Goal: Task Accomplishment & Management: Complete application form

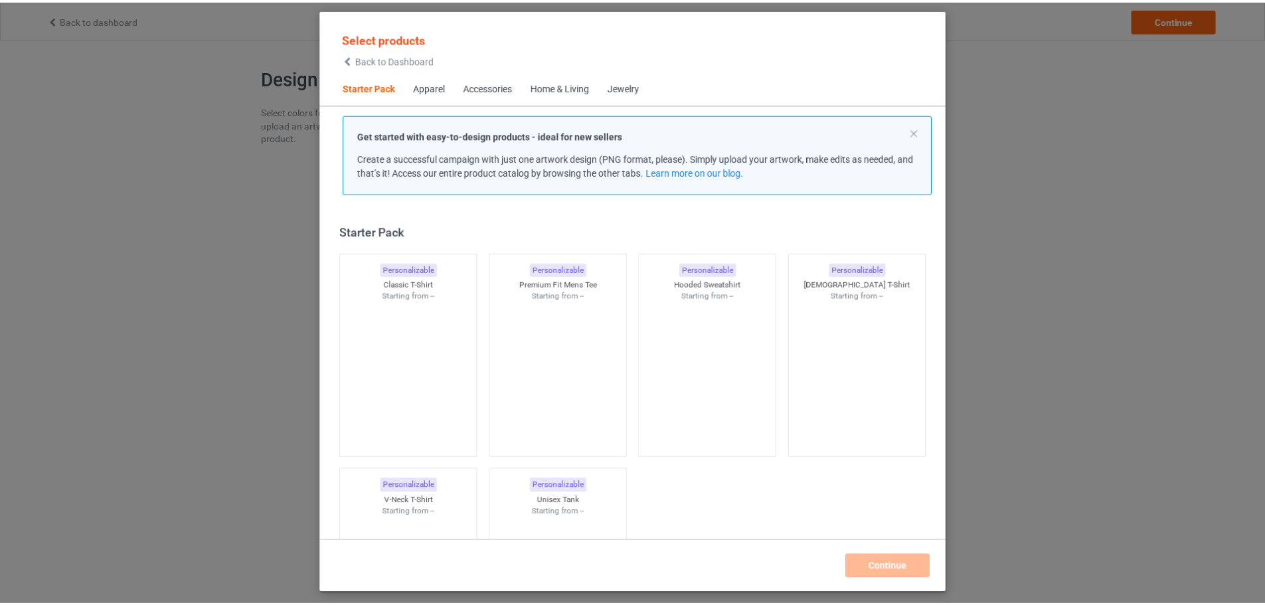
scroll to position [17, 0]
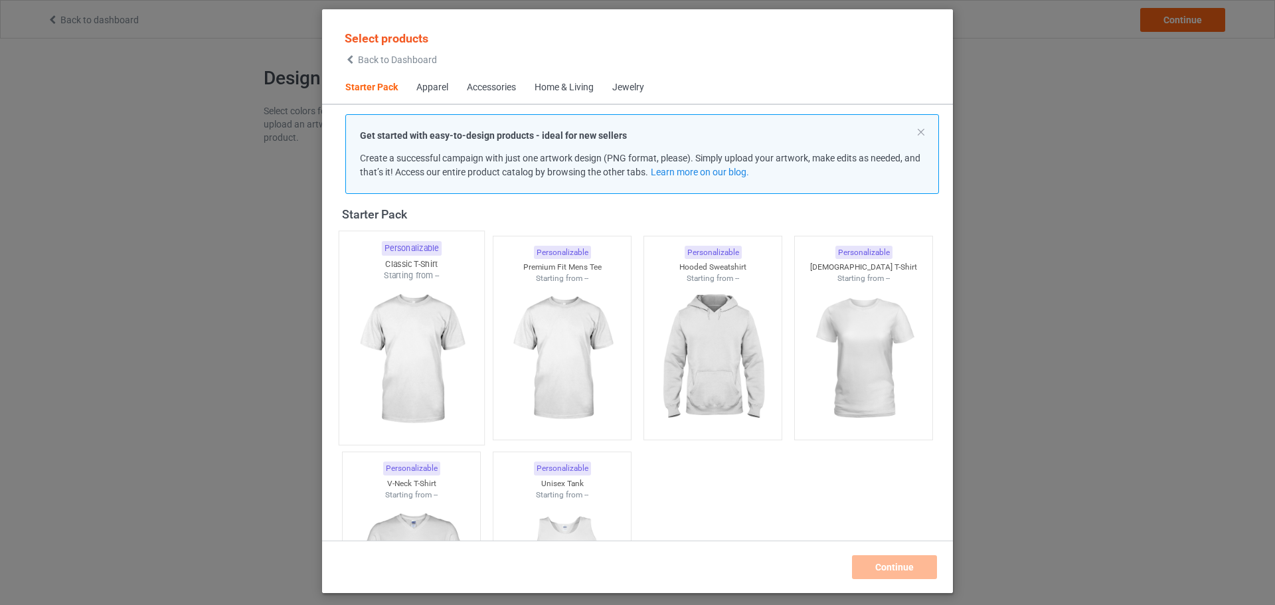
click at [425, 297] on img at bounding box center [411, 359] width 125 height 156
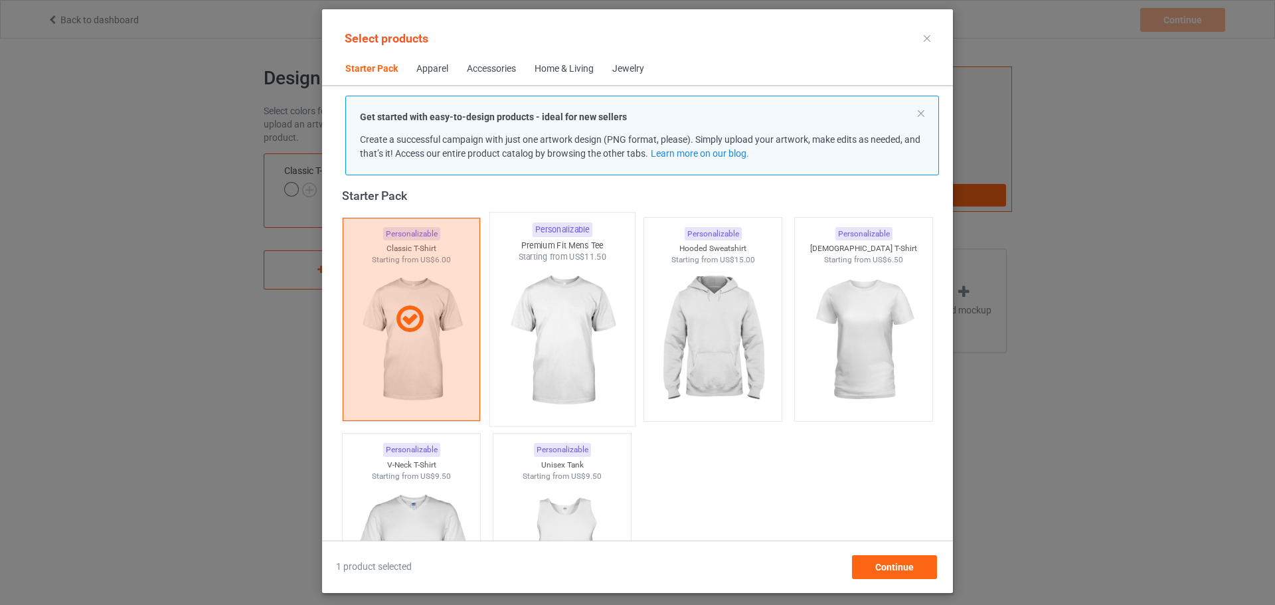
click at [532, 291] on img at bounding box center [561, 341] width 125 height 156
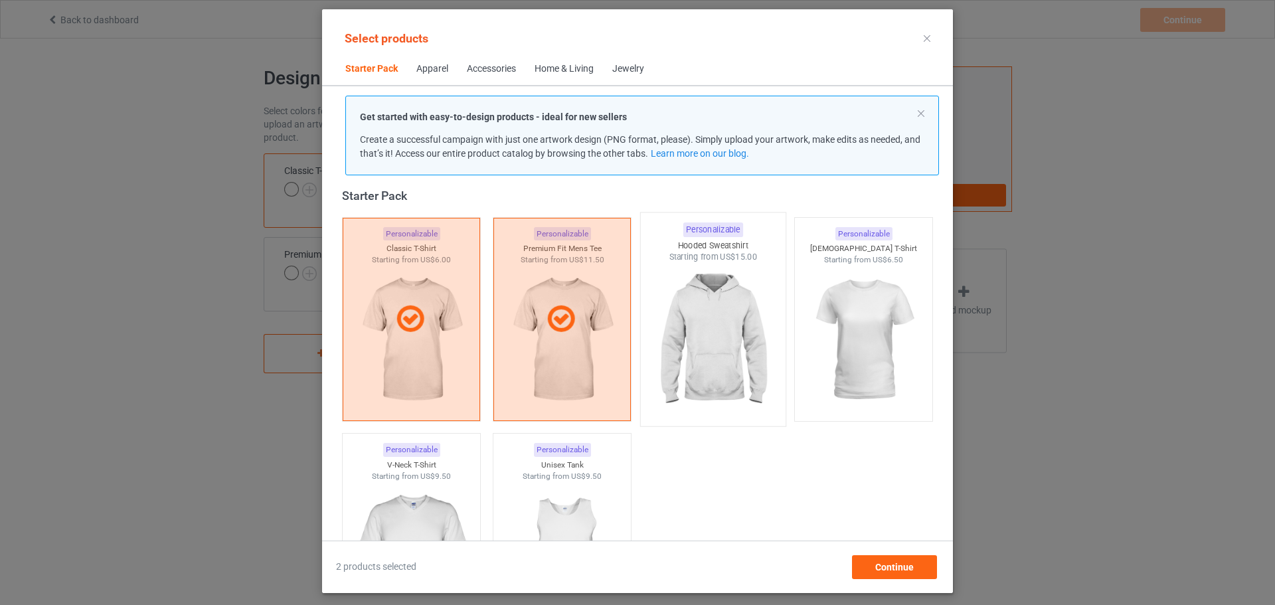
click at [755, 289] on img at bounding box center [712, 341] width 125 height 156
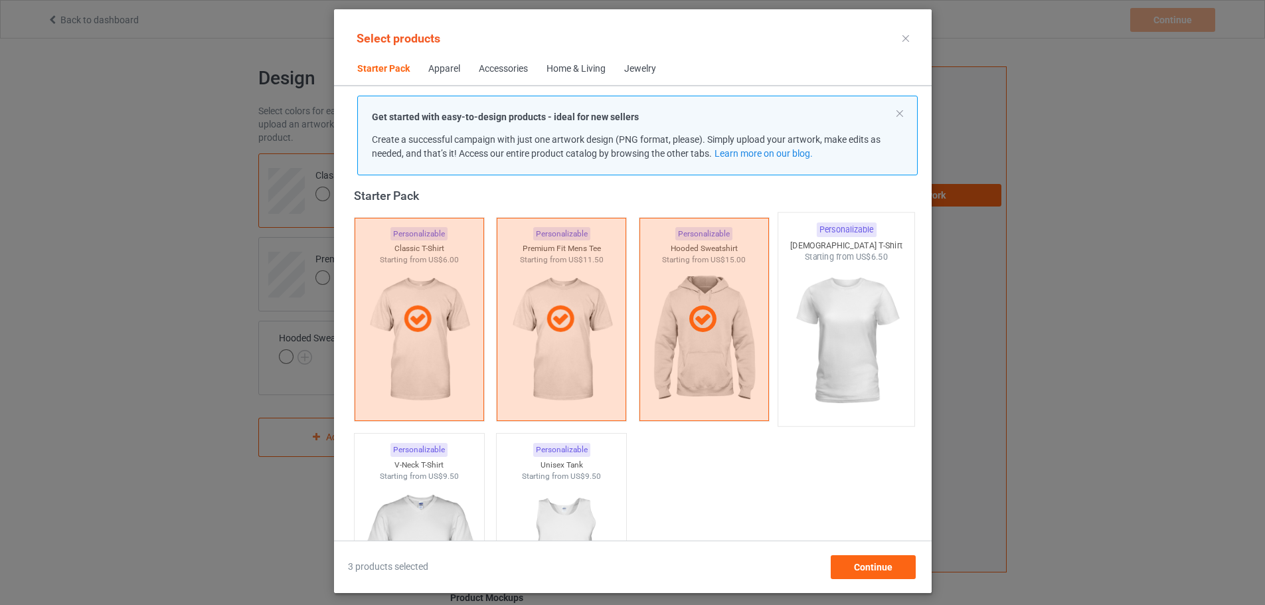
click at [836, 280] on img at bounding box center [845, 341] width 125 height 156
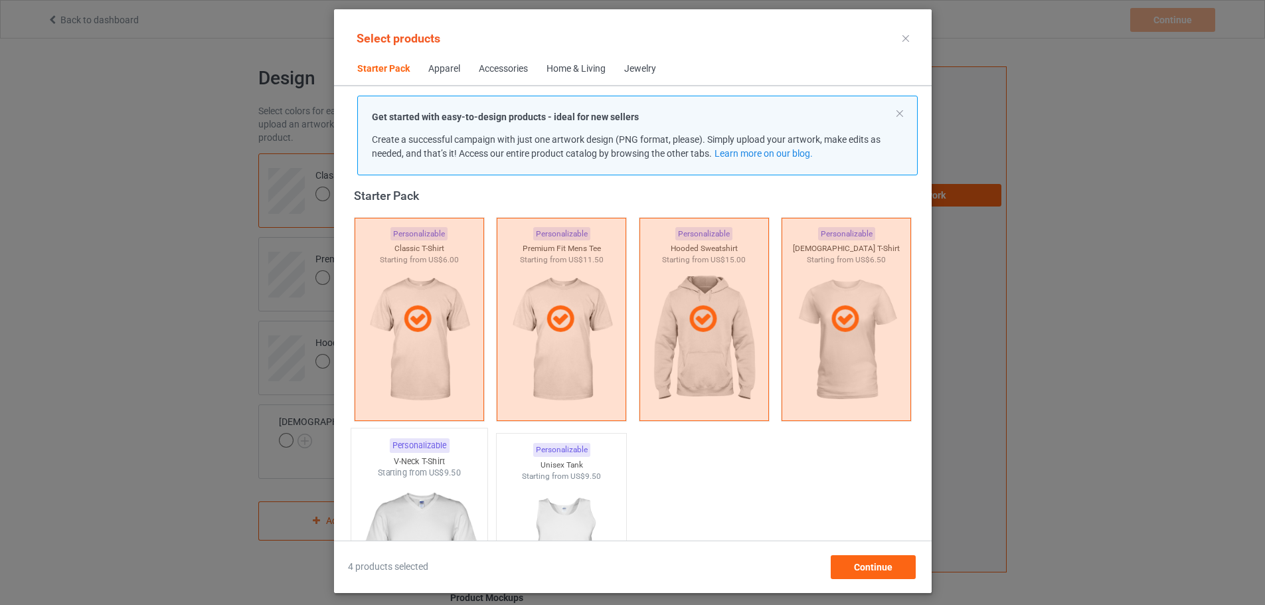
click at [385, 460] on div "V-Neck T-Shirt" at bounding box center [419, 460] width 136 height 11
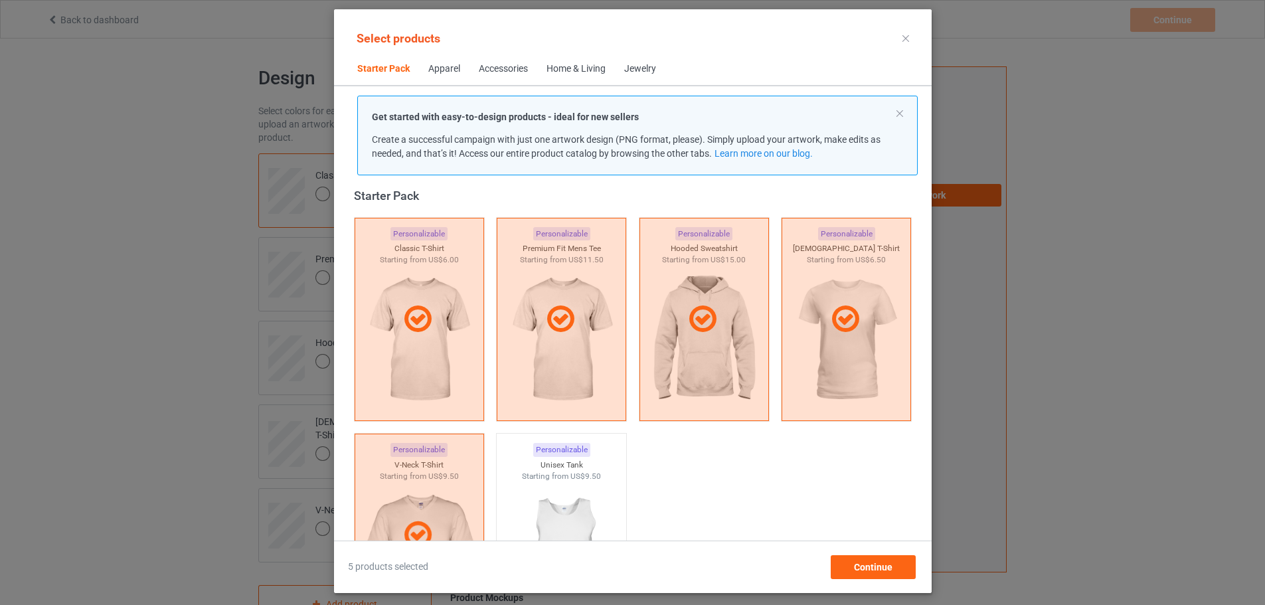
click at [546, 67] on div "Home & Living" at bounding box center [575, 68] width 59 height 13
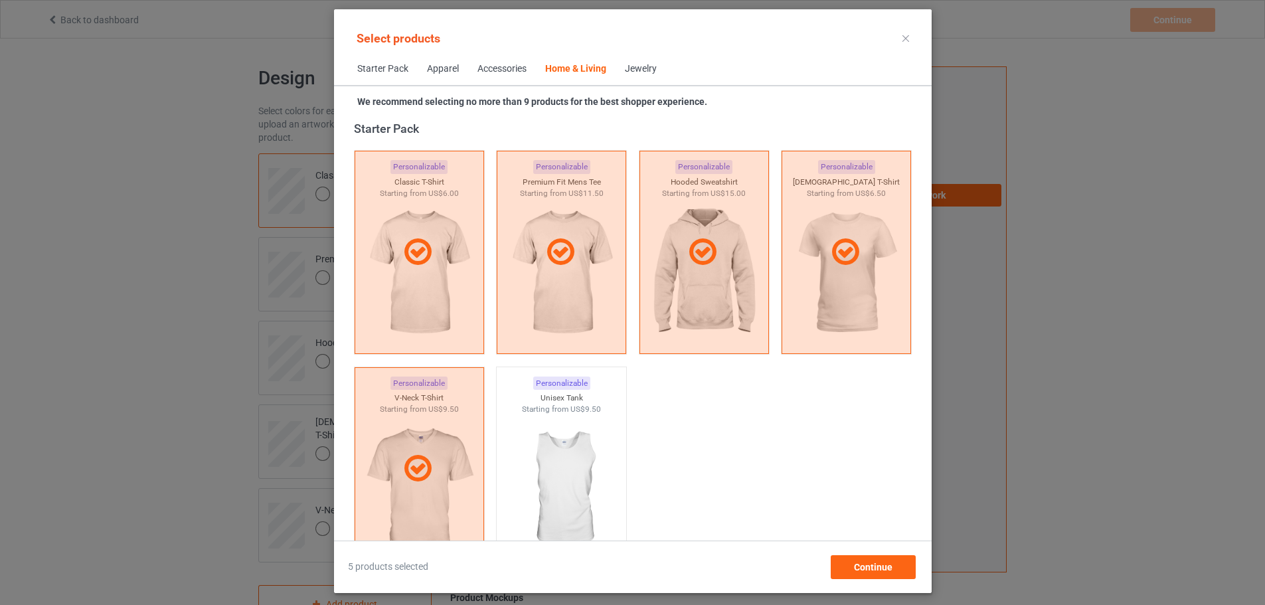
scroll to position [5988, 0]
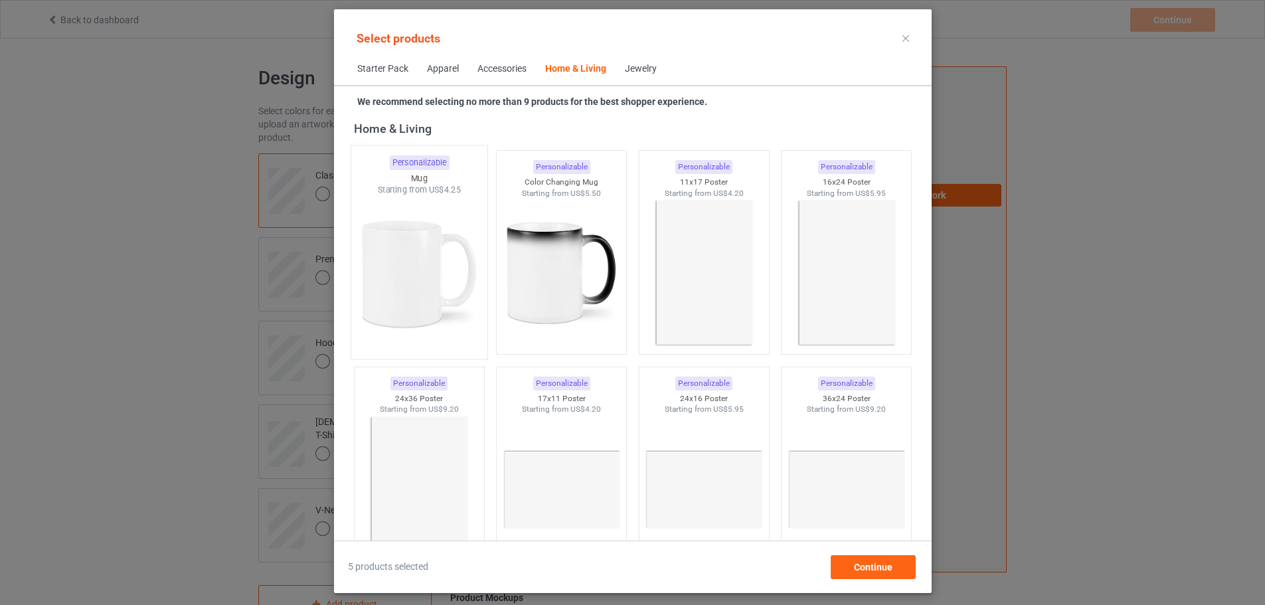
click at [413, 211] on img at bounding box center [418, 274] width 125 height 156
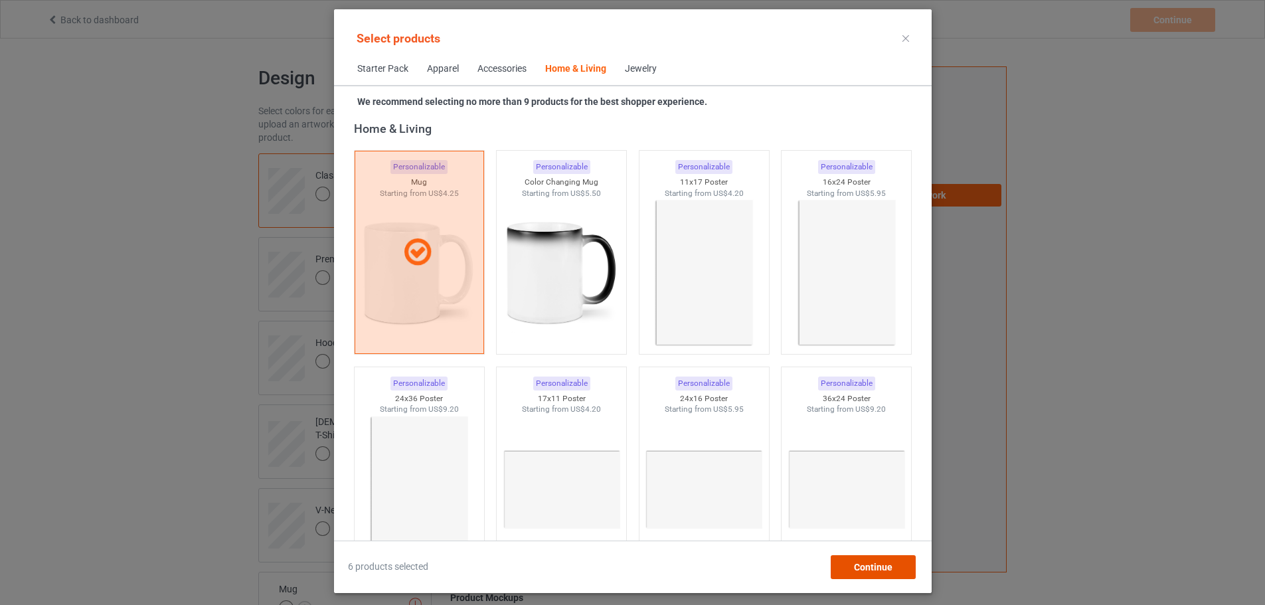
click at [892, 566] on span "Continue" at bounding box center [872, 567] width 39 height 11
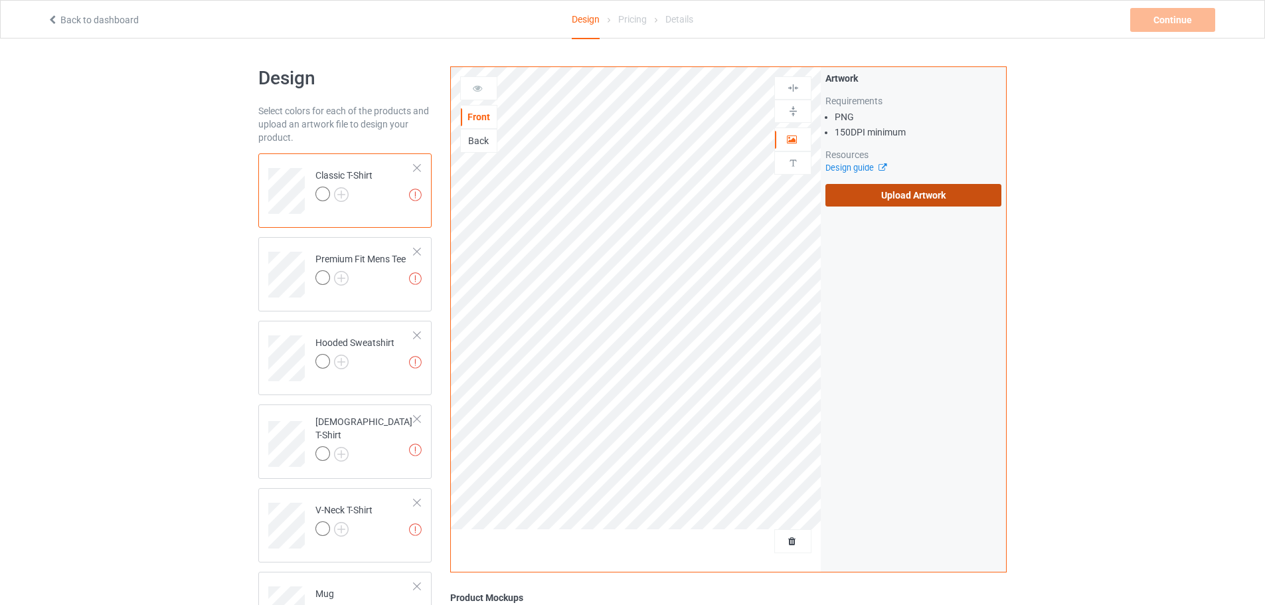
click at [882, 195] on label "Upload Artwork" at bounding box center [913, 195] width 176 height 23
click at [0, 0] on input "Upload Artwork" at bounding box center [0, 0] width 0 height 0
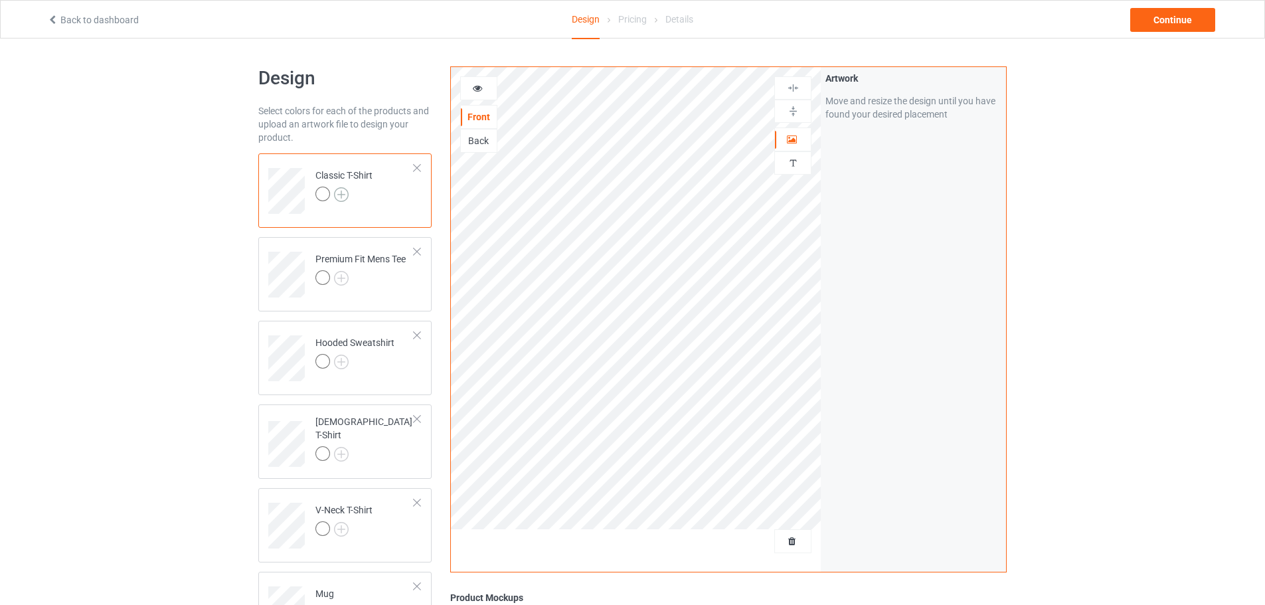
click at [343, 192] on img at bounding box center [341, 194] width 15 height 15
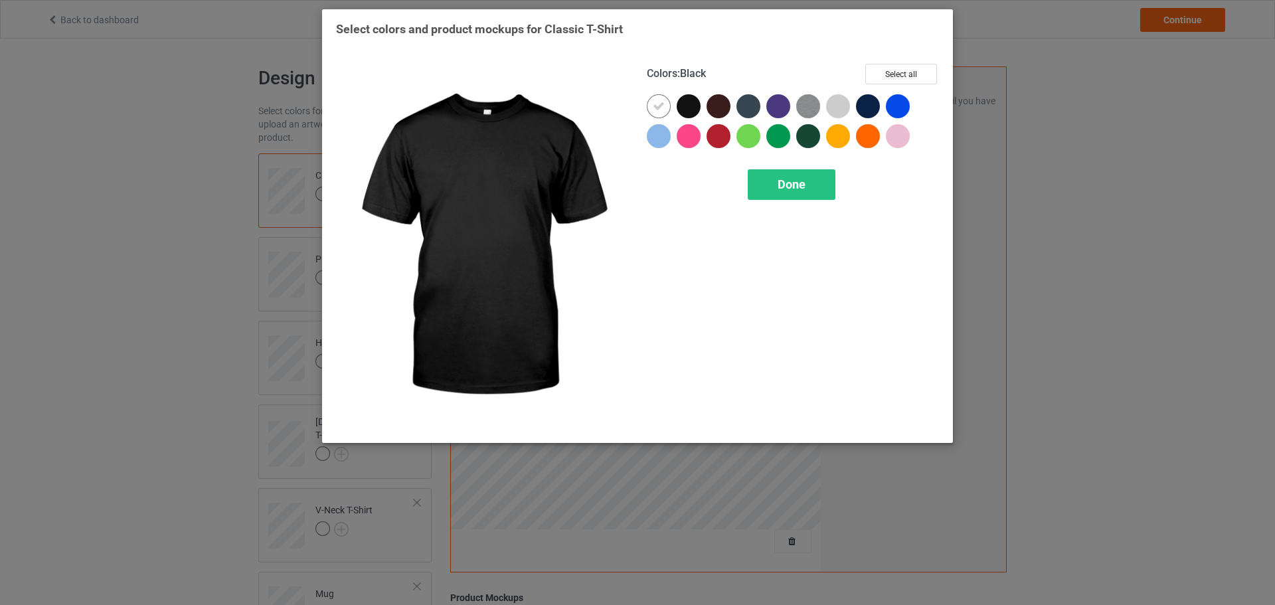
click at [689, 113] on div at bounding box center [688, 106] width 24 height 24
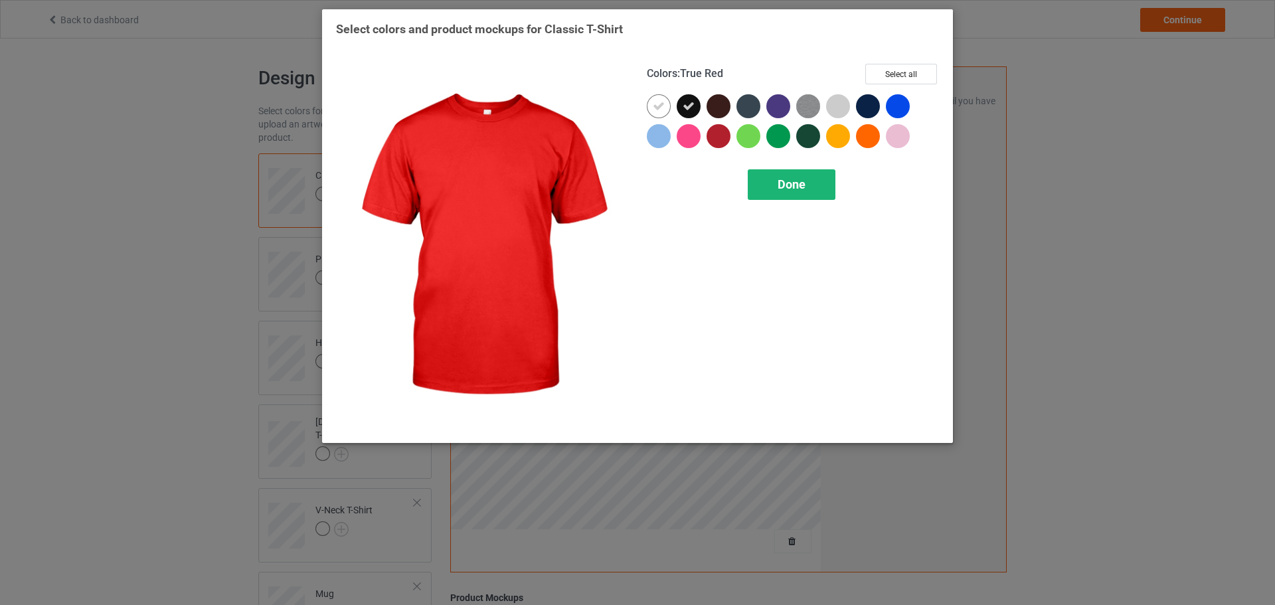
click at [770, 186] on div "Done" at bounding box center [792, 184] width 88 height 31
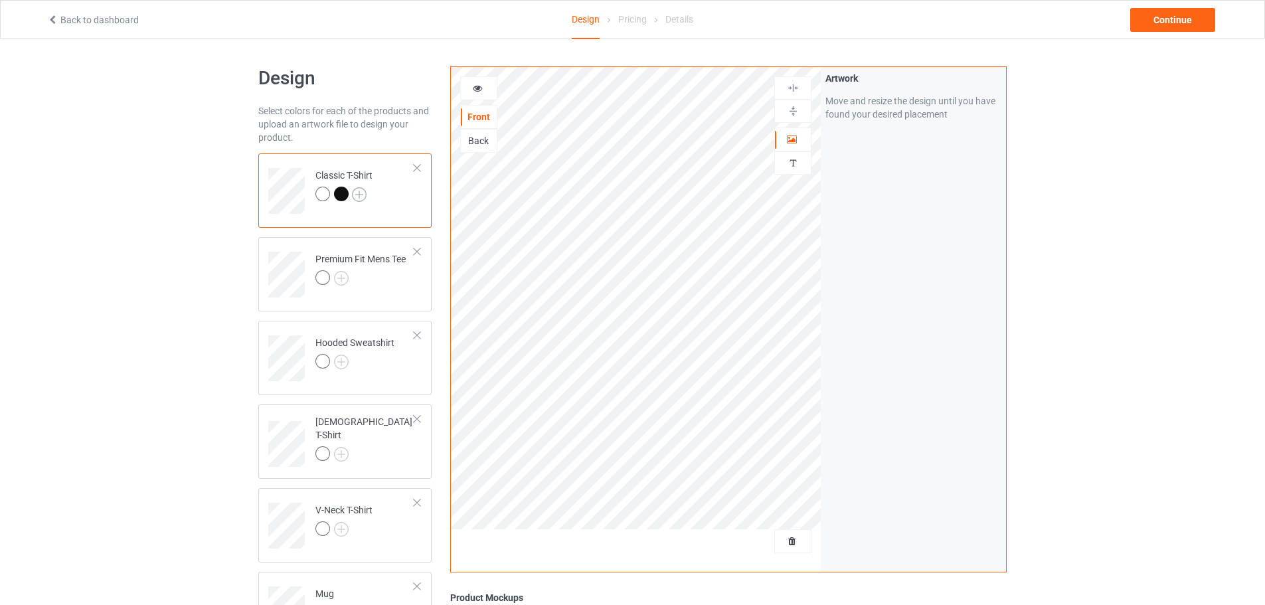
click at [360, 200] on img at bounding box center [359, 194] width 15 height 15
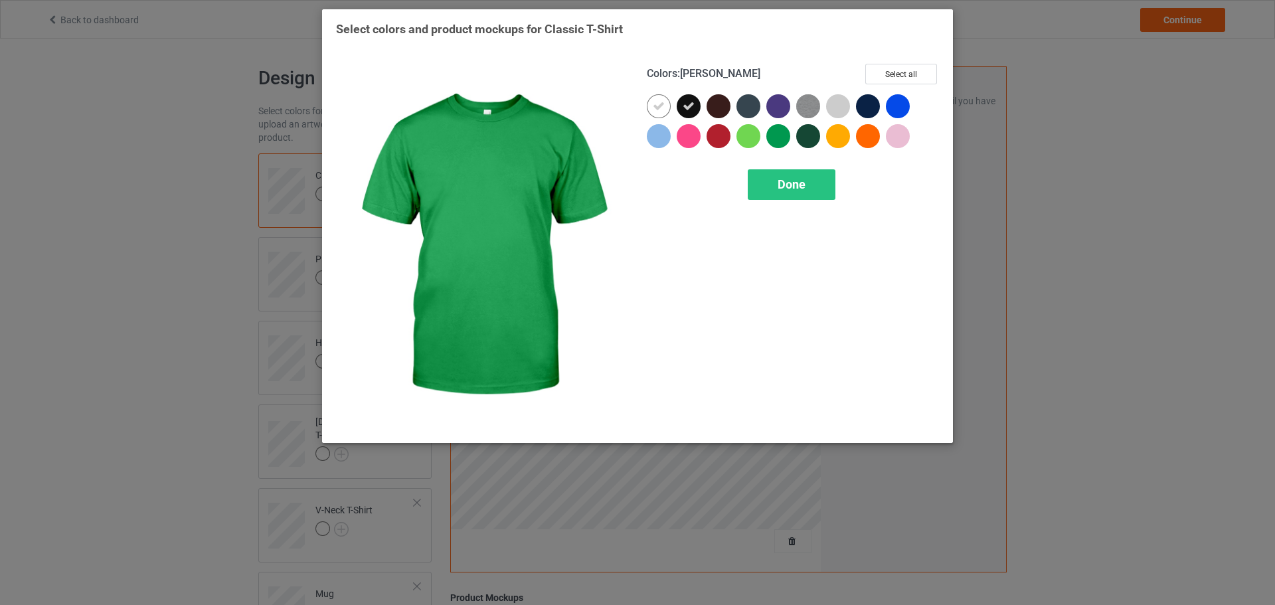
click at [782, 141] on div at bounding box center [778, 136] width 24 height 24
click at [781, 185] on span "Done" at bounding box center [791, 184] width 28 height 14
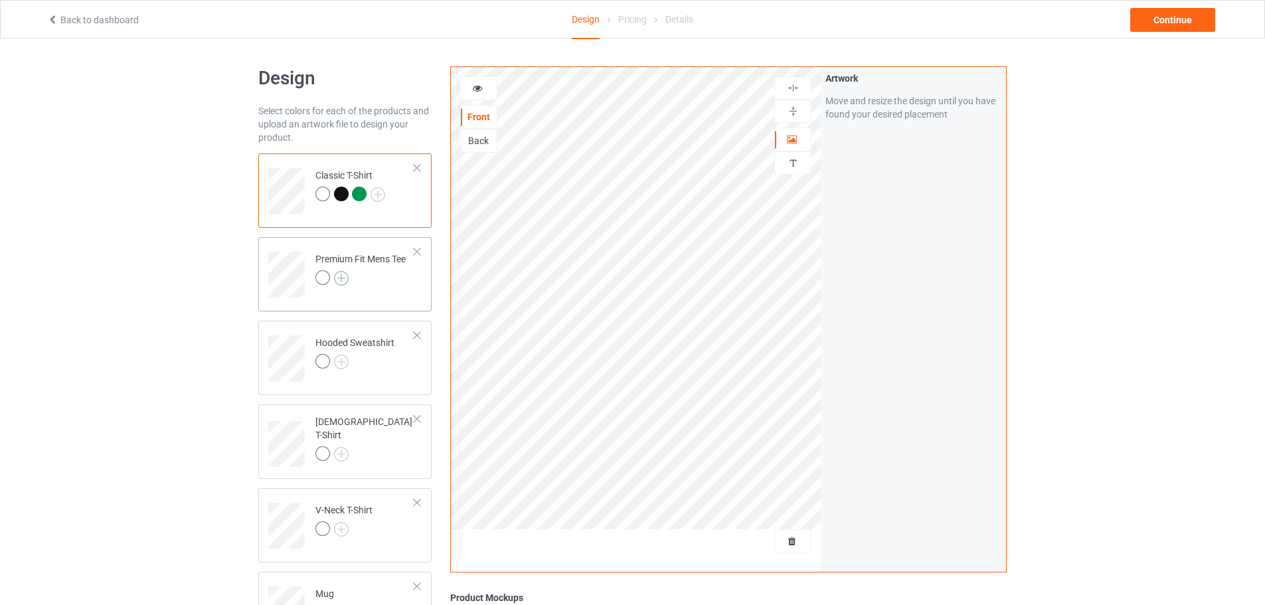
click at [339, 274] on img at bounding box center [341, 278] width 15 height 15
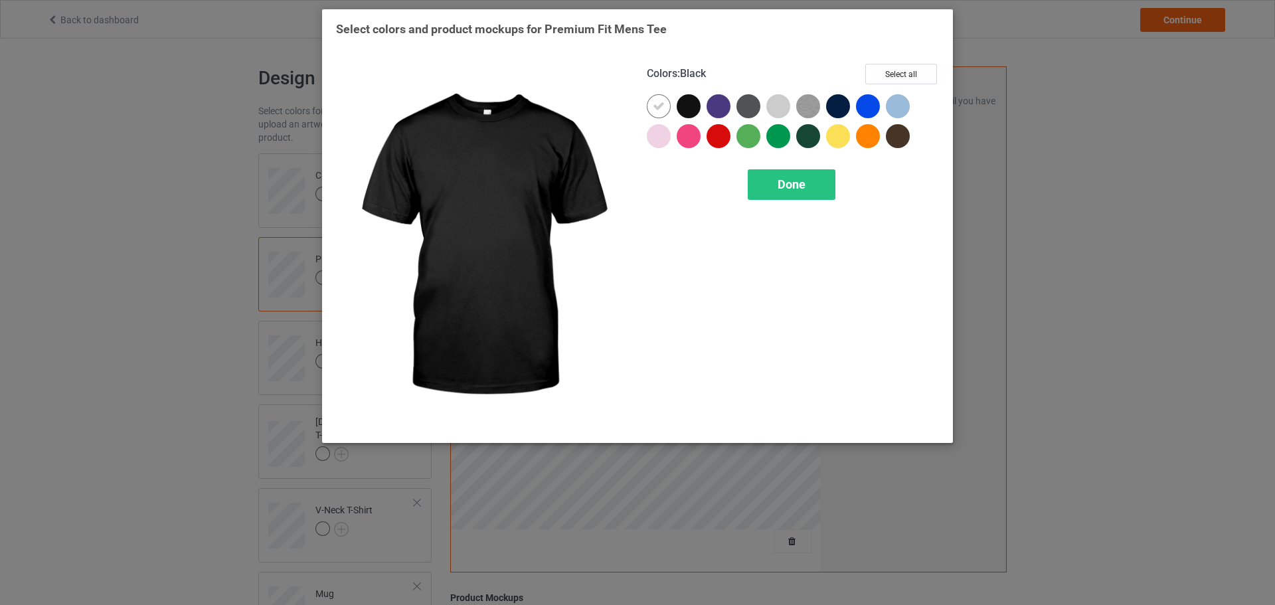
click at [694, 102] on div at bounding box center [688, 106] width 24 height 24
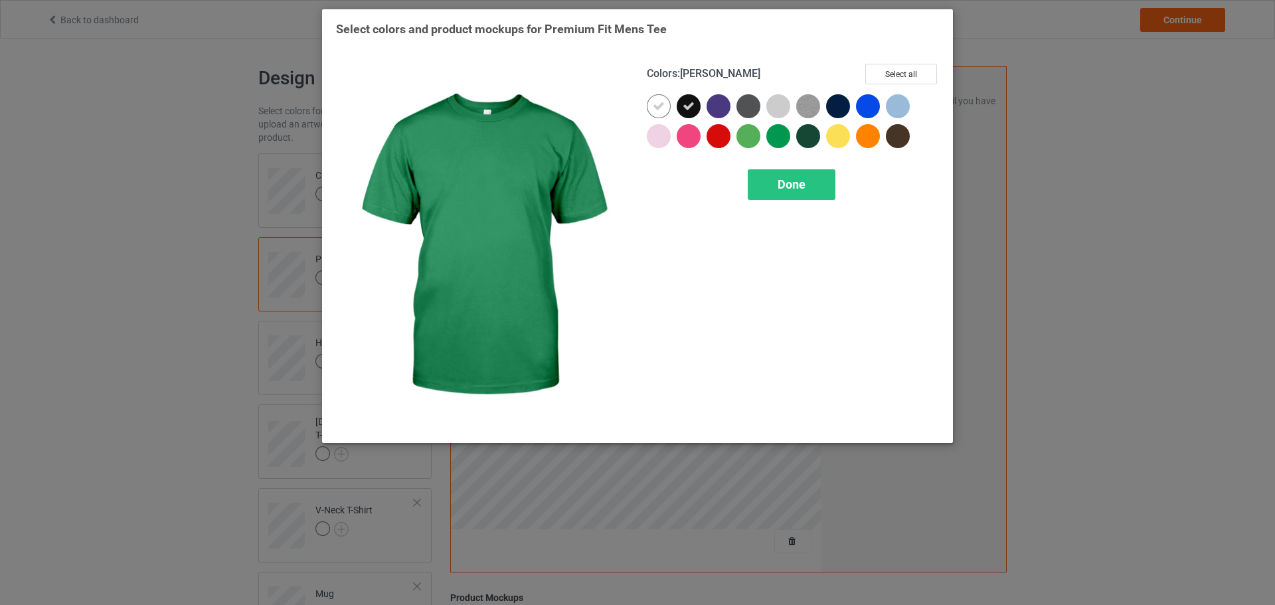
click at [777, 137] on div at bounding box center [778, 136] width 24 height 24
click at [779, 180] on span "Done" at bounding box center [791, 184] width 28 height 14
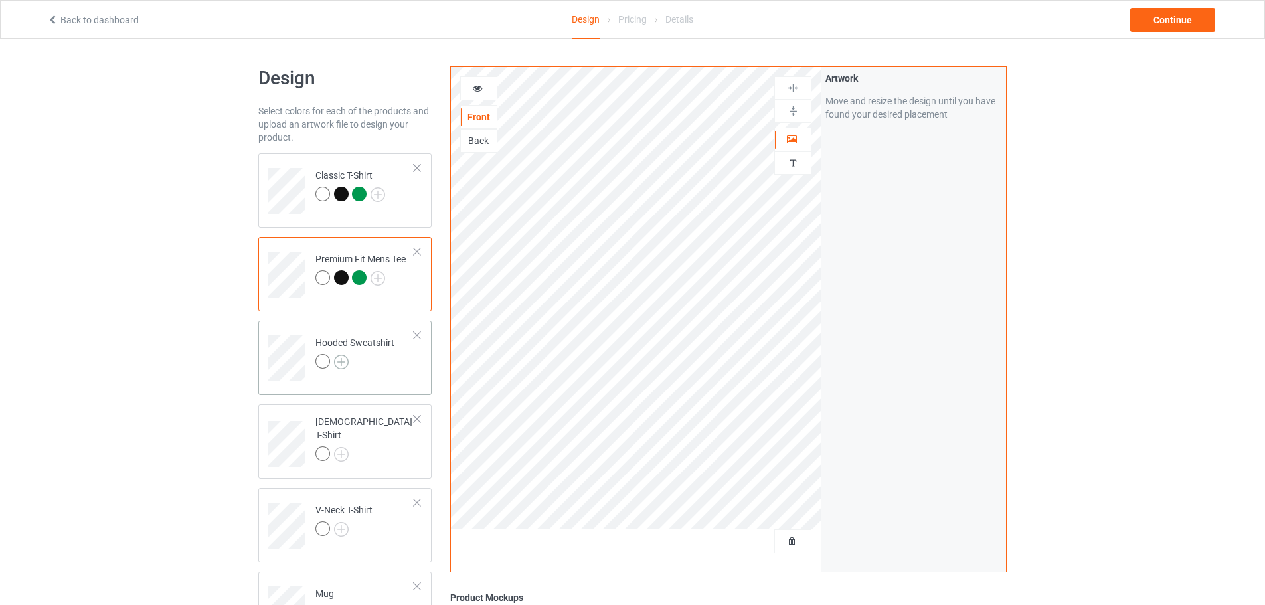
click at [341, 360] on img at bounding box center [341, 362] width 15 height 15
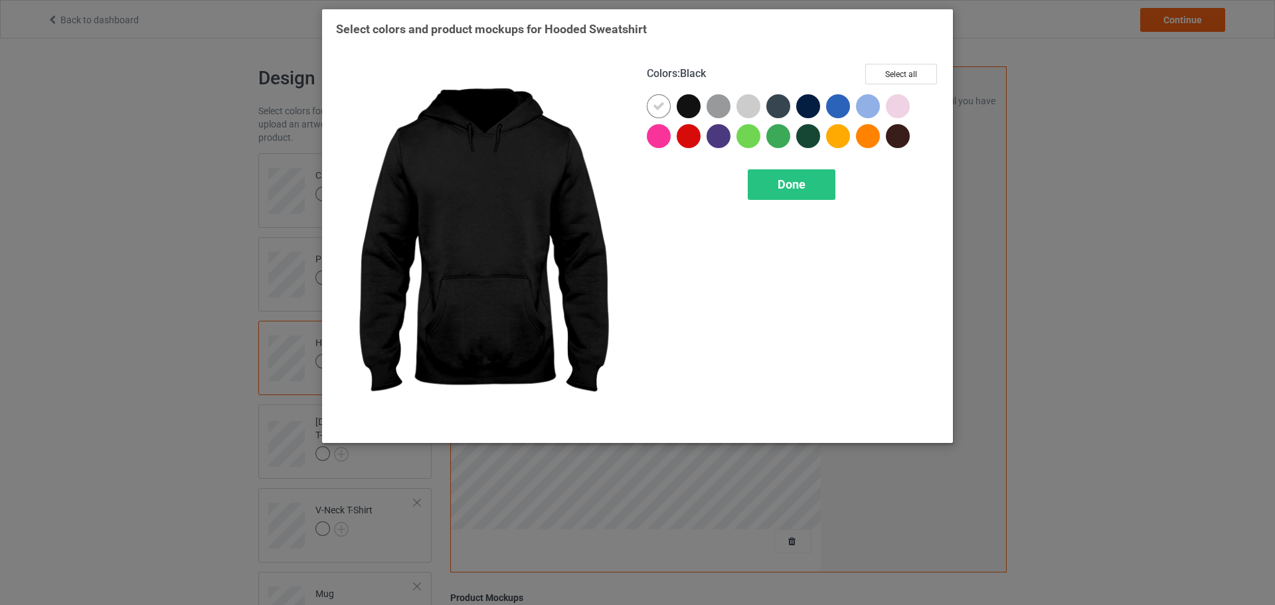
click at [690, 109] on div at bounding box center [688, 106] width 24 height 24
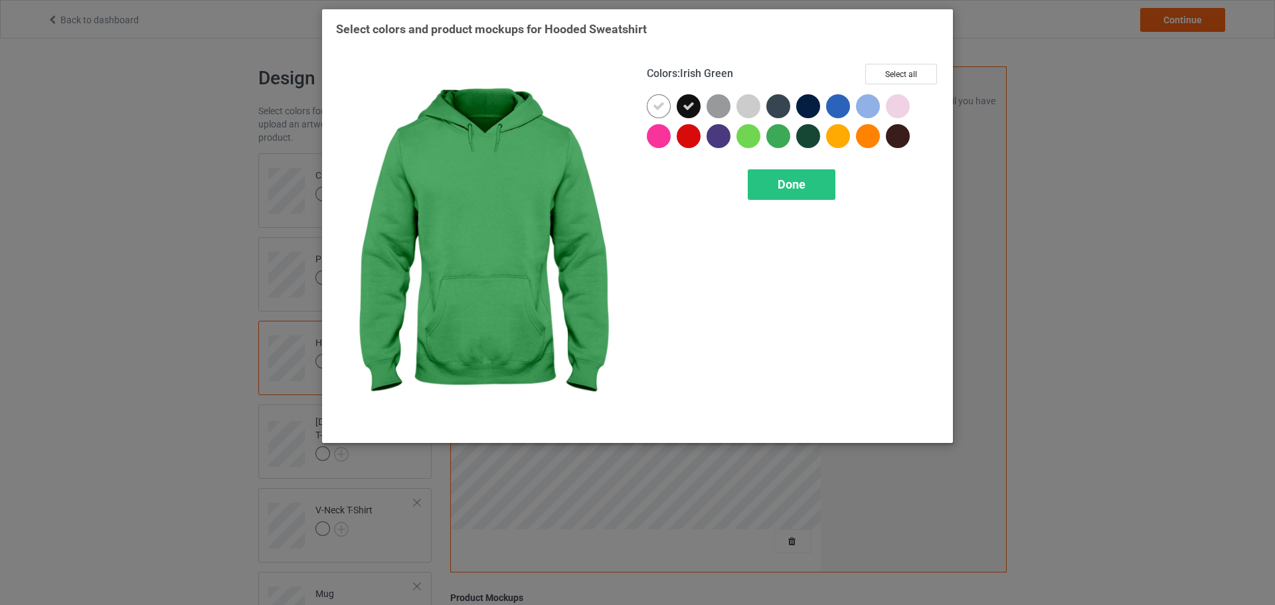
click at [770, 132] on div at bounding box center [778, 136] width 24 height 24
click at [796, 176] on div "Done" at bounding box center [792, 184] width 88 height 31
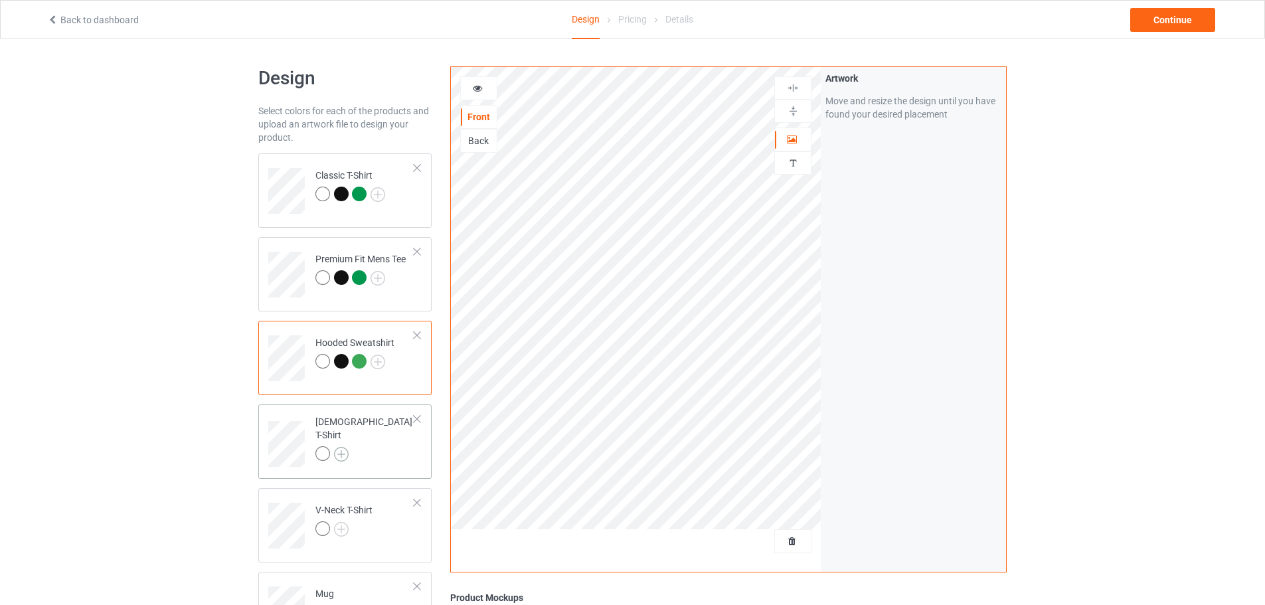
click at [343, 447] on img at bounding box center [341, 454] width 15 height 15
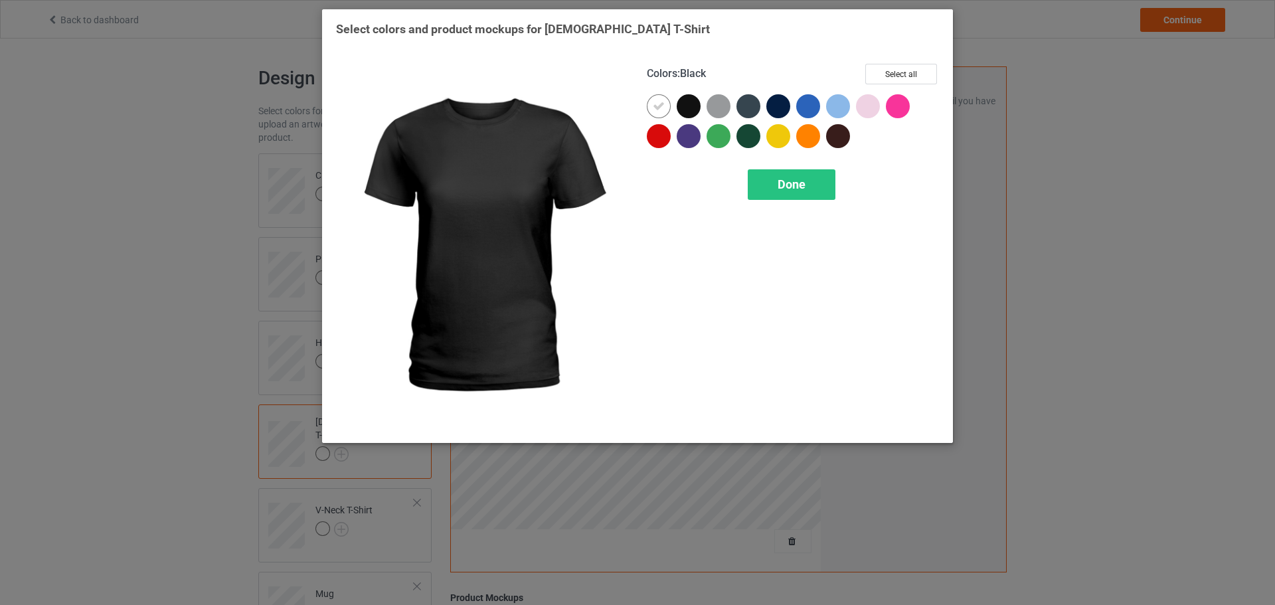
click at [689, 108] on div at bounding box center [688, 106] width 24 height 24
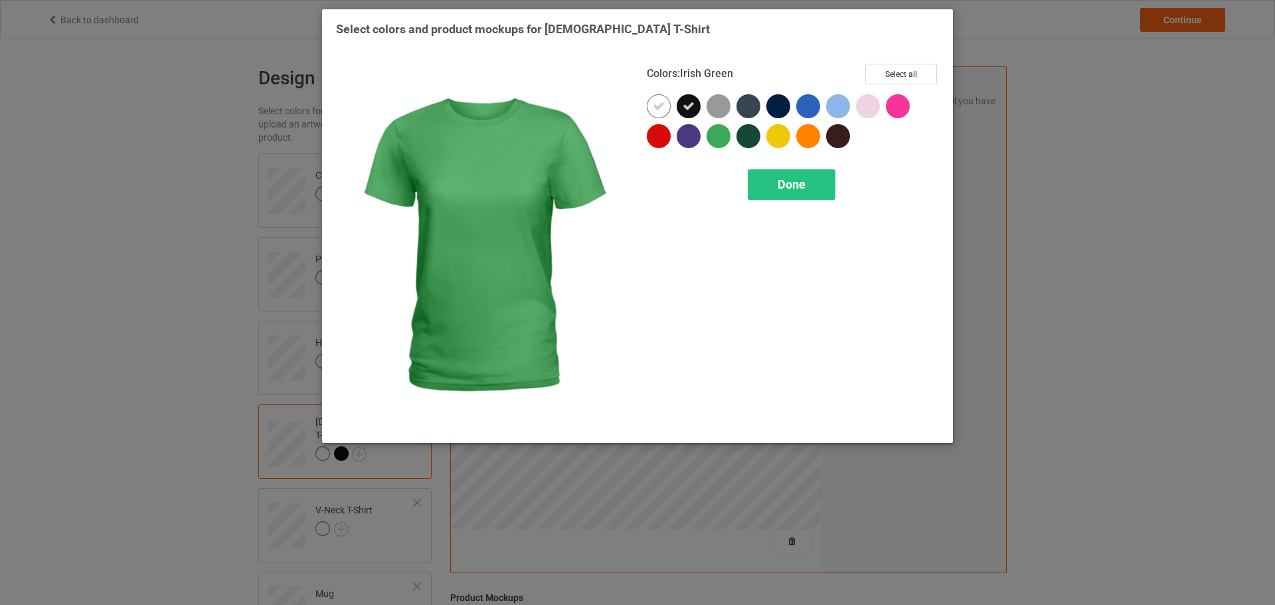
click at [720, 135] on div at bounding box center [718, 136] width 24 height 24
click at [774, 193] on div "Done" at bounding box center [792, 184] width 88 height 31
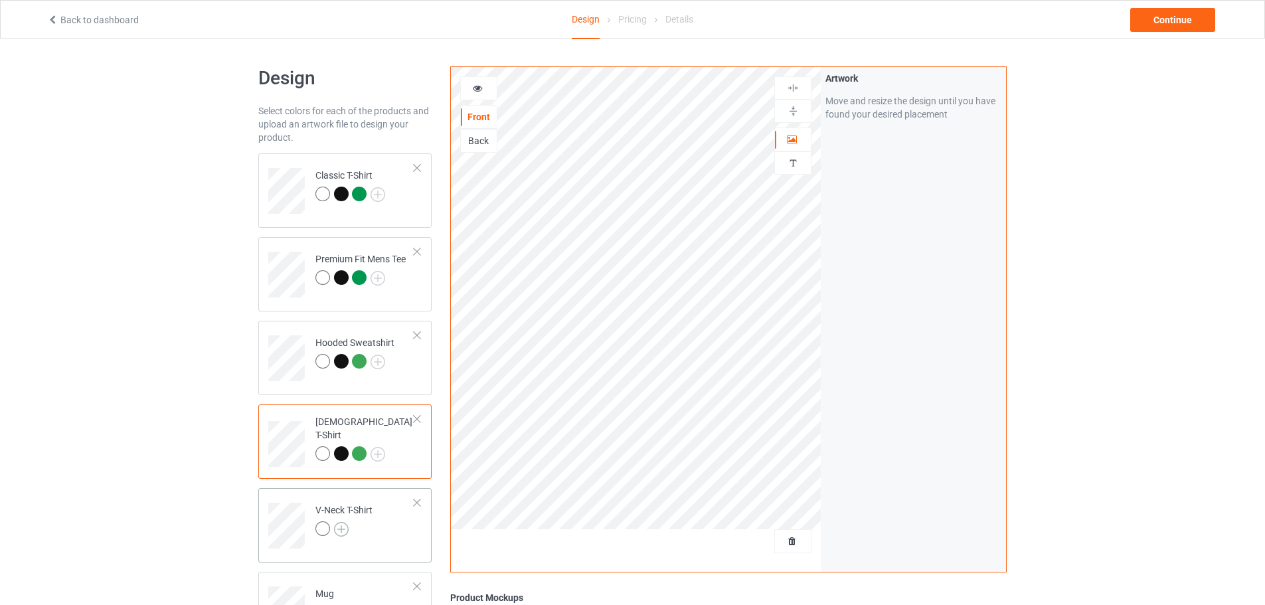
click at [338, 528] on img at bounding box center [341, 529] width 15 height 15
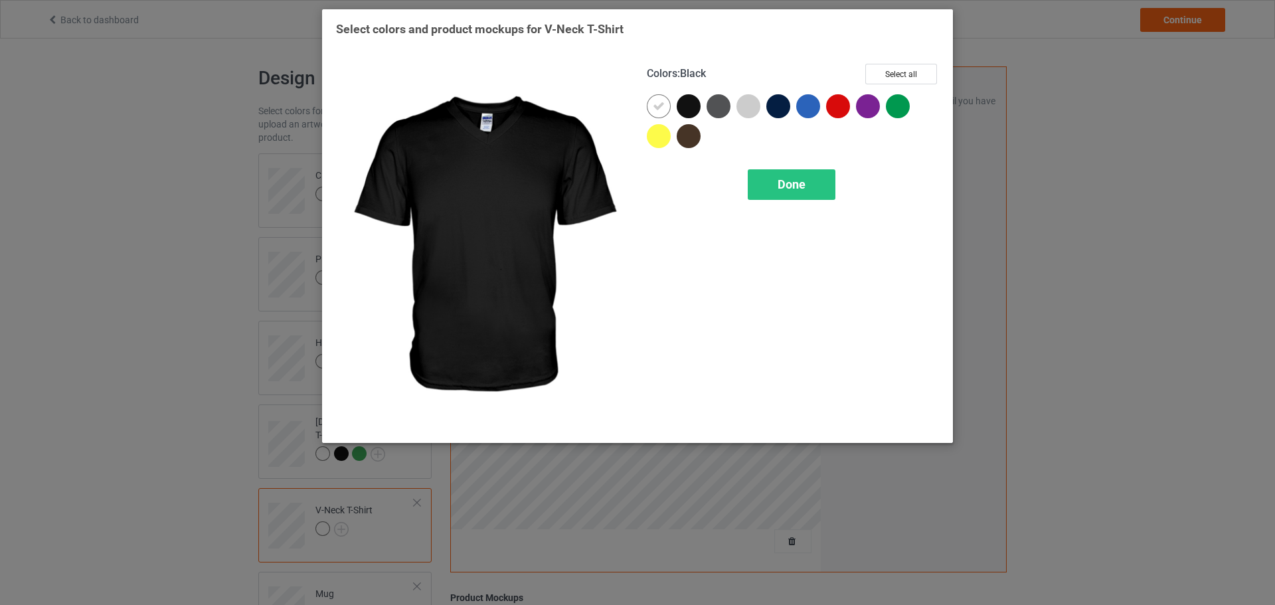
click at [695, 105] on div at bounding box center [688, 106] width 24 height 24
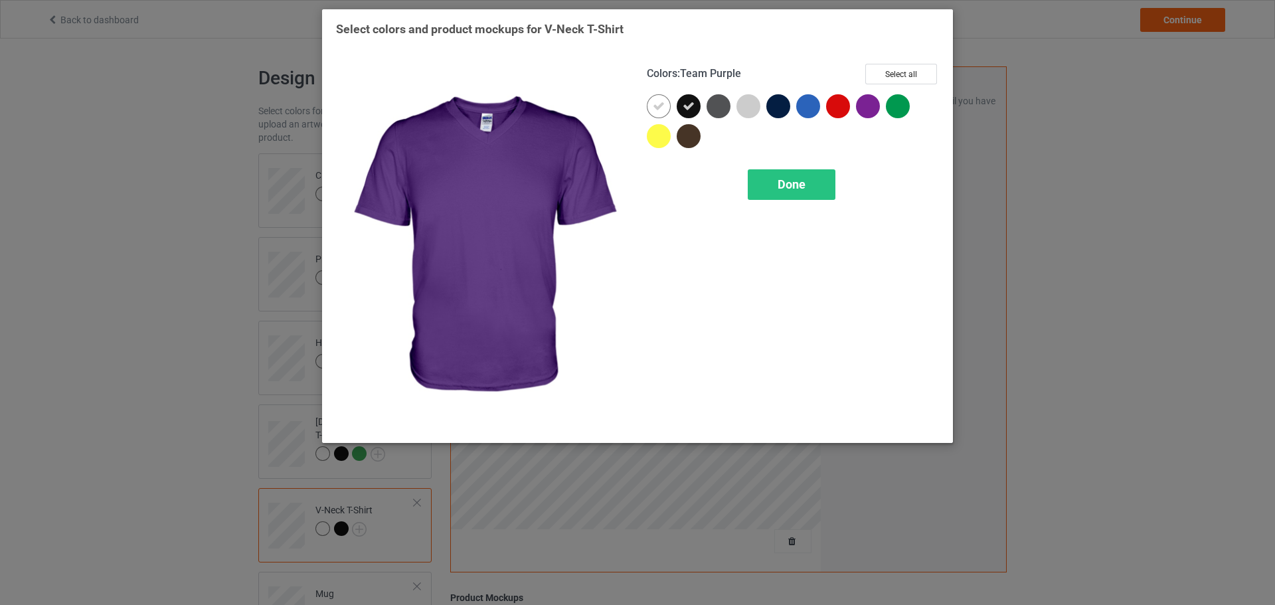
click at [894, 105] on div at bounding box center [898, 106] width 24 height 24
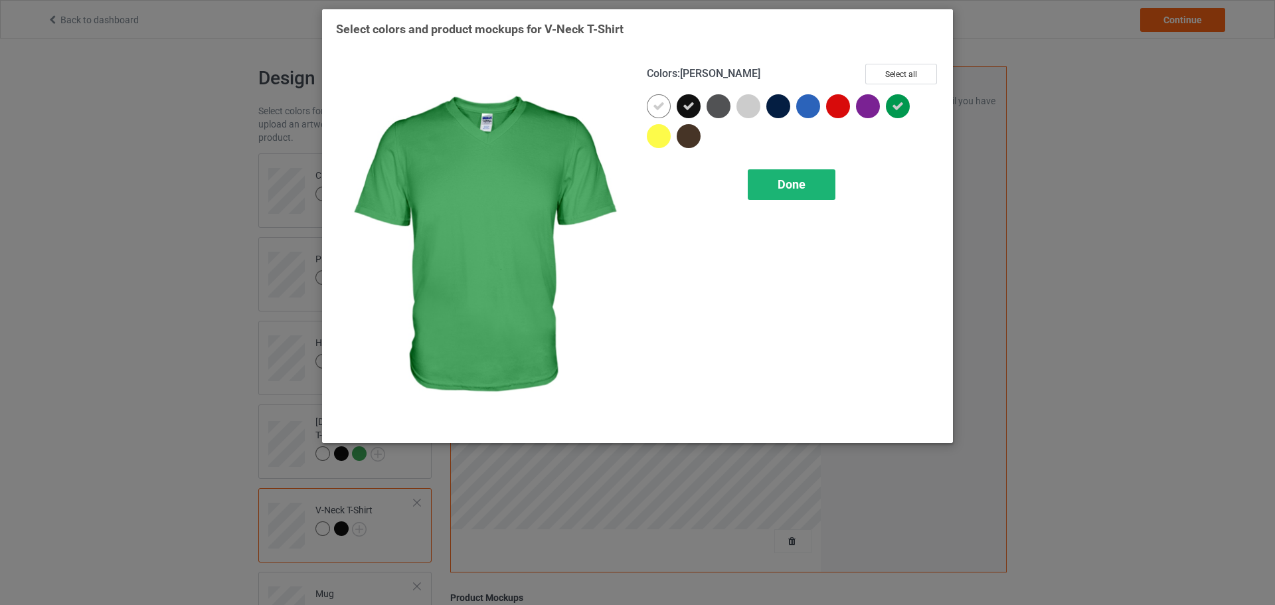
click at [815, 193] on div "Done" at bounding box center [792, 184] width 88 height 31
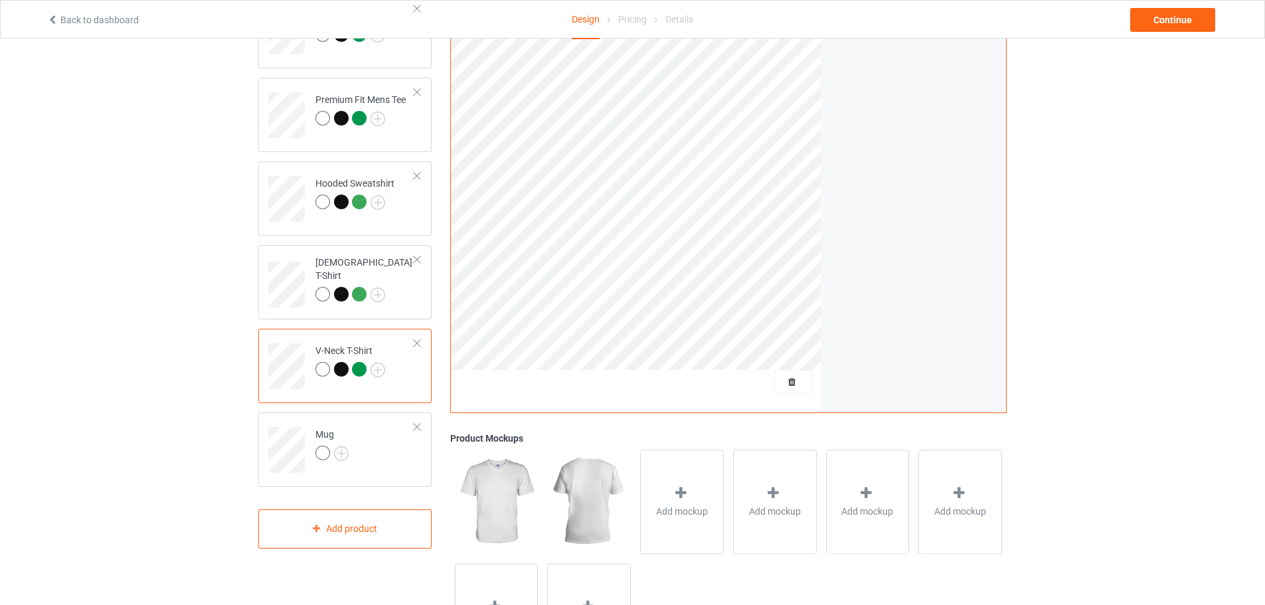
scroll to position [199, 0]
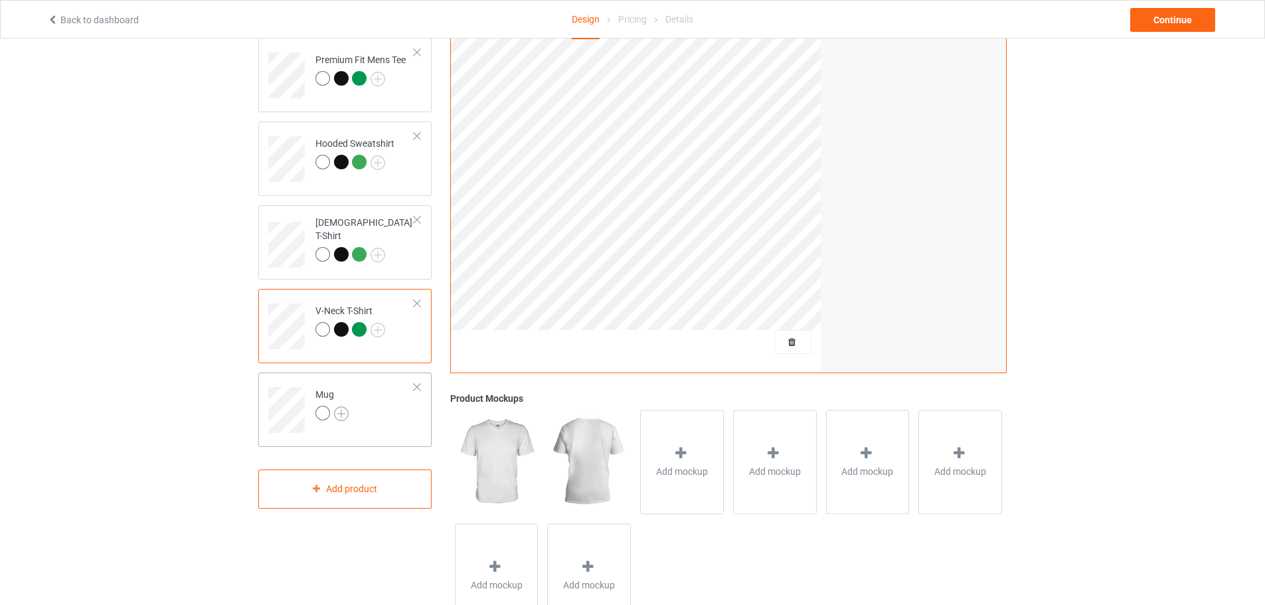
click at [341, 411] on img at bounding box center [341, 413] width 15 height 15
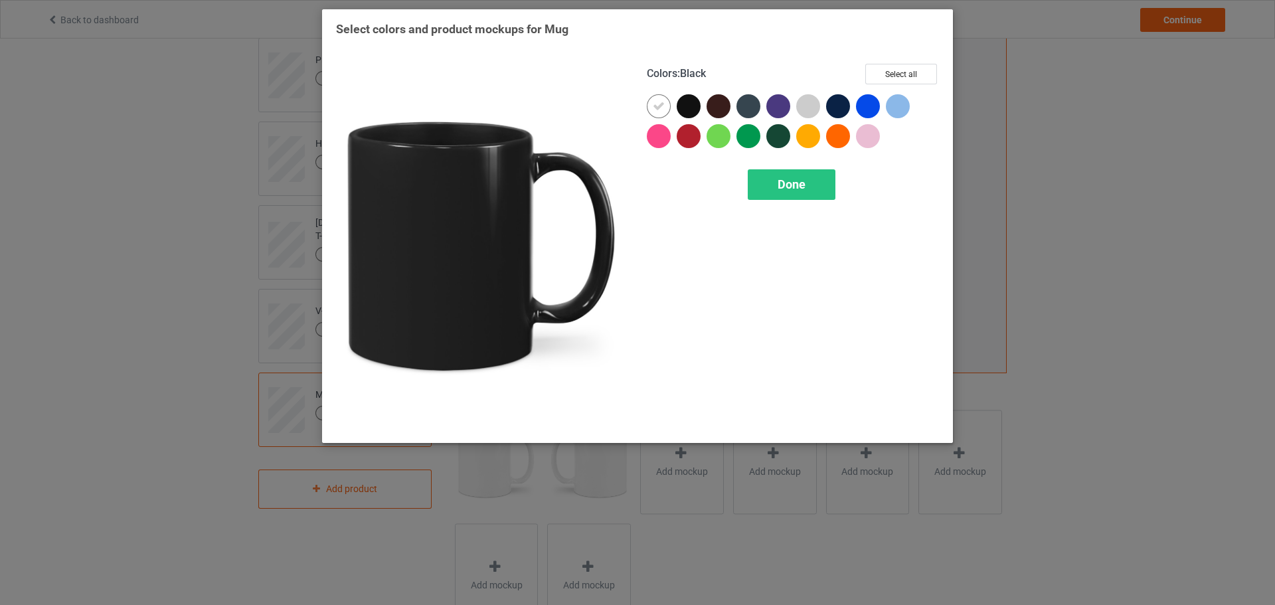
click at [690, 104] on div at bounding box center [688, 106] width 24 height 24
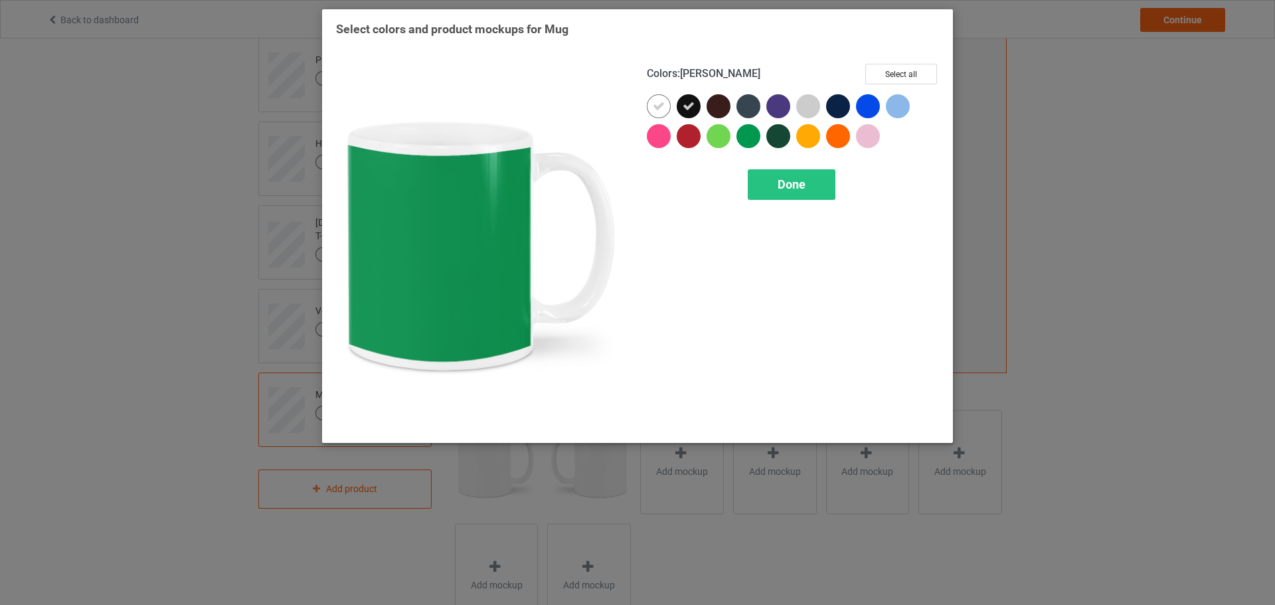
click at [751, 128] on div at bounding box center [748, 136] width 24 height 24
click at [773, 181] on div "Done" at bounding box center [792, 184] width 88 height 31
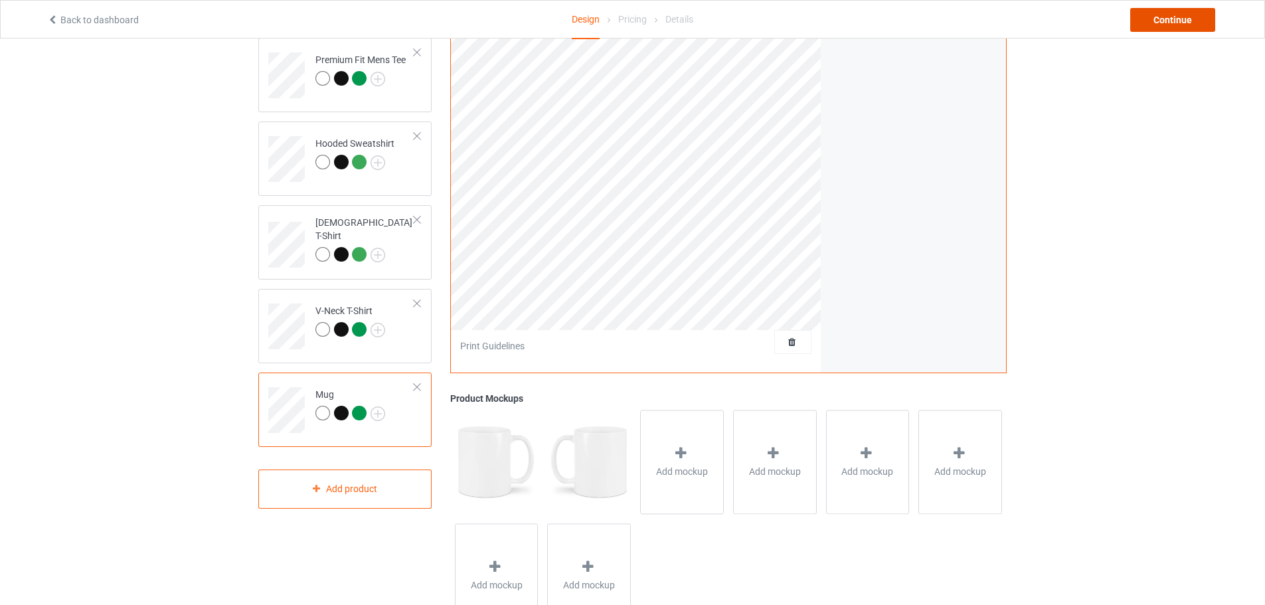
click at [1182, 24] on div "Continue" at bounding box center [1172, 20] width 85 height 24
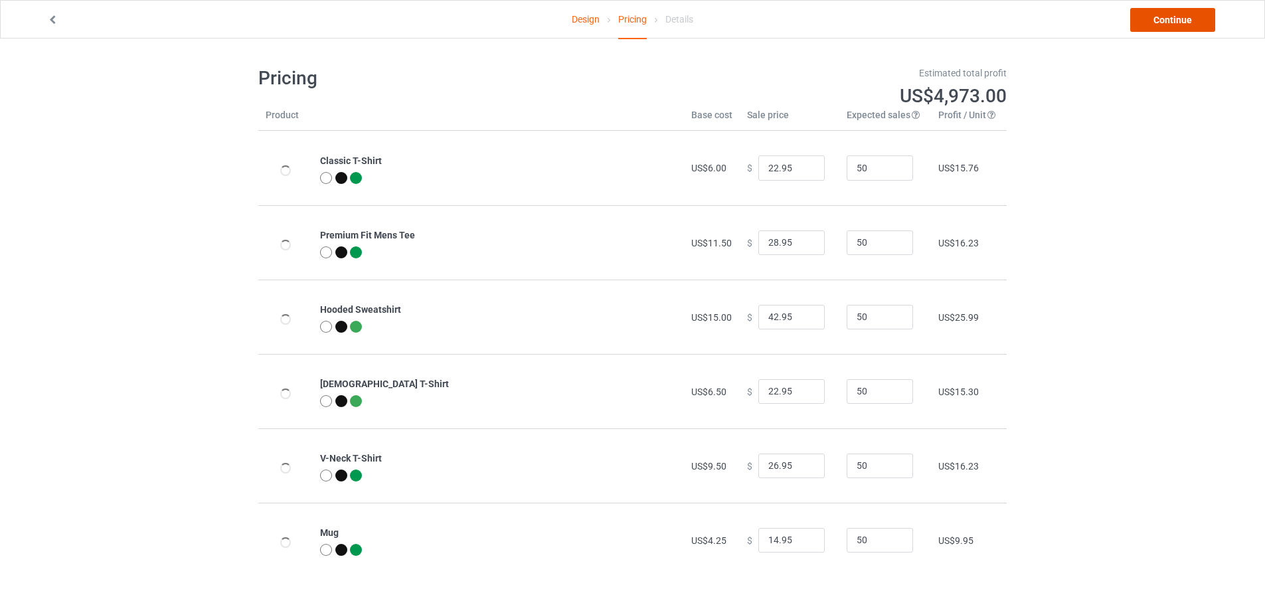
click at [1168, 22] on link "Continue" at bounding box center [1172, 20] width 85 height 24
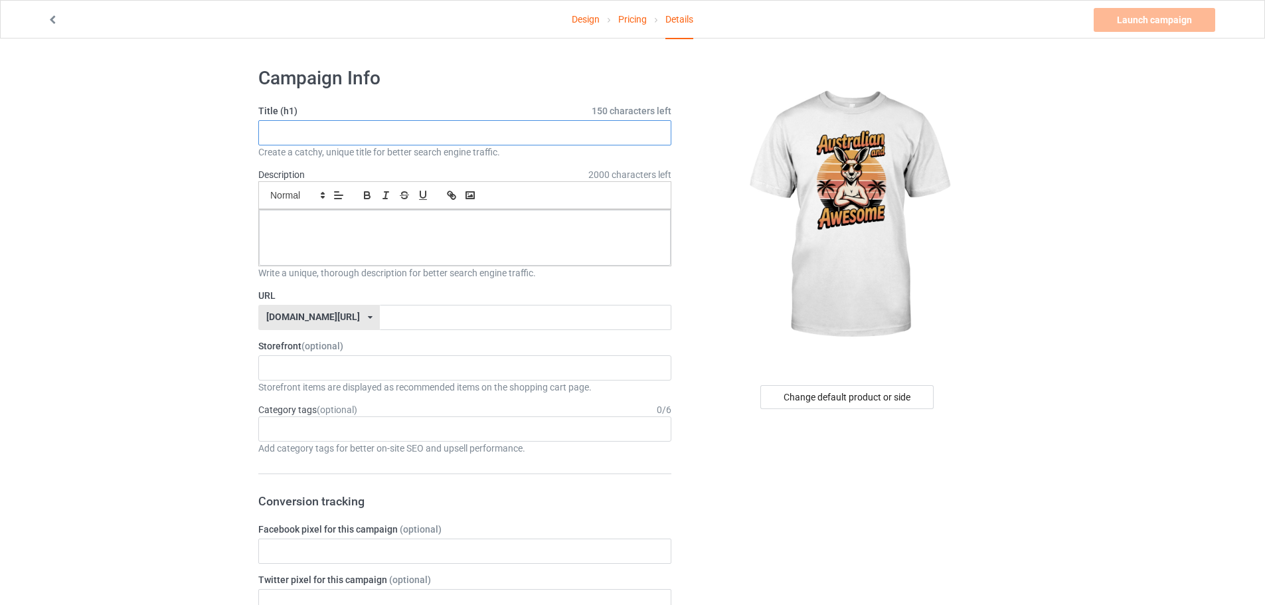
click at [341, 144] on input "text" at bounding box center [464, 132] width 413 height 25
paste input "Australian And Awesome T-Shirt"
type input "Australian And Awesome T-Shirt"
click at [454, 240] on div at bounding box center [465, 238] width 412 height 56
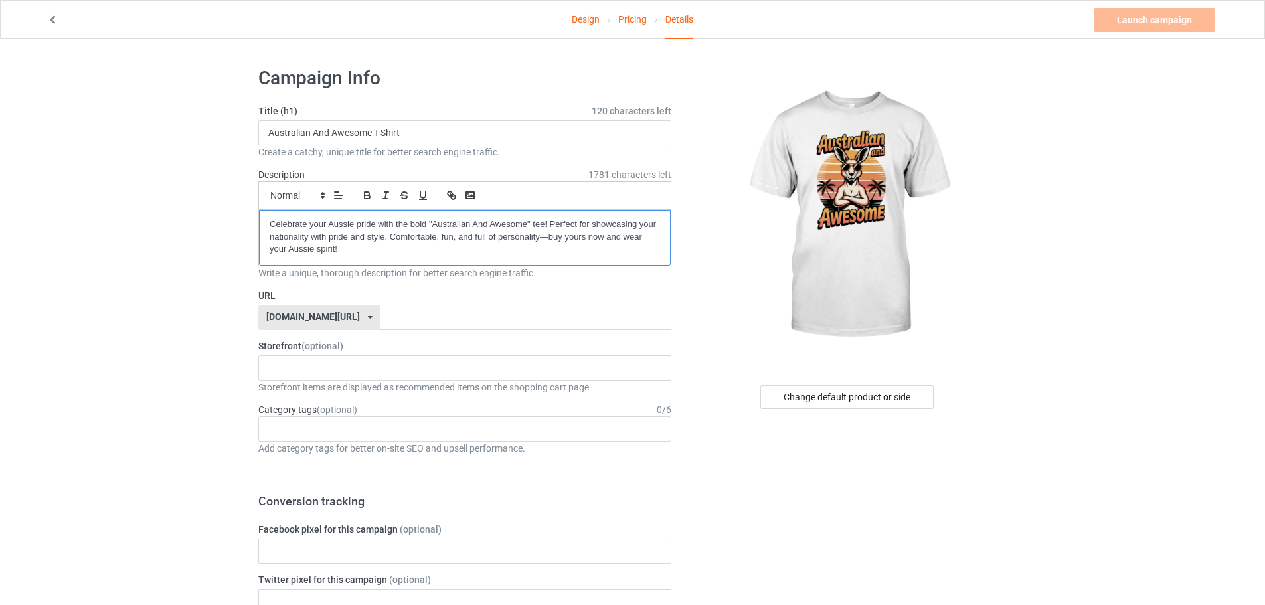
click at [266, 220] on div "Celebrate your Aussie pride with the bold "Australian And Awesome" tee! Perfect…" at bounding box center [465, 238] width 412 height 56
drag, startPoint x: 410, startPoint y: 133, endPoint x: 250, endPoint y: 125, distance: 160.2
click at [380, 315] on input "text" at bounding box center [525, 317] width 291 height 25
paste input "Australian And Awesome T-Shirt"
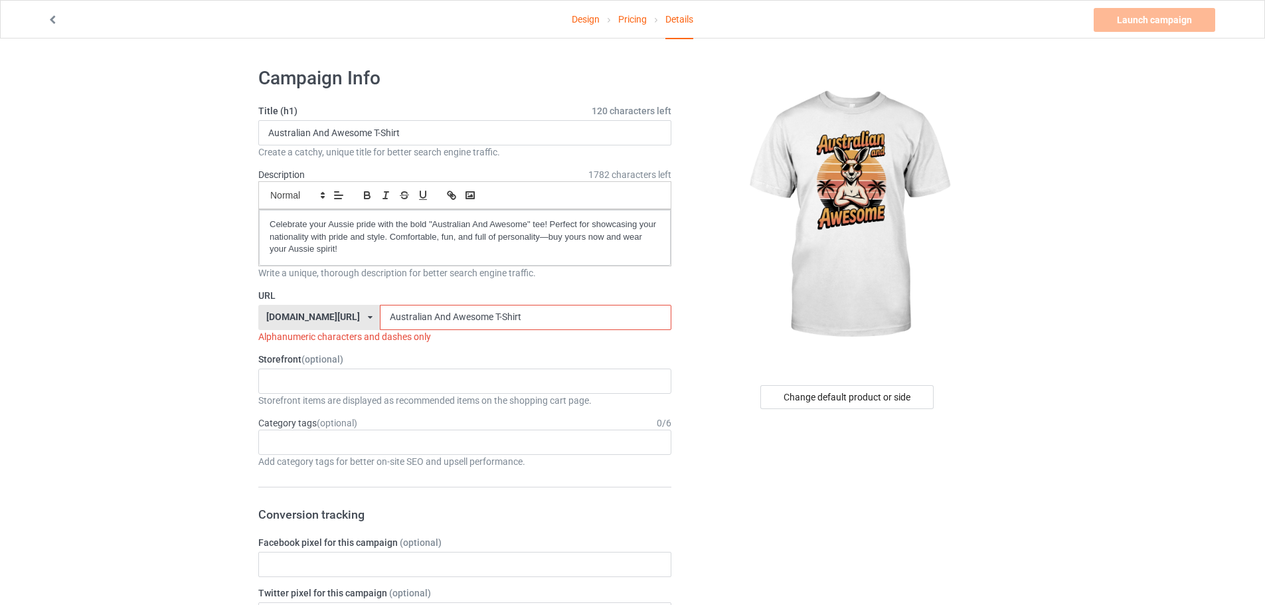
drag, startPoint x: 455, startPoint y: 317, endPoint x: 580, endPoint y: 338, distance: 127.3
click at [572, 339] on div "URL teechip.com/ teechip.com/ 587d0d41cee36fd012c64a69 Australian And Awesome T…" at bounding box center [464, 316] width 413 height 54
click at [398, 321] on input "Australian And Awesome" at bounding box center [525, 317] width 291 height 25
drag, startPoint x: 414, startPoint y: 322, endPoint x: 416, endPoint y: 330, distance: 8.1
click at [416, 330] on div "URL teechip.com/ teechip.com/ 587d0d41cee36fd012c64a69 Australian-And Awesome A…" at bounding box center [464, 316] width 413 height 54
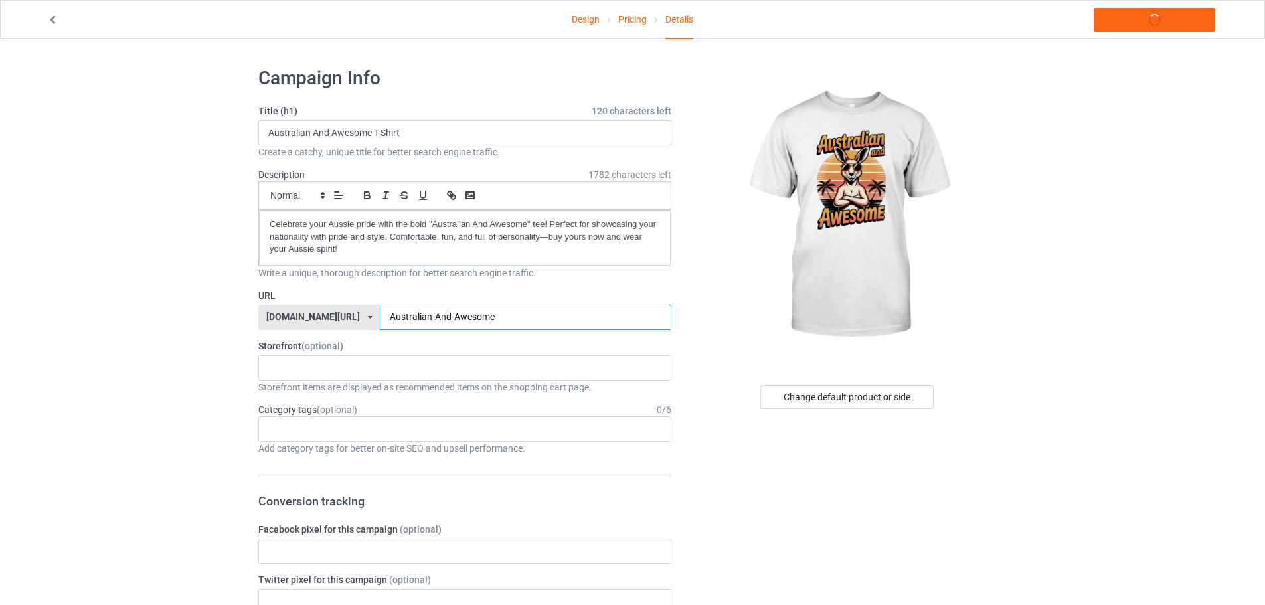
type input "Australian-And-Awesome"
click at [309, 366] on div "KIOTA Gaming Finish Line Fitness Mi-Tees 6767c36548d7ee002e084532 651a982803c4d…" at bounding box center [464, 367] width 413 height 25
click at [315, 439] on div "Mi-Tees" at bounding box center [465, 441] width 412 height 25
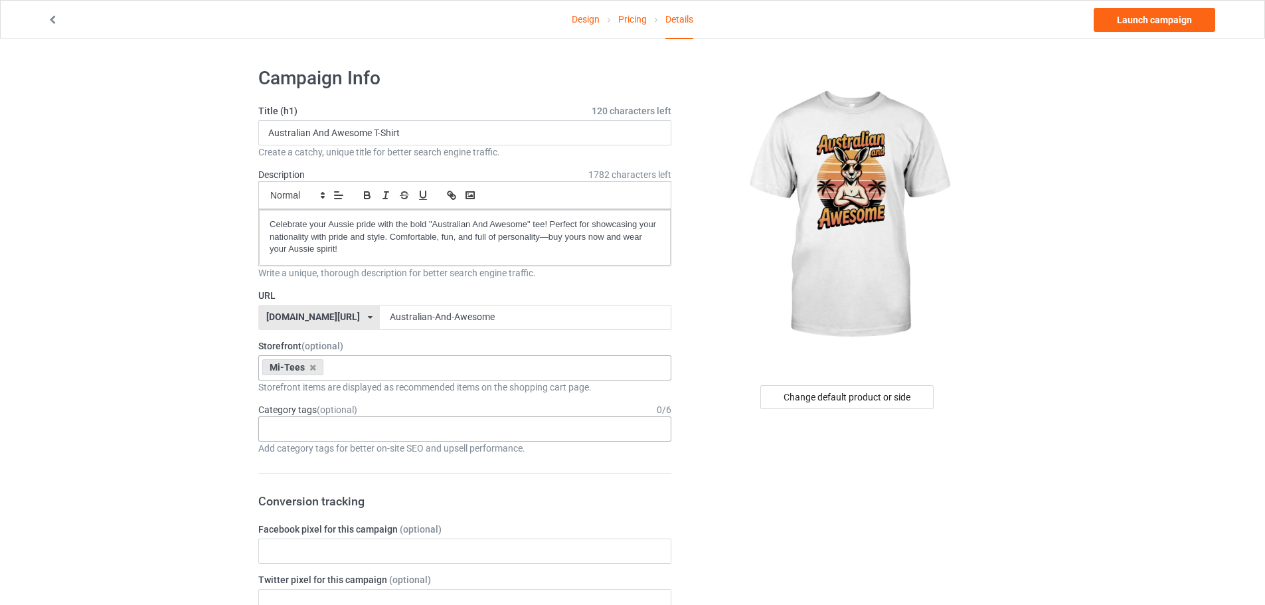
click at [276, 429] on input "text" at bounding box center [278, 428] width 21 height 11
type input "austra"
click at [327, 448] on div "Places > Country > [GEOGRAPHIC_DATA]" at bounding box center [465, 453] width 412 height 25
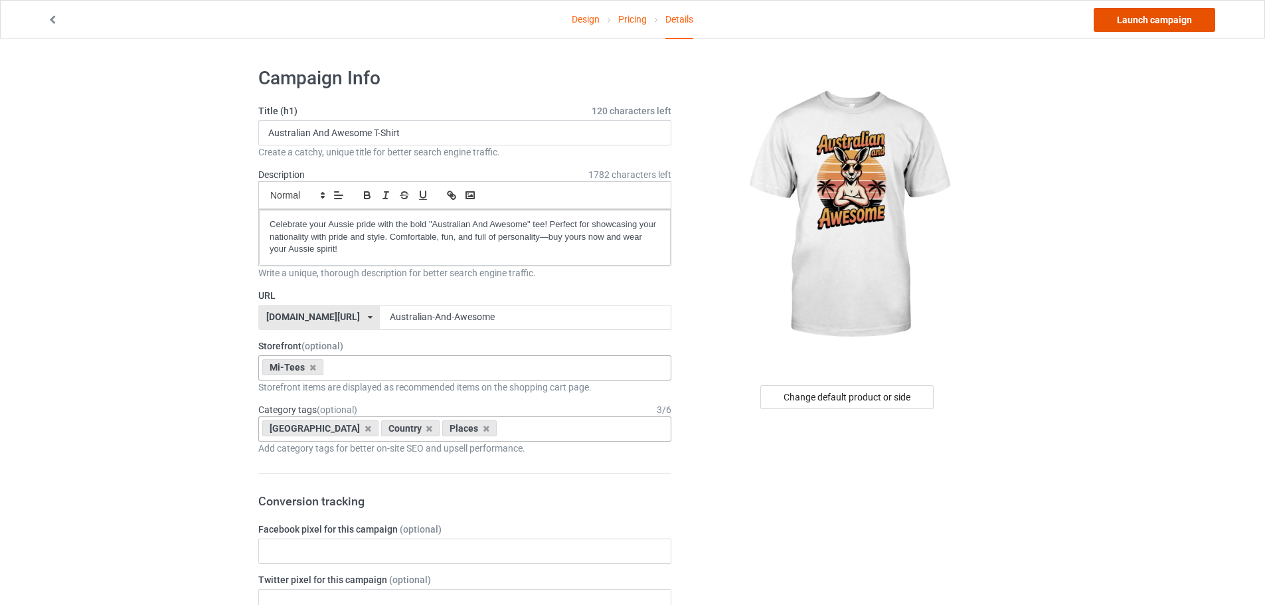
click at [1205, 21] on link "Launch campaign" at bounding box center [1153, 20] width 121 height 24
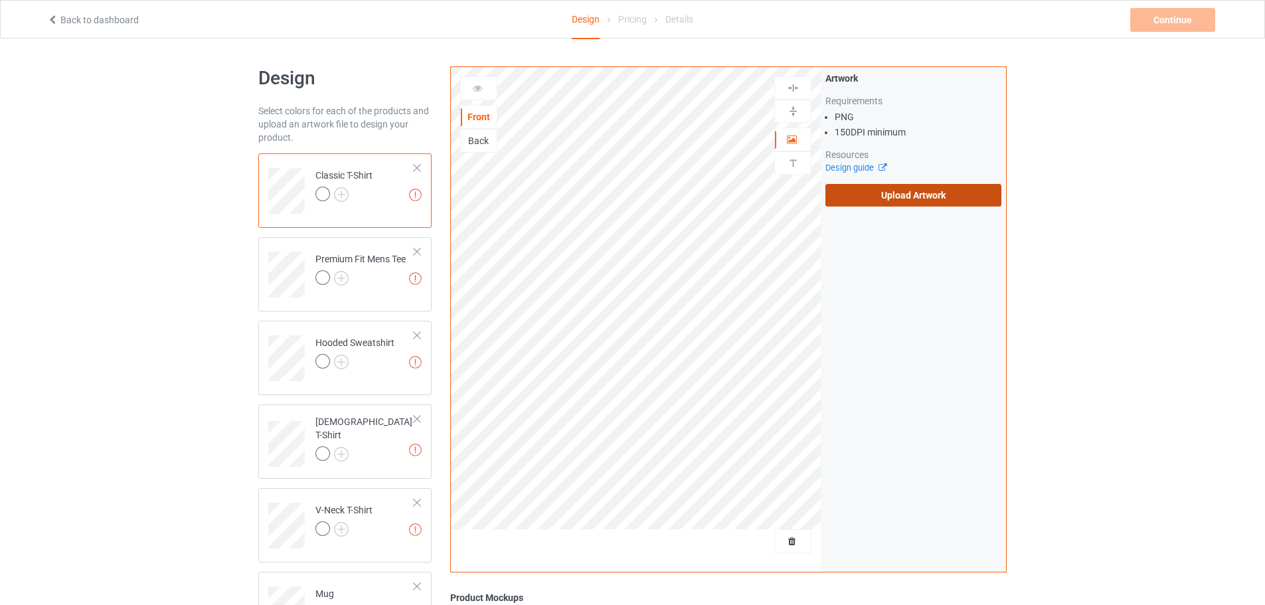
click at [924, 197] on label "Upload Artwork" at bounding box center [913, 195] width 176 height 23
click at [0, 0] on input "Upload Artwork" at bounding box center [0, 0] width 0 height 0
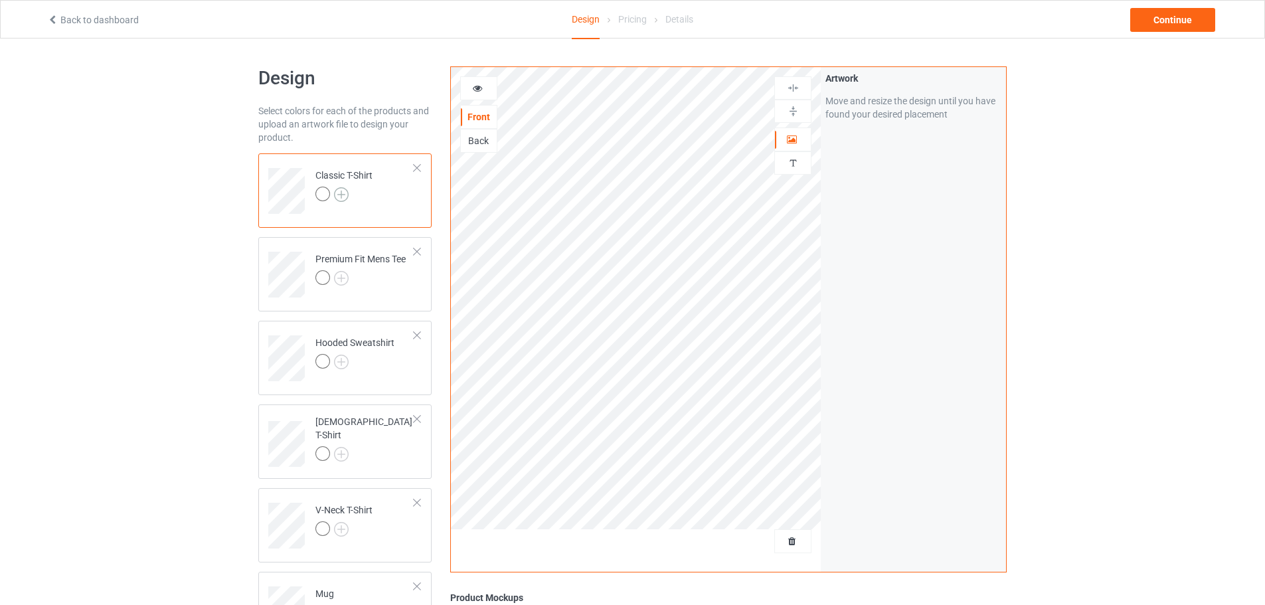
click at [341, 193] on img at bounding box center [341, 194] width 15 height 15
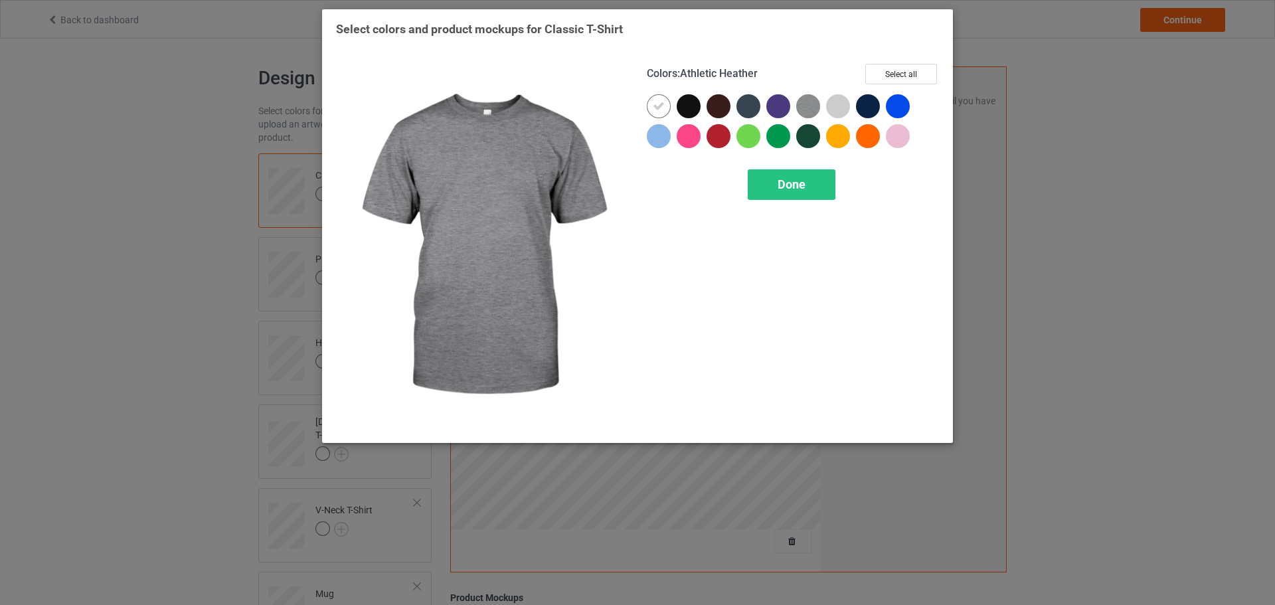
click at [810, 106] on img at bounding box center [808, 106] width 24 height 24
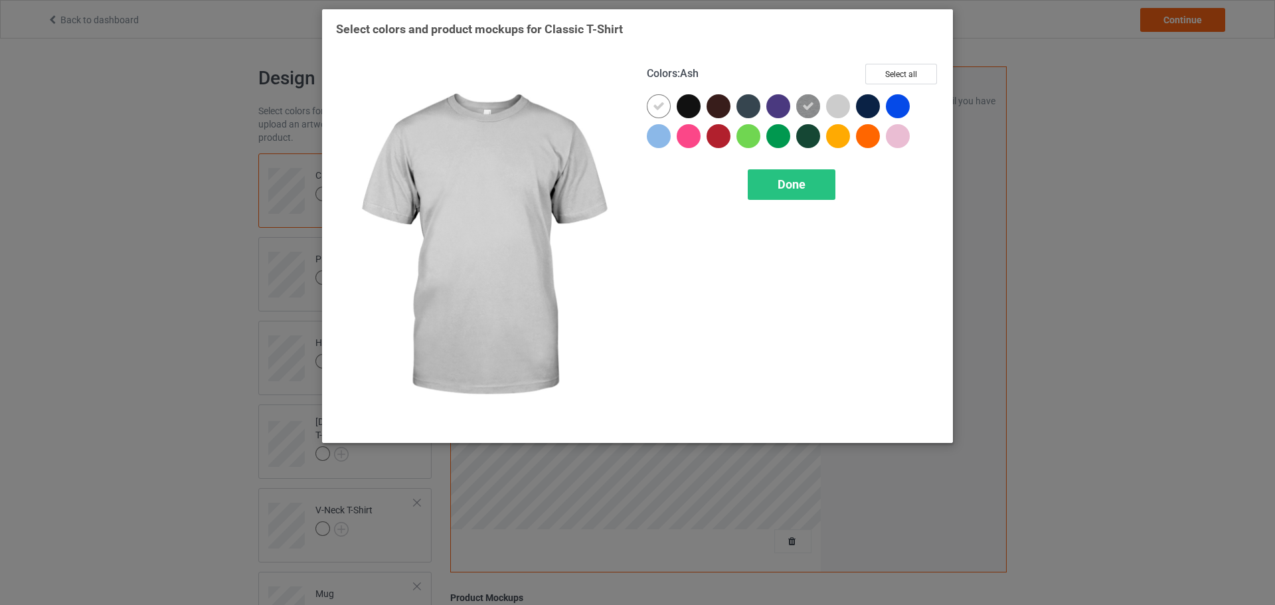
click at [833, 106] on div at bounding box center [838, 106] width 24 height 24
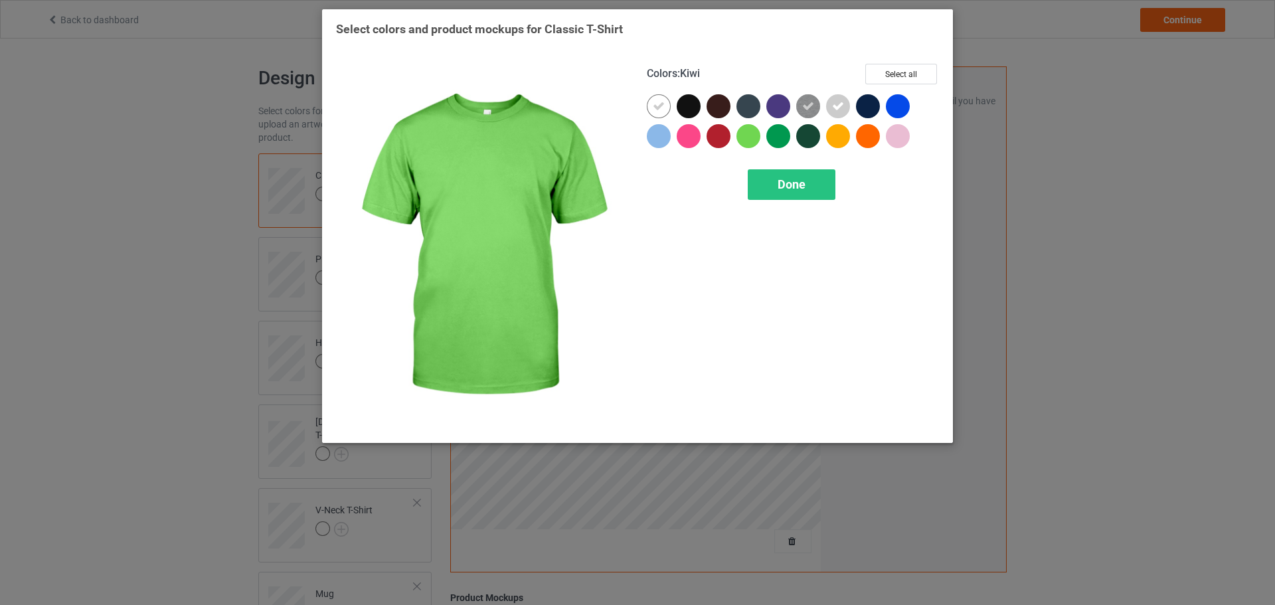
click at [751, 139] on div at bounding box center [748, 136] width 24 height 24
click at [791, 182] on span "Done" at bounding box center [791, 184] width 28 height 14
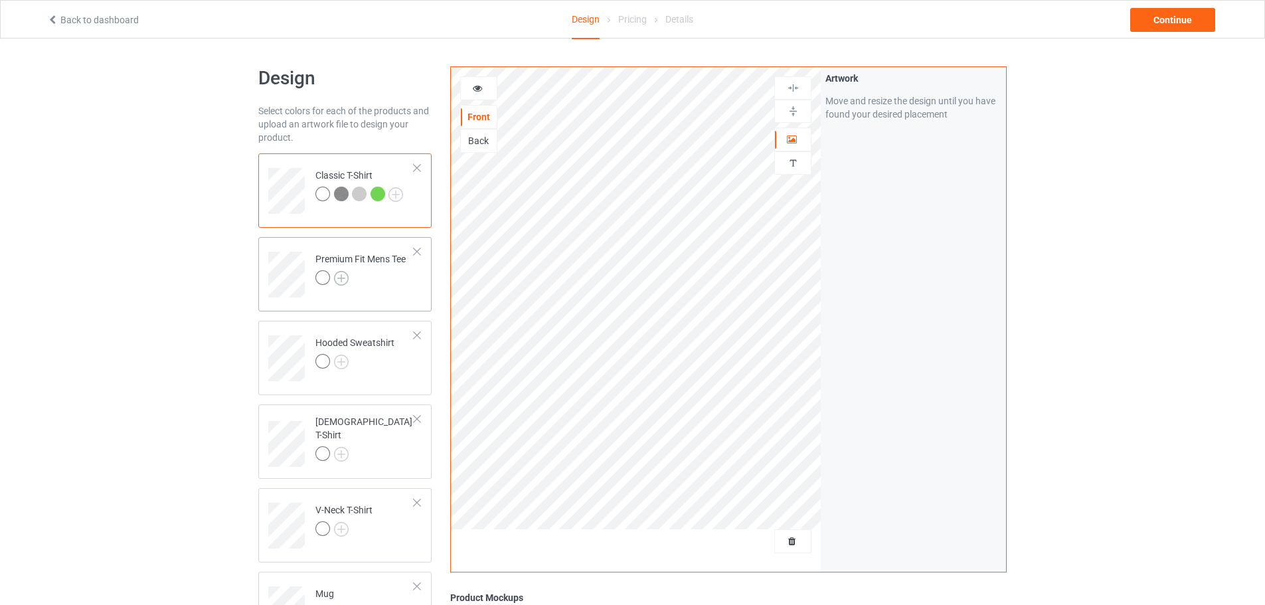
click at [347, 276] on img at bounding box center [341, 278] width 15 height 15
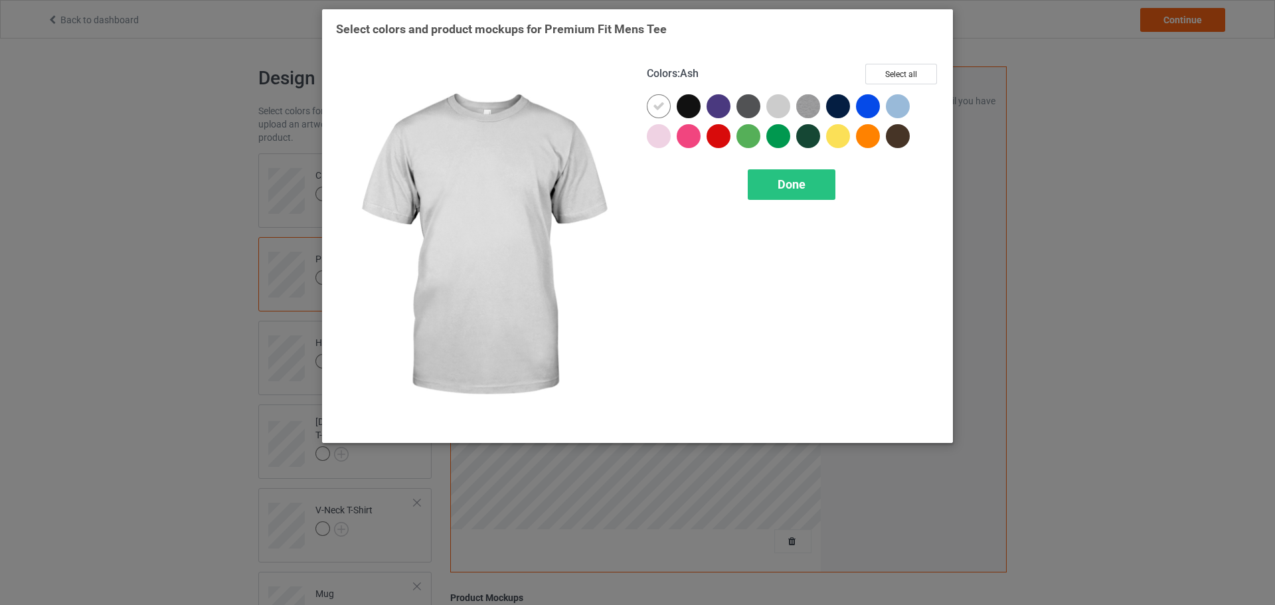
click at [777, 106] on div at bounding box center [778, 106] width 24 height 24
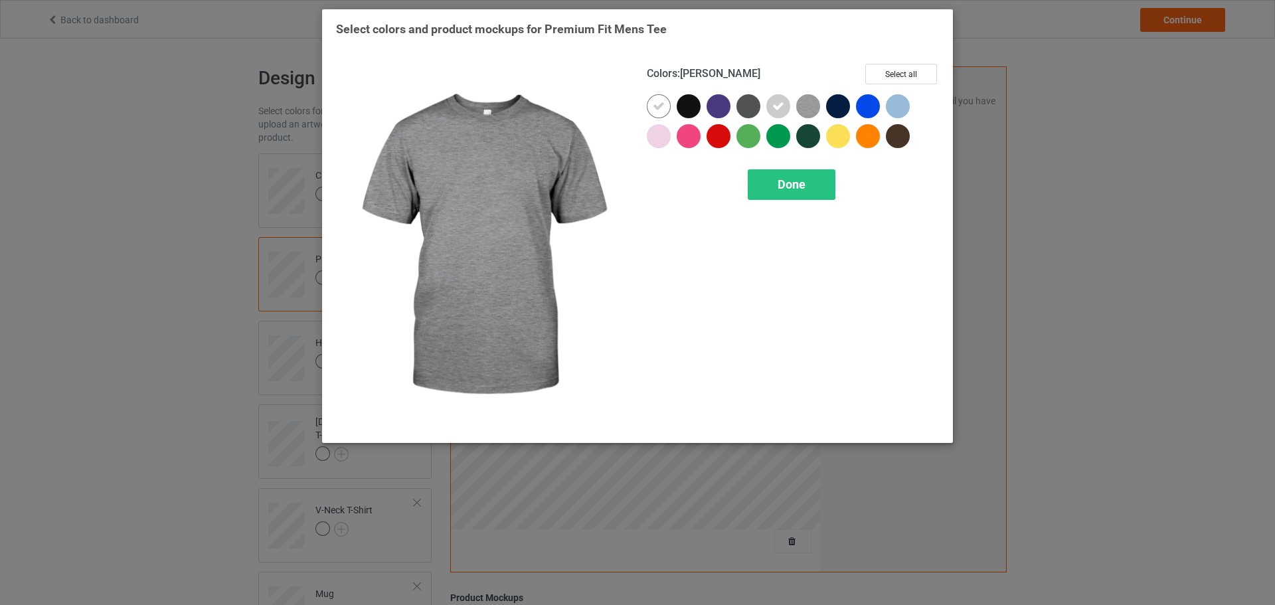
click at [799, 106] on img at bounding box center [808, 106] width 24 height 24
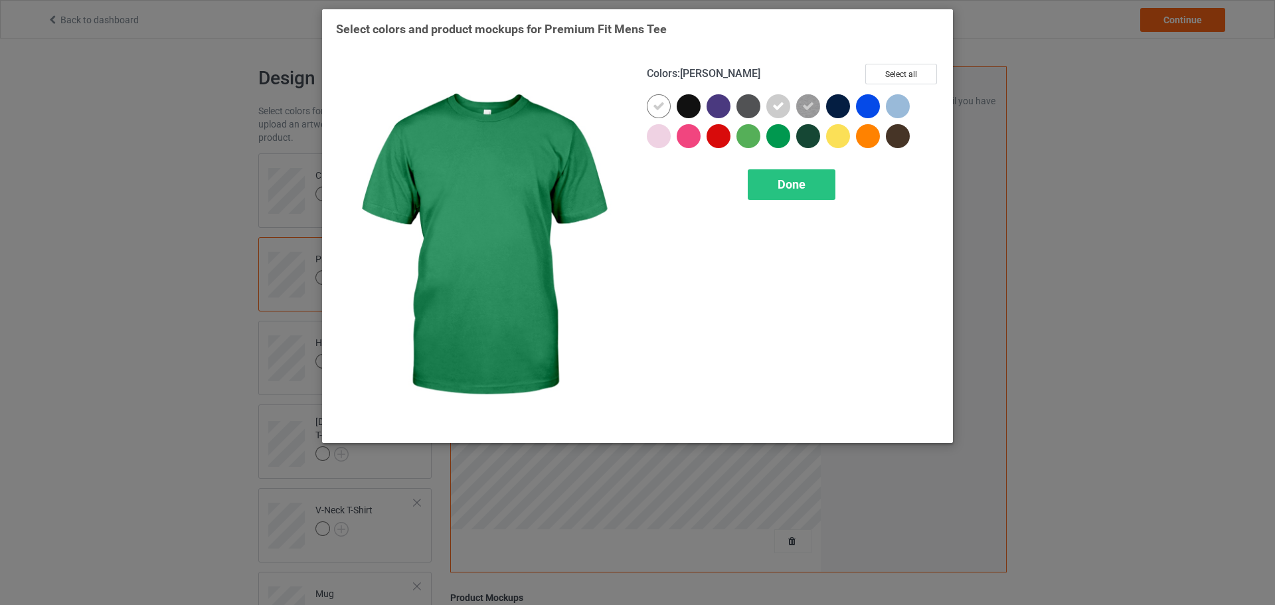
click at [749, 137] on div at bounding box center [748, 136] width 24 height 24
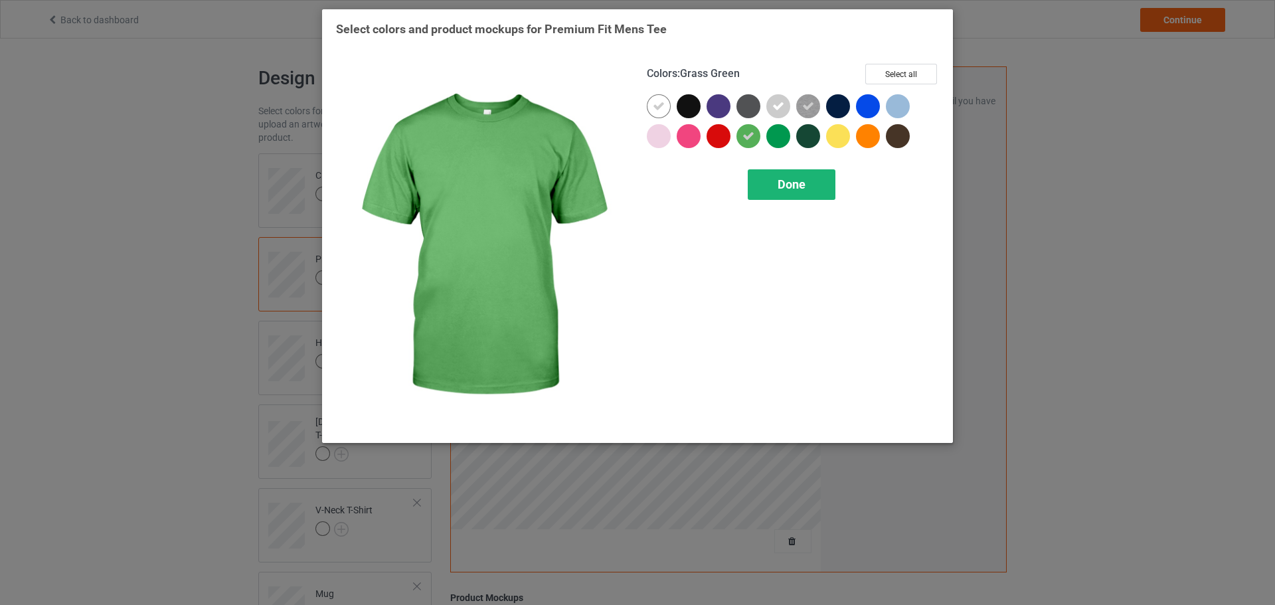
click at [778, 180] on span "Done" at bounding box center [791, 184] width 28 height 14
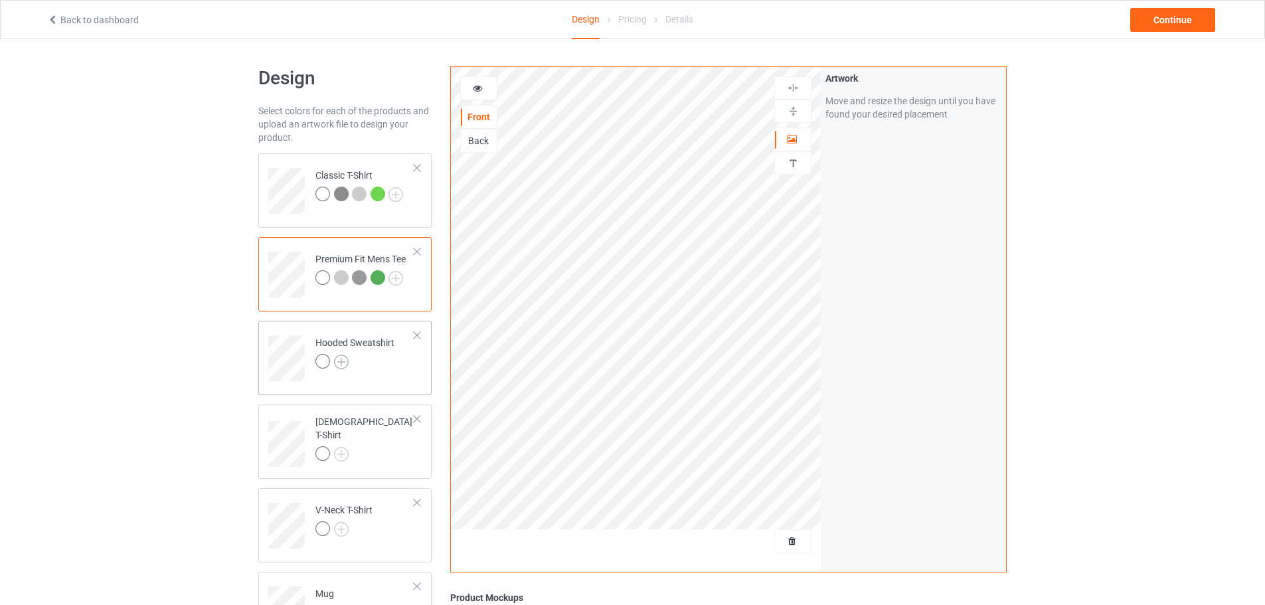
click at [345, 365] on img at bounding box center [341, 362] width 15 height 15
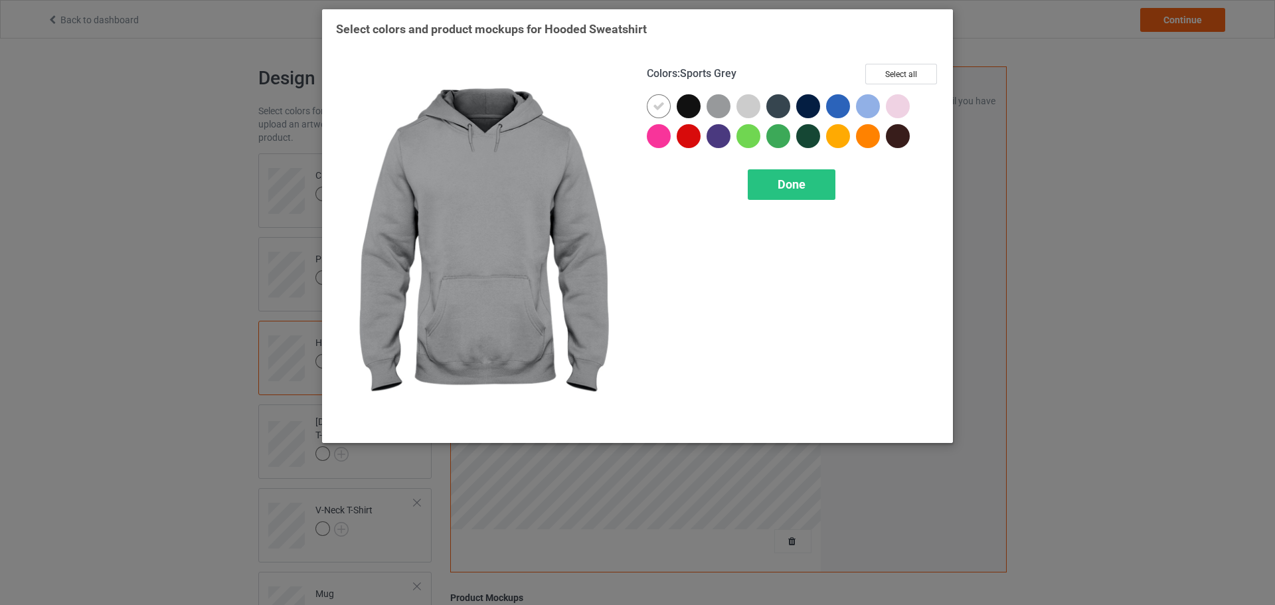
click at [732, 112] on div at bounding box center [721, 109] width 30 height 30
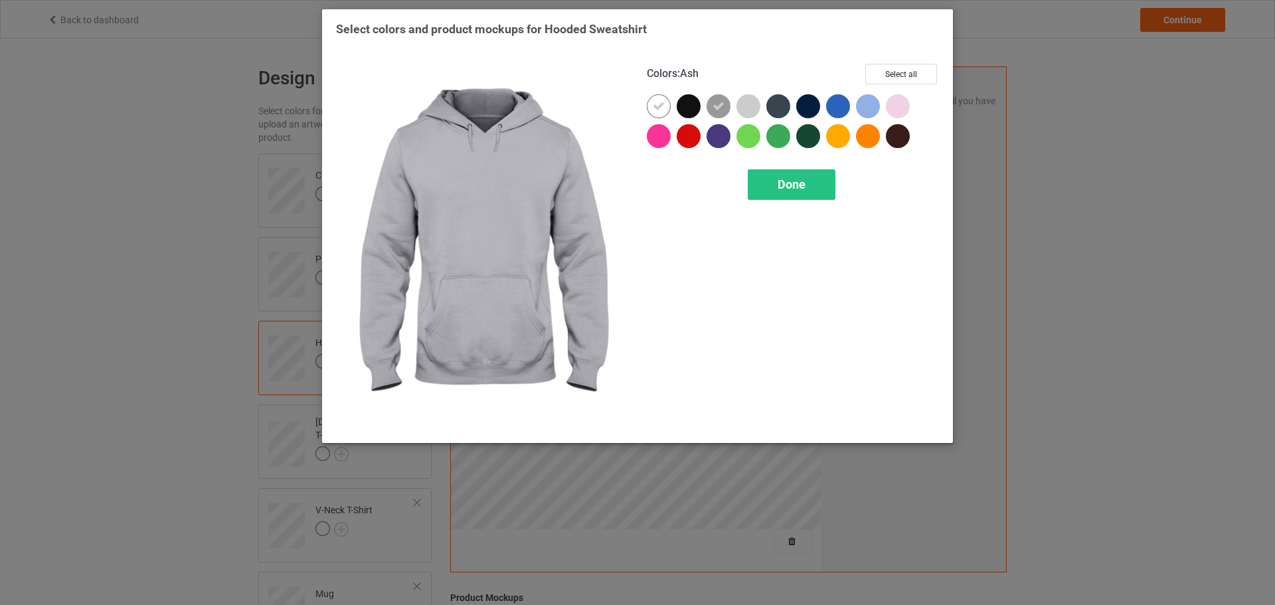
click at [757, 108] on div at bounding box center [748, 106] width 24 height 24
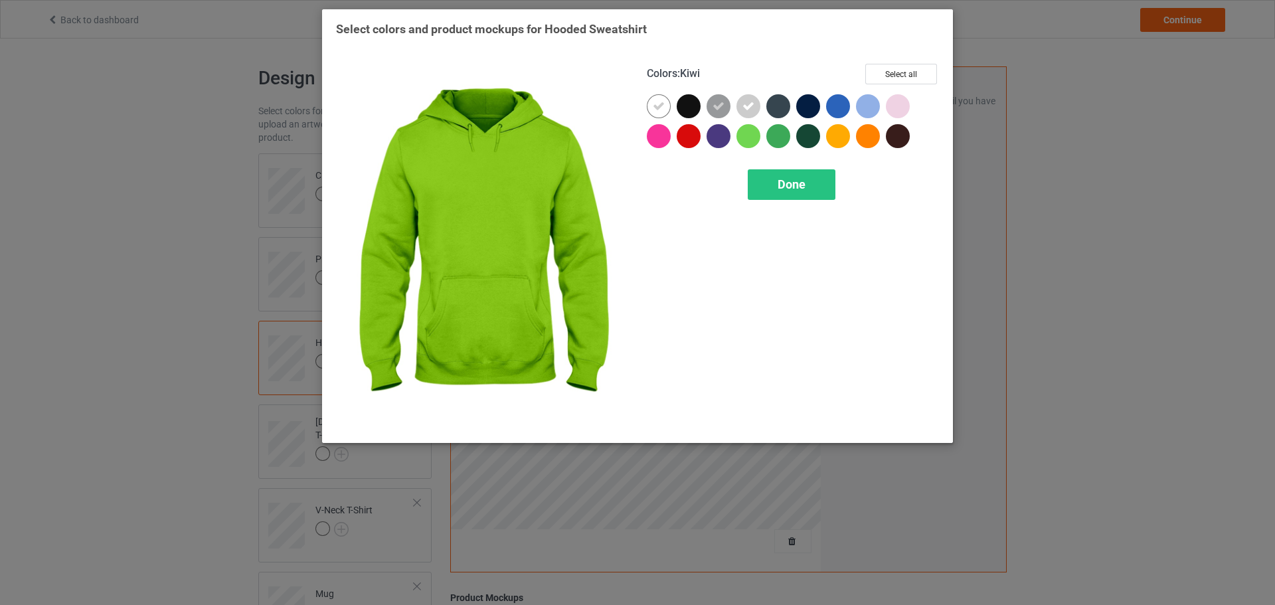
click at [740, 144] on div at bounding box center [748, 136] width 24 height 24
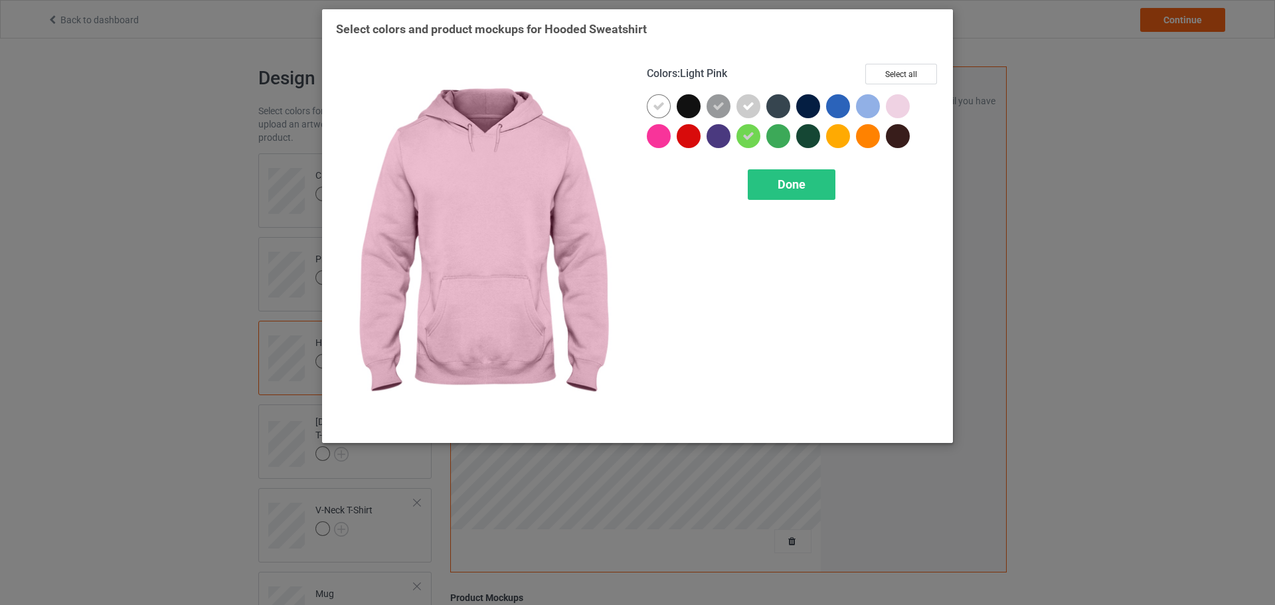
click at [897, 108] on div at bounding box center [898, 106] width 24 height 24
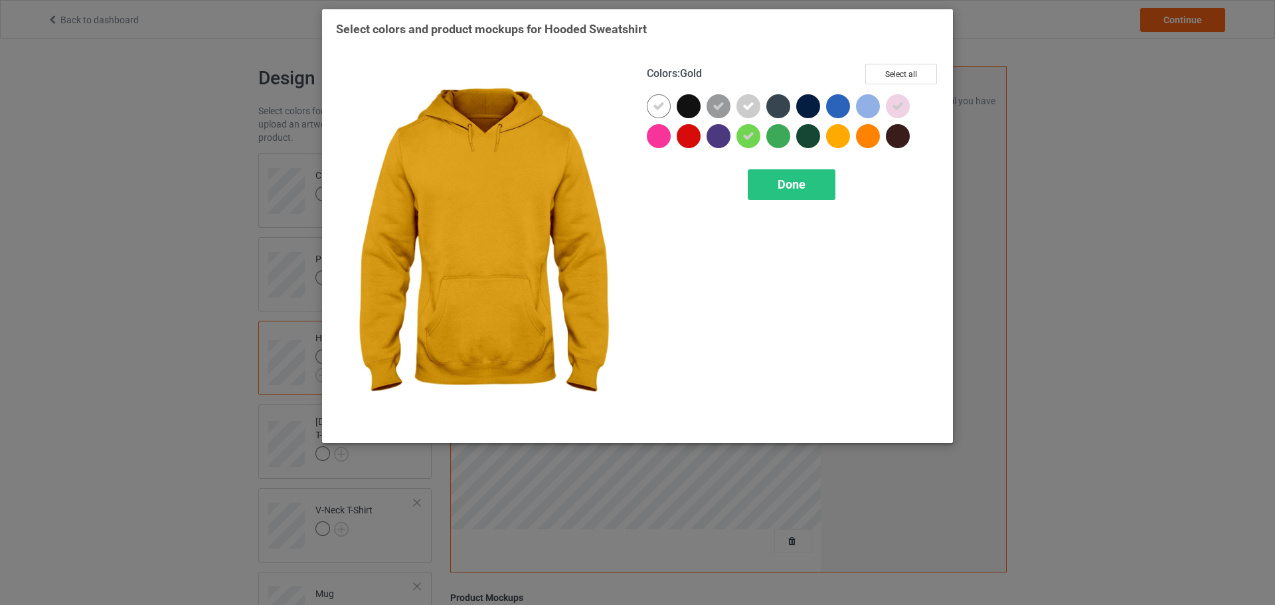
click at [825, 161] on div "Colors : Gold Select all Done" at bounding box center [792, 246] width 311 height 384
click at [809, 180] on div "Done" at bounding box center [792, 184] width 88 height 31
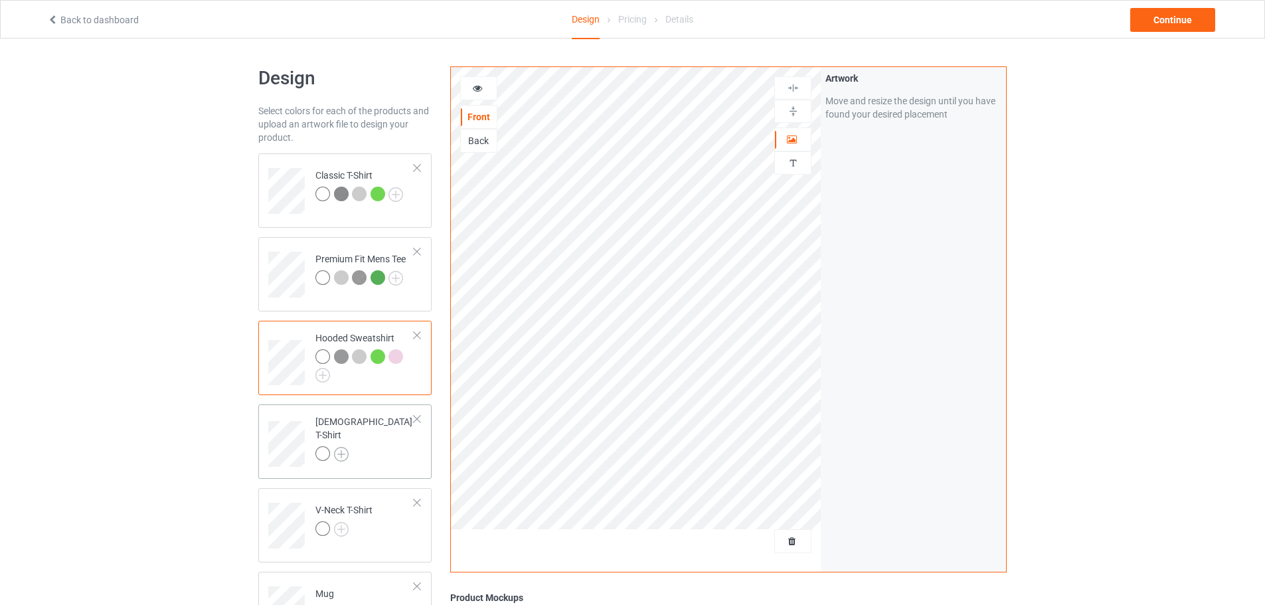
click at [337, 447] on img at bounding box center [341, 454] width 15 height 15
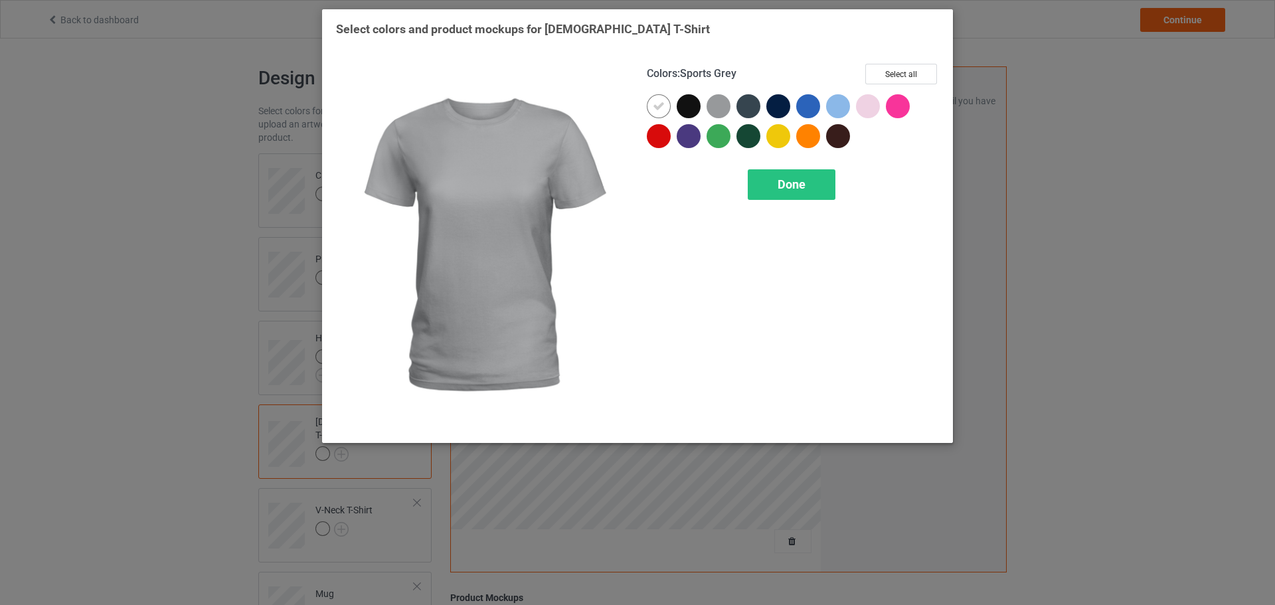
click at [720, 107] on div at bounding box center [718, 106] width 24 height 24
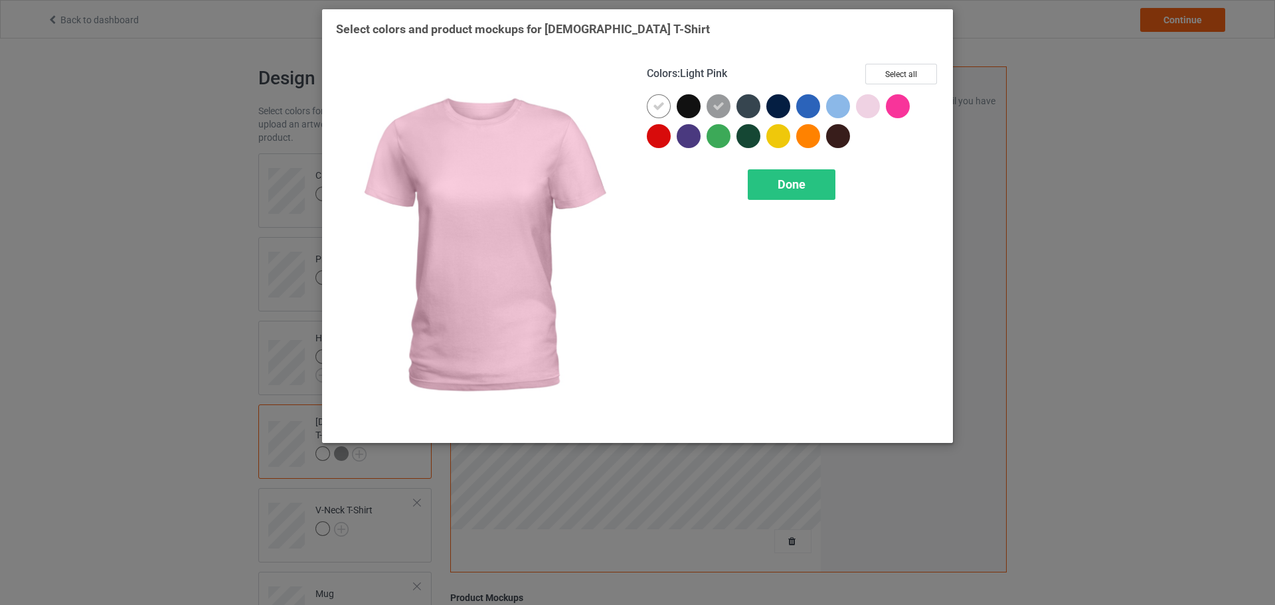
click at [858, 107] on div at bounding box center [868, 106] width 24 height 24
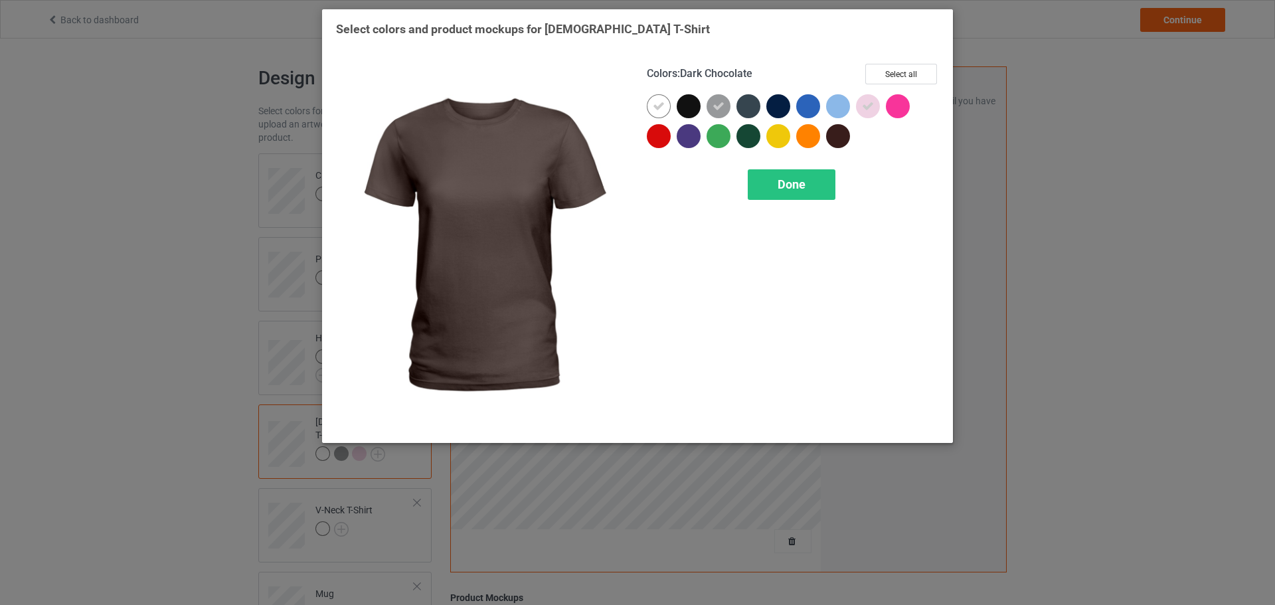
click at [805, 214] on div "Colors : Dark Chocolate Select all Done" at bounding box center [792, 246] width 311 height 384
click at [814, 195] on div "Done" at bounding box center [792, 184] width 88 height 31
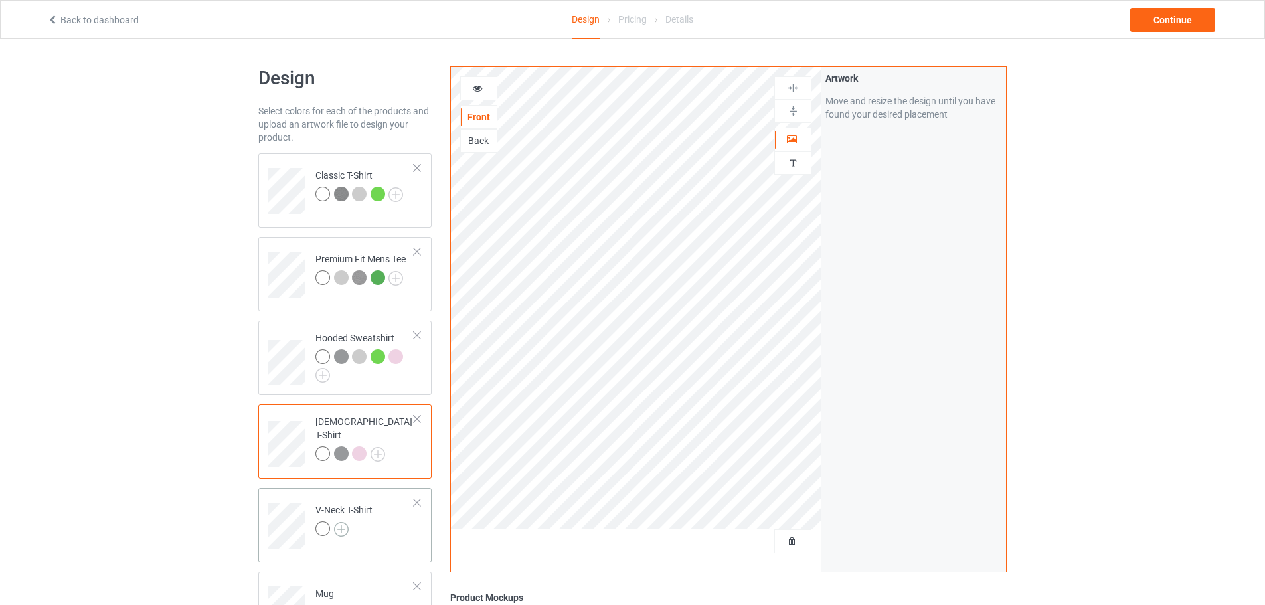
click at [344, 530] on img at bounding box center [341, 529] width 15 height 15
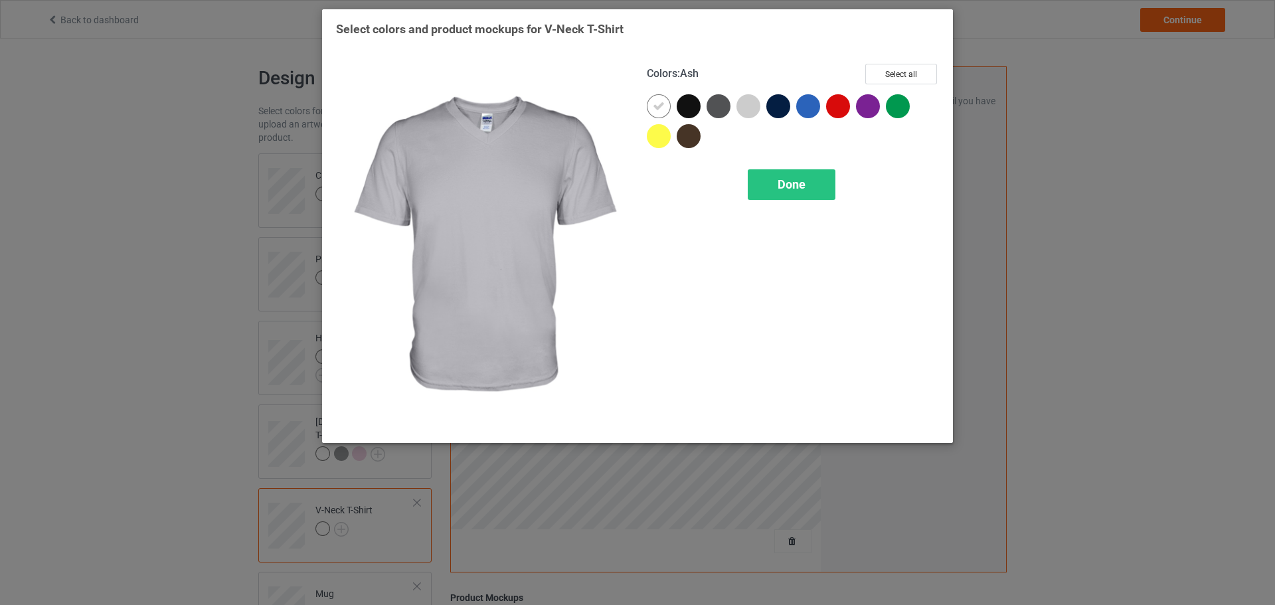
click at [747, 107] on div at bounding box center [748, 106] width 24 height 24
drag, startPoint x: 787, startPoint y: 166, endPoint x: 791, endPoint y: 174, distance: 8.9
click at [788, 170] on div "Colors : Ash Select all Done" at bounding box center [792, 246] width 311 height 384
click at [796, 189] on span "Done" at bounding box center [791, 184] width 28 height 14
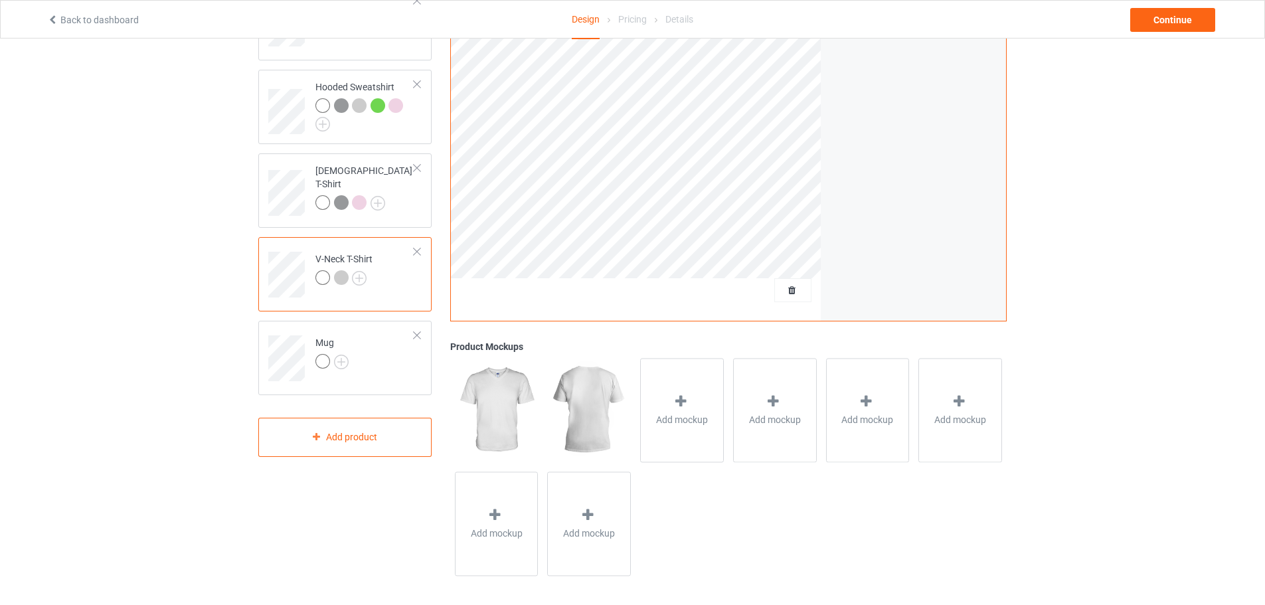
scroll to position [256, 0]
click at [341, 359] on img at bounding box center [341, 358] width 15 height 15
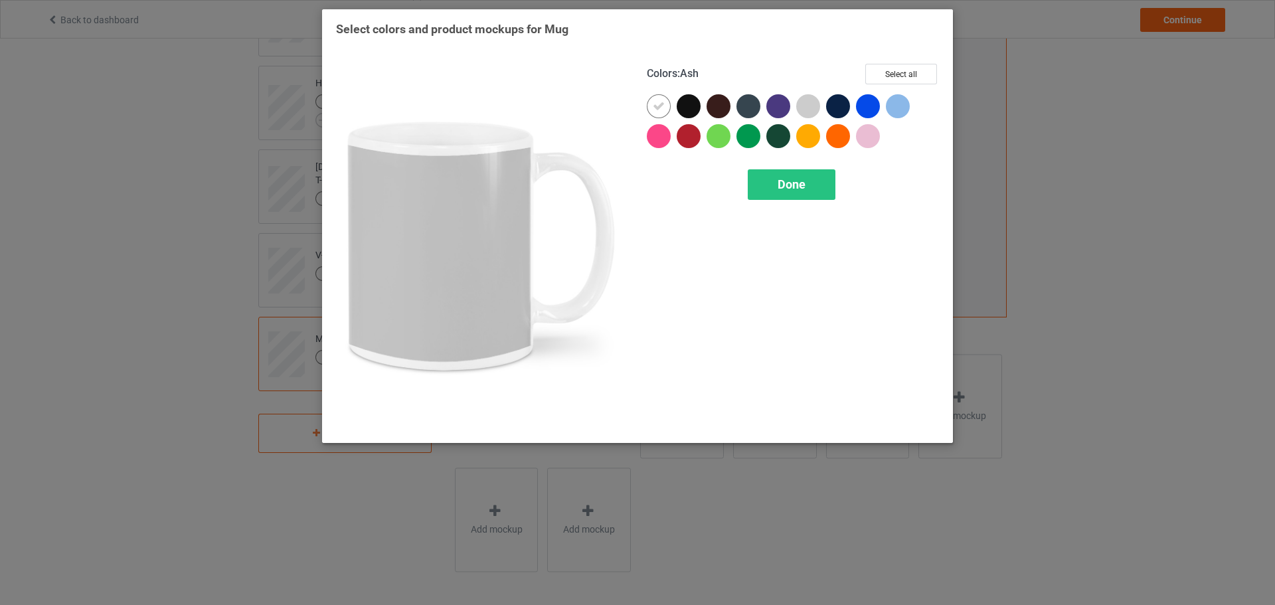
click at [813, 107] on div at bounding box center [808, 106] width 24 height 24
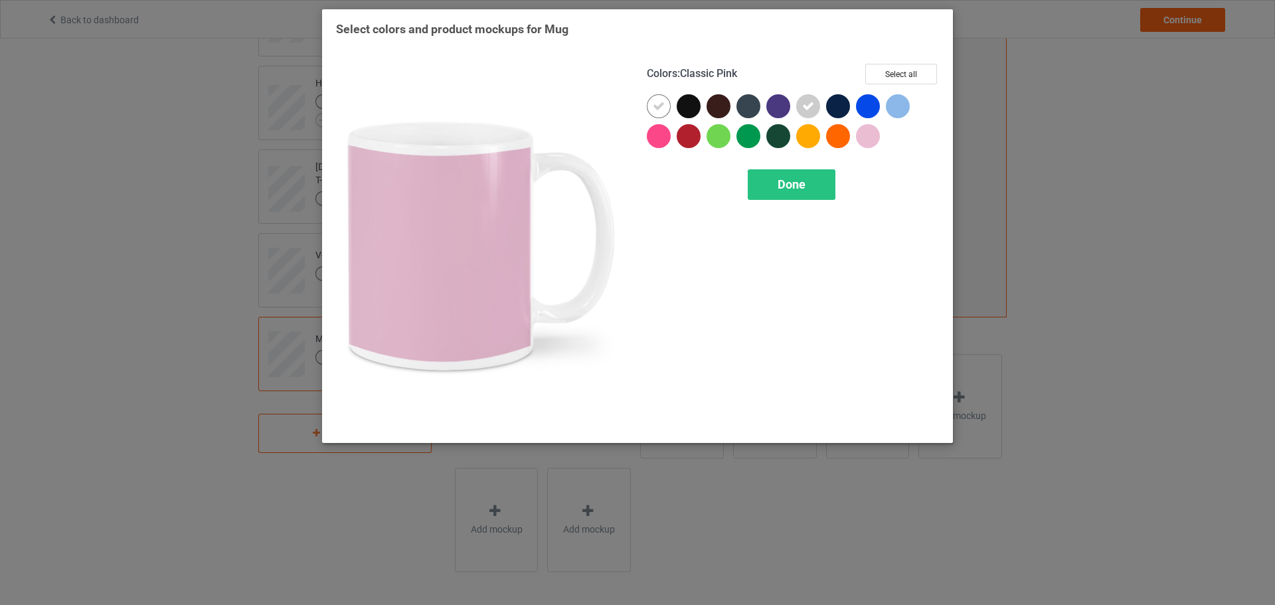
click at [864, 133] on div at bounding box center [868, 136] width 24 height 24
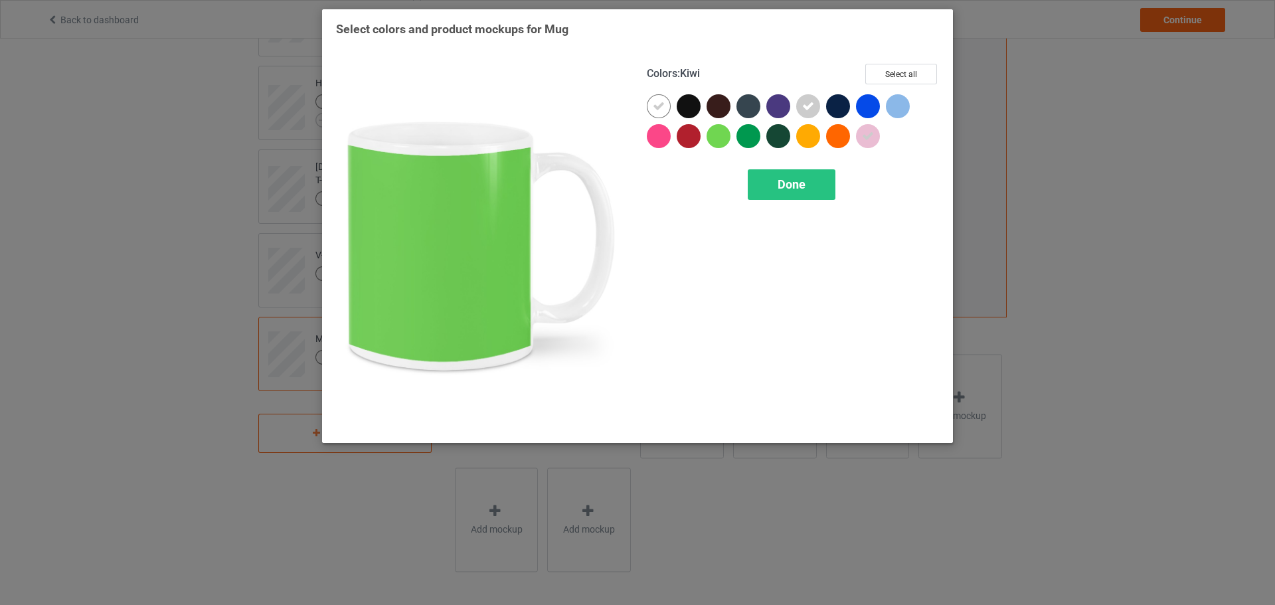
click at [710, 139] on div at bounding box center [718, 136] width 24 height 24
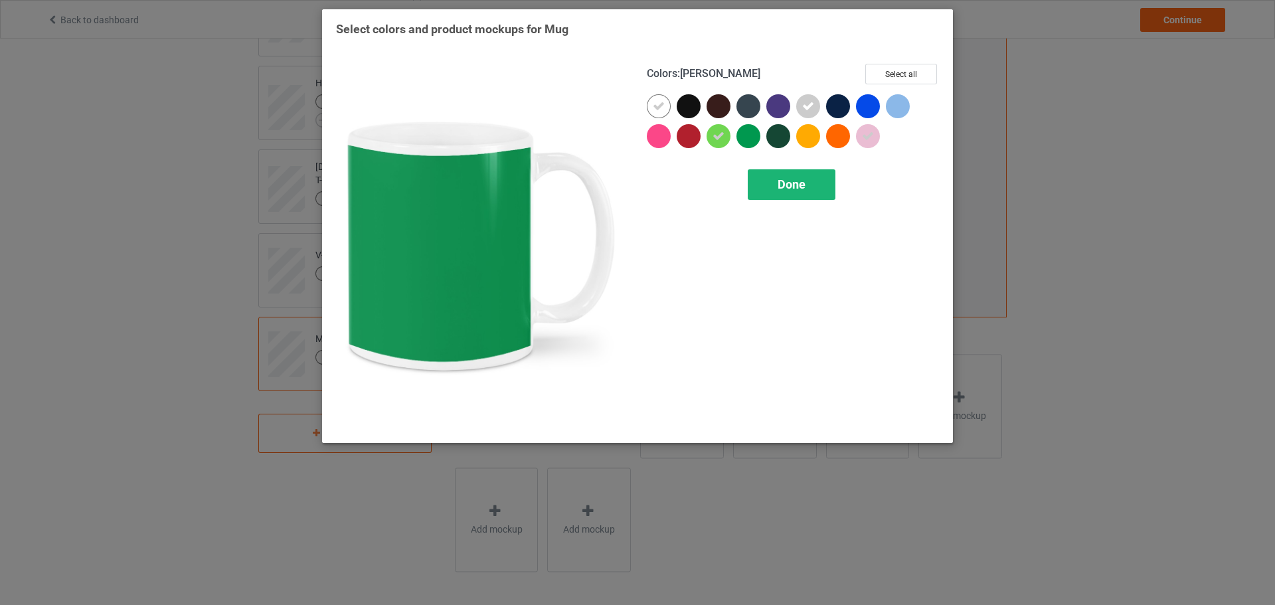
click at [793, 191] on span "Done" at bounding box center [791, 184] width 28 height 14
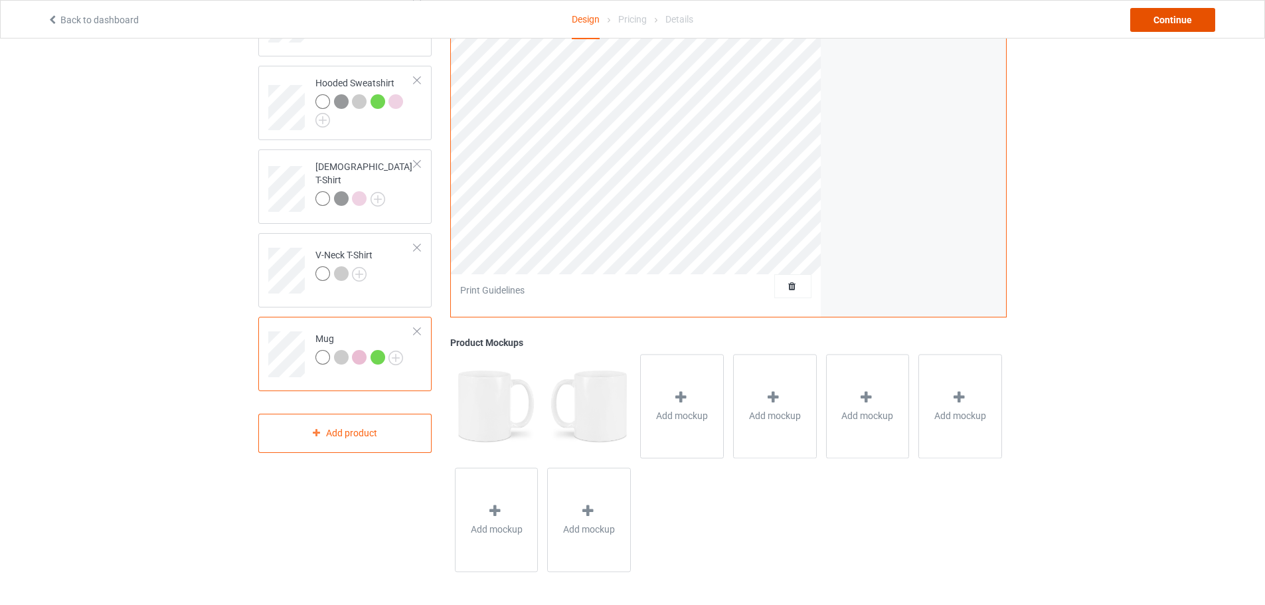
click at [1170, 27] on div "Continue" at bounding box center [1172, 20] width 85 height 24
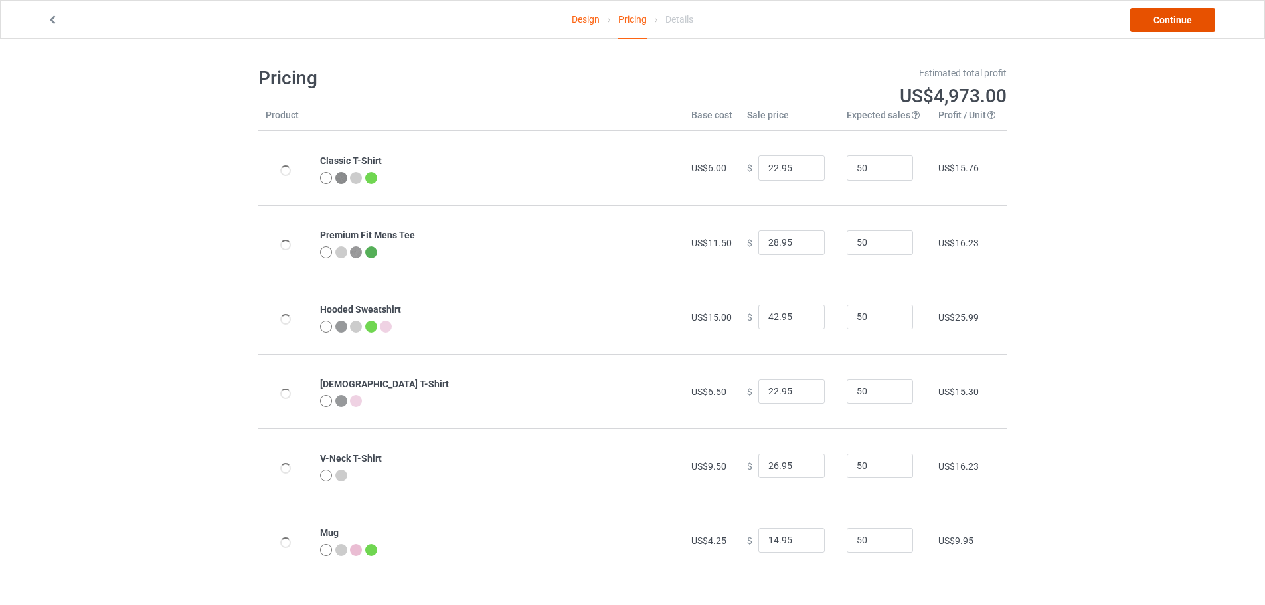
click at [1165, 27] on link "Continue" at bounding box center [1172, 20] width 85 height 24
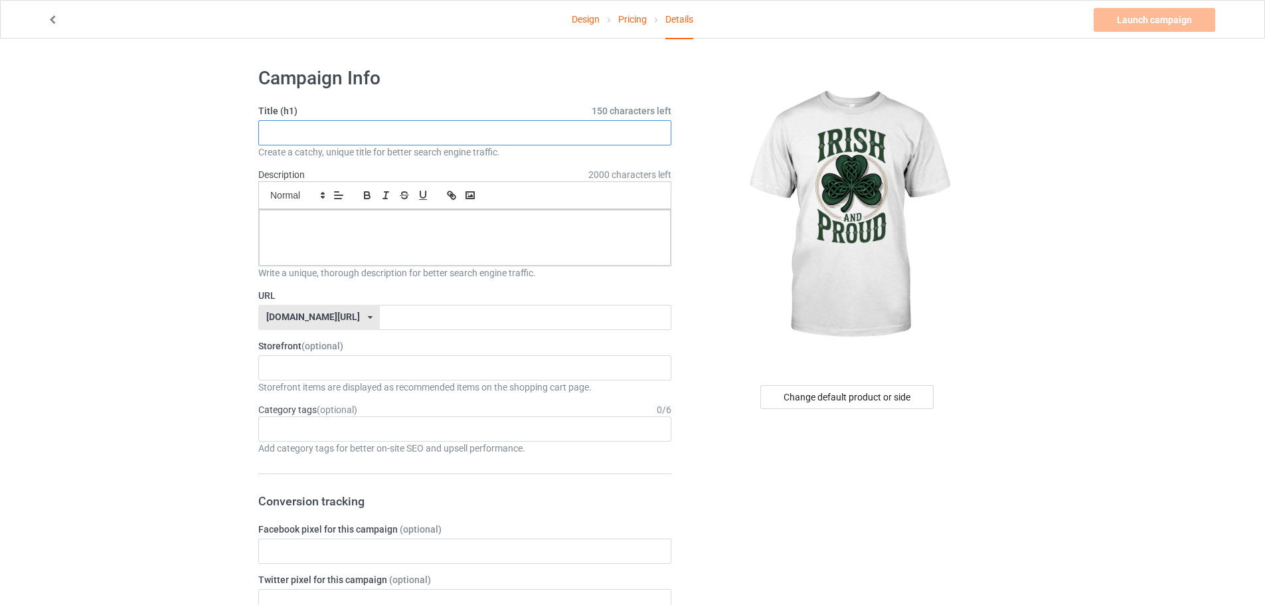
click at [341, 144] on input "text" at bounding box center [464, 132] width 413 height 25
paste input "Irish And Proud T-Shirt"
type input "Irish And Proud T-Shirt"
click at [380, 325] on input "text" at bounding box center [525, 317] width 291 height 25
paste input "Irish And Proud T-Shirt"
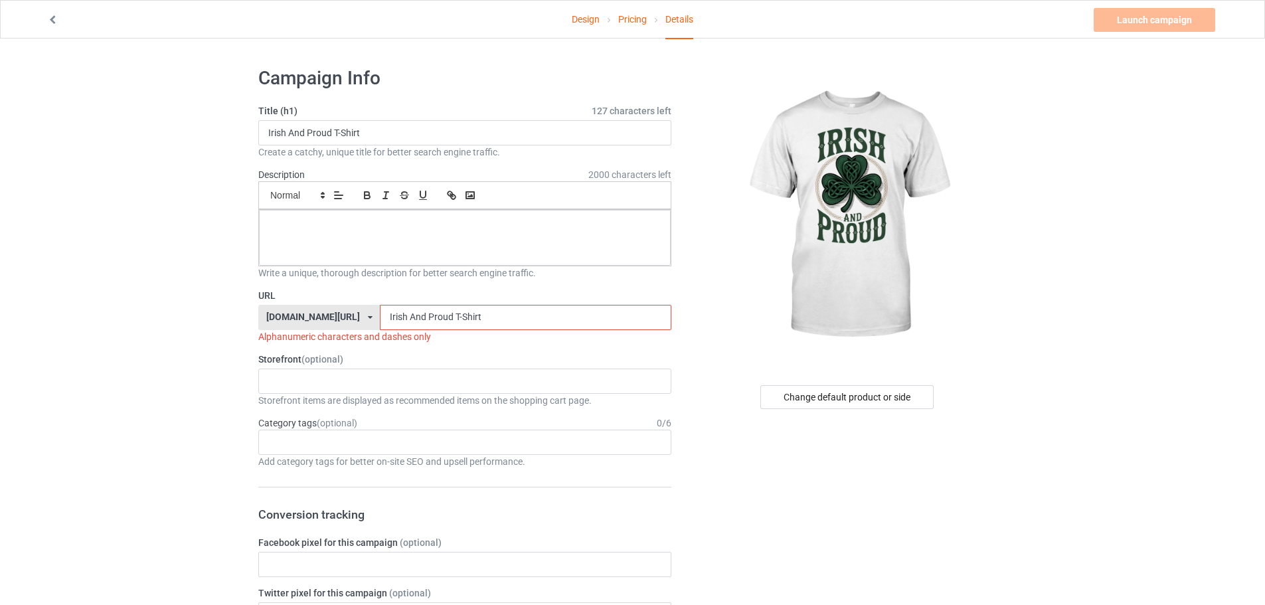
type input "Irish And Proud T-Shirt"
click at [373, 221] on p at bounding box center [465, 224] width 390 height 13
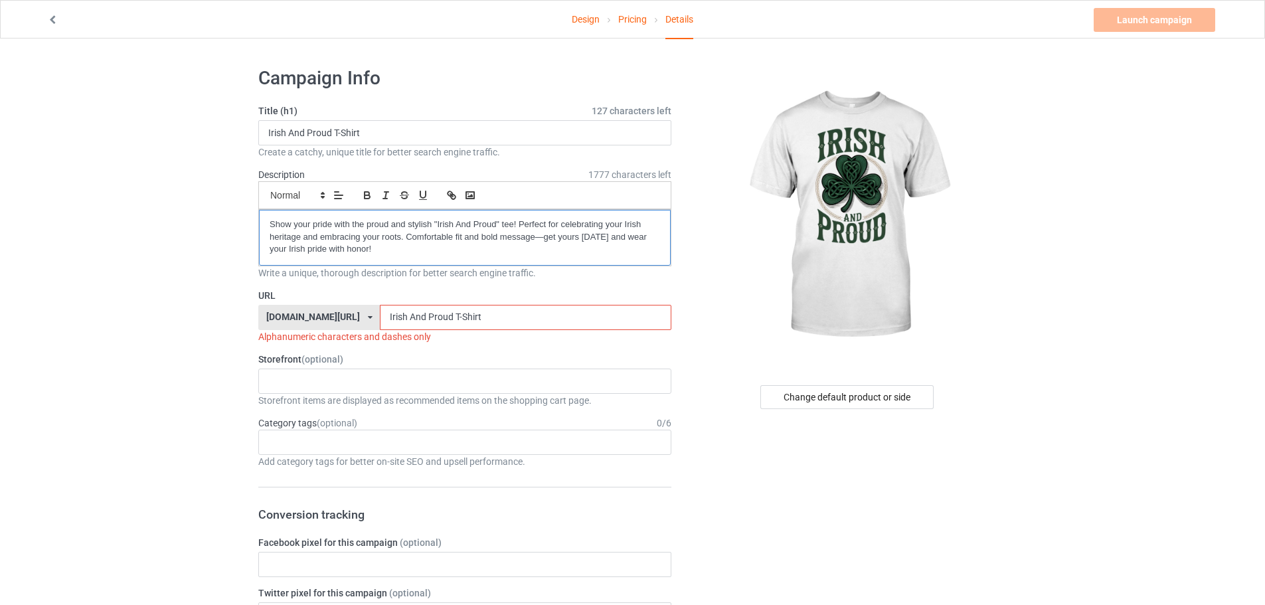
click at [259, 222] on div "Show your pride with the proud and stylish "Irish And Proud" tee! Perfect for c…" at bounding box center [465, 238] width 412 height 56
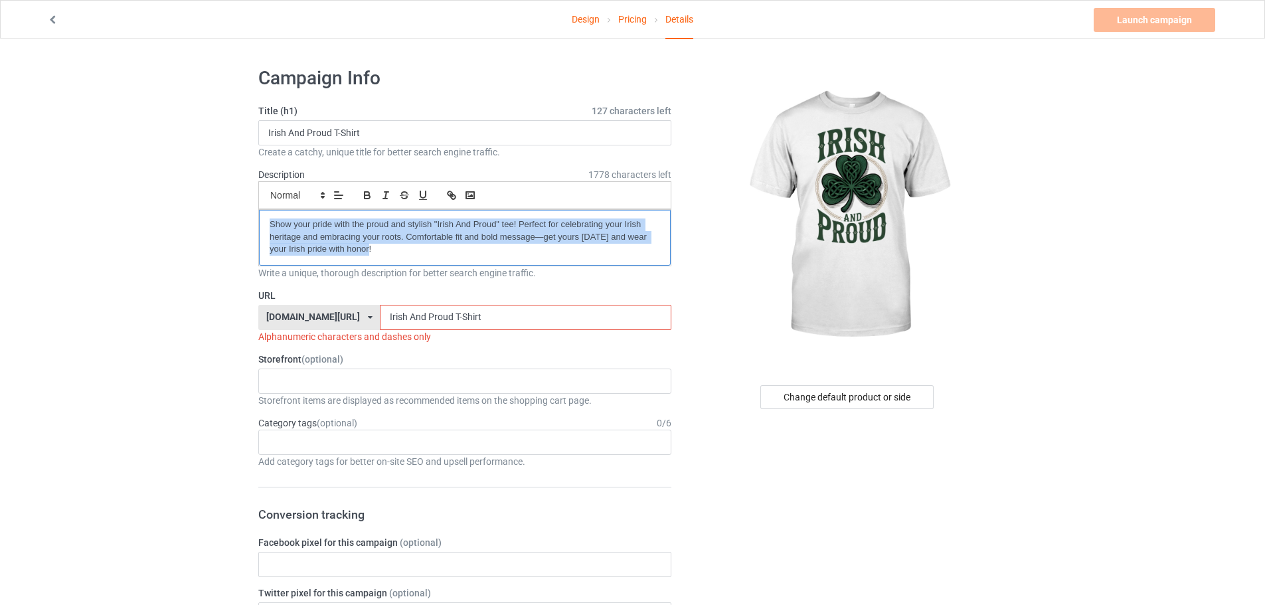
drag, startPoint x: 356, startPoint y: 244, endPoint x: 252, endPoint y: 218, distance: 108.2
copy p "Show your pride with the proud and stylish "Irish And Proud" tee! Perfect for c…"
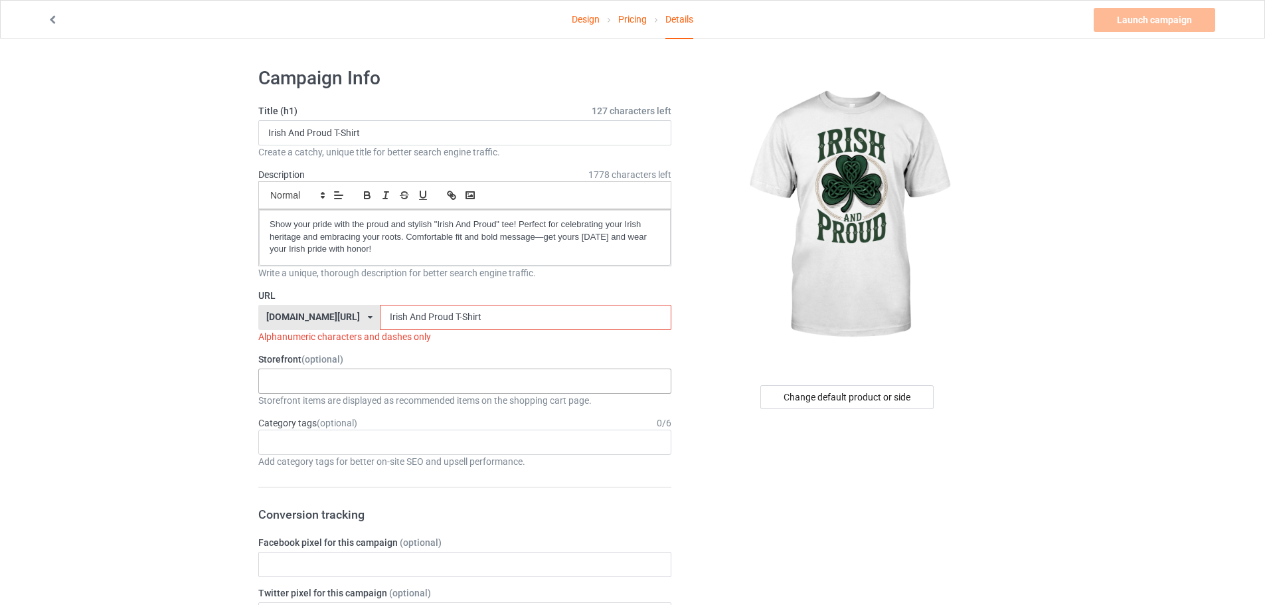
click at [322, 381] on div "KIOTA Gaming Finish Line Fitness Mi-Tees 6767c36548d7ee002e084532 651a982803c4d…" at bounding box center [464, 380] width 413 height 25
click at [304, 449] on div "Mi-Tees" at bounding box center [465, 454] width 412 height 25
click at [288, 451] on div "Age > 1-19 > 1 Age > 1-12 Months > 1 Month Age > 1-12 Months Age > 1-19 Age > 1…" at bounding box center [464, 442] width 413 height 25
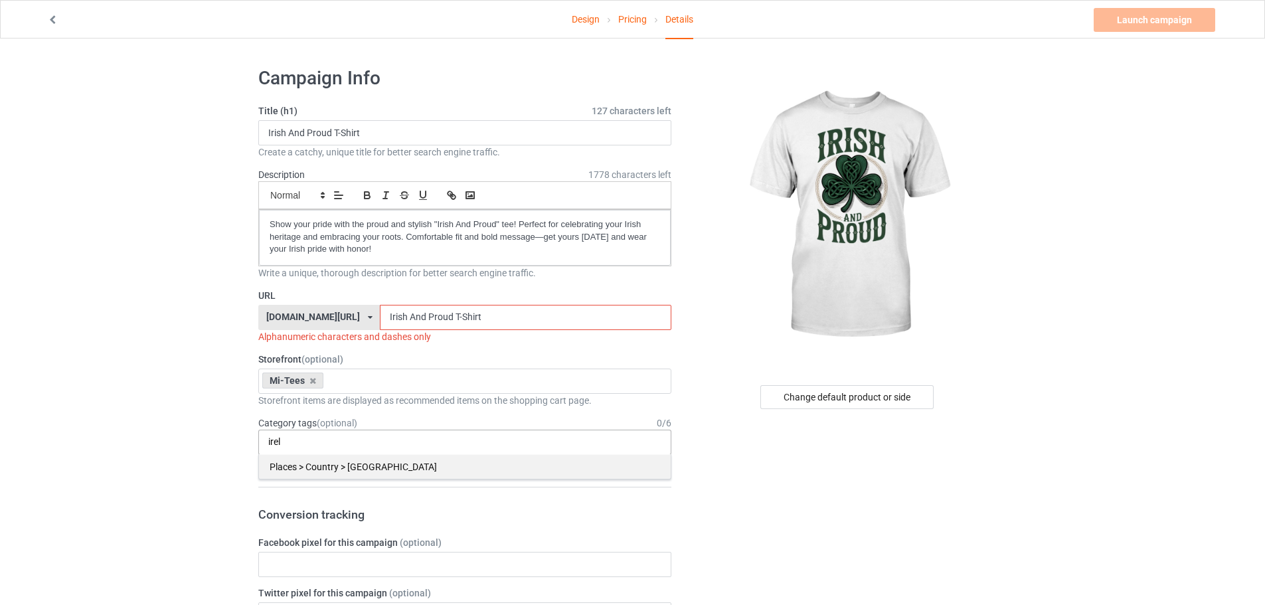
type input "irel"
click at [333, 471] on div "Places > Country > [GEOGRAPHIC_DATA]" at bounding box center [465, 466] width 412 height 25
type input "irish"
click at [373, 471] on div "Family & Relationships > Ethnic Groups > [DEMOGRAPHIC_DATA]" at bounding box center [465, 466] width 412 height 25
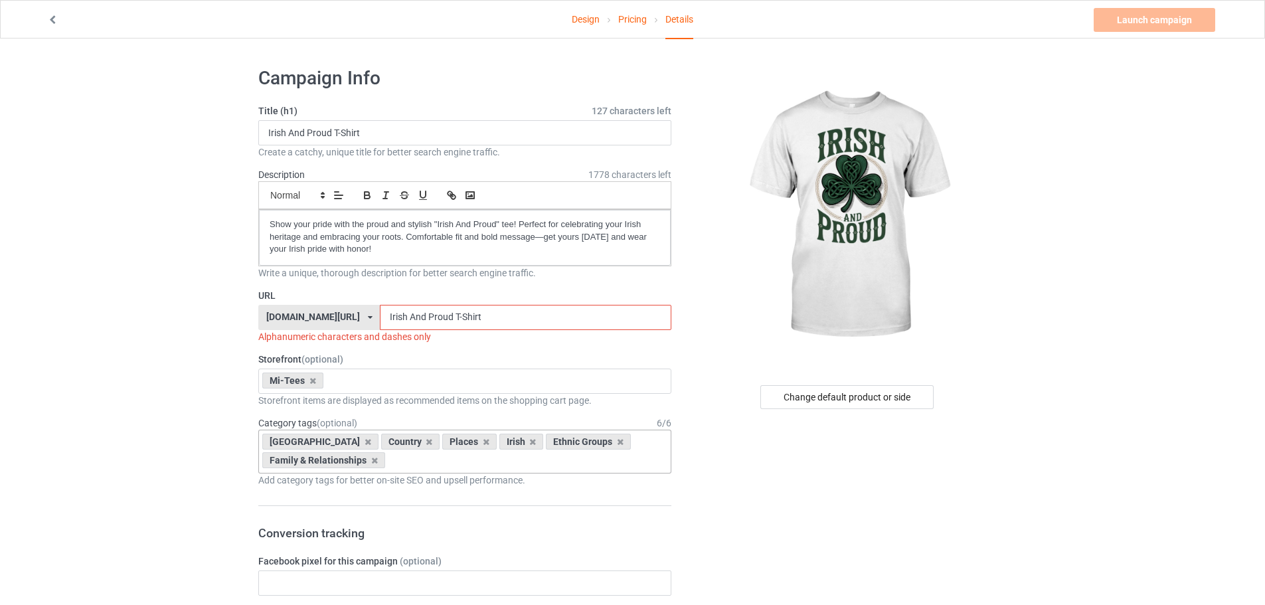
click at [380, 320] on input "Irish And Proud T-Shirt" at bounding box center [525, 317] width 291 height 25
drag, startPoint x: 390, startPoint y: 311, endPoint x: 387, endPoint y: 326, distance: 14.8
click at [387, 326] on input "Irish-And Proud T-Shirt" at bounding box center [525, 317] width 291 height 25
drag, startPoint x: 414, startPoint y: 318, endPoint x: 489, endPoint y: 323, distance: 74.5
click at [487, 323] on input "Irish-And-Proud T-Shirt" at bounding box center [525, 317] width 291 height 25
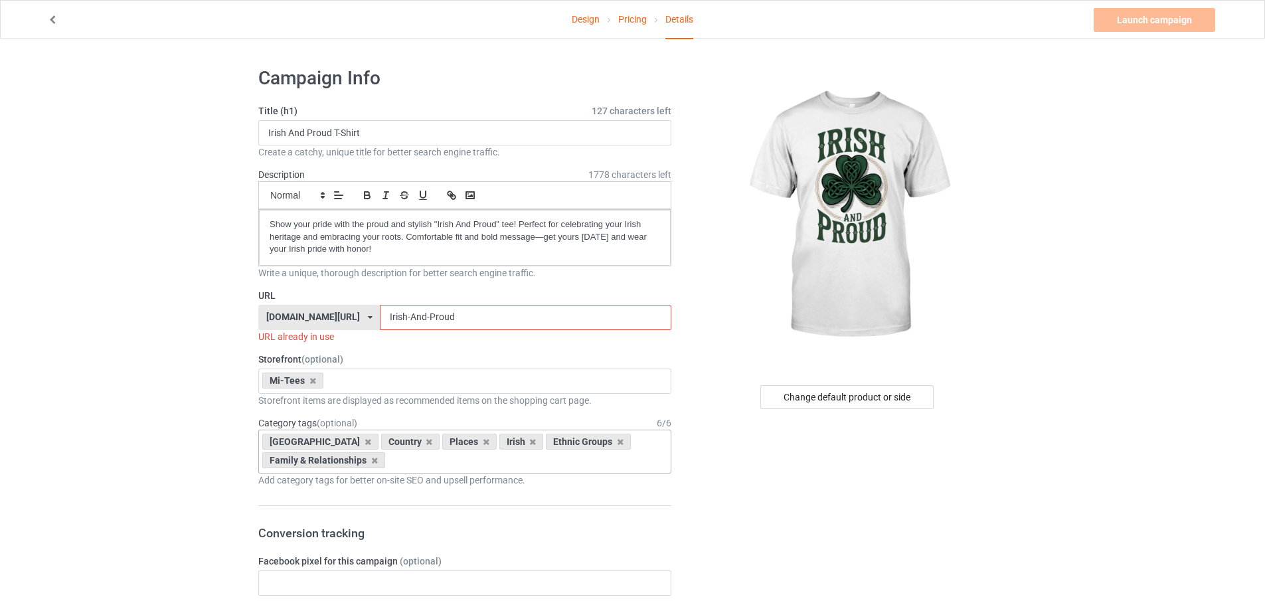
click at [438, 323] on input "Irish-And-Proud" at bounding box center [525, 317] width 291 height 25
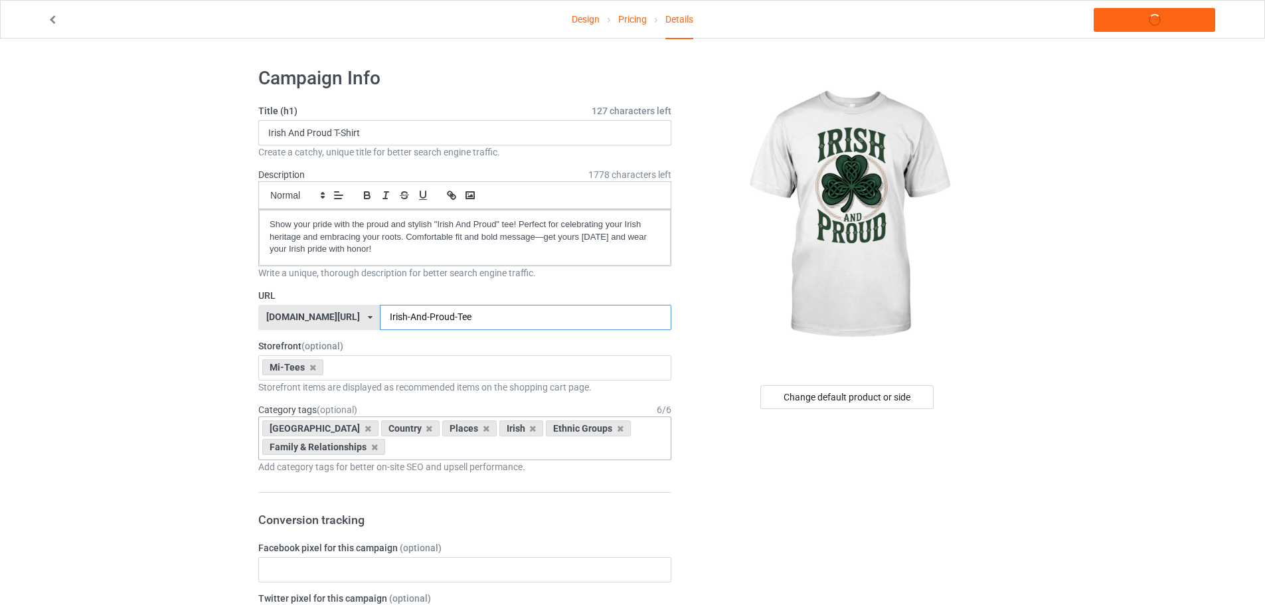
type input "Irish-And-Proud-Tee"
drag, startPoint x: 455, startPoint y: 321, endPoint x: 298, endPoint y: 316, distance: 157.4
click at [298, 316] on div "teechip.com/ teechip.com/ 587d0d41cee36fd012c64a69 Irish-And-Proud-Tee" at bounding box center [464, 317] width 413 height 25
click at [1153, 12] on link "Launch campaign" at bounding box center [1153, 20] width 121 height 24
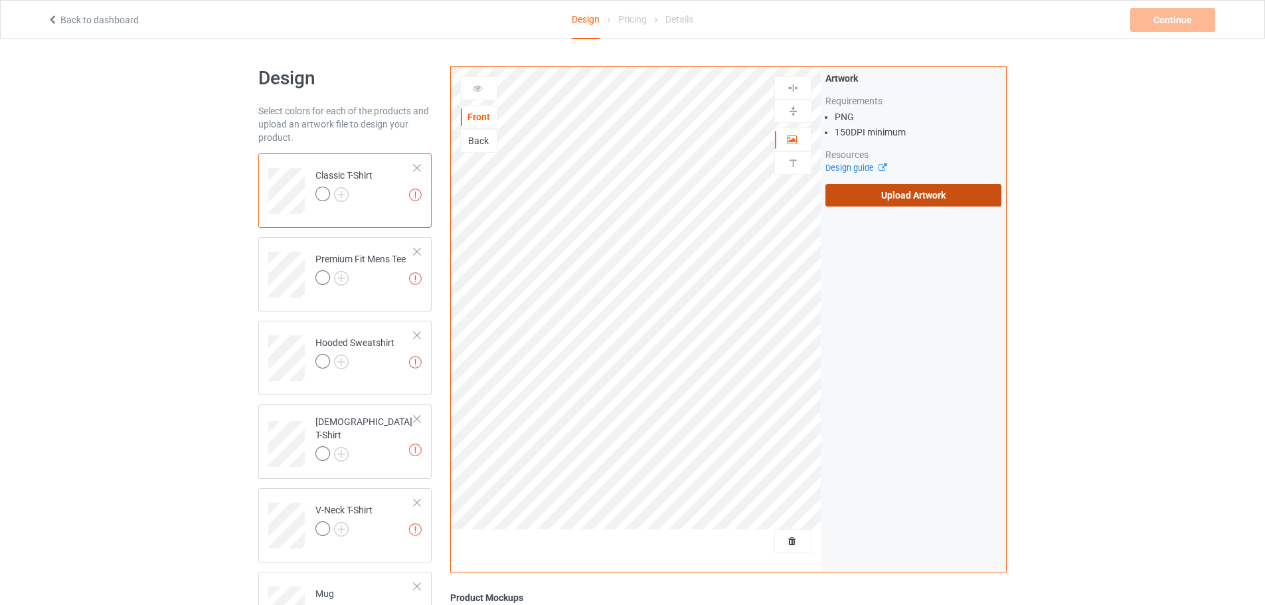
click at [876, 199] on label "Upload Artwork" at bounding box center [913, 195] width 176 height 23
click at [0, 0] on input "Upload Artwork" at bounding box center [0, 0] width 0 height 0
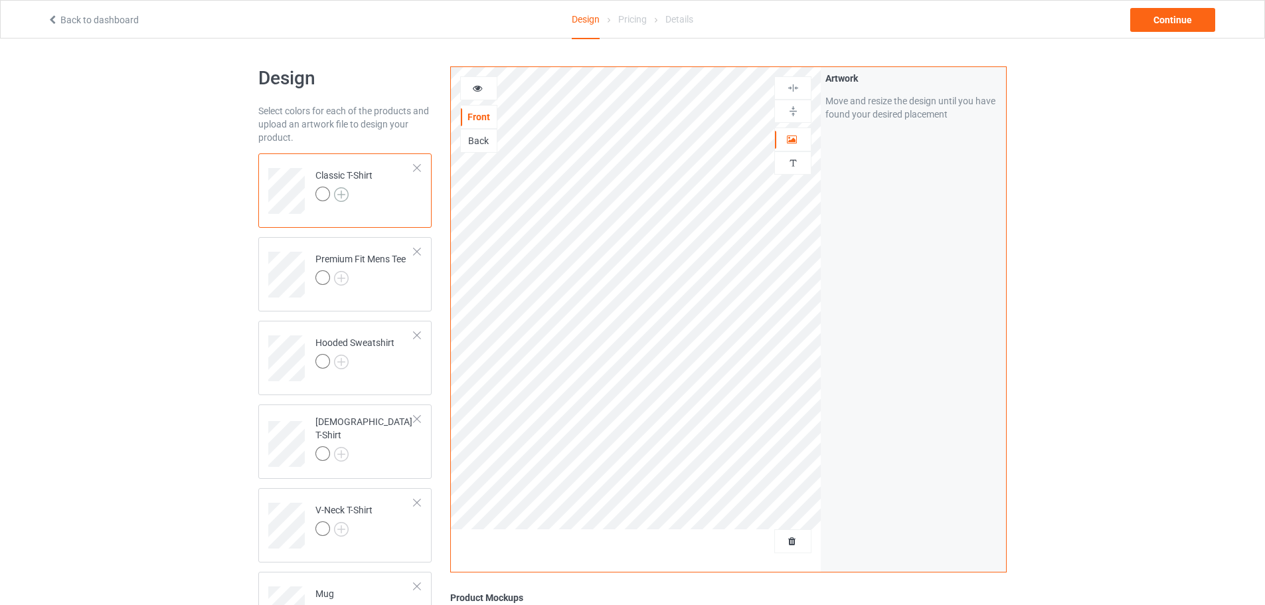
click at [347, 198] on img at bounding box center [341, 194] width 15 height 15
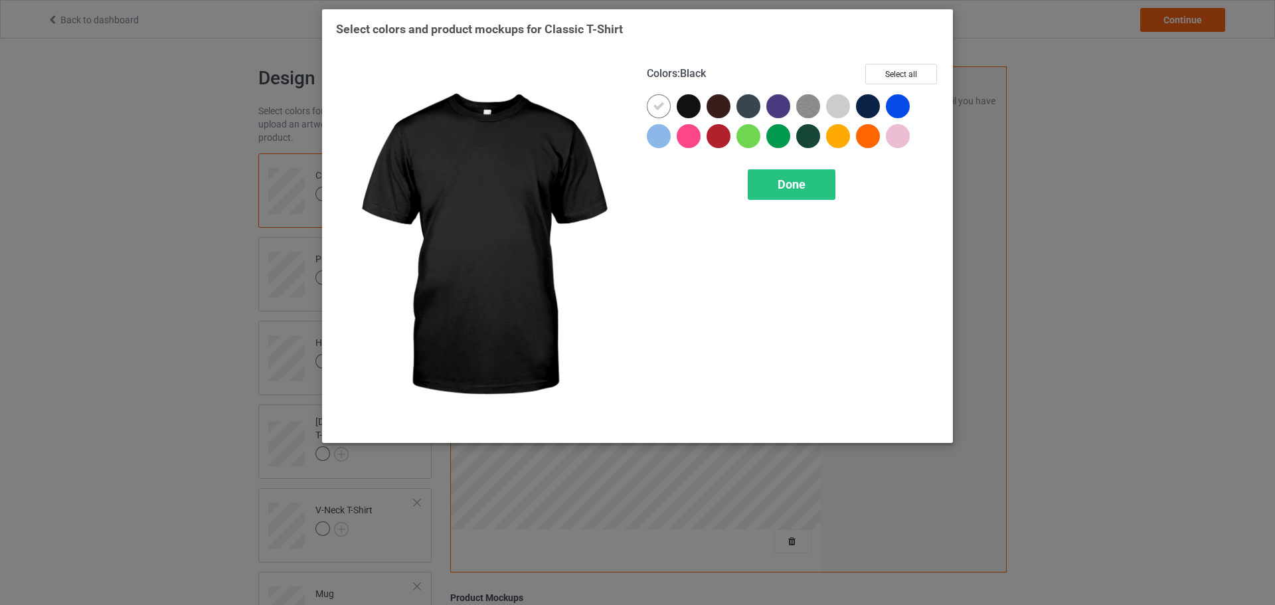
click at [686, 106] on div at bounding box center [688, 106] width 24 height 24
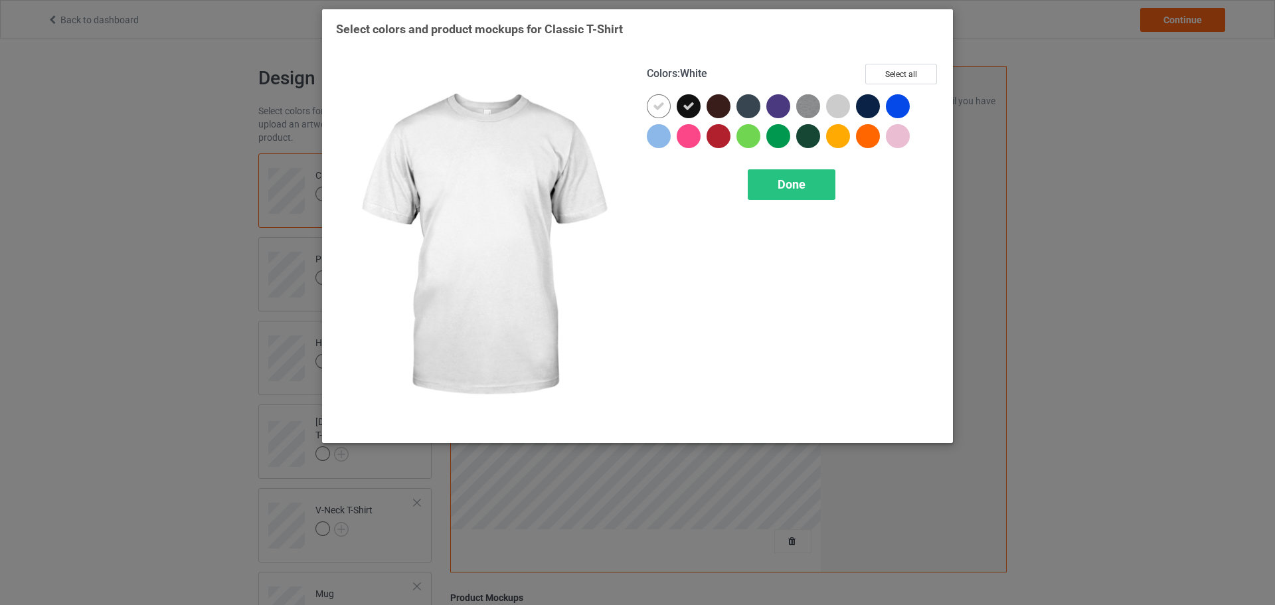
click at [662, 104] on icon at bounding box center [659, 106] width 12 height 12
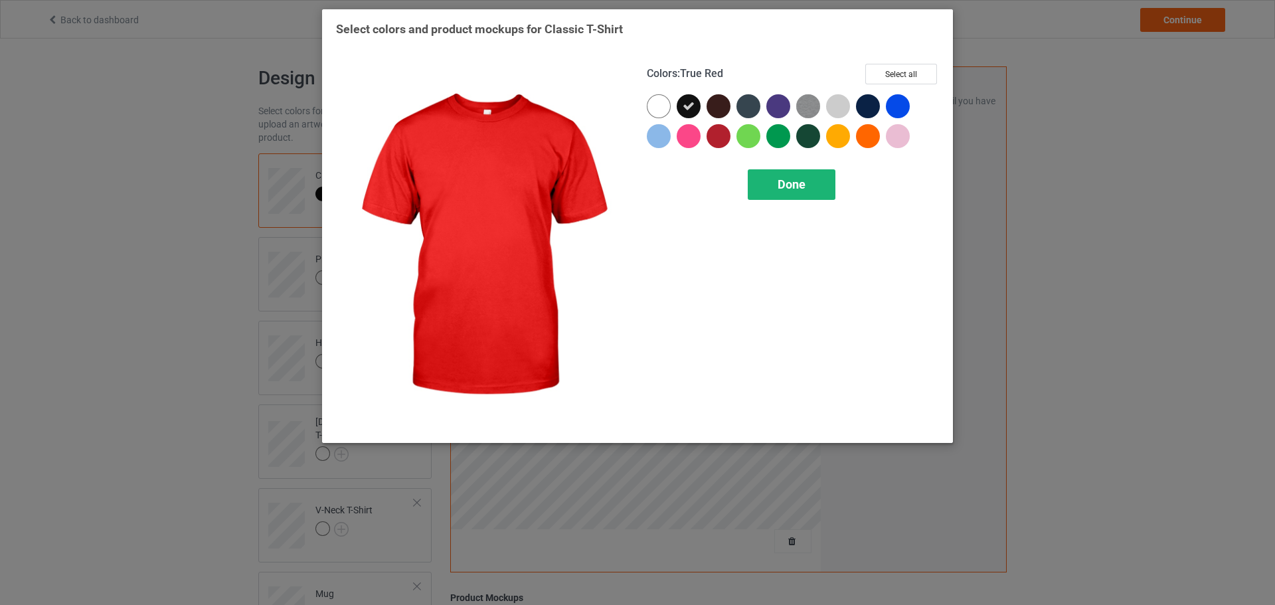
click at [765, 183] on div "Done" at bounding box center [792, 184] width 88 height 31
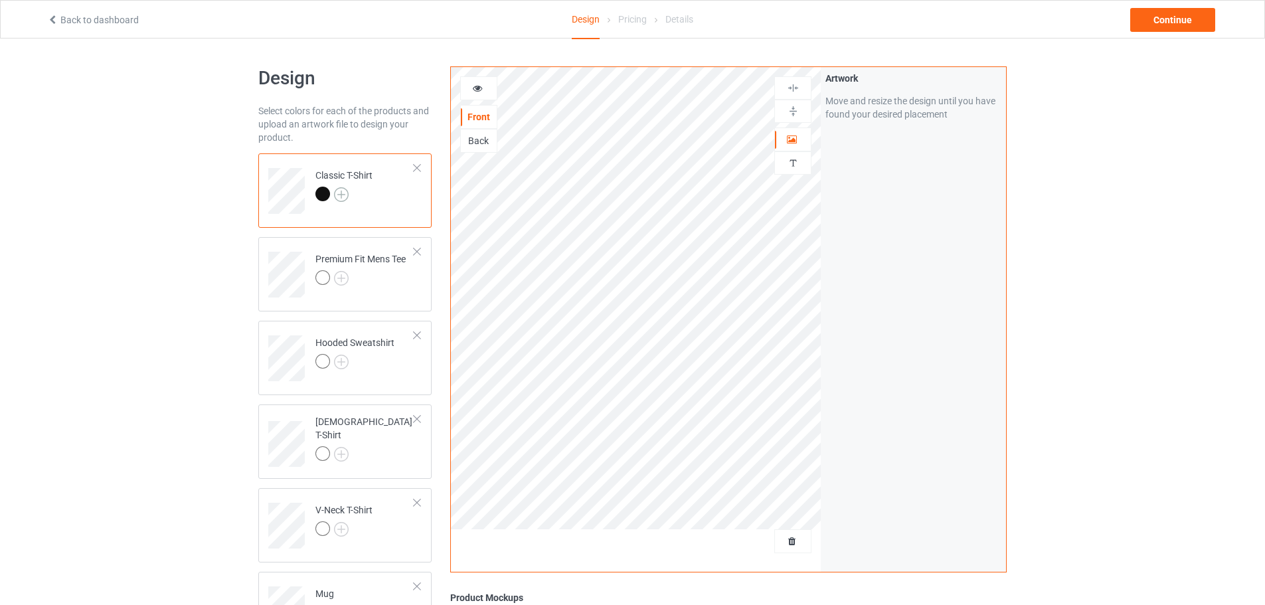
click at [342, 198] on img at bounding box center [341, 194] width 15 height 15
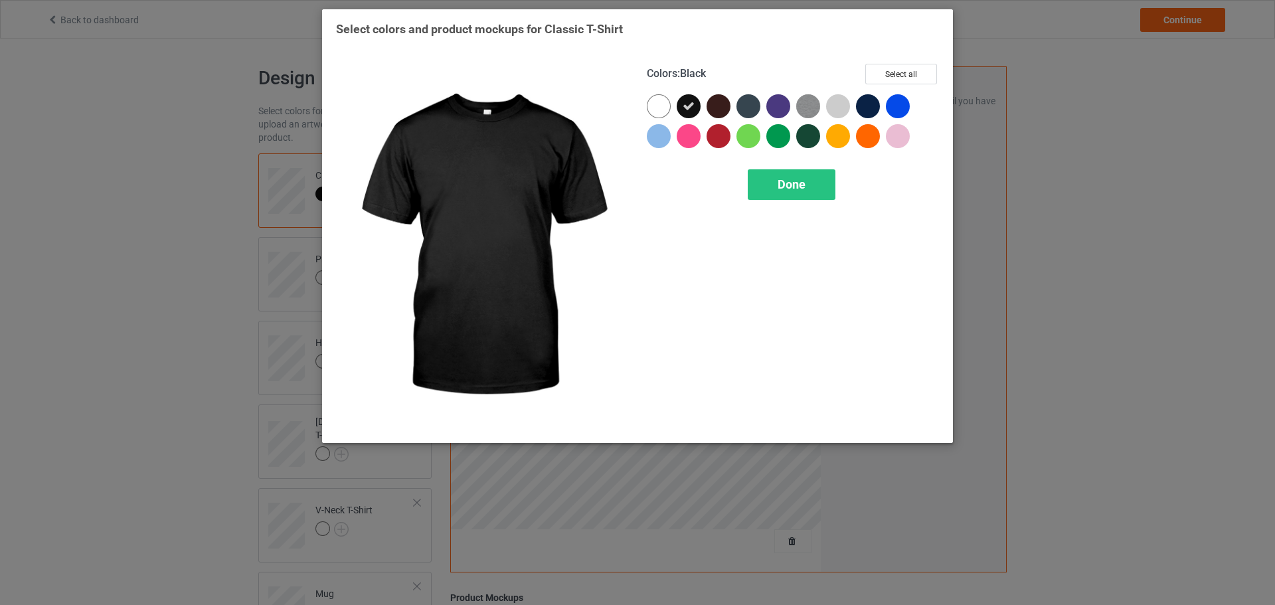
click at [672, 106] on div at bounding box center [662, 109] width 30 height 30
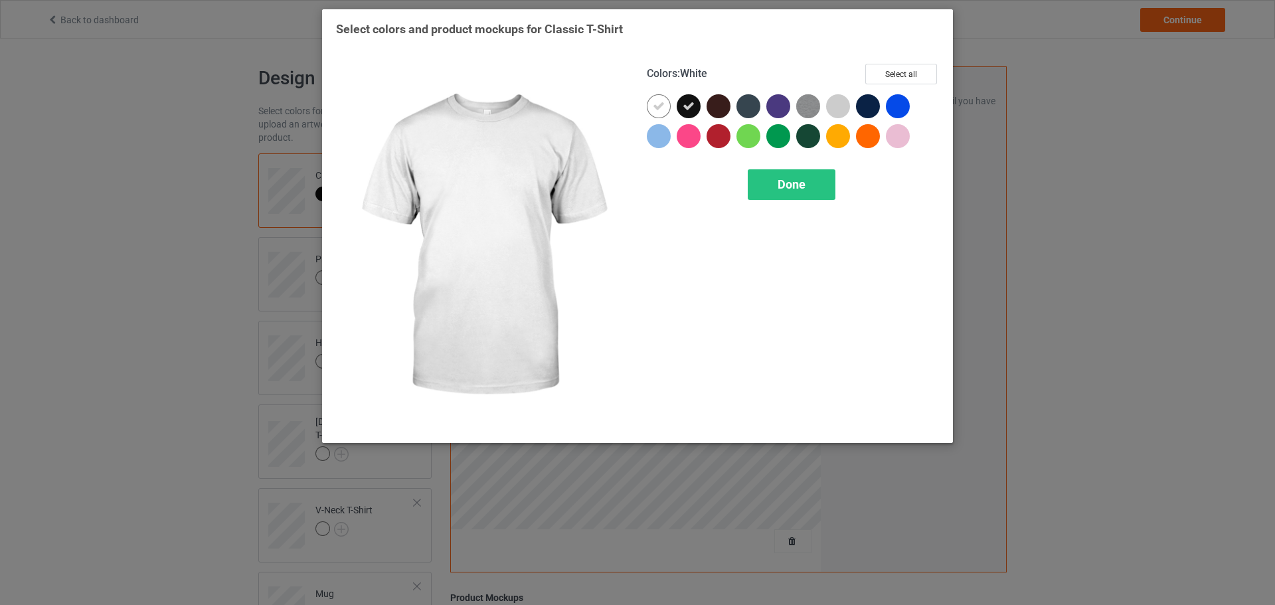
click at [665, 106] on div at bounding box center [659, 106] width 24 height 24
click at [663, 108] on div at bounding box center [659, 106] width 24 height 24
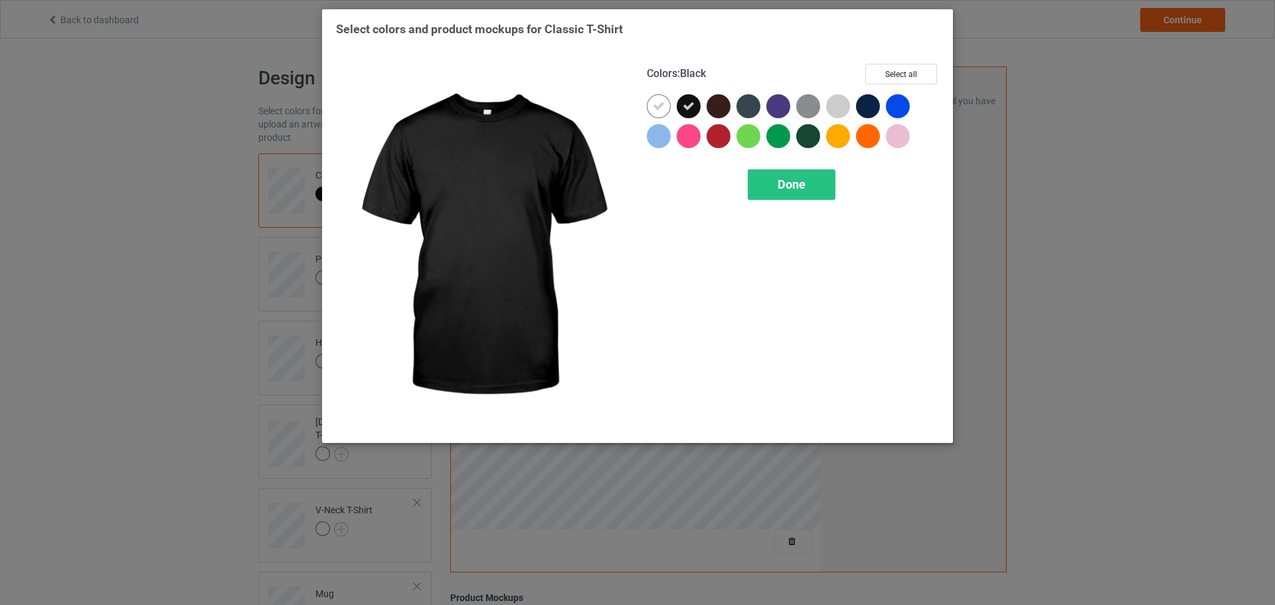
click at [692, 110] on icon at bounding box center [688, 106] width 12 height 12
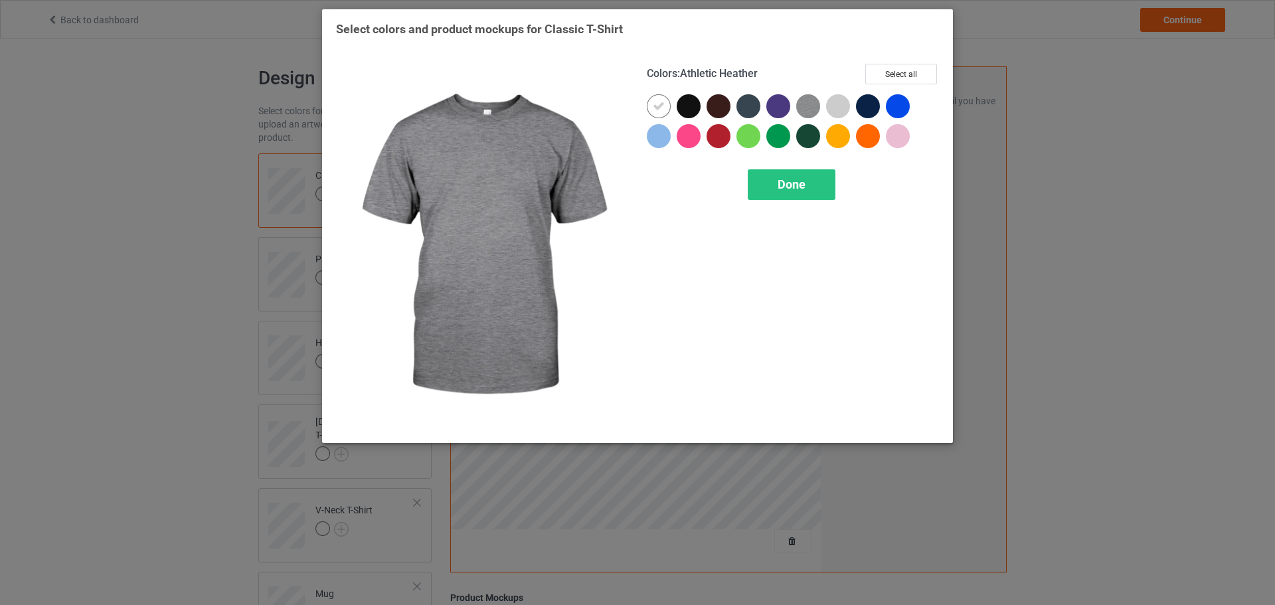
click at [808, 108] on img at bounding box center [808, 106] width 24 height 24
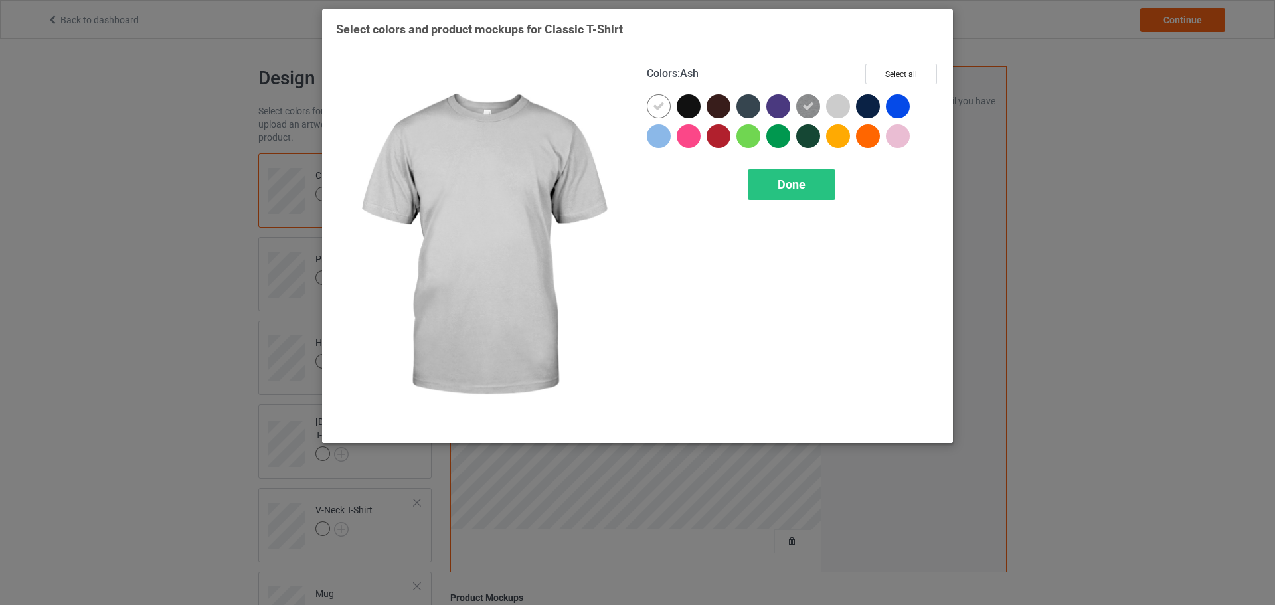
click at [842, 109] on div at bounding box center [838, 106] width 24 height 24
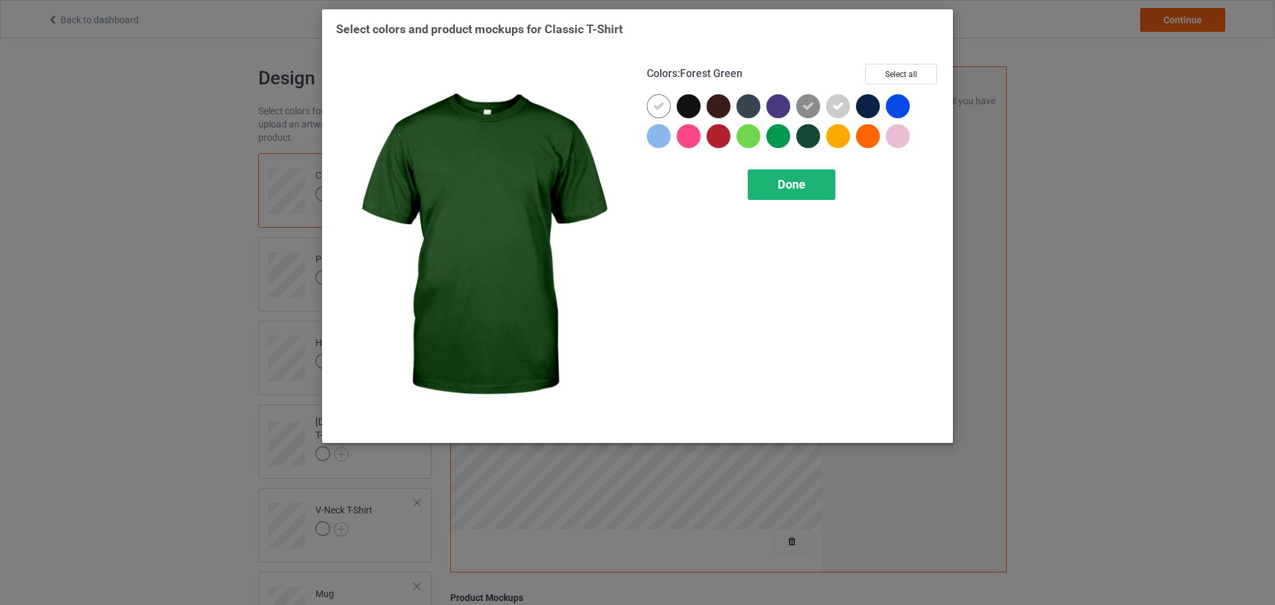
click at [797, 173] on div "Done" at bounding box center [792, 184] width 88 height 31
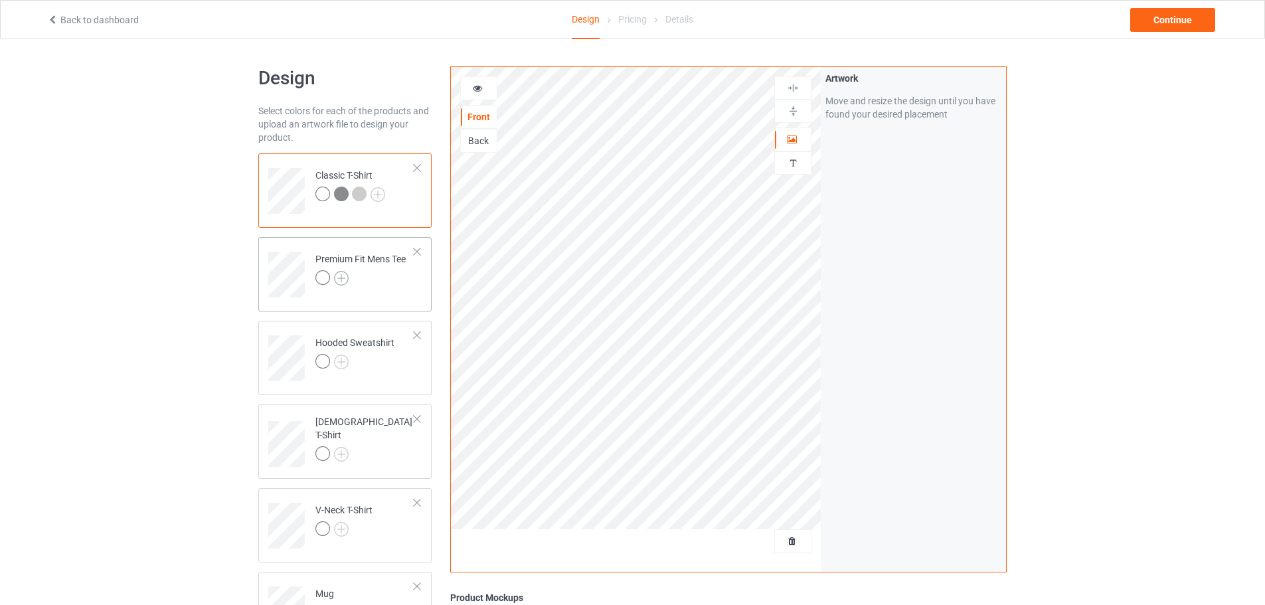
click at [337, 276] on img at bounding box center [341, 278] width 15 height 15
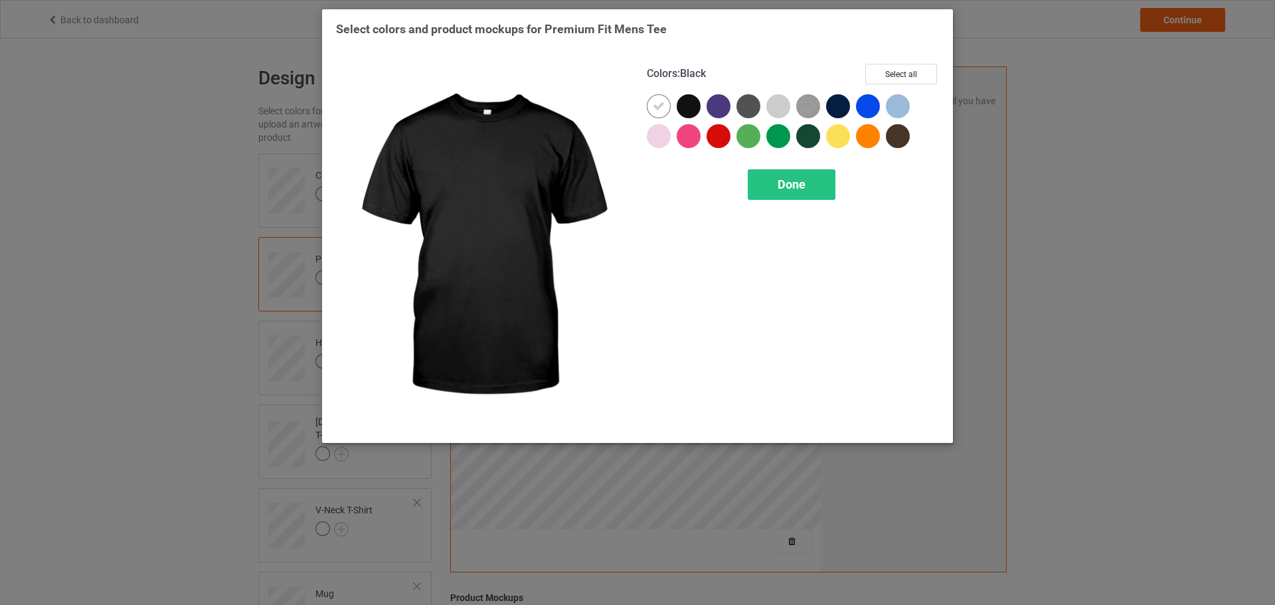
click at [690, 107] on div at bounding box center [688, 106] width 24 height 24
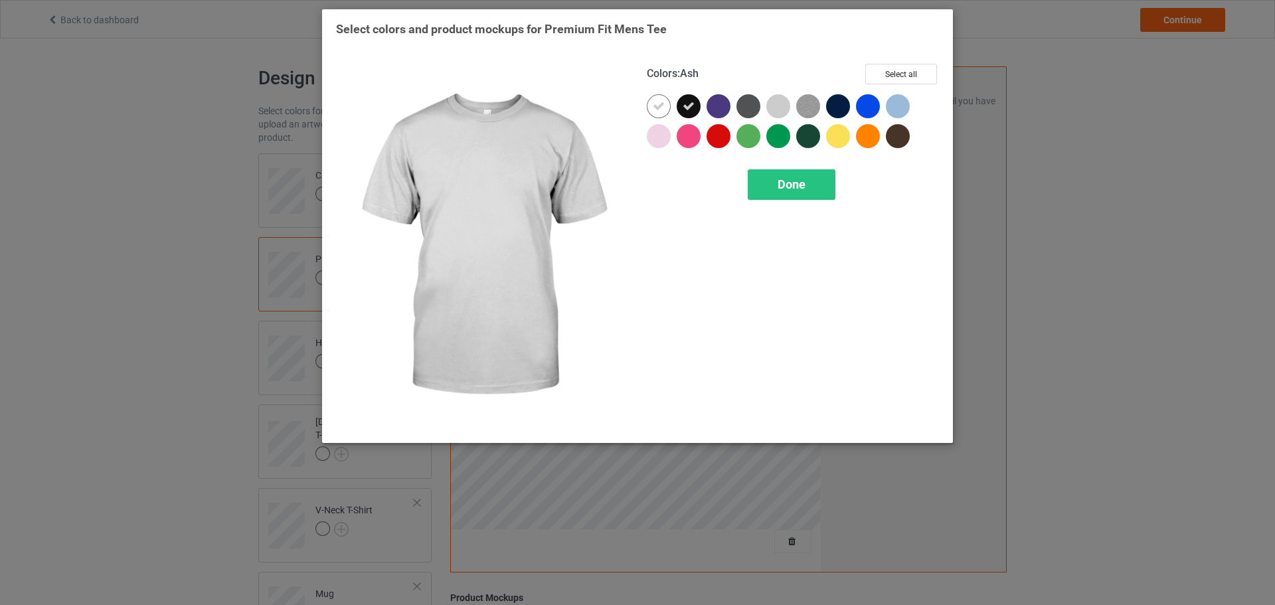
click at [770, 106] on div at bounding box center [778, 106] width 24 height 24
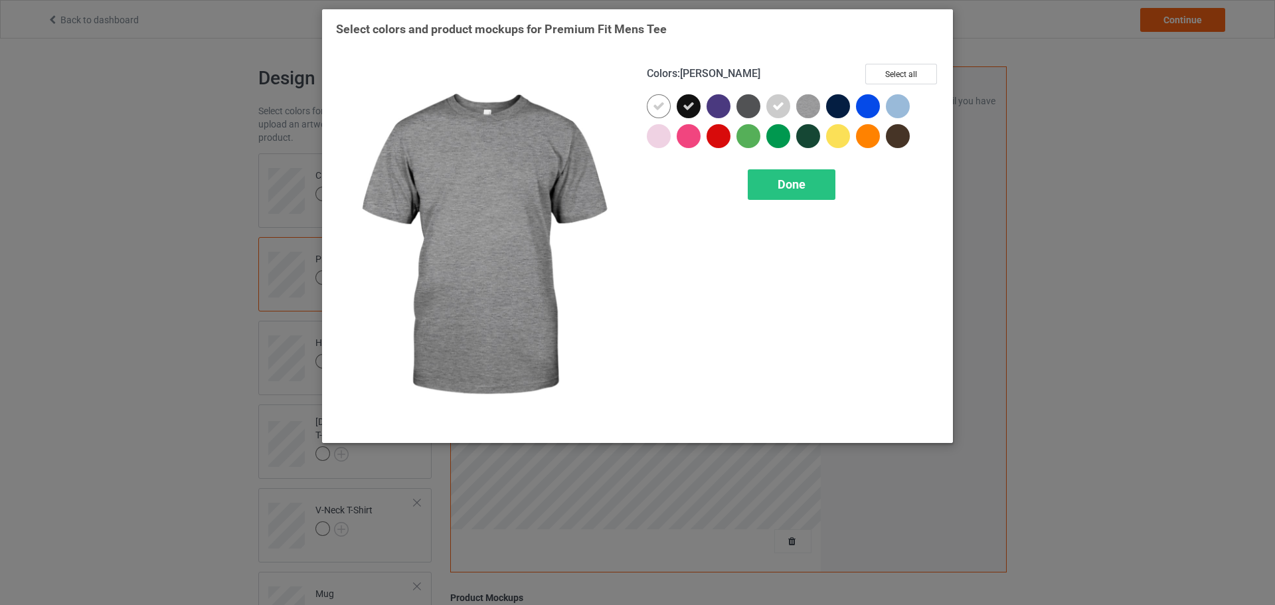
click at [801, 106] on img at bounding box center [808, 106] width 24 height 24
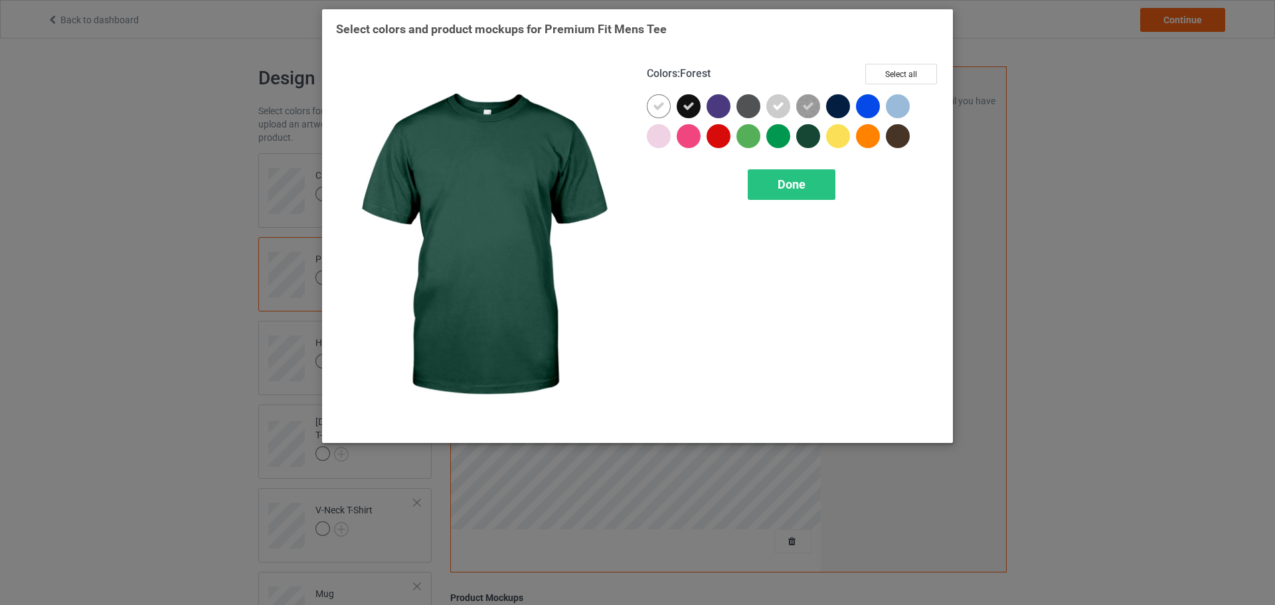
click at [801, 173] on div "Done" at bounding box center [792, 184] width 88 height 31
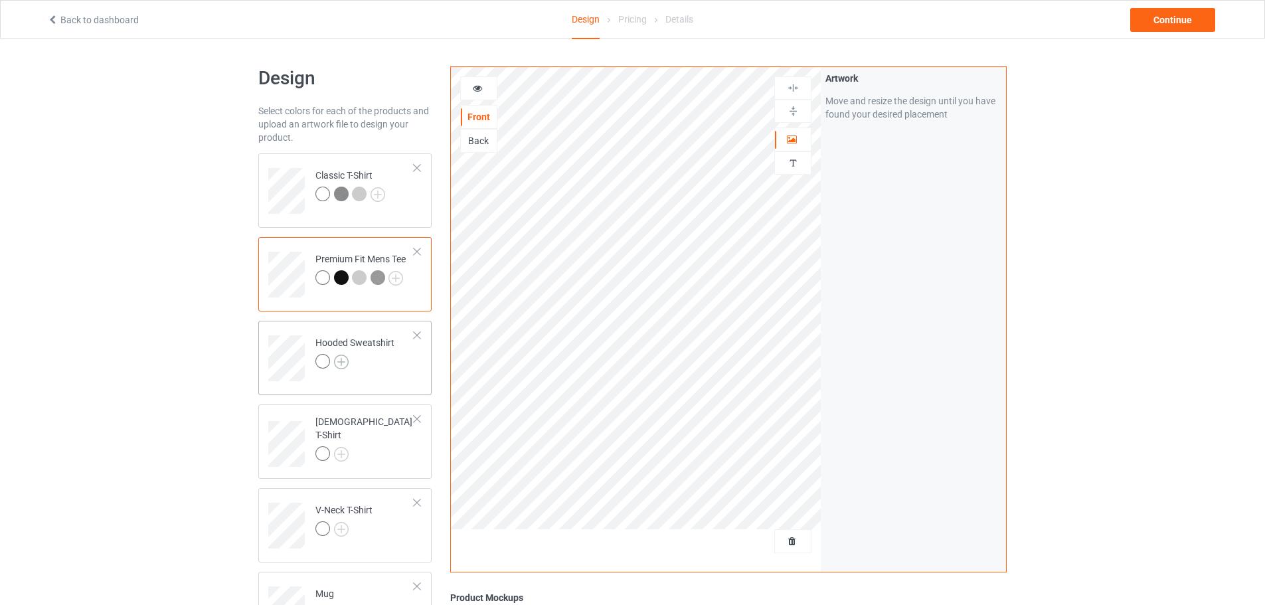
click at [342, 359] on img at bounding box center [341, 362] width 15 height 15
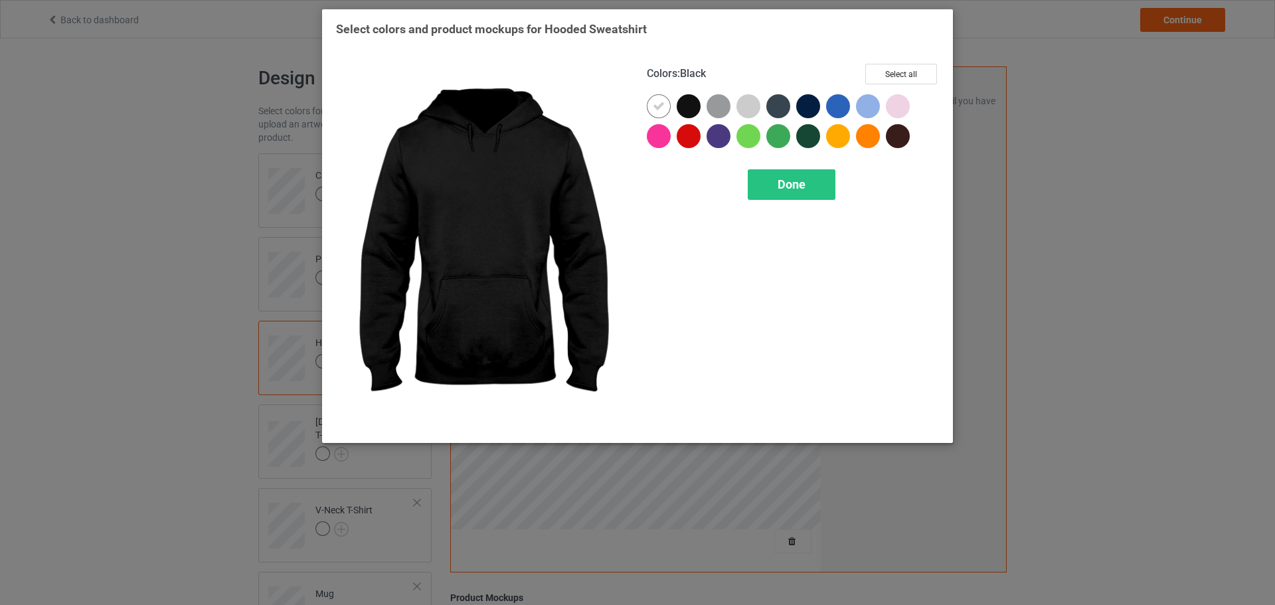
click at [693, 108] on div at bounding box center [688, 106] width 24 height 24
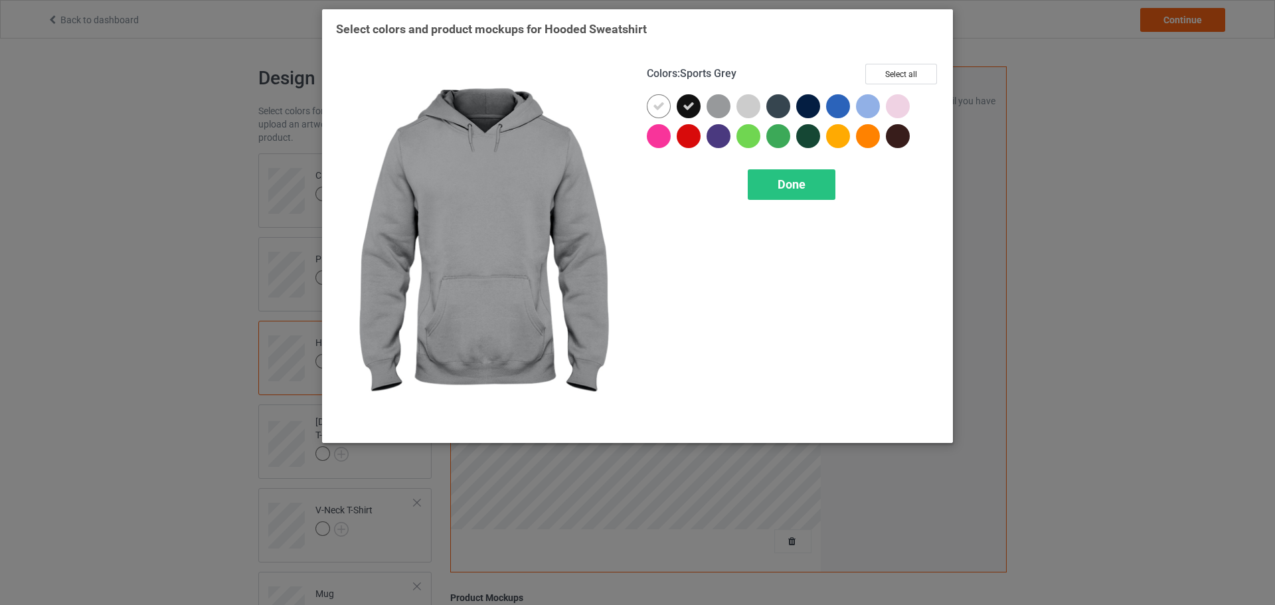
drag, startPoint x: 720, startPoint y: 108, endPoint x: 759, endPoint y: 108, distance: 39.8
click at [722, 108] on div at bounding box center [718, 106] width 24 height 24
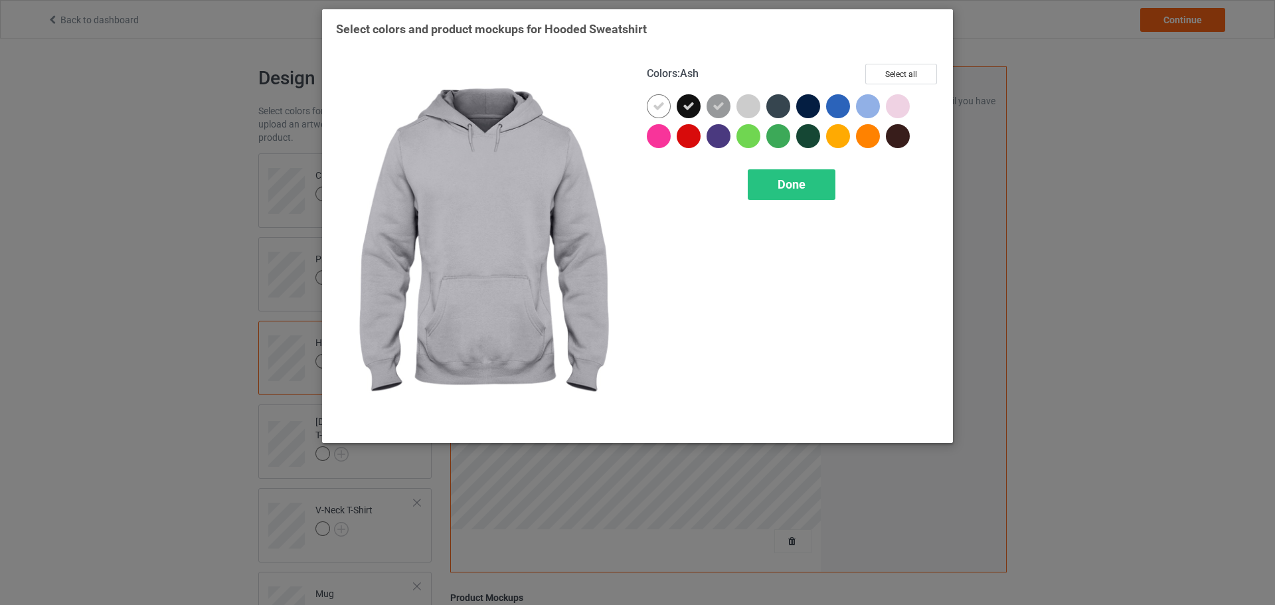
click at [759, 108] on div at bounding box center [748, 106] width 24 height 24
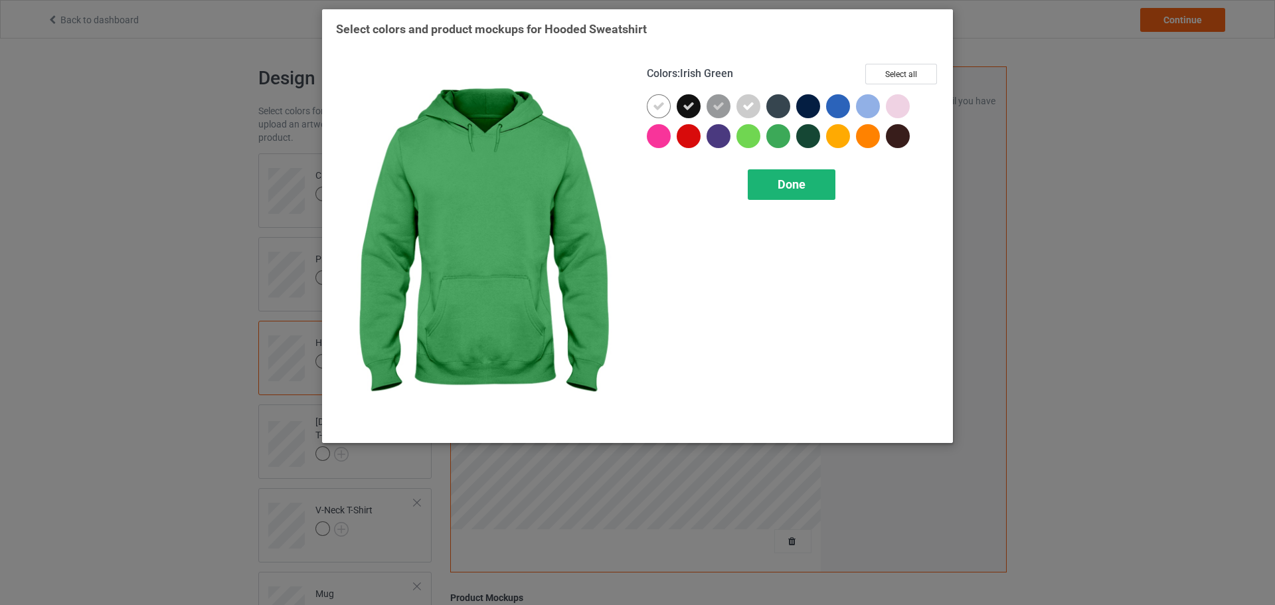
click at [793, 175] on div "Done" at bounding box center [792, 184] width 88 height 31
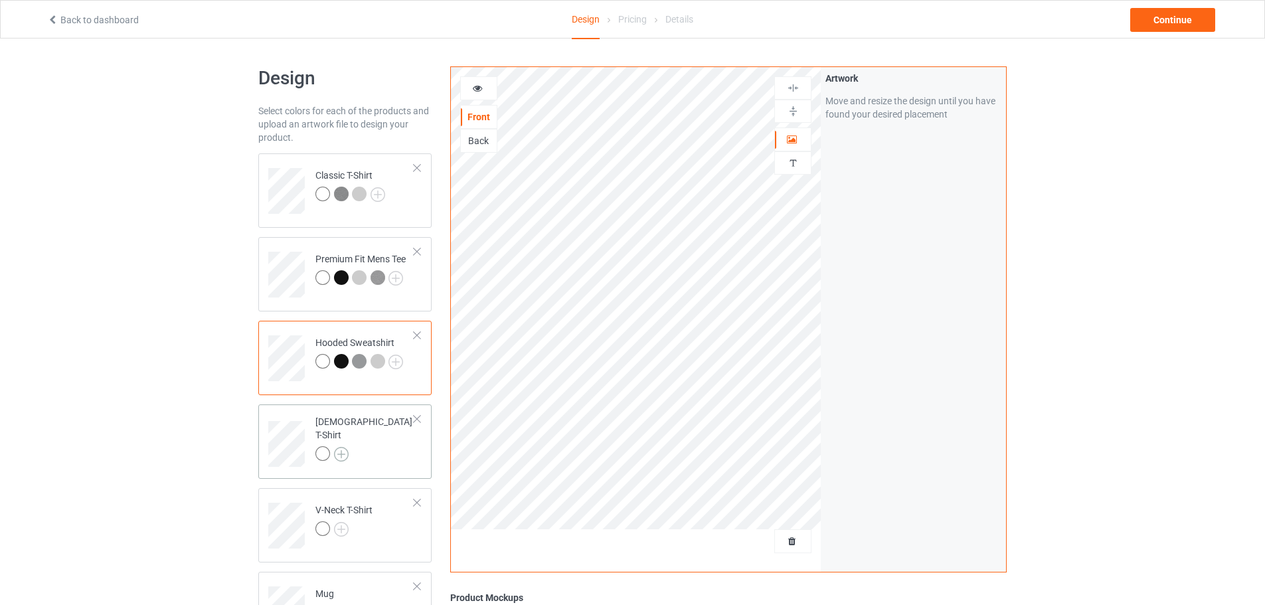
click at [335, 447] on img at bounding box center [341, 454] width 15 height 15
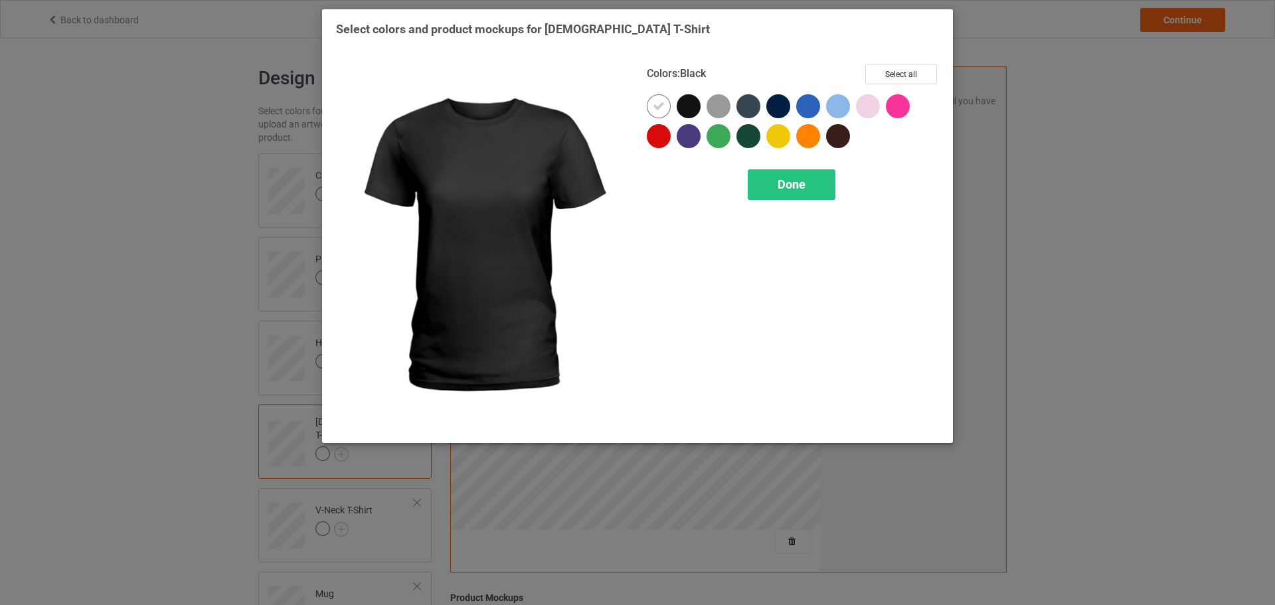
click at [685, 104] on div at bounding box center [688, 106] width 24 height 24
click at [716, 110] on div at bounding box center [718, 106] width 24 height 24
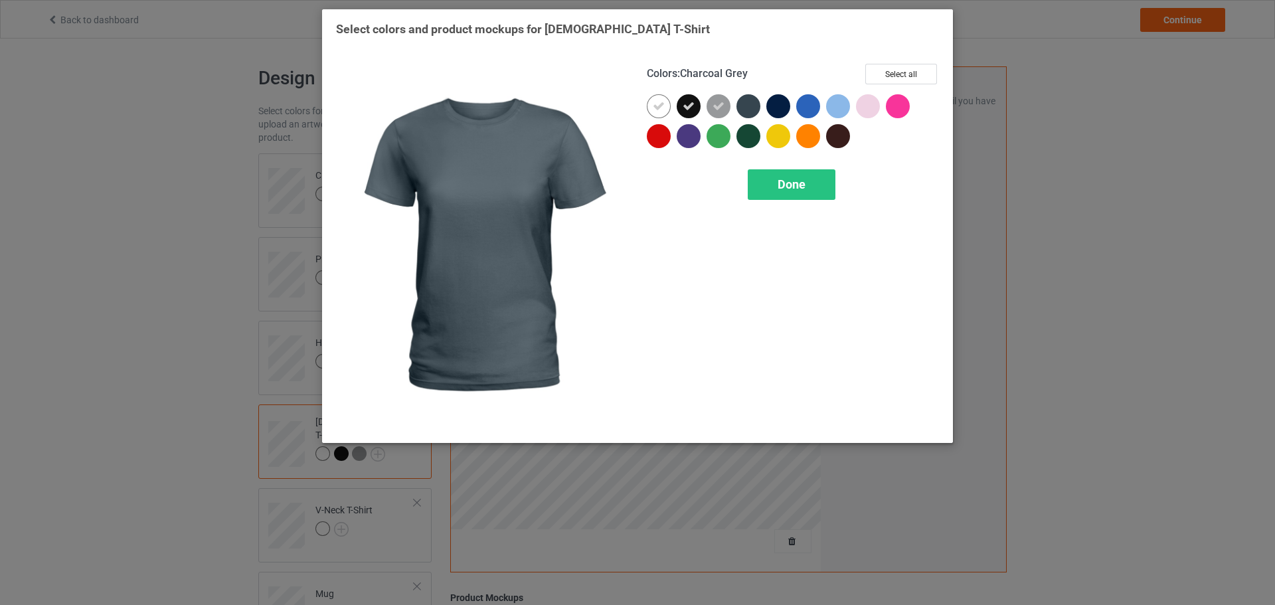
click at [761, 110] on div at bounding box center [751, 109] width 30 height 30
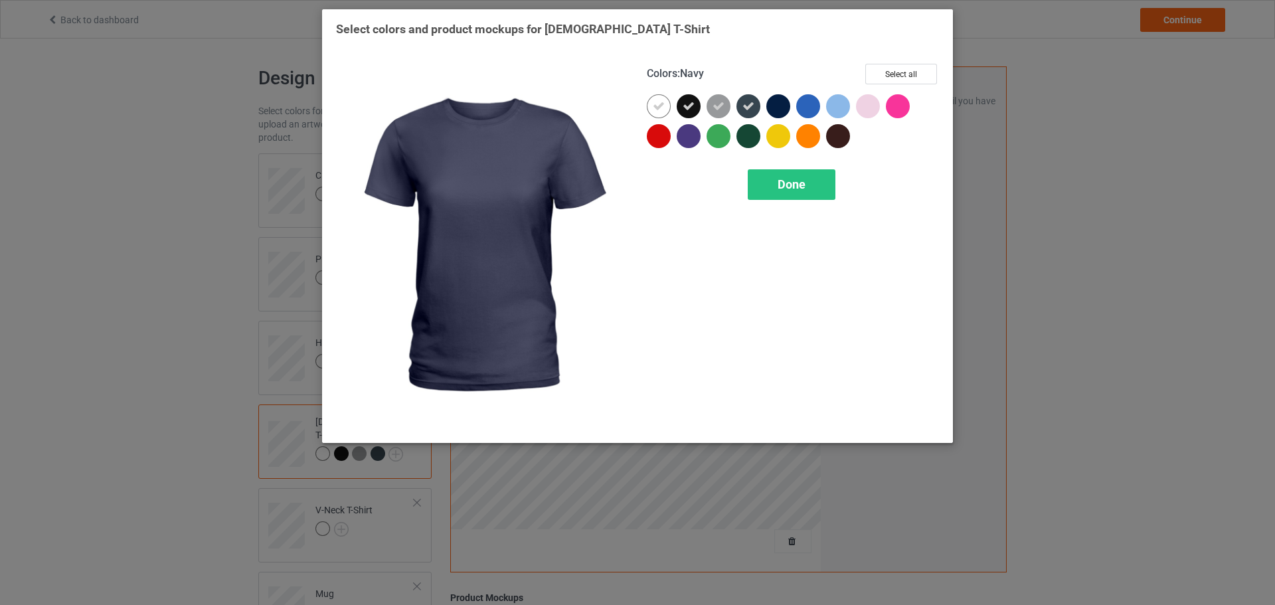
click at [779, 104] on div at bounding box center [778, 106] width 24 height 24
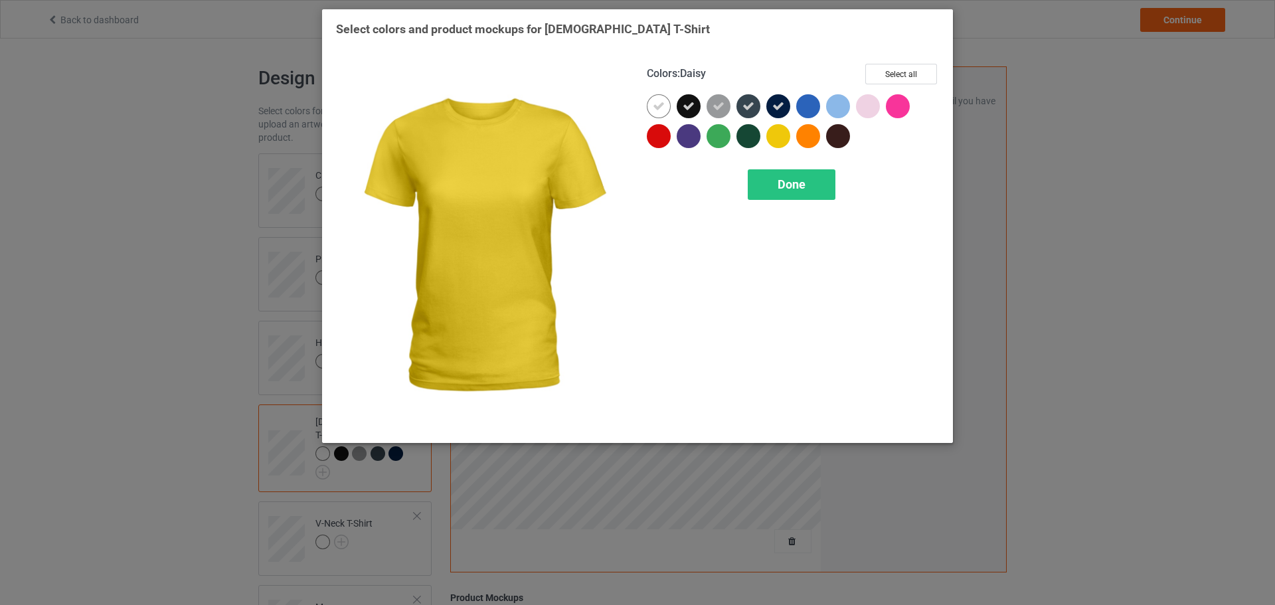
click at [795, 166] on div "Colors : Daisy Select all Done" at bounding box center [792, 246] width 311 height 384
click at [795, 182] on span "Done" at bounding box center [791, 184] width 28 height 14
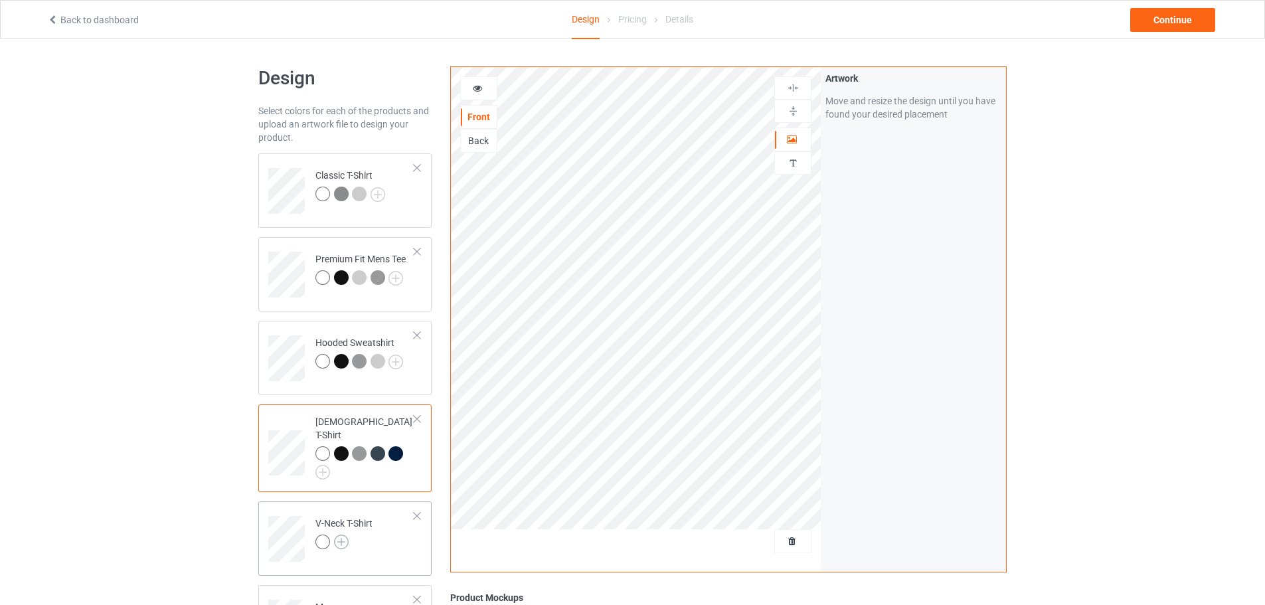
click at [347, 534] on img at bounding box center [341, 541] width 15 height 15
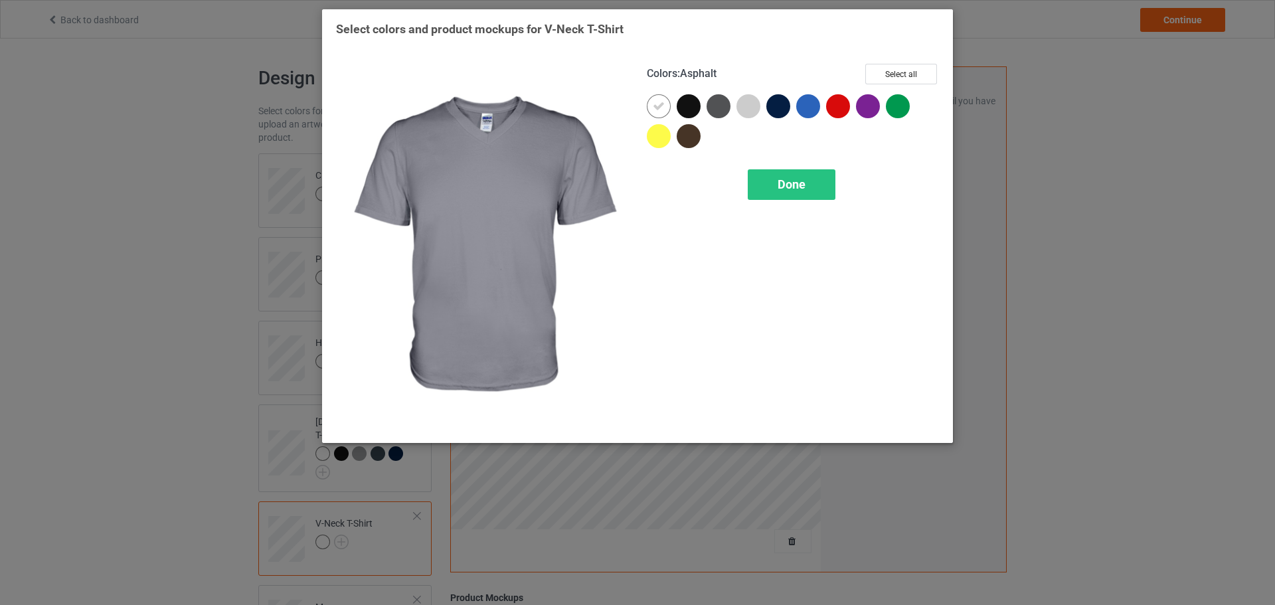
click at [716, 114] on div at bounding box center [718, 106] width 24 height 24
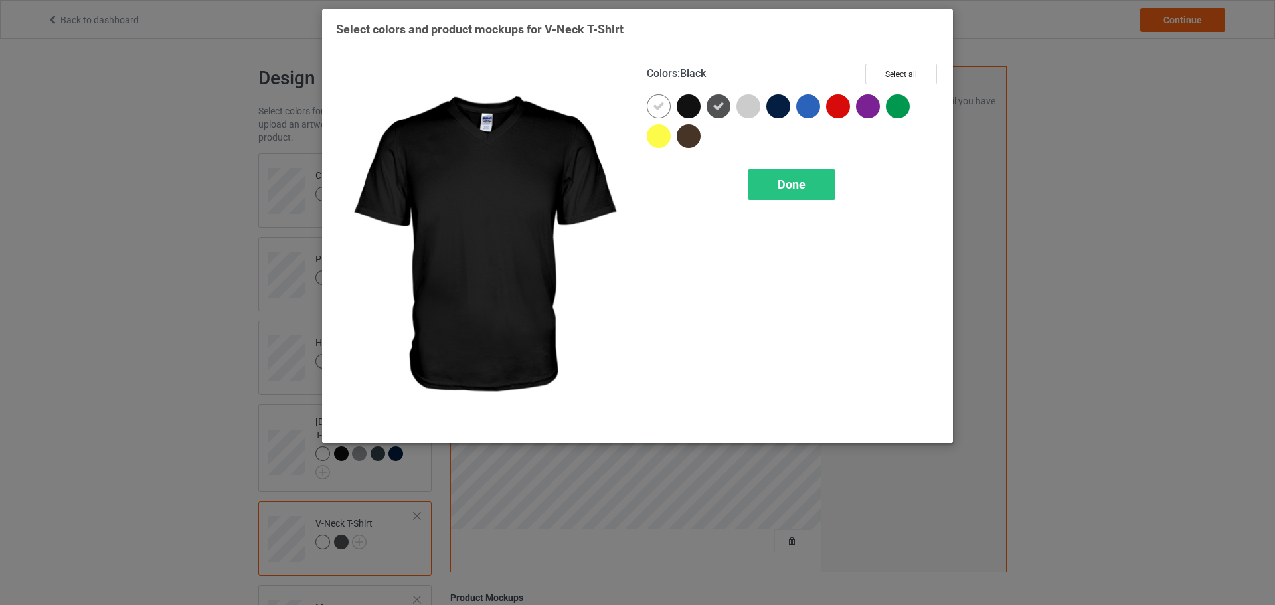
click at [688, 108] on div at bounding box center [688, 106] width 24 height 24
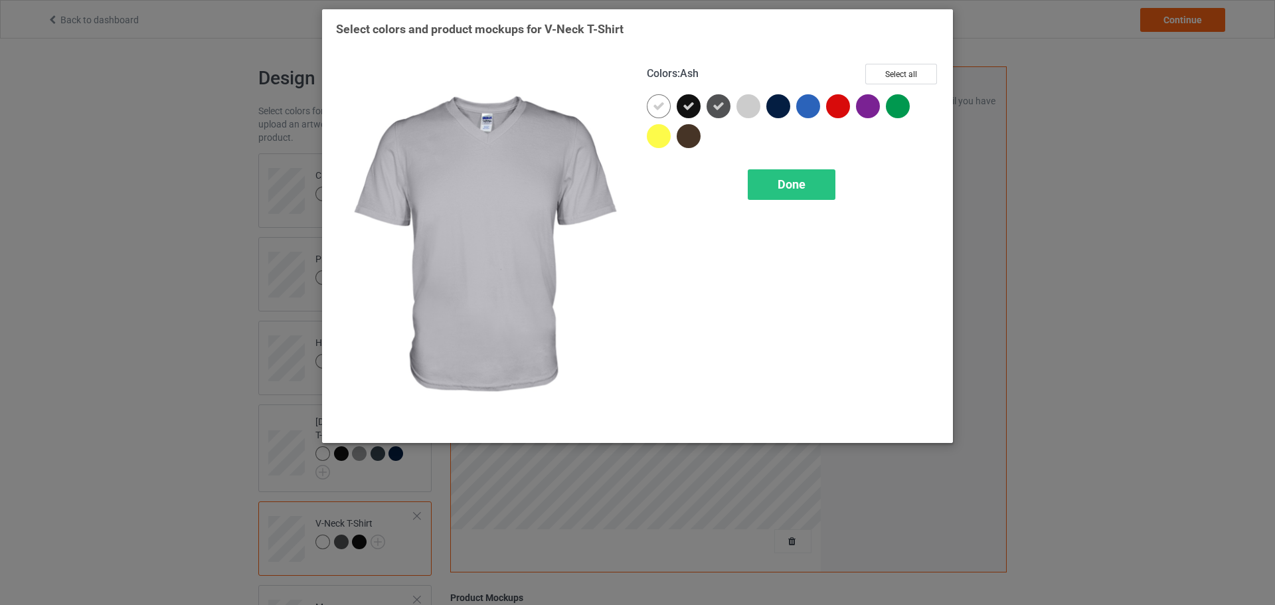
click at [741, 108] on div at bounding box center [748, 106] width 24 height 24
click at [789, 173] on div "Done" at bounding box center [792, 184] width 88 height 31
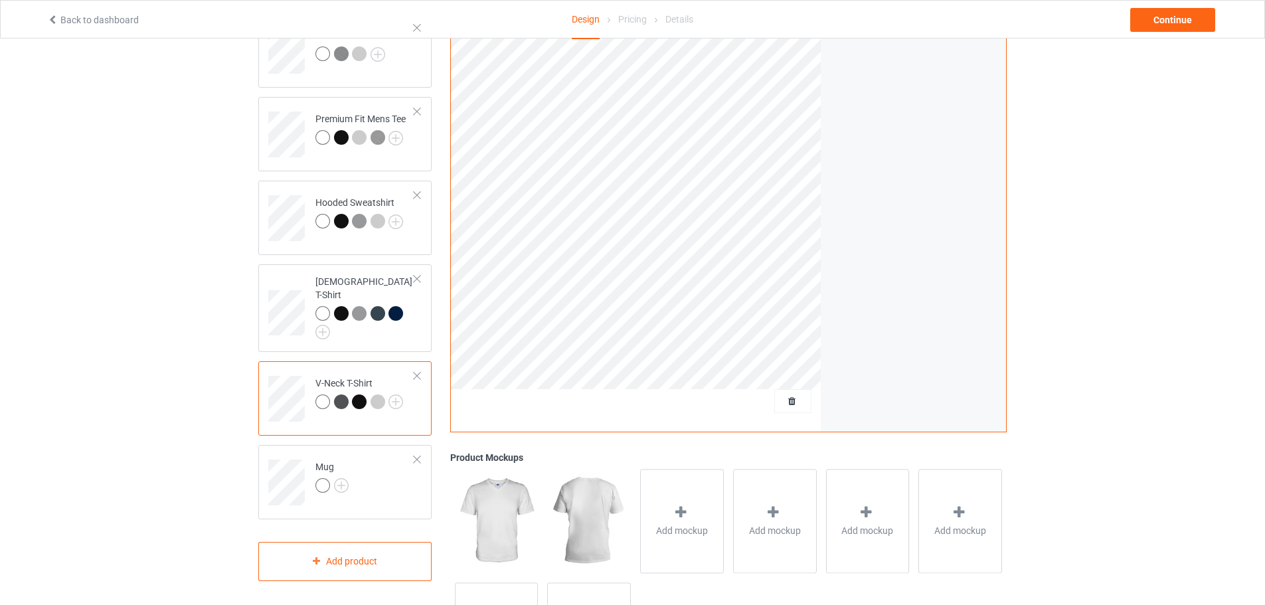
scroll to position [199, 0]
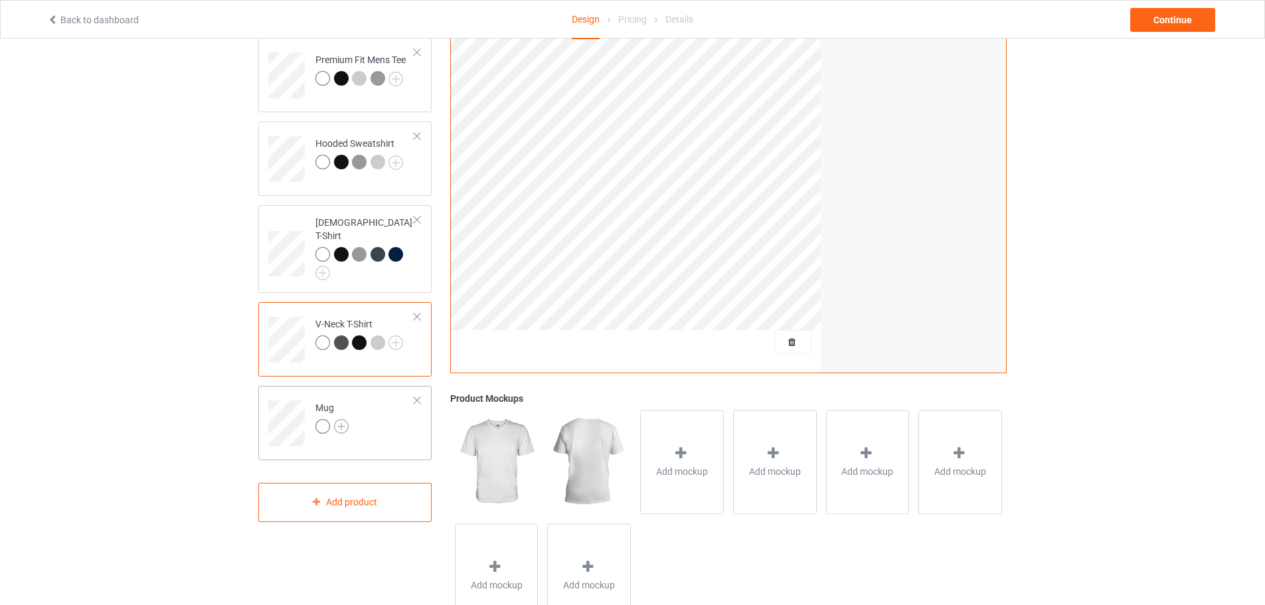
click at [340, 419] on img at bounding box center [341, 426] width 15 height 15
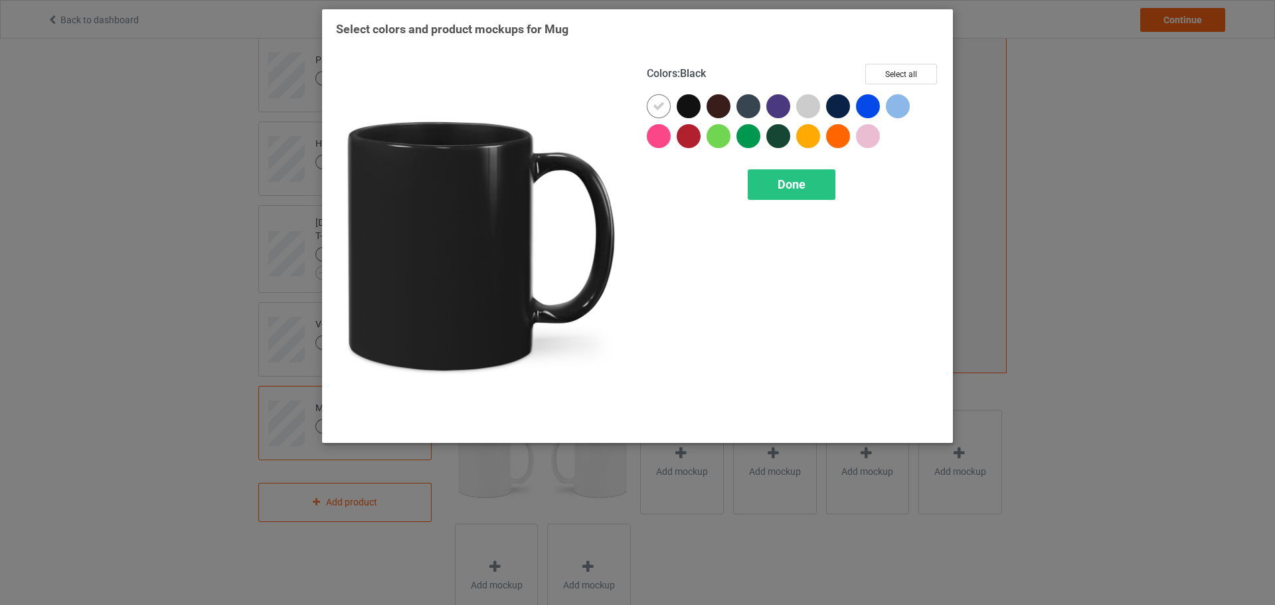
click at [692, 110] on div at bounding box center [688, 106] width 24 height 24
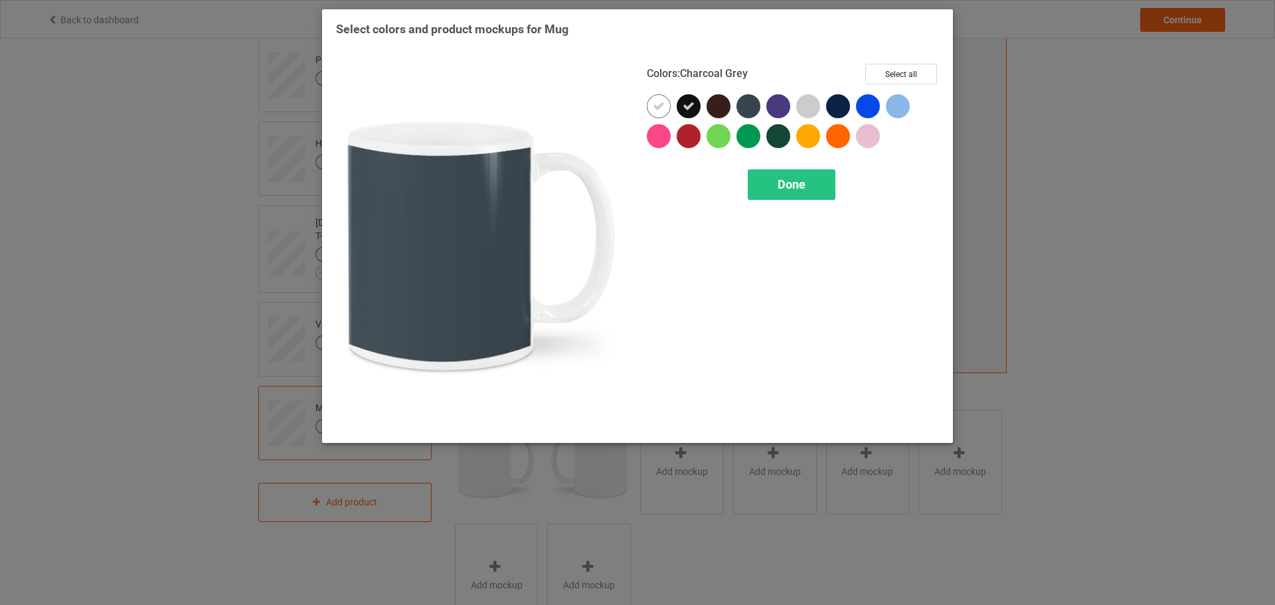
click at [751, 110] on div at bounding box center [748, 106] width 24 height 24
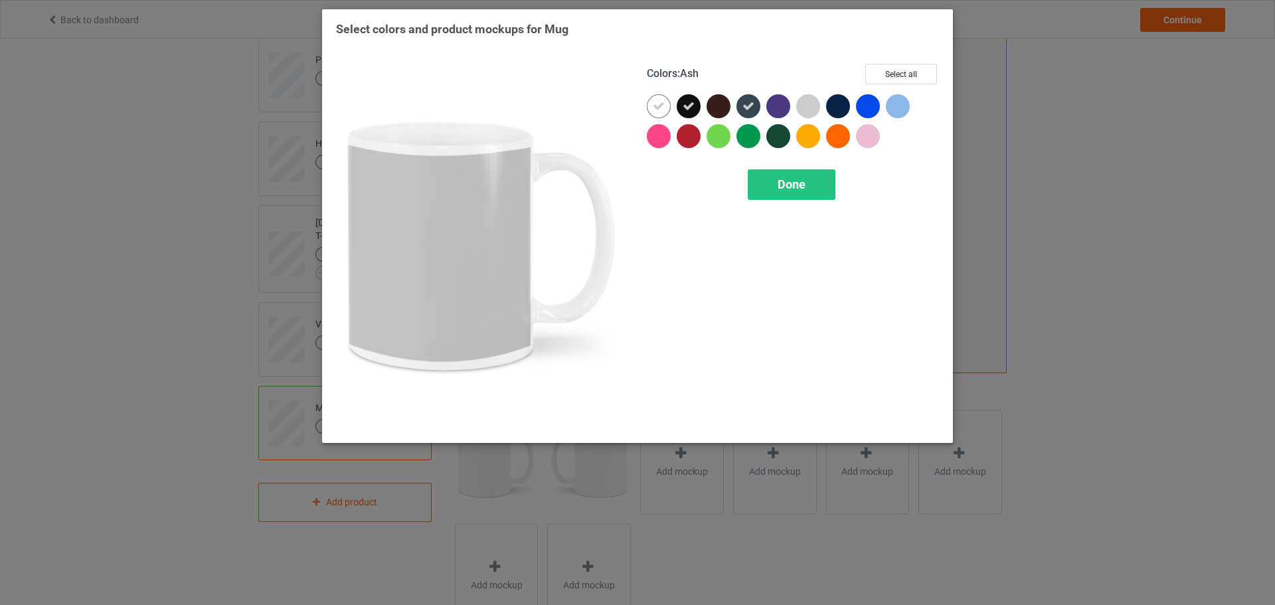
click at [832, 108] on div at bounding box center [838, 106] width 24 height 24
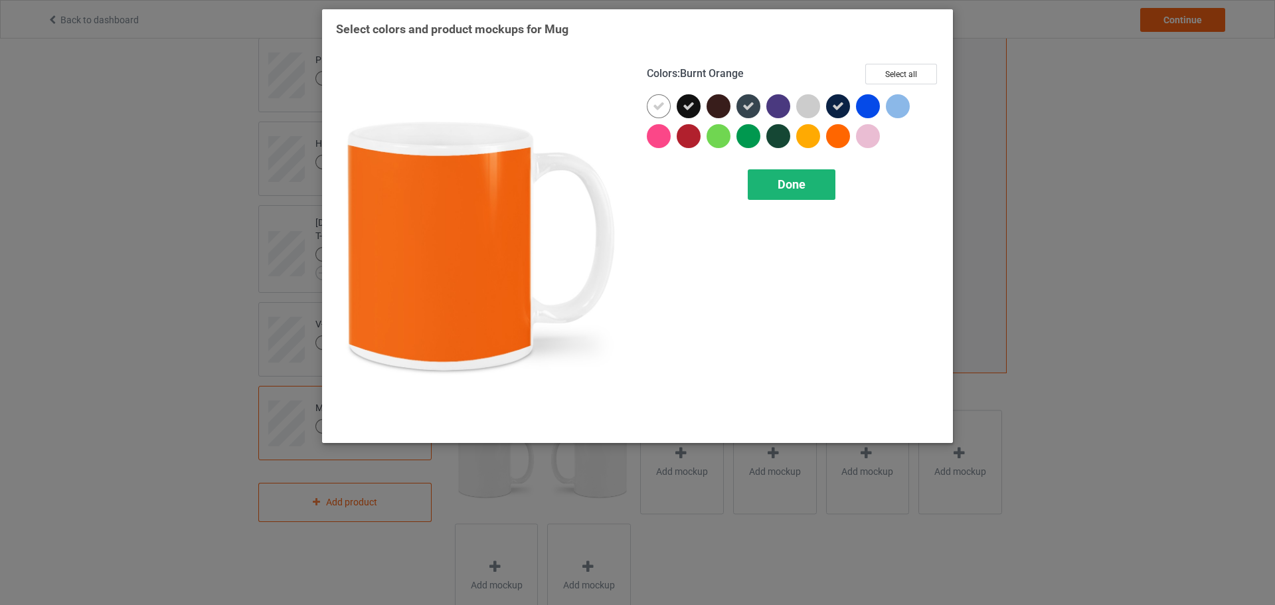
click at [809, 197] on div "Done" at bounding box center [792, 184] width 88 height 31
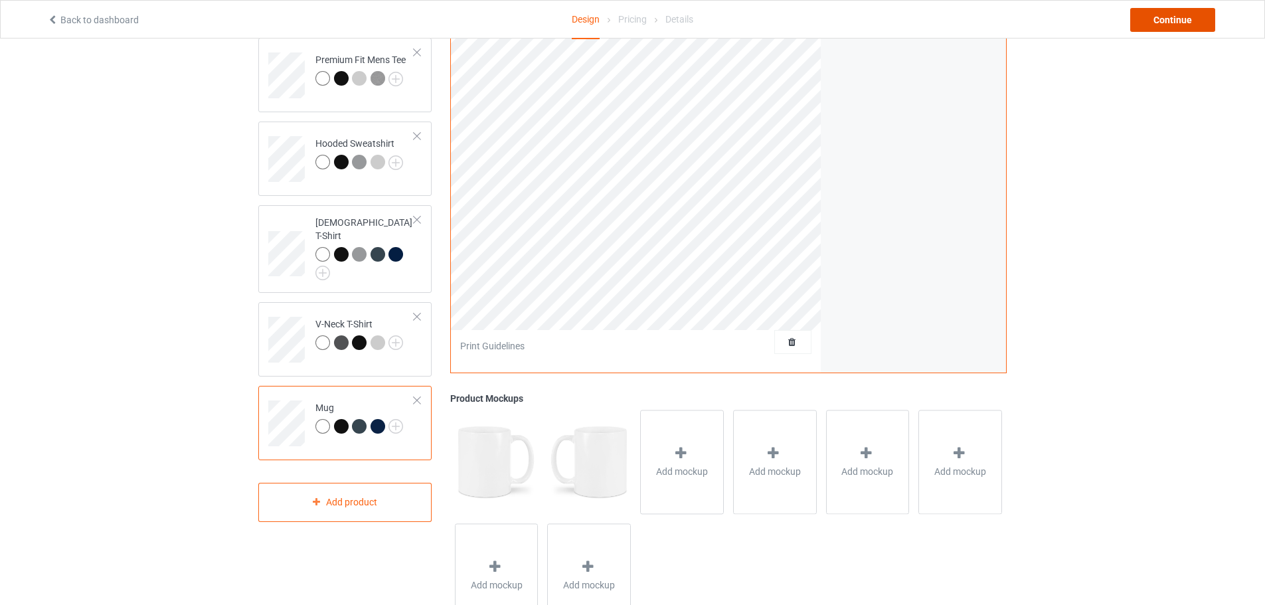
click at [1163, 20] on div "Continue" at bounding box center [1172, 20] width 85 height 24
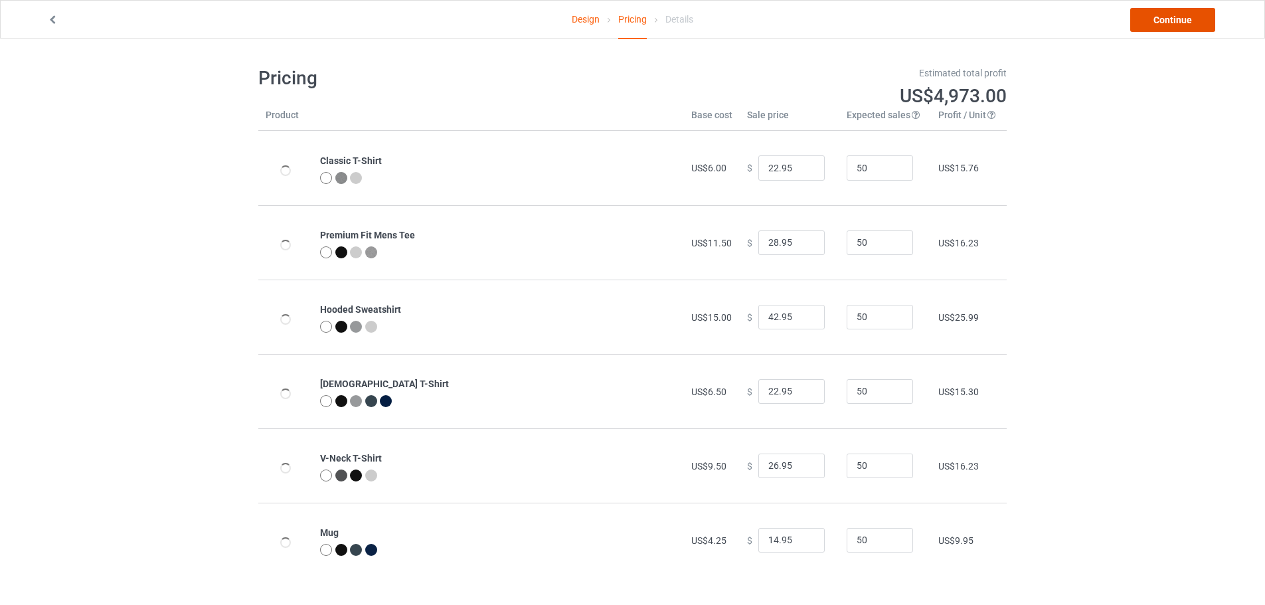
click at [1164, 19] on link "Continue" at bounding box center [1172, 20] width 85 height 24
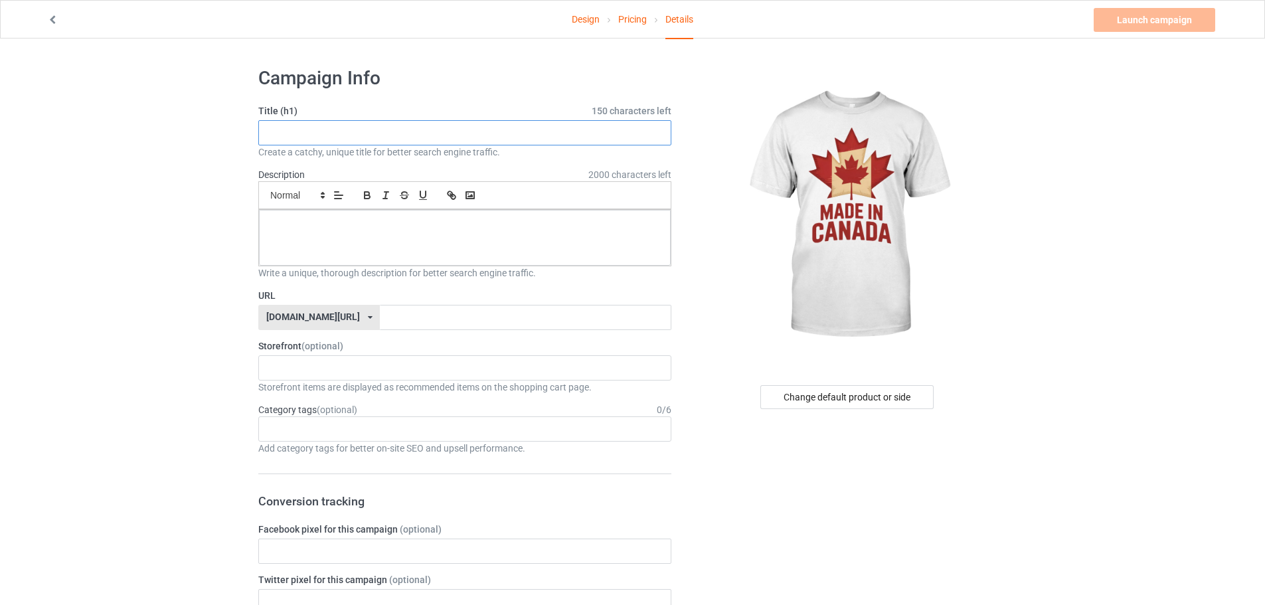
click at [341, 141] on input "text" at bounding box center [464, 132] width 413 height 25
paste input "Made In Canada T-Shirt"
type input "Made In Canada T-Shirt"
click at [381, 317] on input "text" at bounding box center [525, 317] width 291 height 25
paste input "Made In Canada T-Shirt"
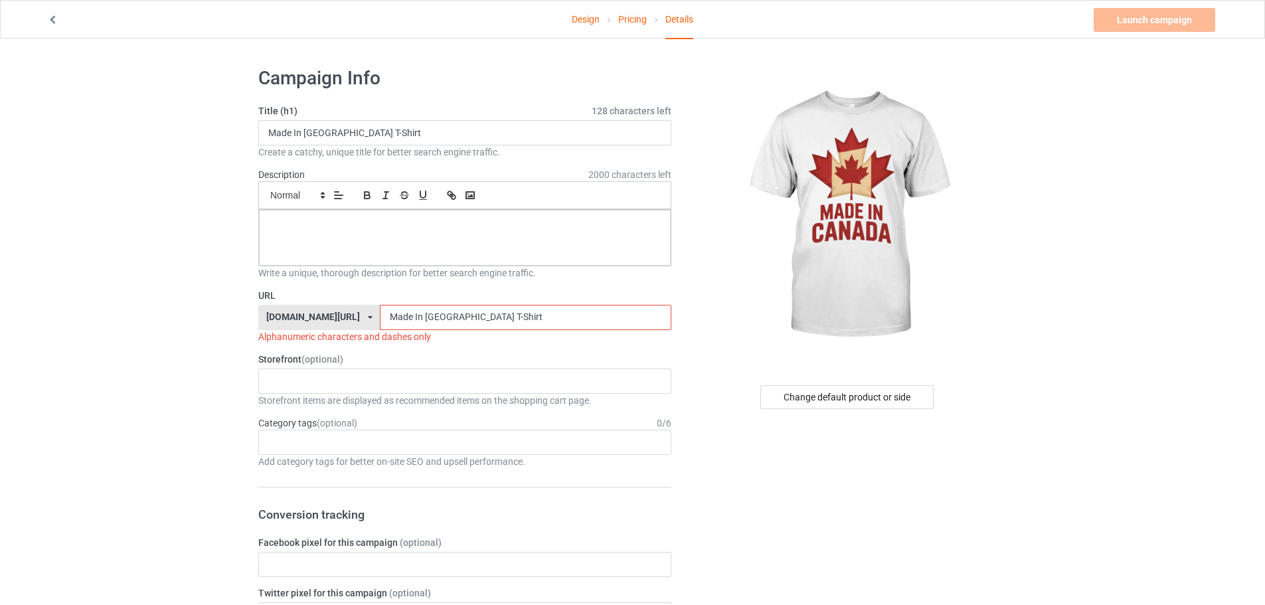
type input "Made In Canada T-Shirt"
click at [362, 236] on div at bounding box center [465, 238] width 412 height 56
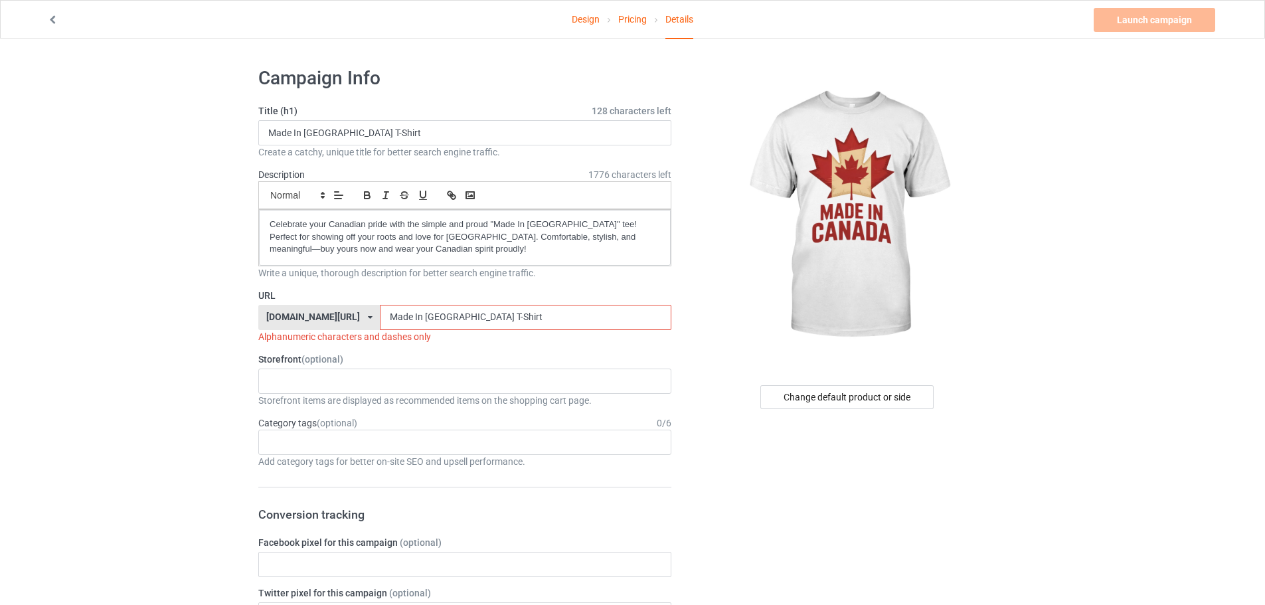
click at [258, 222] on div "Celebrate your Canadian pride with the simple and proud "Made In Canada" tee! P…" at bounding box center [464, 237] width 413 height 57
click at [260, 223] on div "Celebrate your Canadian pride with the simple and proud "Made In Canada" tee! P…" at bounding box center [465, 238] width 412 height 56
click at [380, 315] on input "Made In Canada T-Shirt" at bounding box center [525, 317] width 291 height 25
click at [386, 319] on input "Made-In Canada T-Shirt" at bounding box center [525, 317] width 291 height 25
click at [416, 318] on input "Made-In-Canada T-Shirt" at bounding box center [525, 317] width 291 height 25
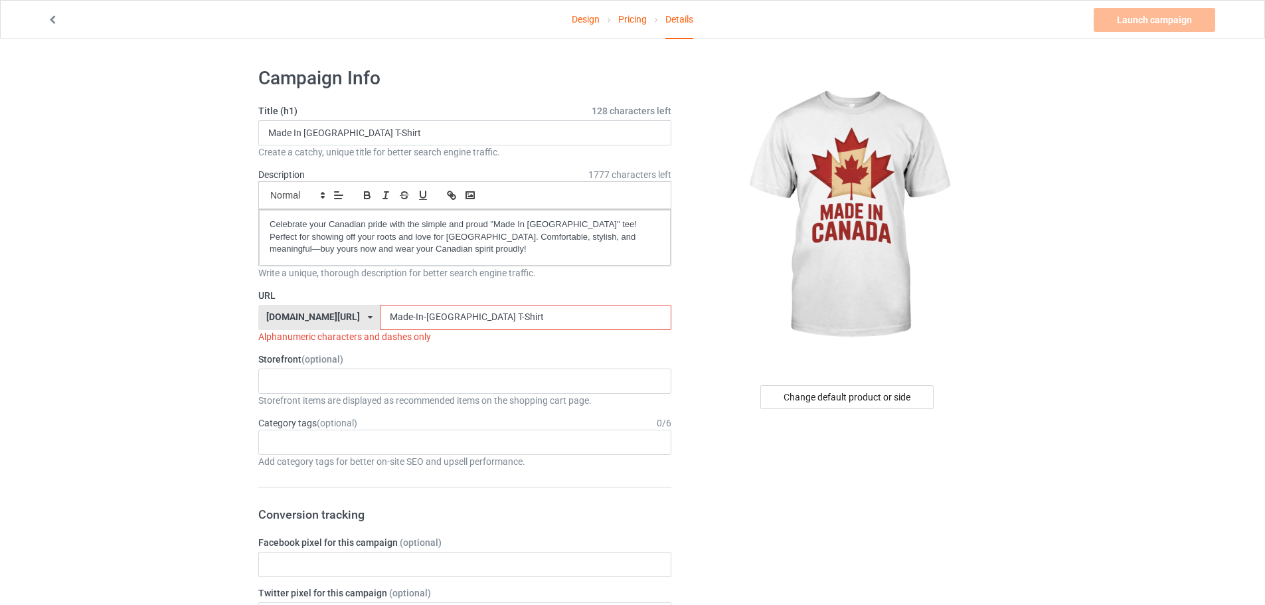
click at [421, 319] on input "Made-In-Canada T-Shirt" at bounding box center [525, 317] width 291 height 25
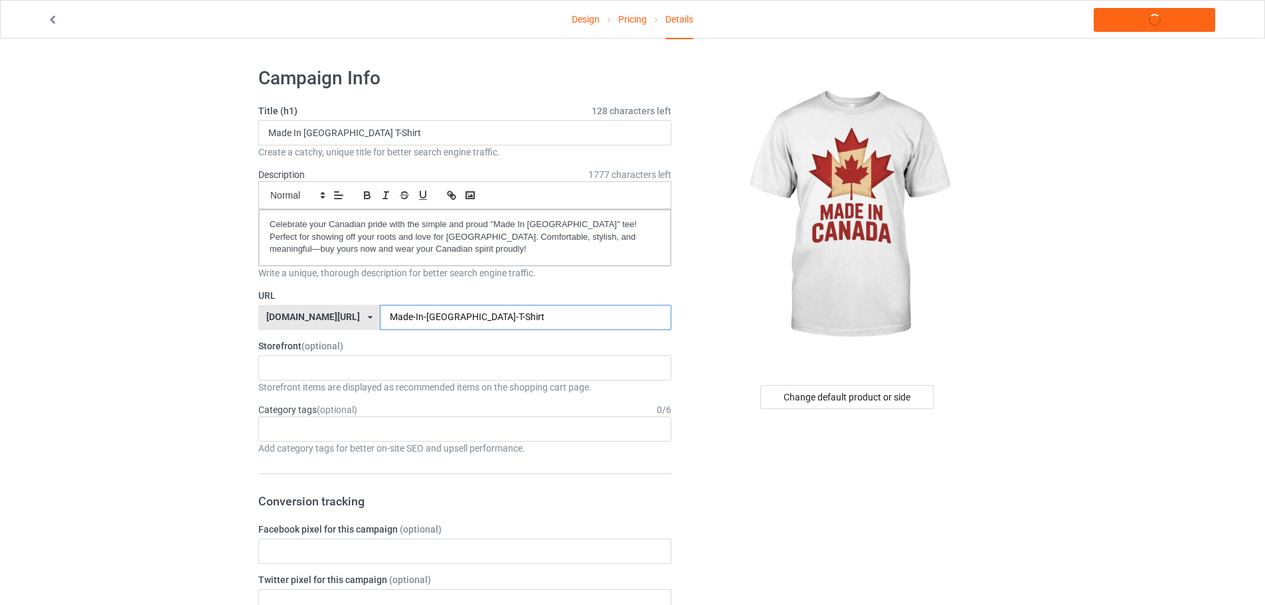
type input "Made-In-Canada-T-Shirt"
click at [333, 377] on div "KIOTA Gaming Finish Line Fitness Mi-Tees 6767c36548d7ee002e084532 651a982803c4d…" at bounding box center [464, 367] width 413 height 25
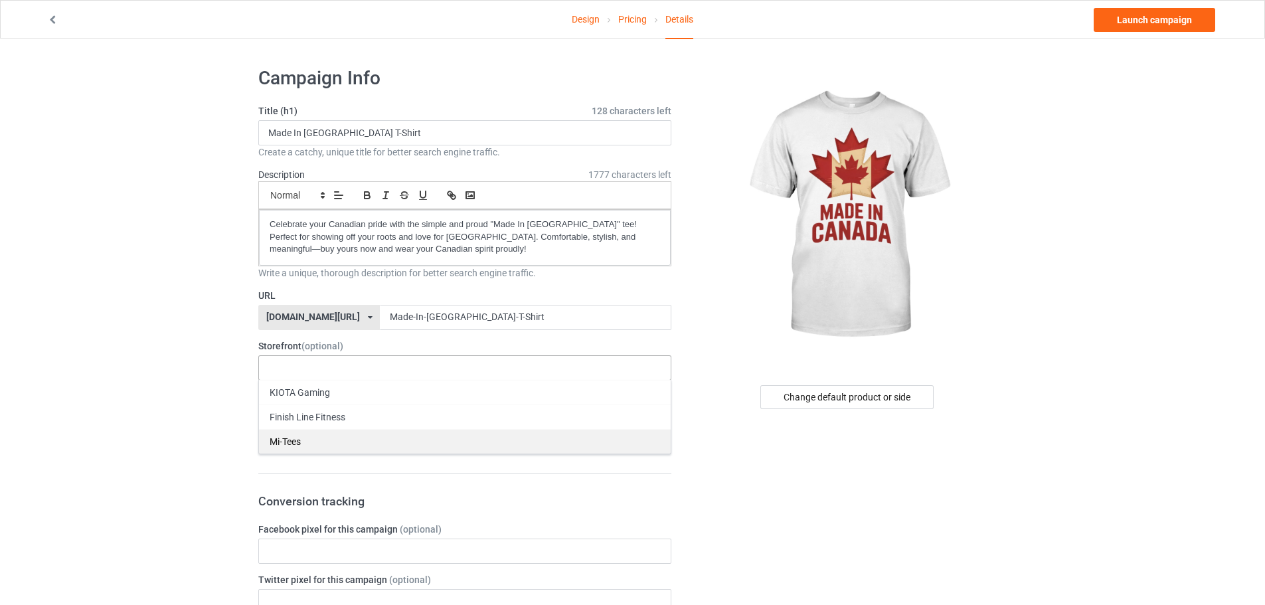
click at [311, 429] on div "Mi-Tees" at bounding box center [465, 441] width 412 height 25
click at [306, 418] on div "Age > 1-19 > 1 Age > 1-12 Months > 1 Month Age > 1-12 Months Age > 1-19 Age > 1…" at bounding box center [464, 428] width 413 height 25
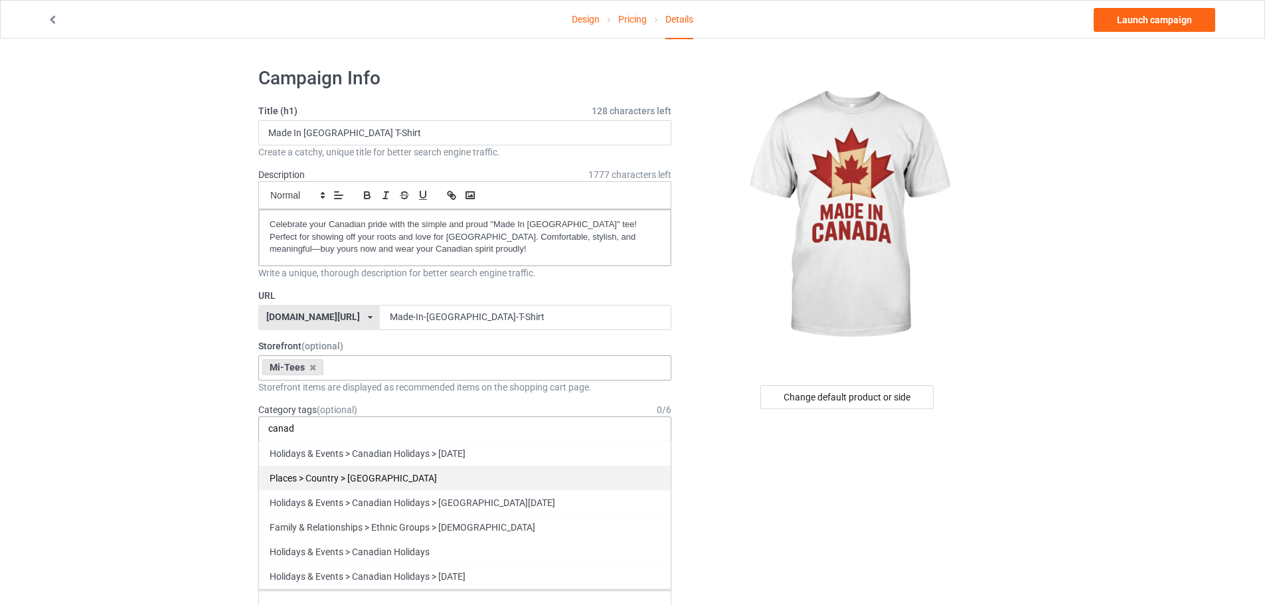
type input "canad"
click at [370, 472] on div "Places > Country > [GEOGRAPHIC_DATA]" at bounding box center [465, 477] width 412 height 25
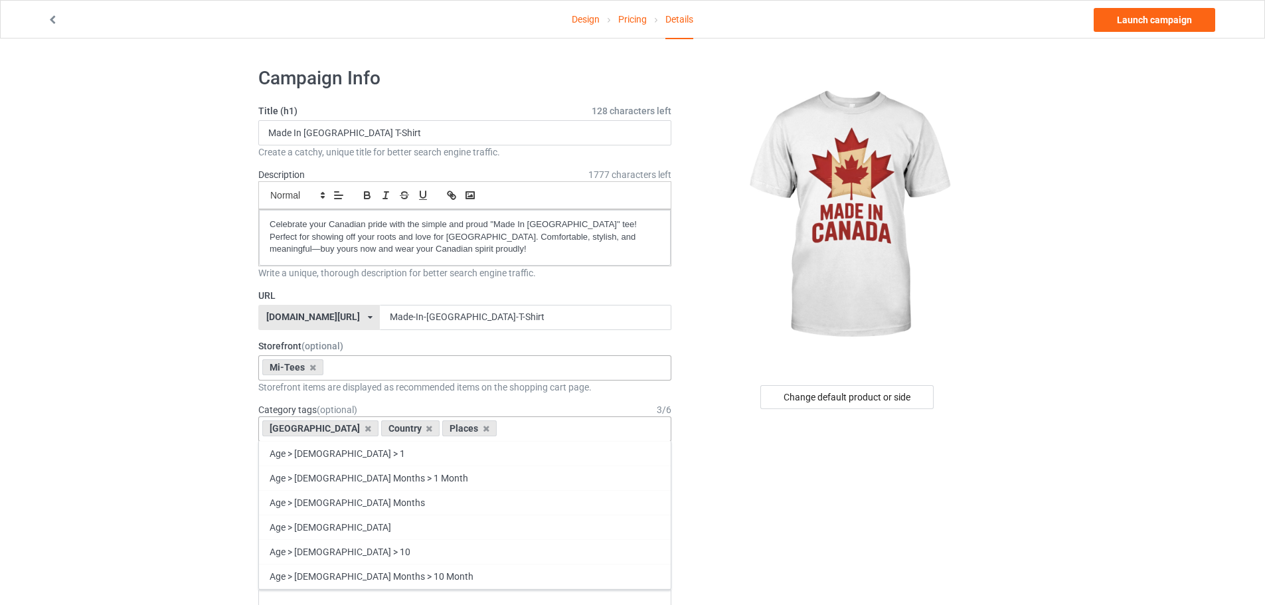
paste input "canad"
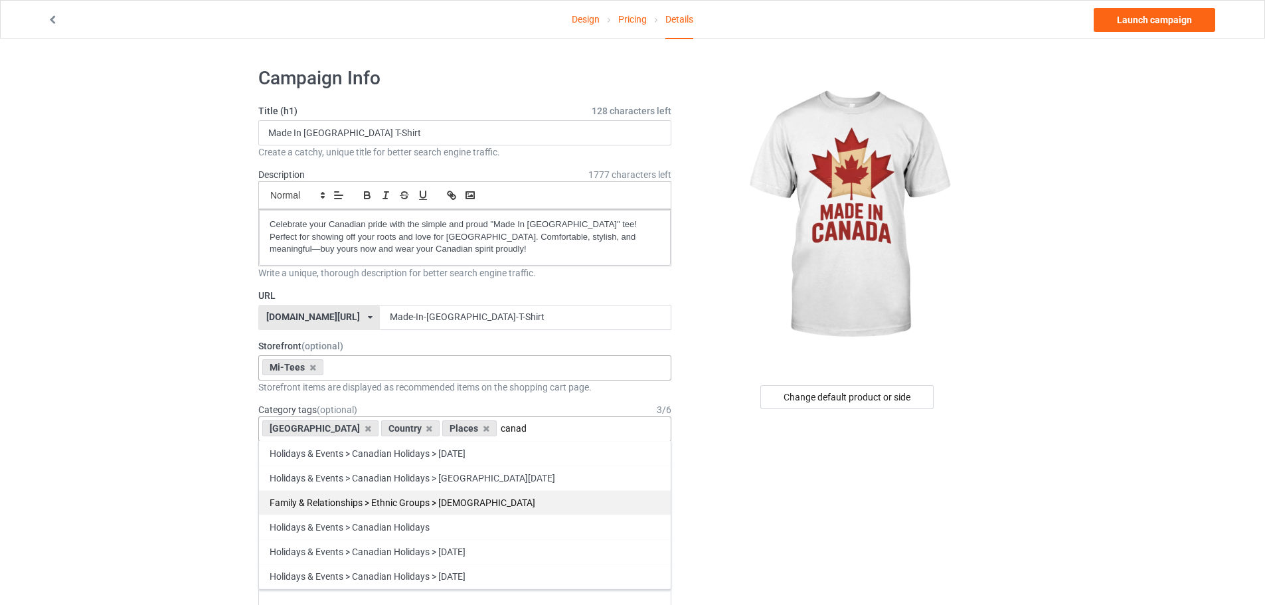
type input "canad"
click at [423, 497] on div "Family & Relationships > Ethnic Groups > [DEMOGRAPHIC_DATA]" at bounding box center [465, 502] width 412 height 25
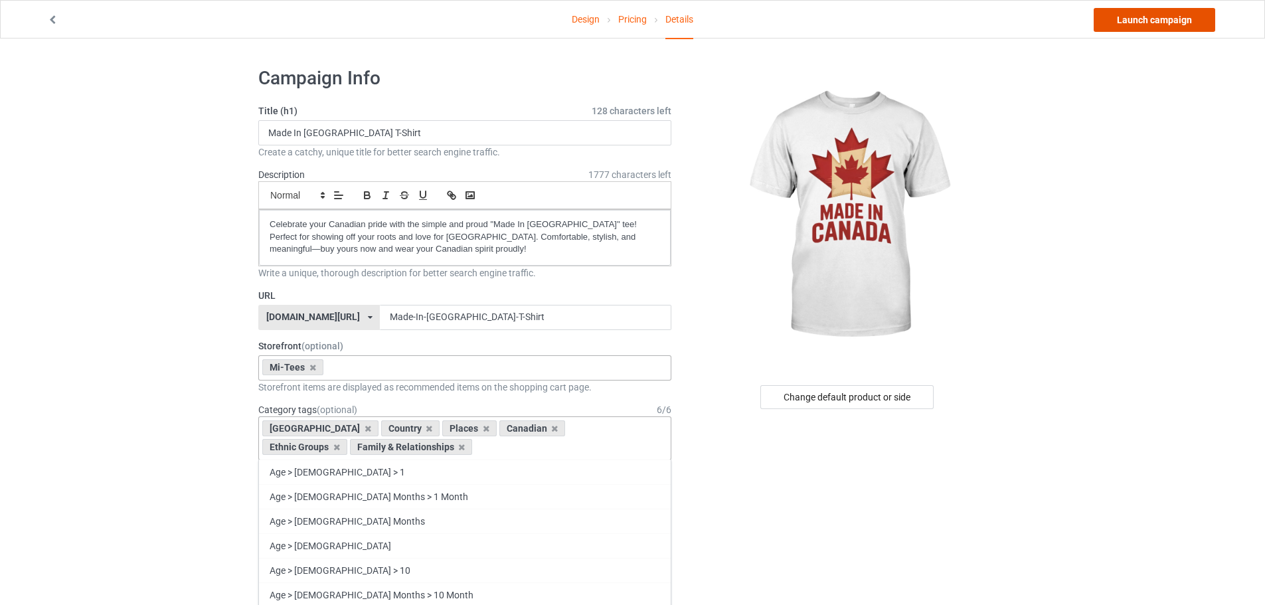
click at [1152, 22] on link "Launch campaign" at bounding box center [1153, 20] width 121 height 24
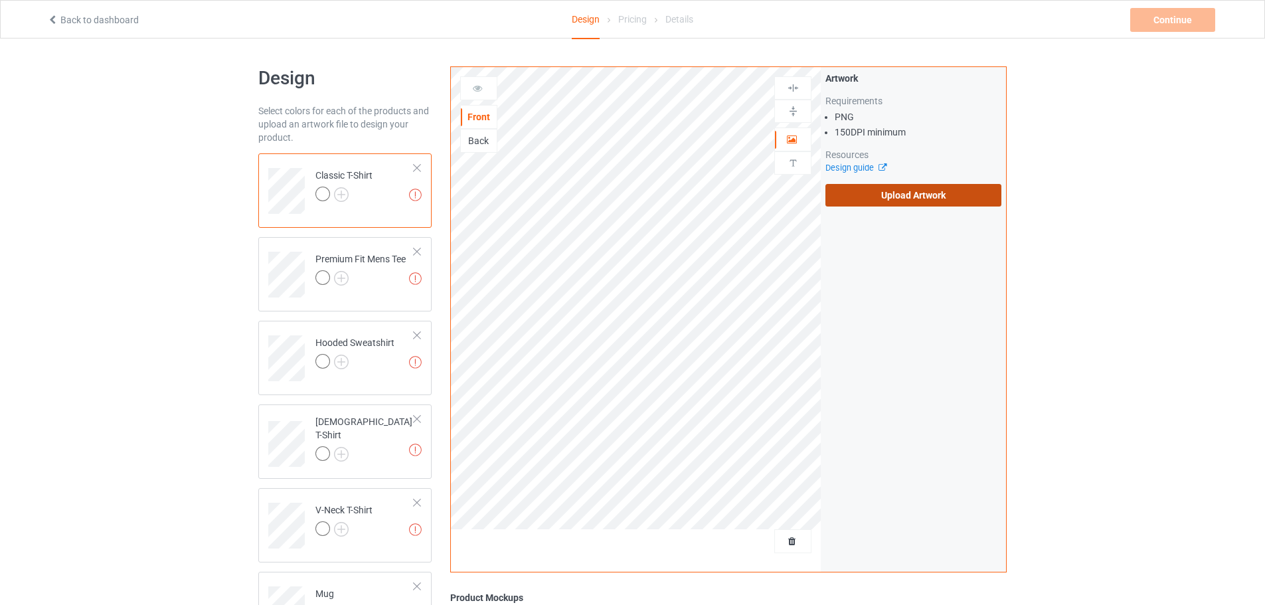
click at [903, 200] on label "Upload Artwork" at bounding box center [913, 195] width 176 height 23
click at [0, 0] on input "Upload Artwork" at bounding box center [0, 0] width 0 height 0
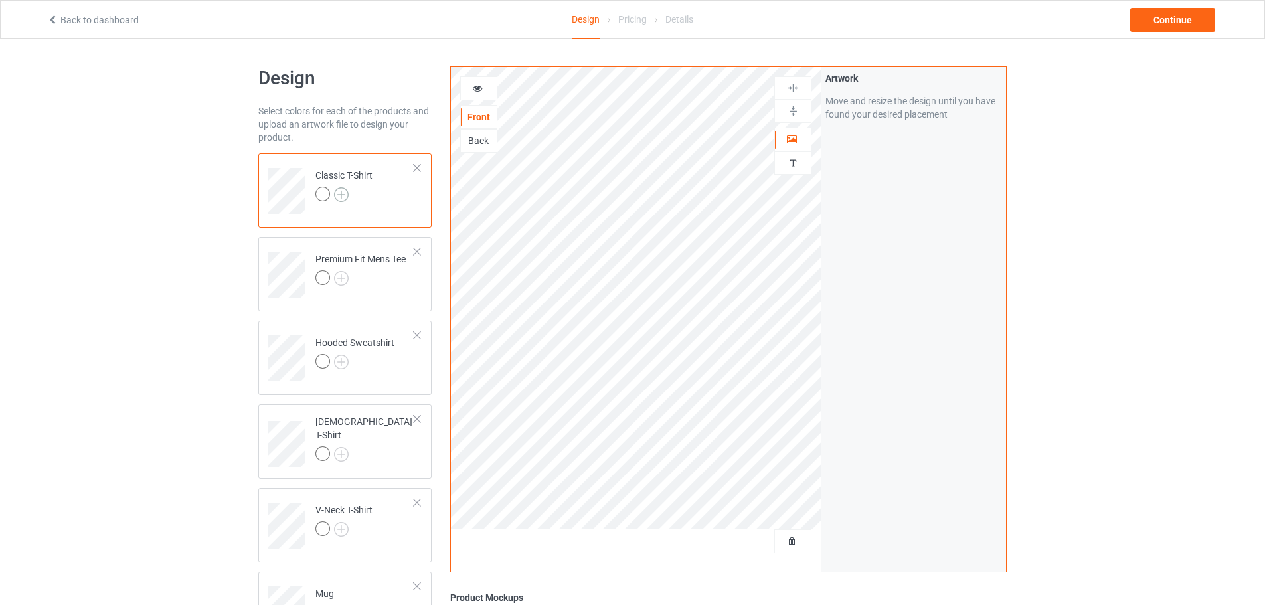
click at [343, 194] on img at bounding box center [341, 194] width 15 height 15
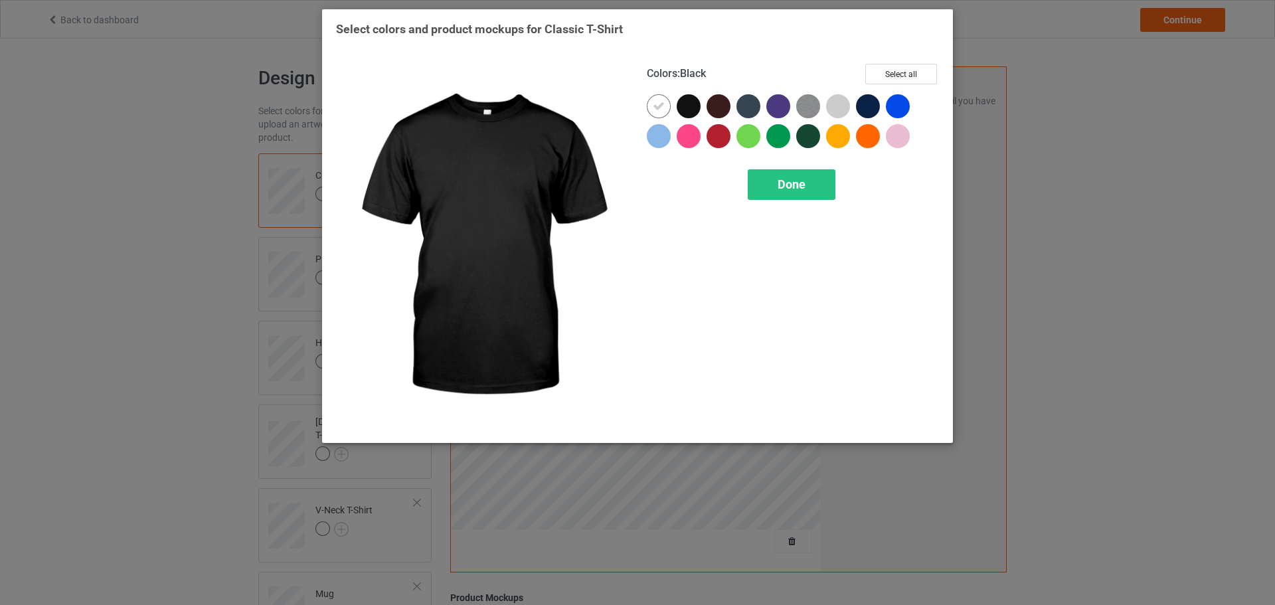
click at [688, 109] on div at bounding box center [688, 106] width 24 height 24
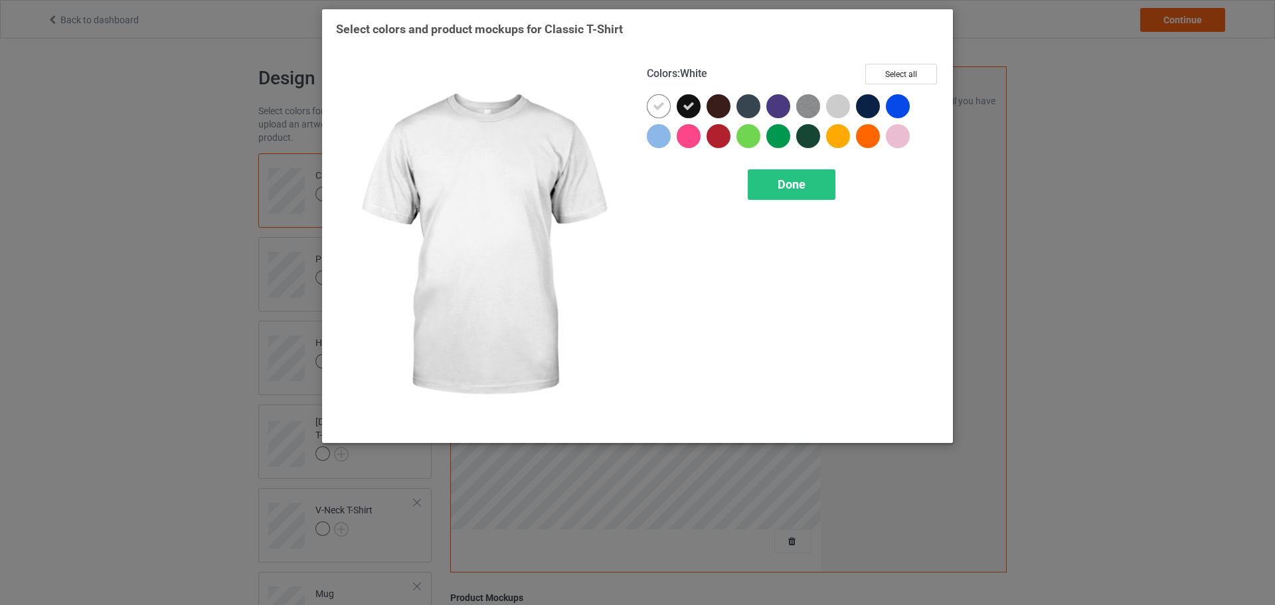
click at [668, 109] on div at bounding box center [659, 106] width 24 height 24
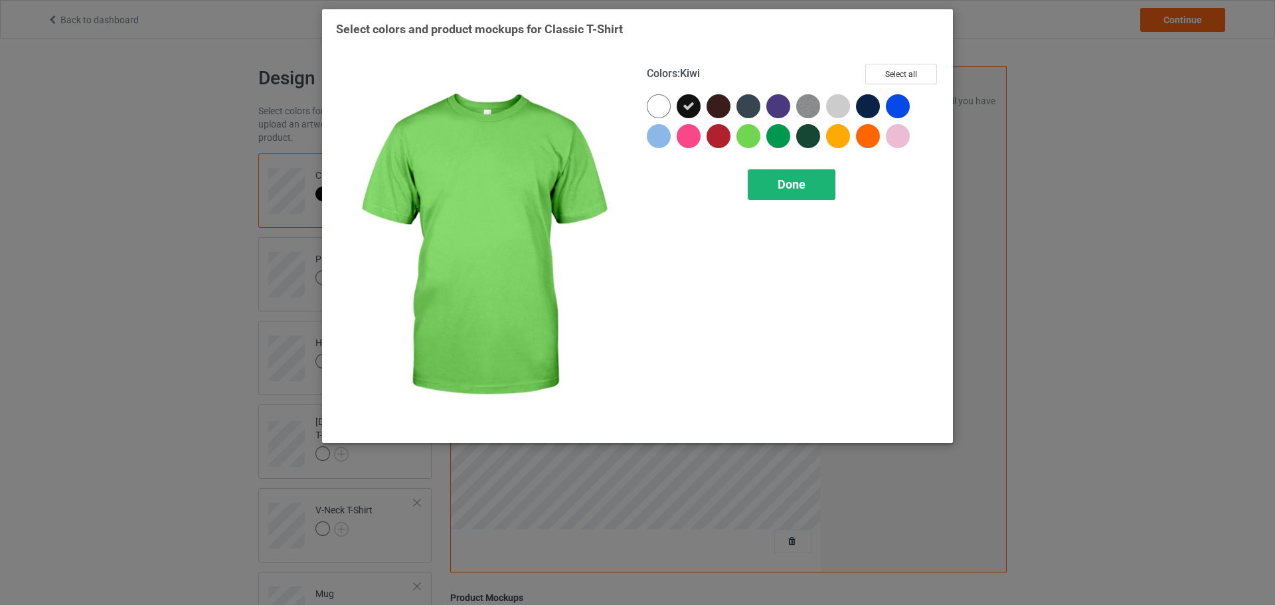
click at [786, 174] on div "Done" at bounding box center [792, 184] width 88 height 31
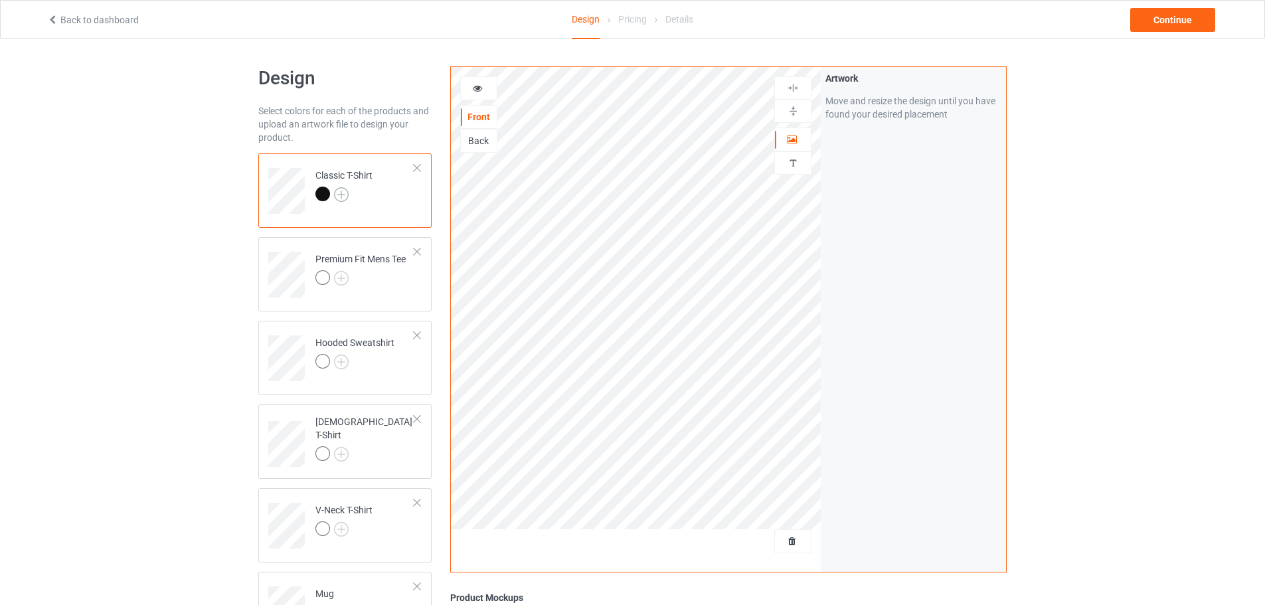
click at [341, 195] on img at bounding box center [341, 194] width 15 height 15
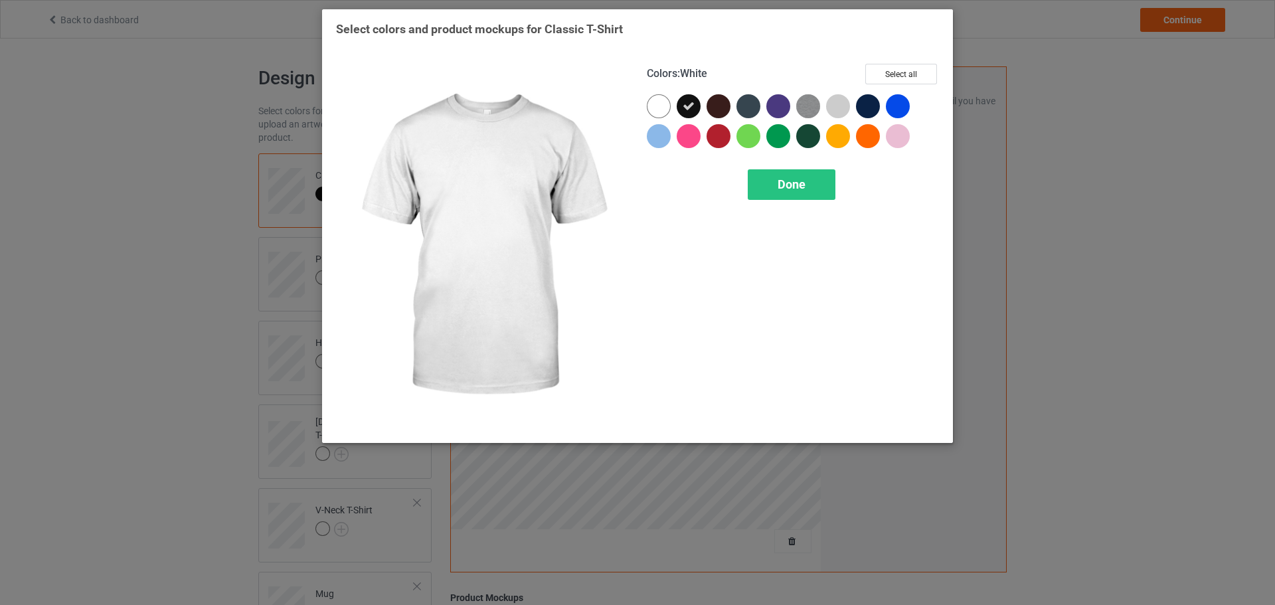
click at [659, 112] on div at bounding box center [659, 106] width 24 height 24
click at [679, 112] on div at bounding box center [688, 106] width 24 height 24
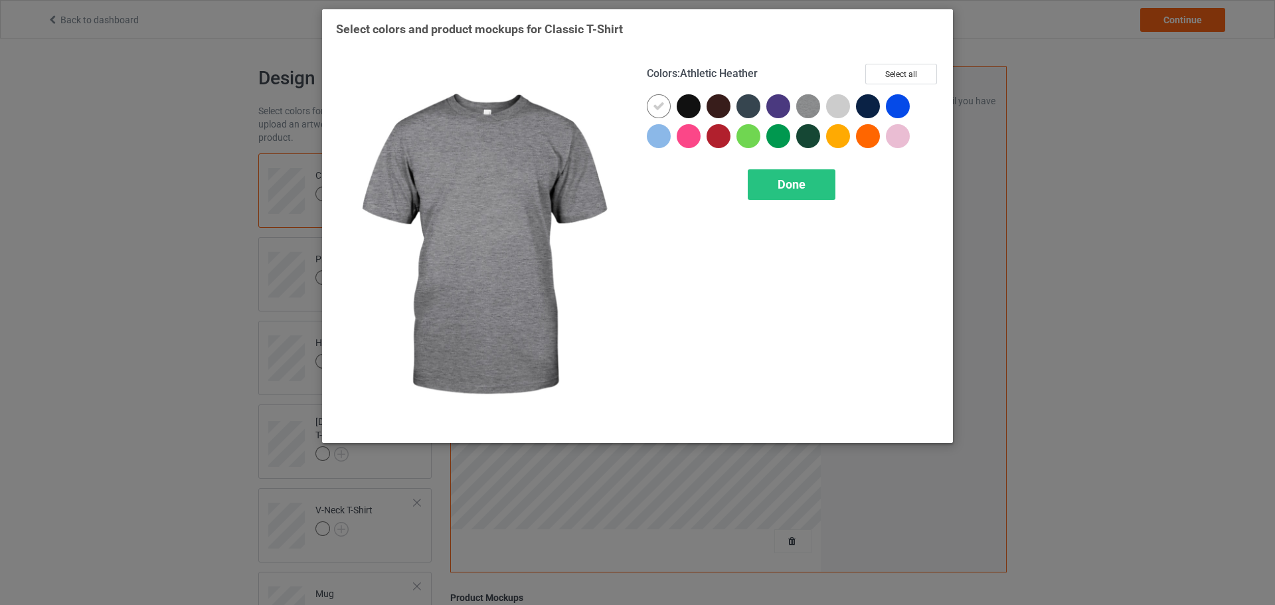
click at [806, 102] on img at bounding box center [808, 106] width 24 height 24
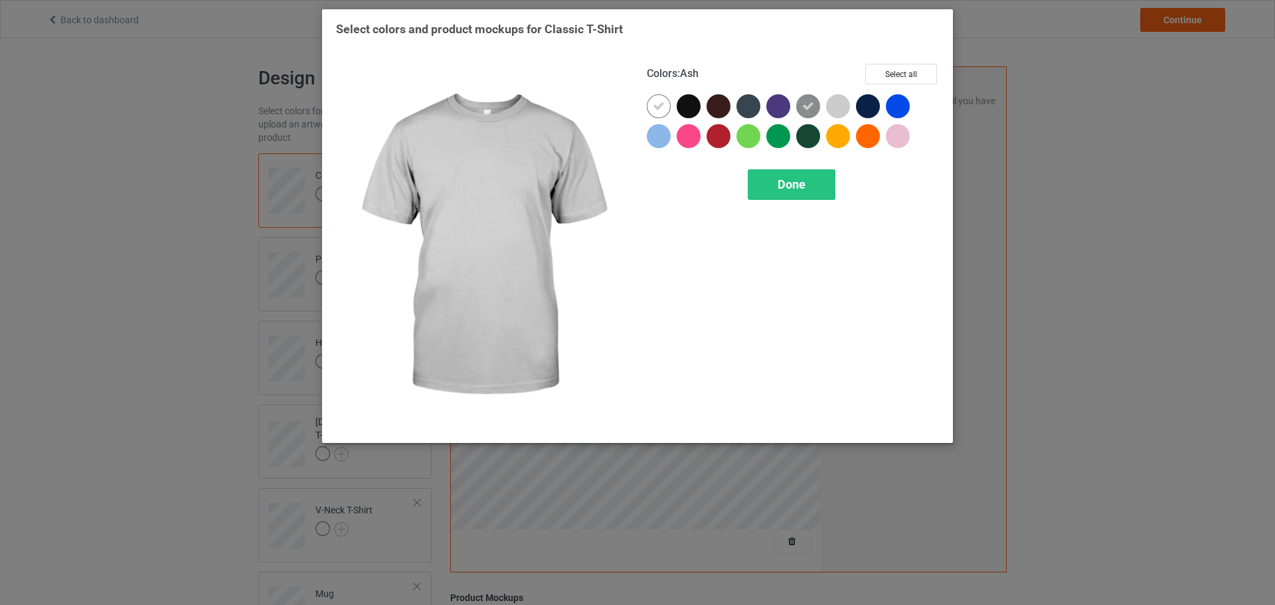
click at [832, 105] on div at bounding box center [838, 106] width 24 height 24
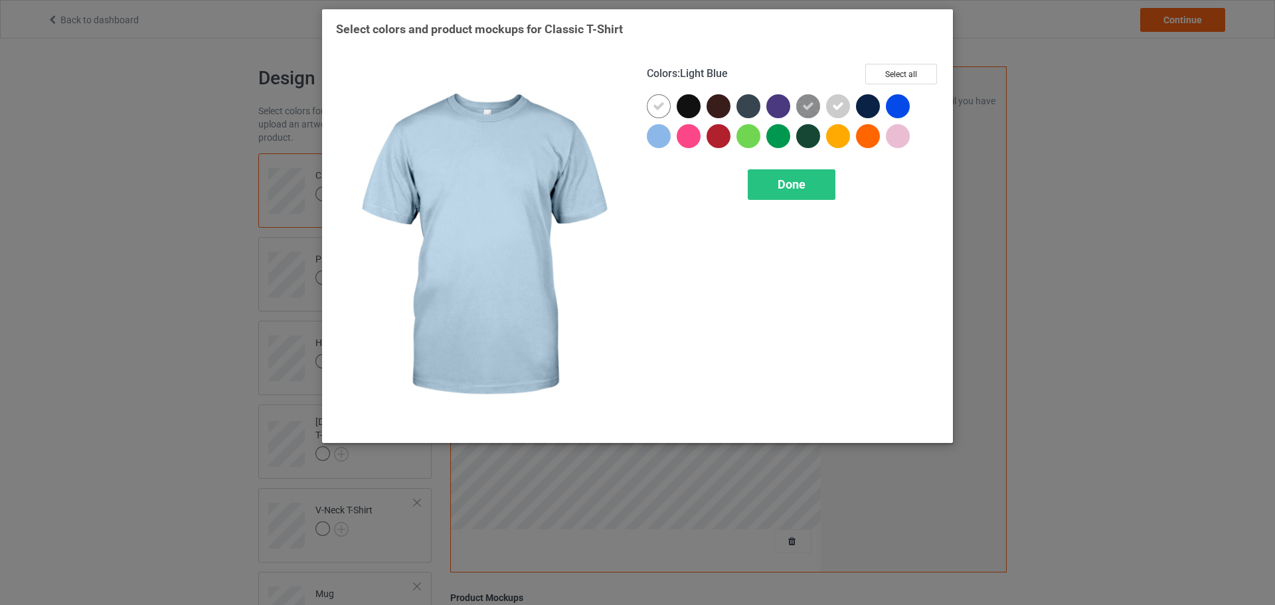
click at [664, 137] on div at bounding box center [659, 136] width 24 height 24
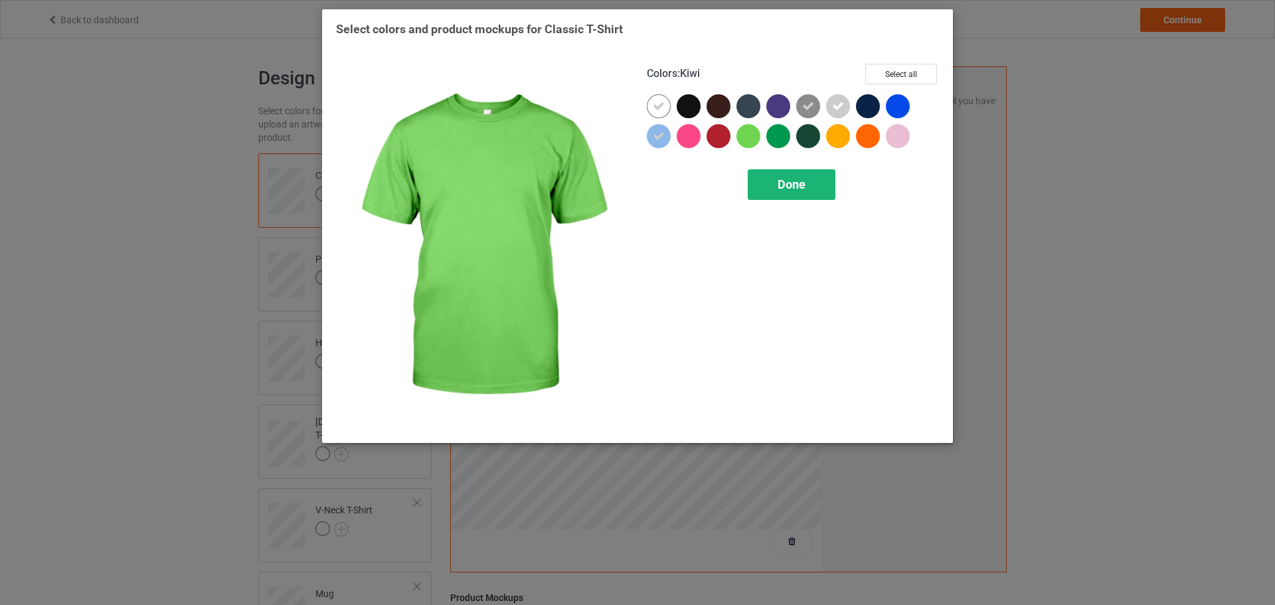
click at [778, 185] on span "Done" at bounding box center [791, 184] width 28 height 14
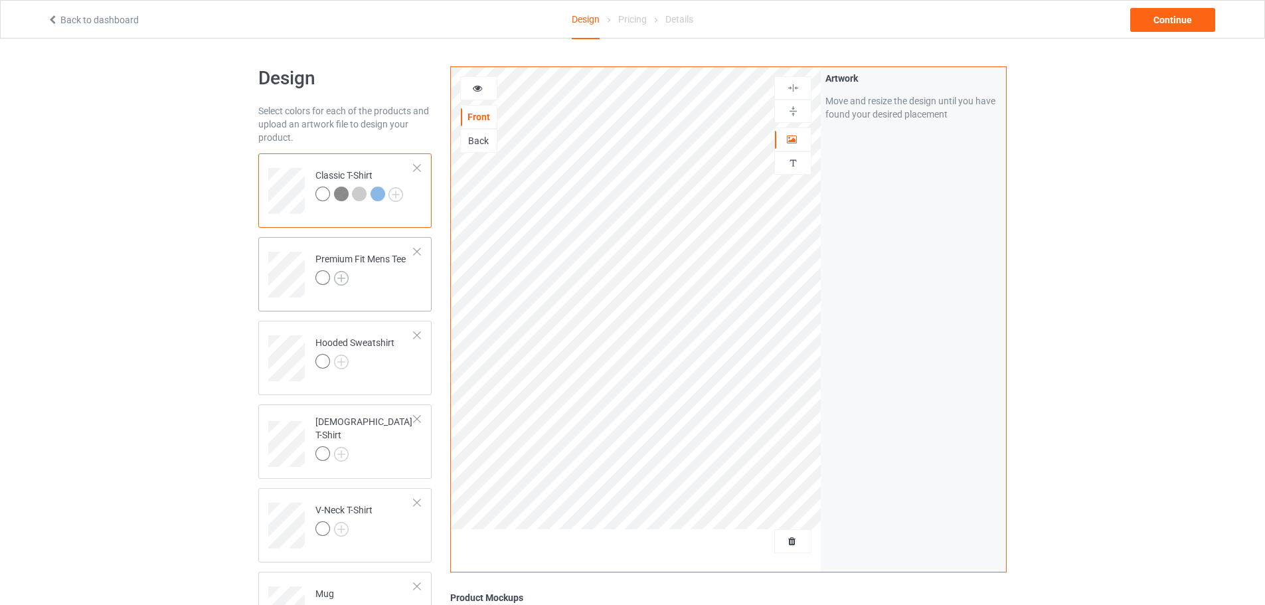
click at [335, 276] on img at bounding box center [341, 278] width 15 height 15
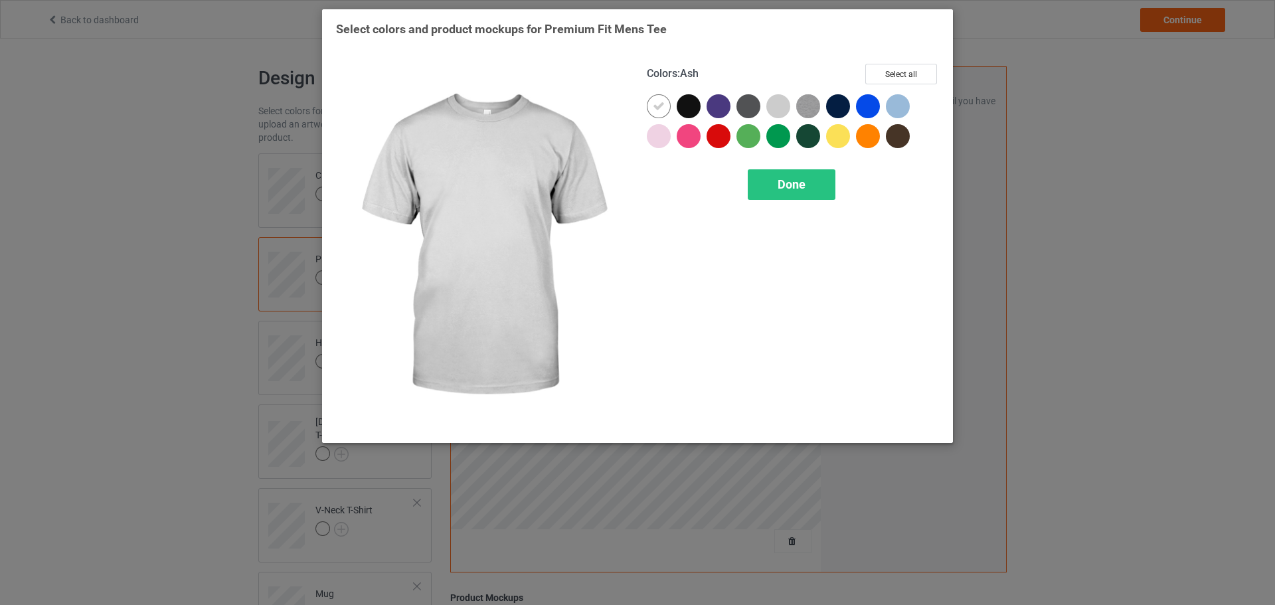
click at [770, 110] on div at bounding box center [778, 106] width 24 height 24
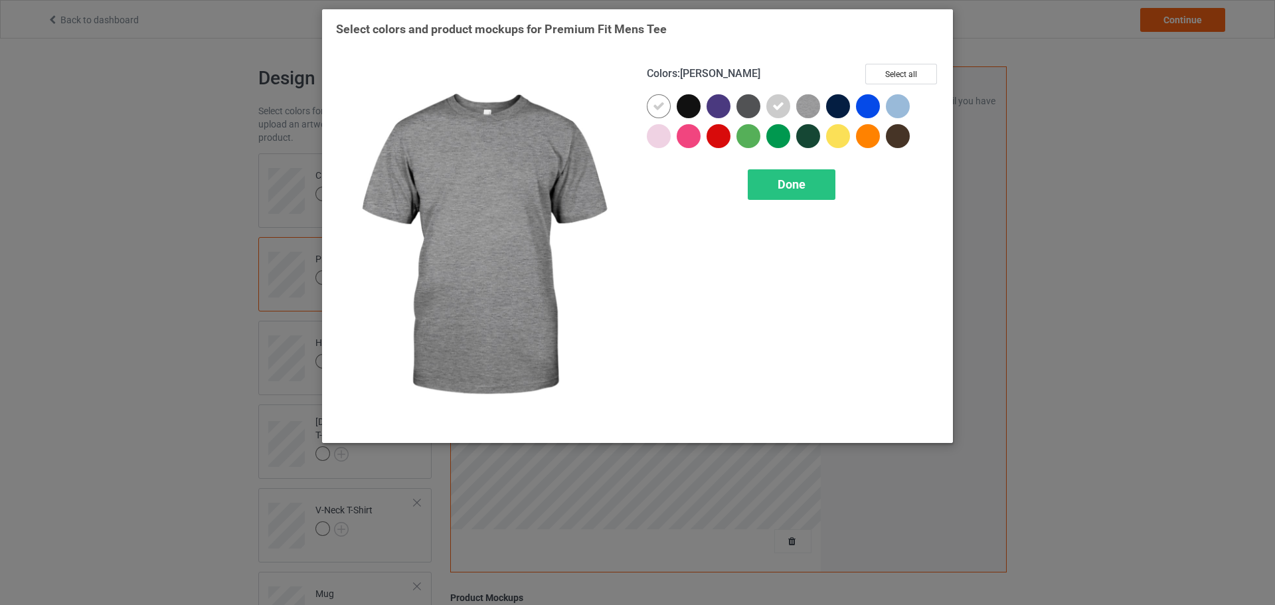
click at [803, 110] on img at bounding box center [808, 106] width 24 height 24
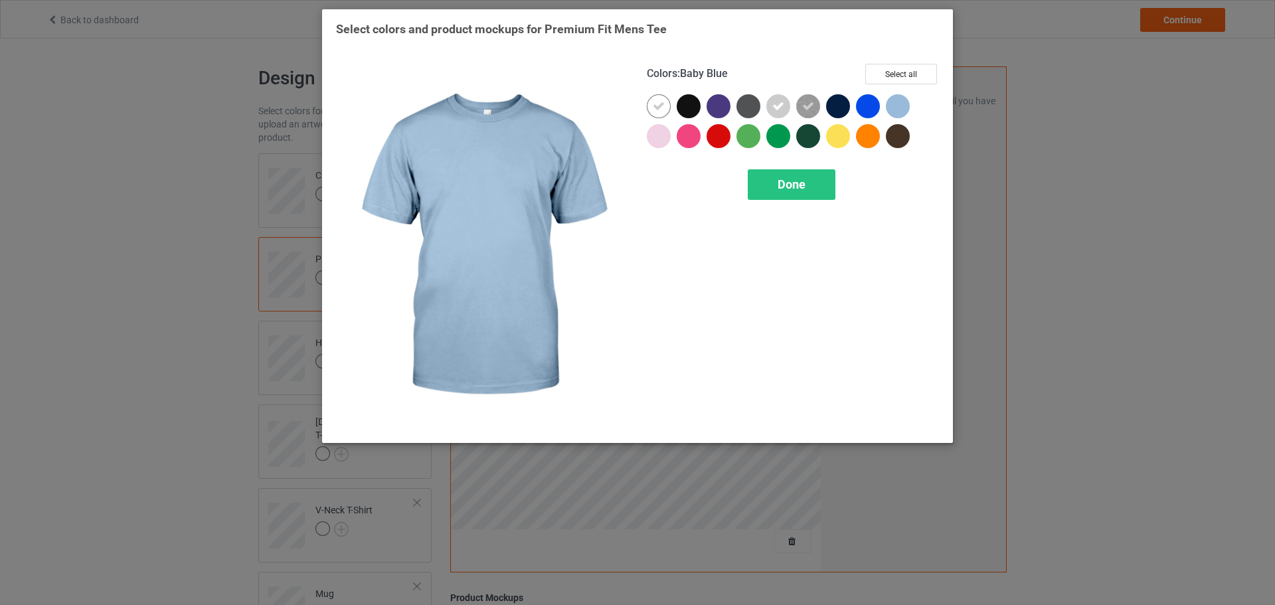
click at [889, 103] on div at bounding box center [898, 106] width 24 height 24
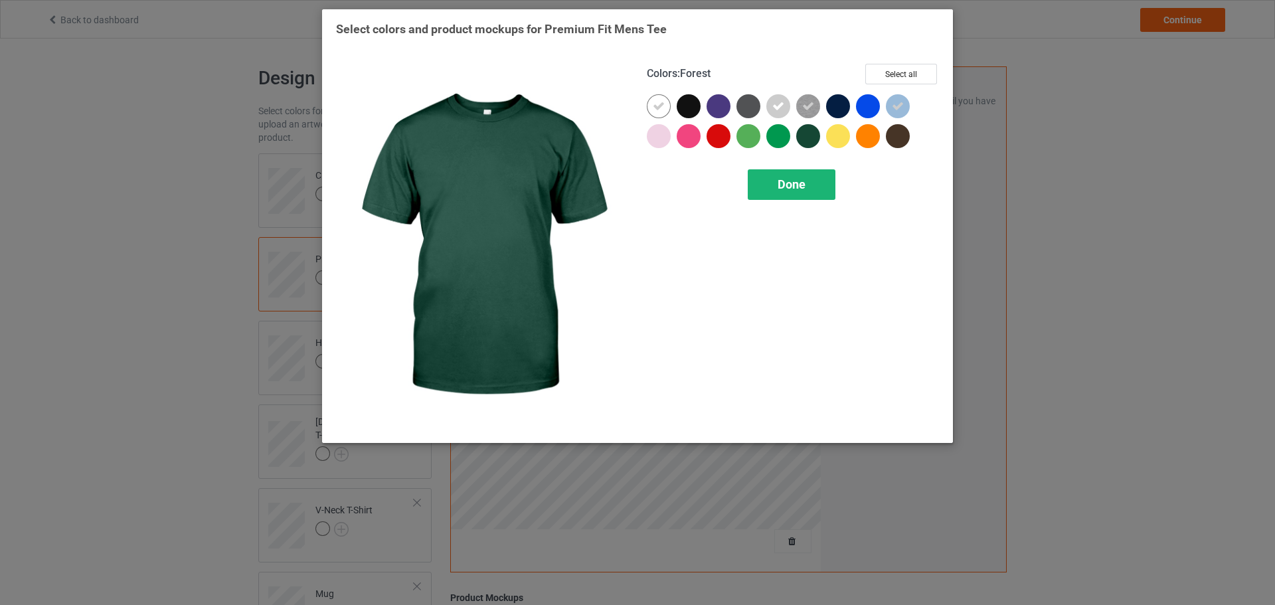
click at [777, 180] on span "Done" at bounding box center [791, 184] width 28 height 14
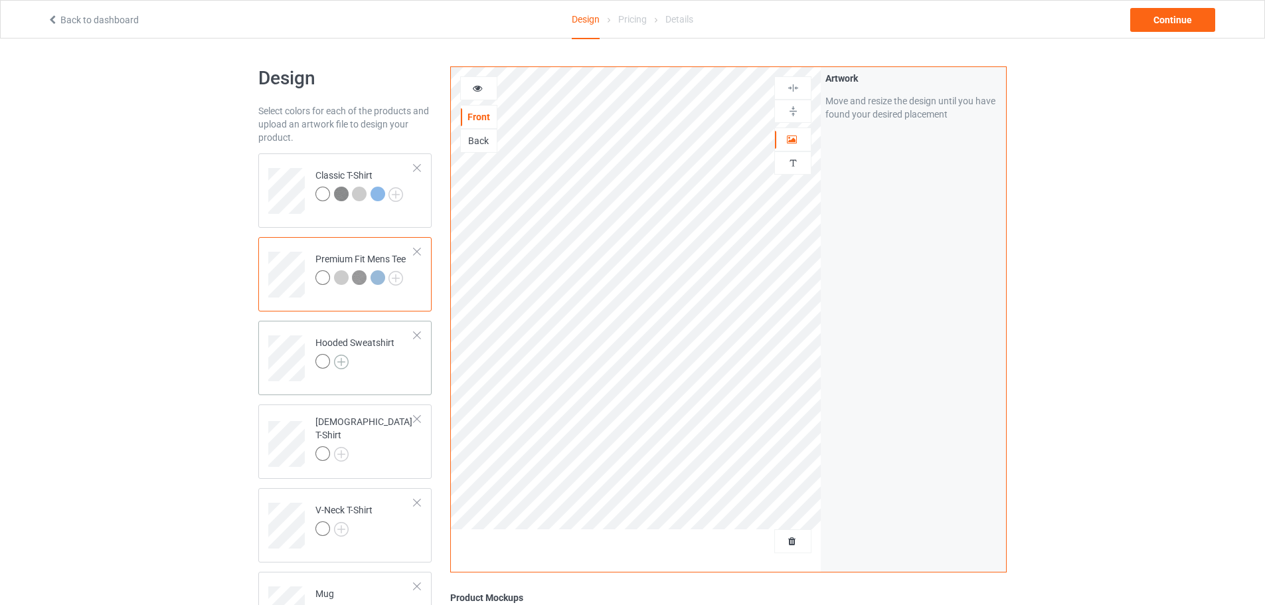
click at [339, 361] on img at bounding box center [341, 362] width 15 height 15
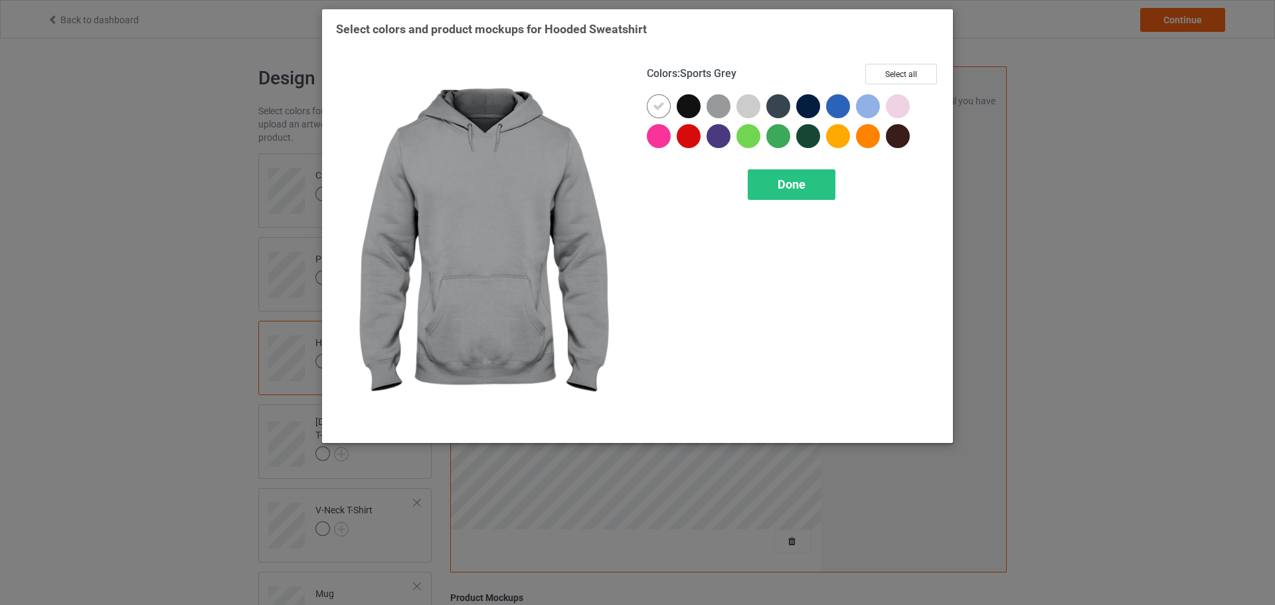
click at [725, 108] on div at bounding box center [718, 106] width 24 height 24
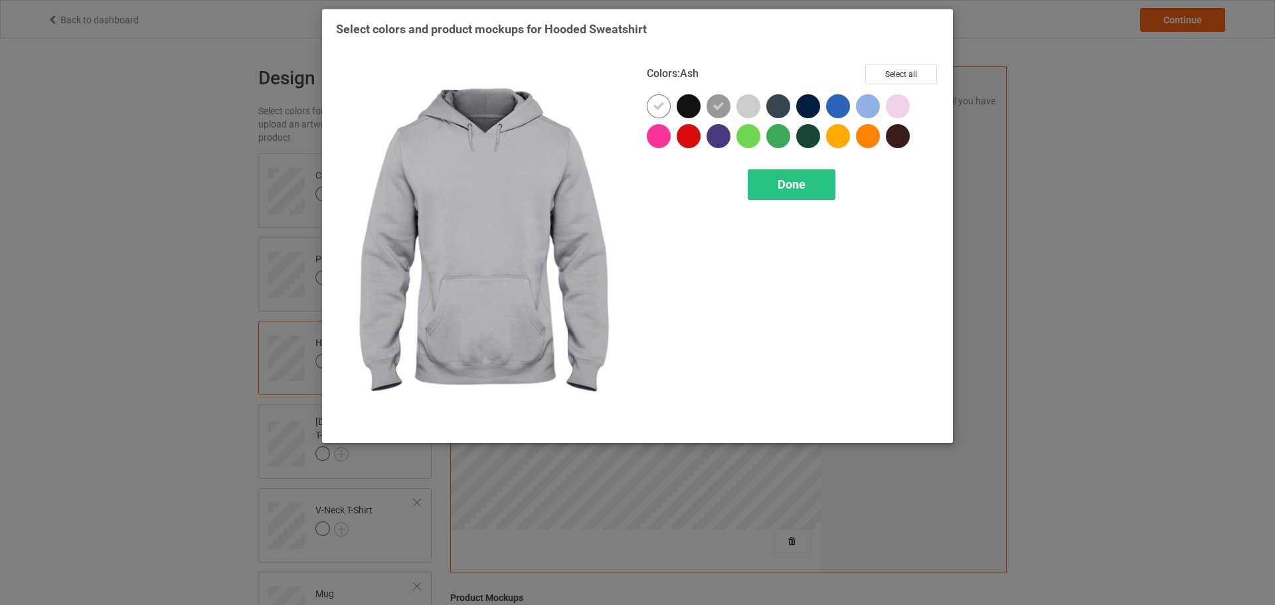
click at [748, 106] on div at bounding box center [748, 106] width 24 height 24
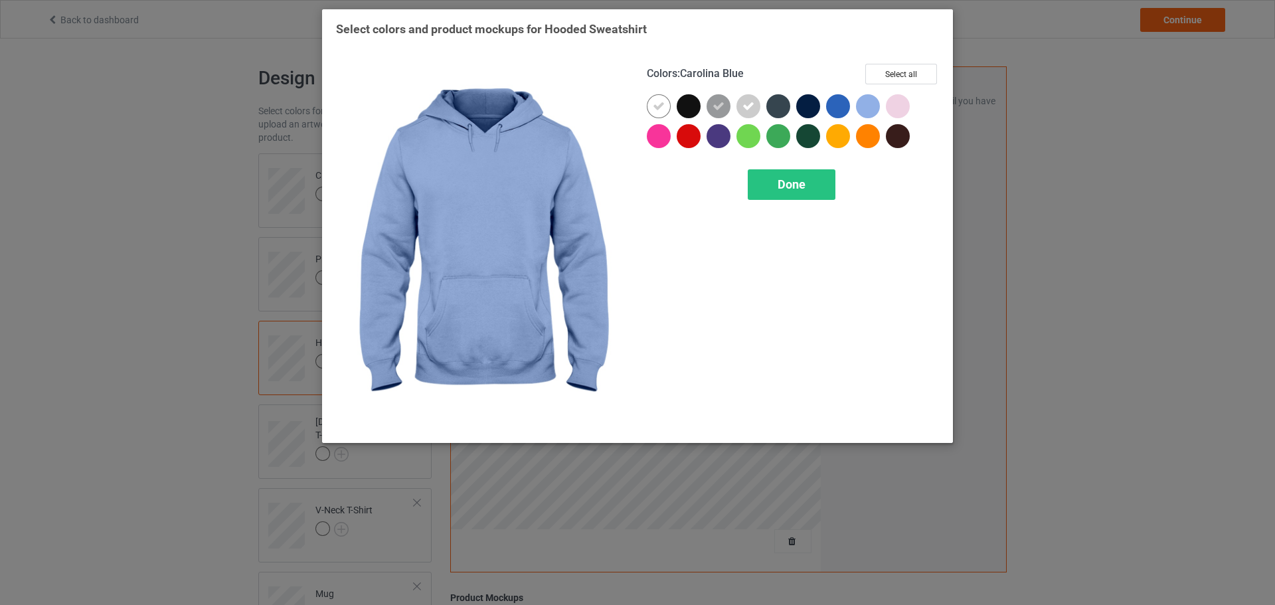
click at [859, 105] on div at bounding box center [868, 106] width 24 height 24
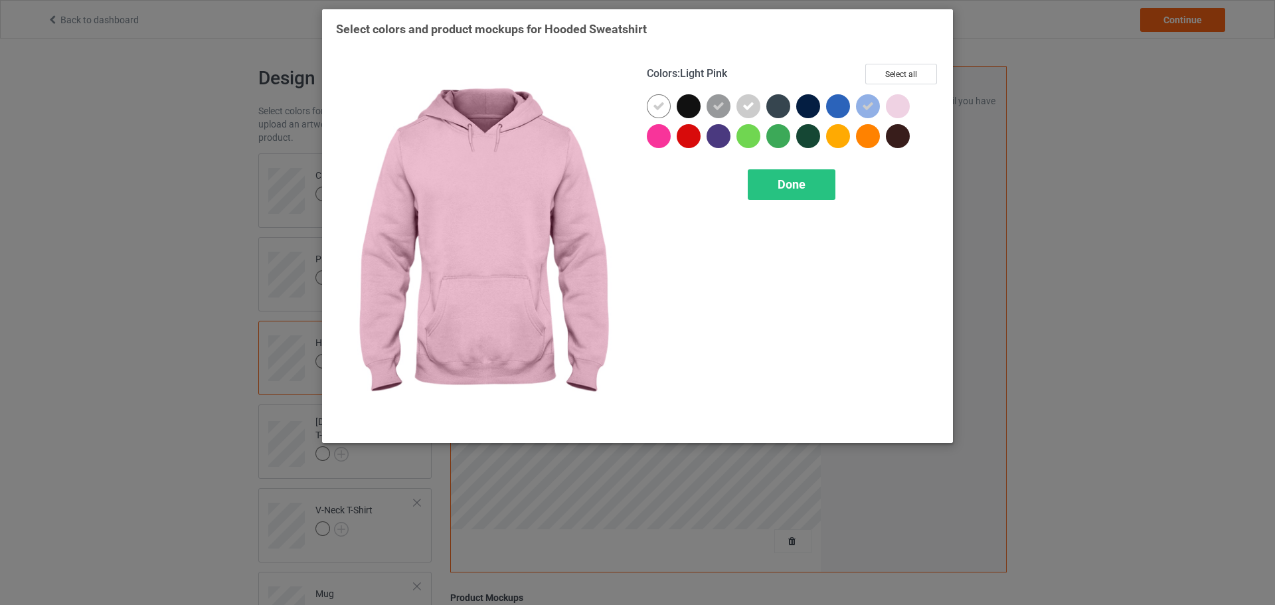
click at [896, 106] on div at bounding box center [898, 106] width 24 height 24
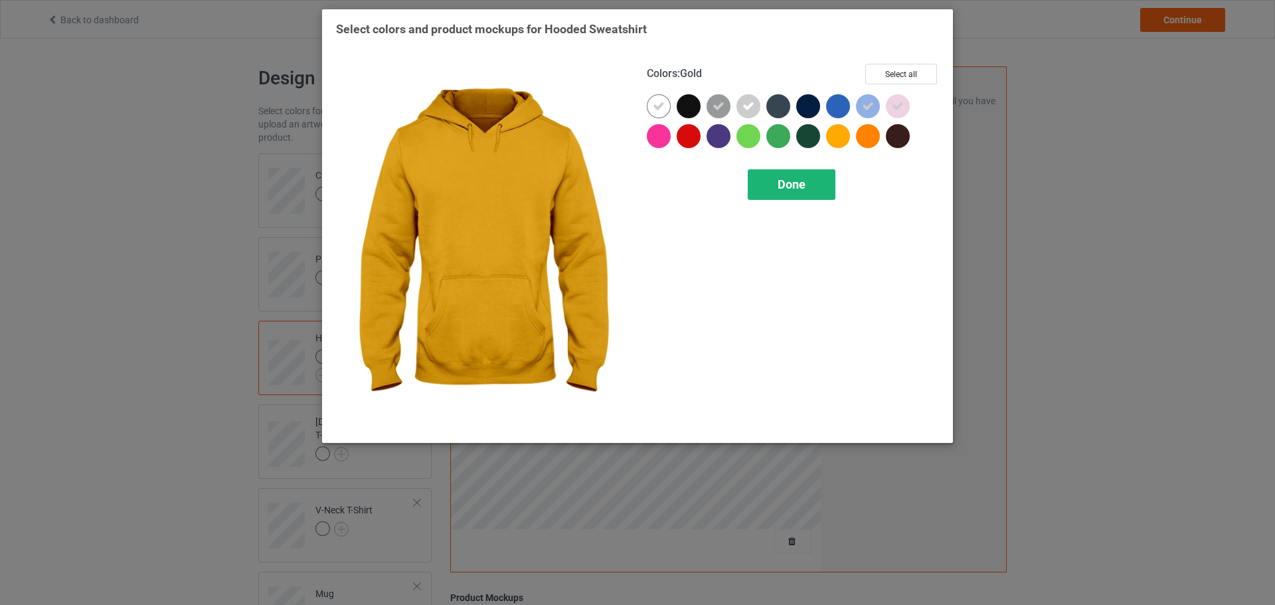
click at [811, 189] on div "Done" at bounding box center [792, 184] width 88 height 31
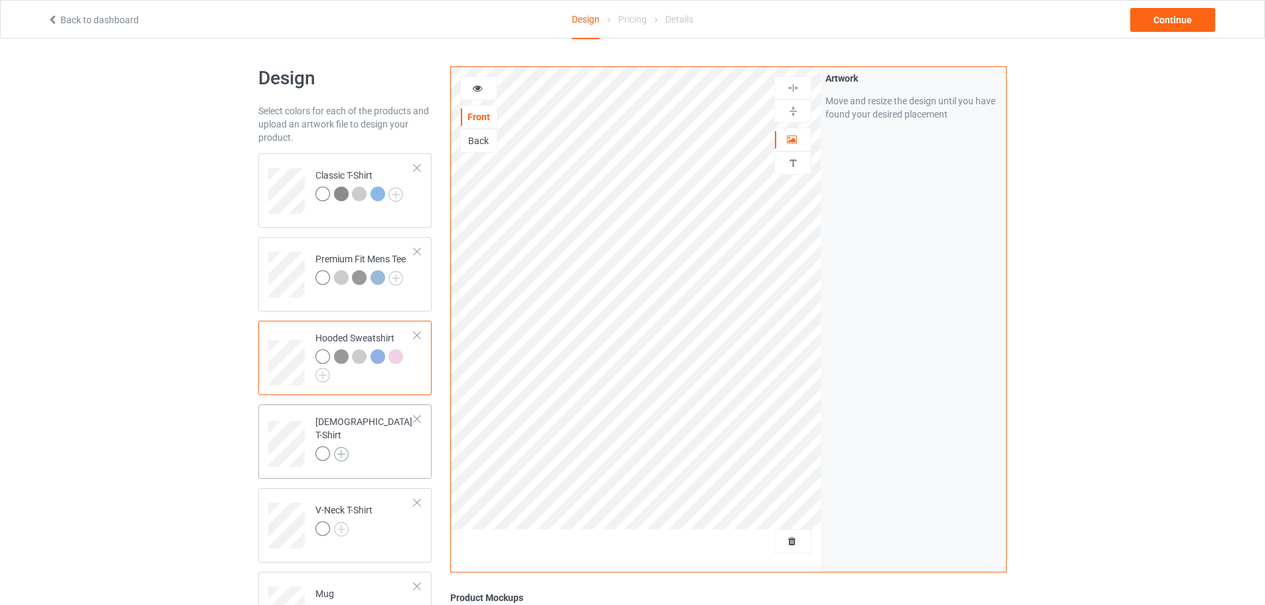
click at [339, 447] on img at bounding box center [341, 454] width 15 height 15
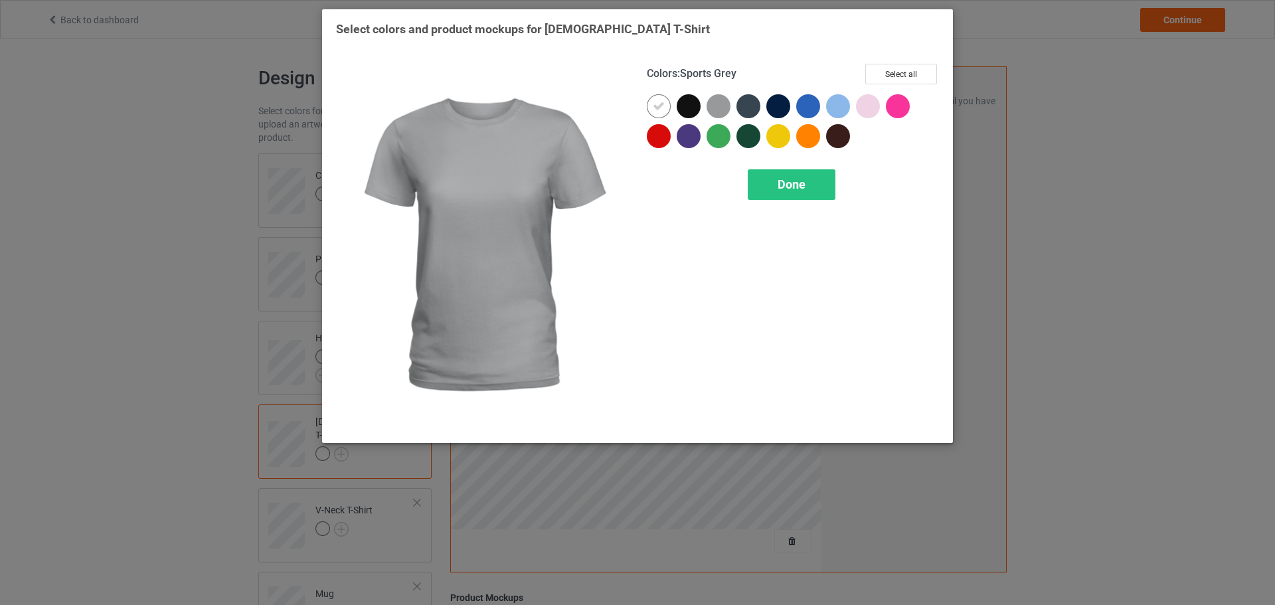
click at [714, 106] on div at bounding box center [718, 106] width 24 height 24
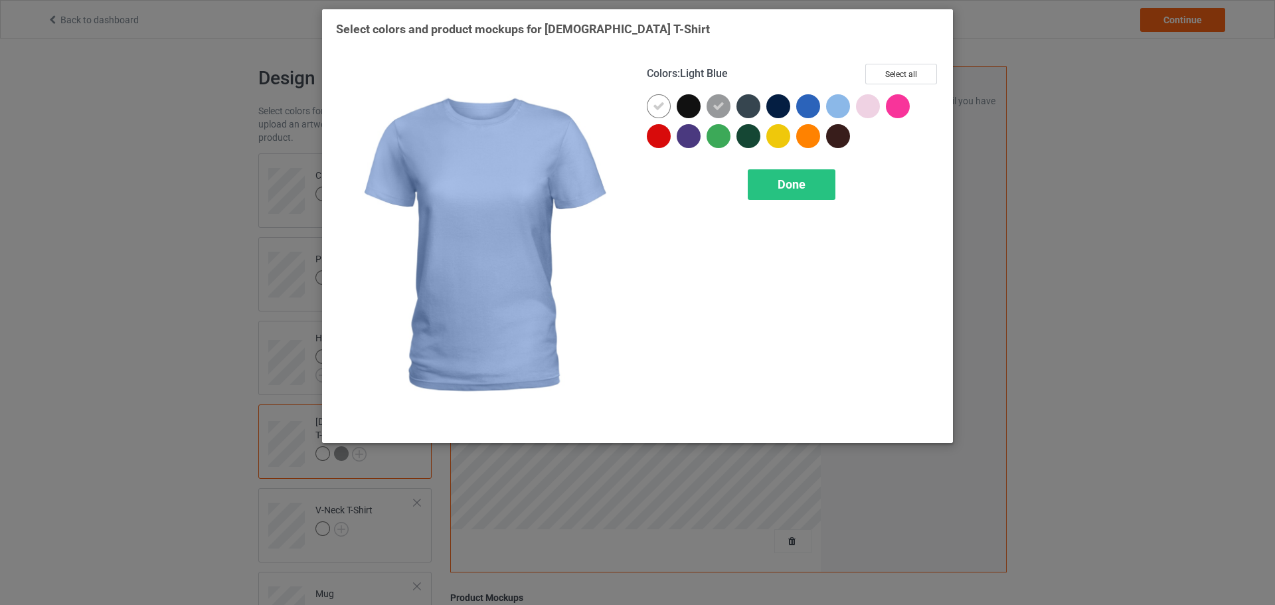
click at [838, 104] on div at bounding box center [838, 106] width 24 height 24
click at [860, 104] on div at bounding box center [868, 106] width 24 height 24
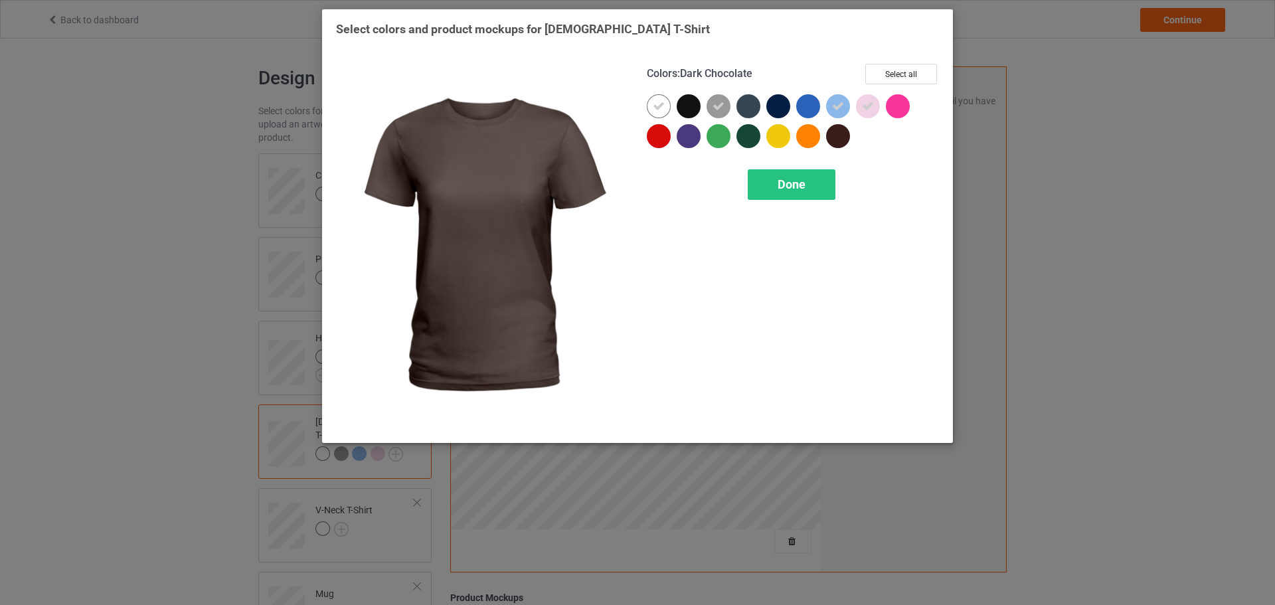
click at [777, 205] on div "Colors : Dark Chocolate Select all Done" at bounding box center [792, 246] width 311 height 384
click at [791, 184] on span "Done" at bounding box center [791, 184] width 28 height 14
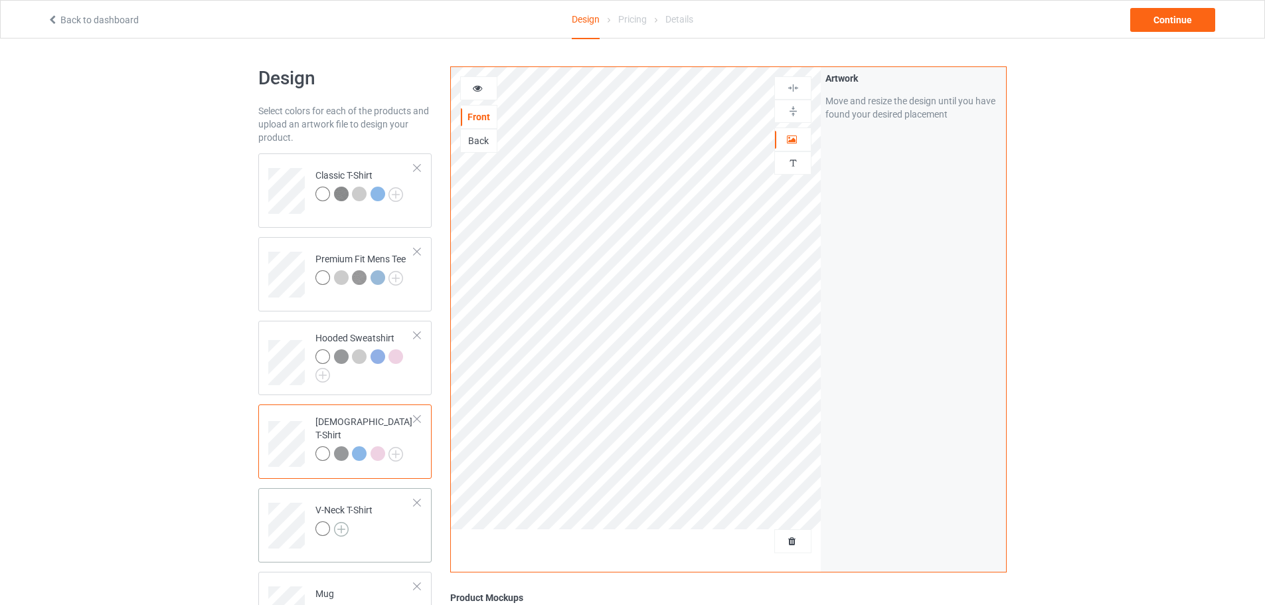
click at [342, 532] on img at bounding box center [341, 529] width 15 height 15
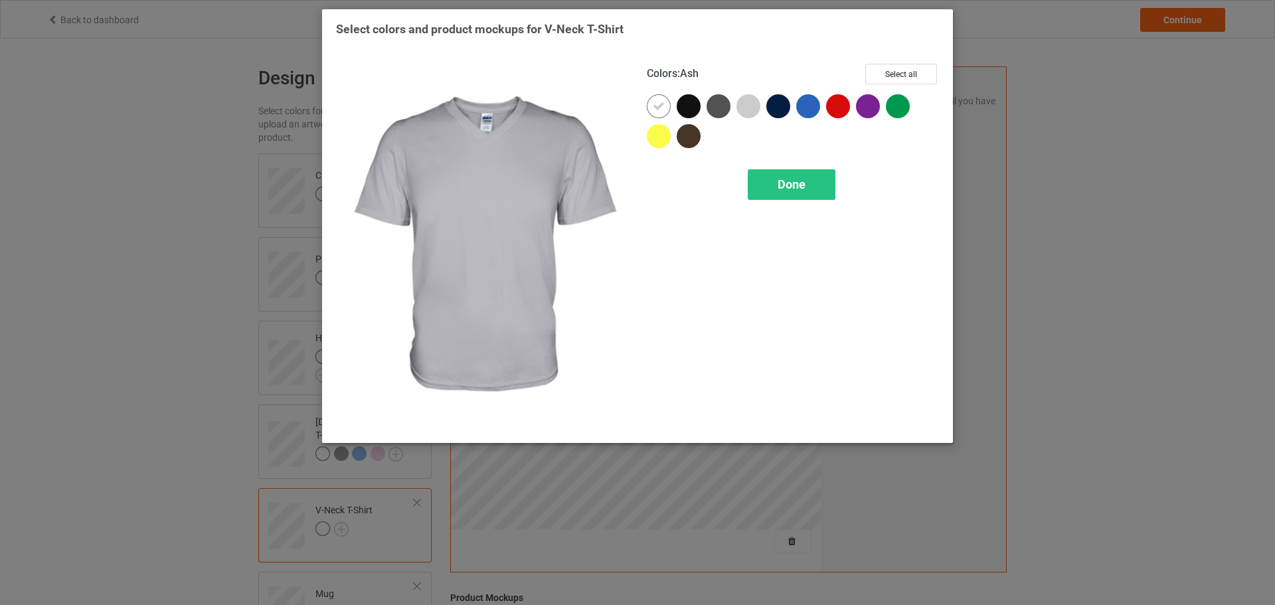
click at [749, 112] on div at bounding box center [748, 106] width 24 height 24
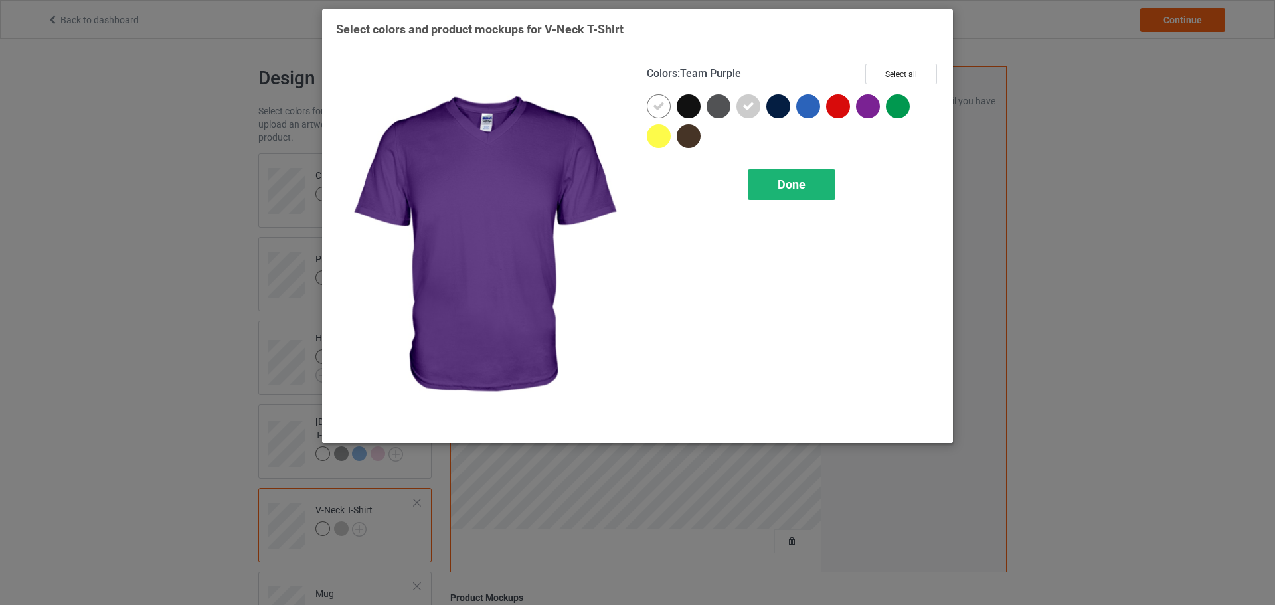
click at [792, 186] on span "Done" at bounding box center [791, 184] width 28 height 14
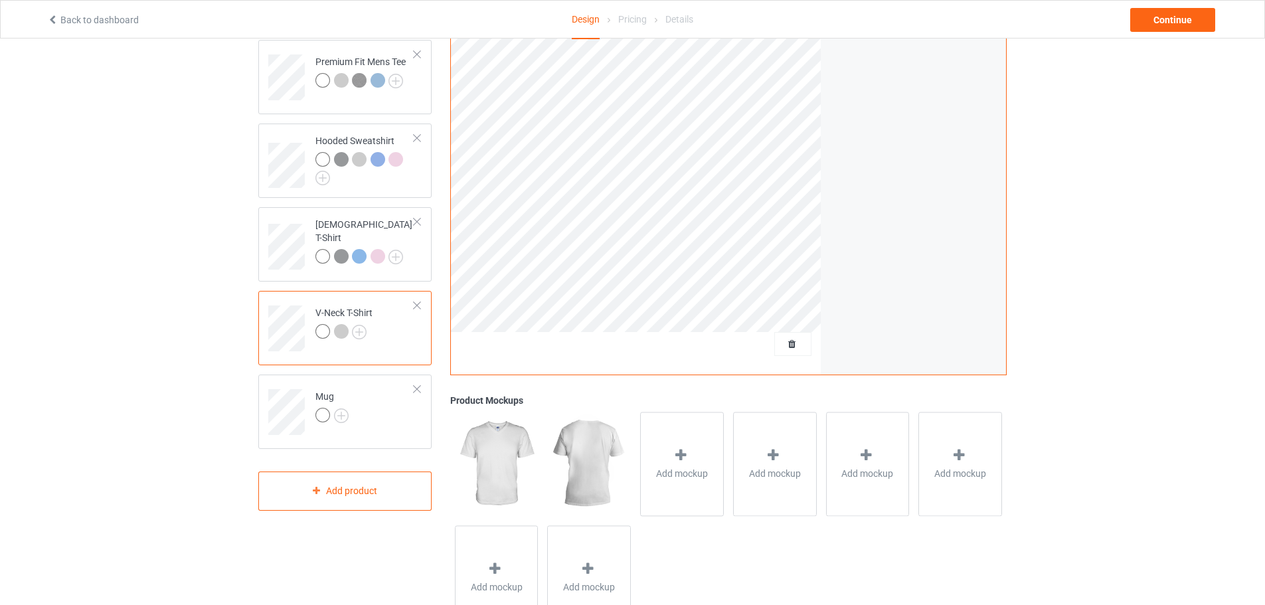
scroll to position [199, 0]
click at [342, 413] on img at bounding box center [341, 413] width 15 height 15
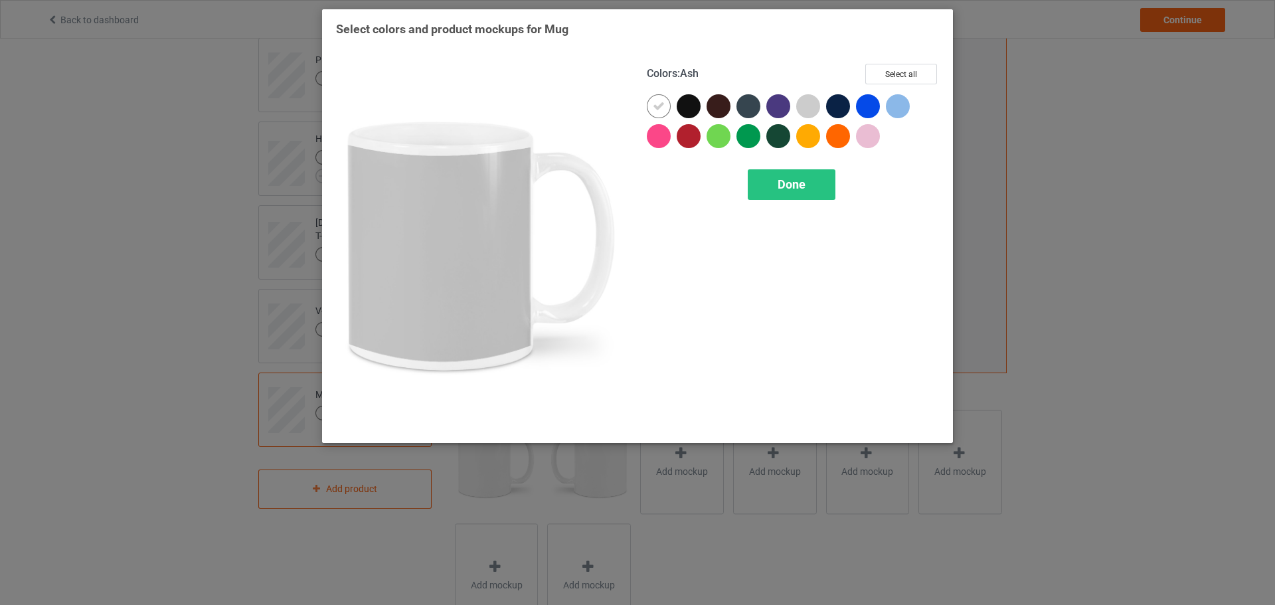
click at [809, 106] on div at bounding box center [808, 106] width 24 height 24
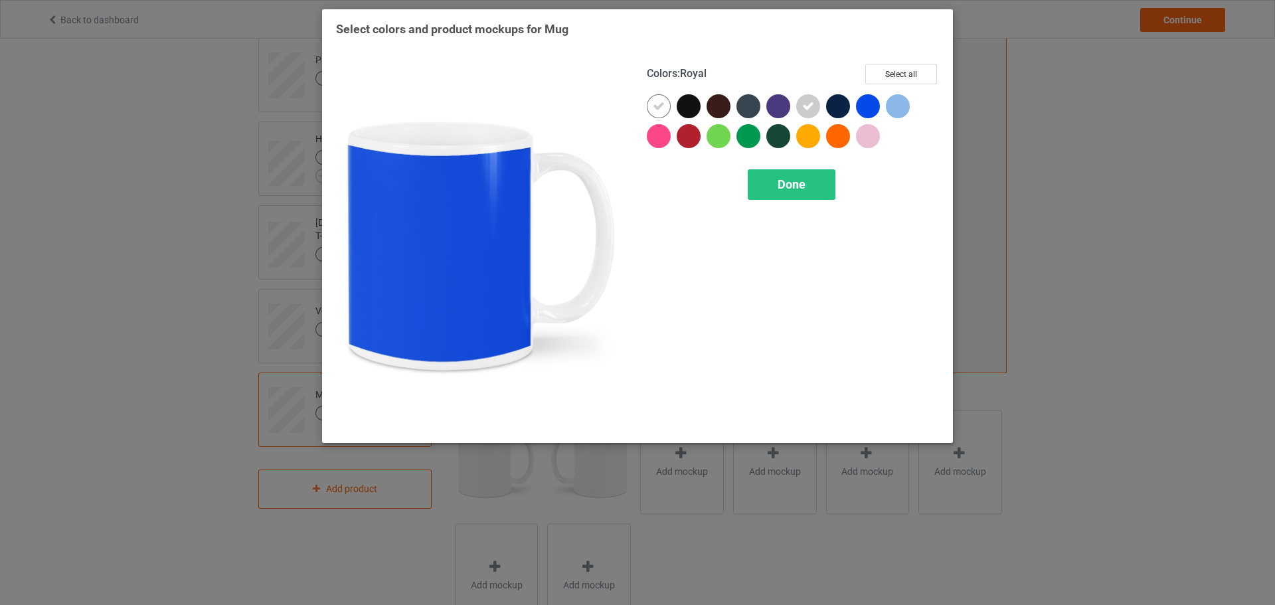
click at [908, 108] on div at bounding box center [901, 109] width 30 height 30
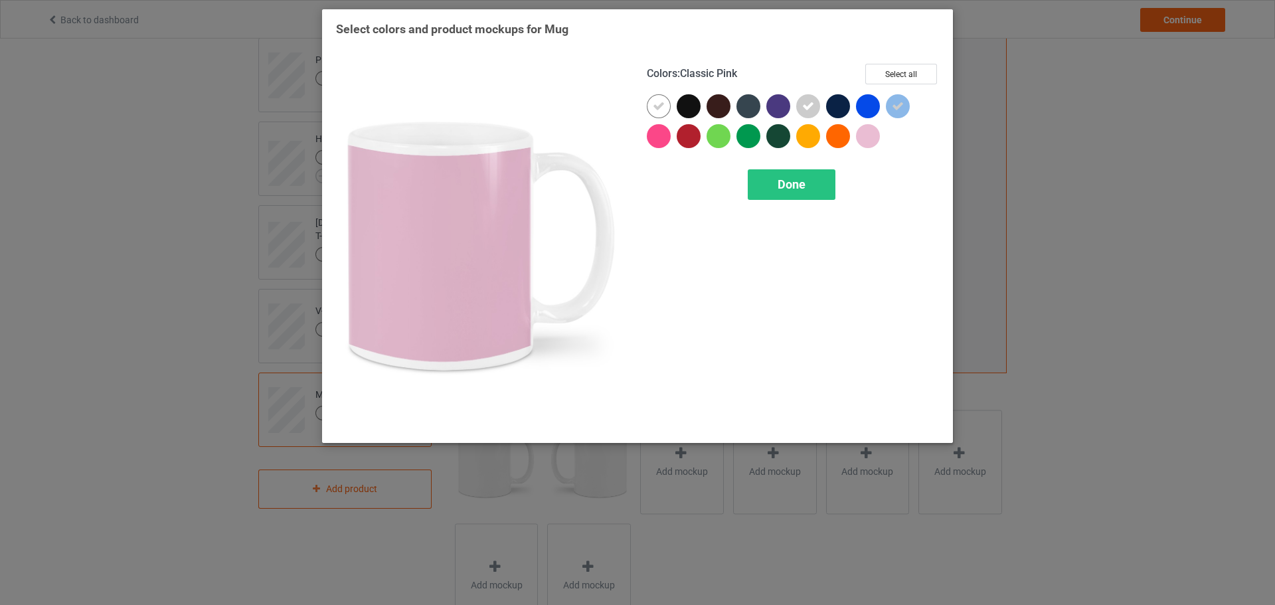
click at [878, 137] on div at bounding box center [868, 136] width 24 height 24
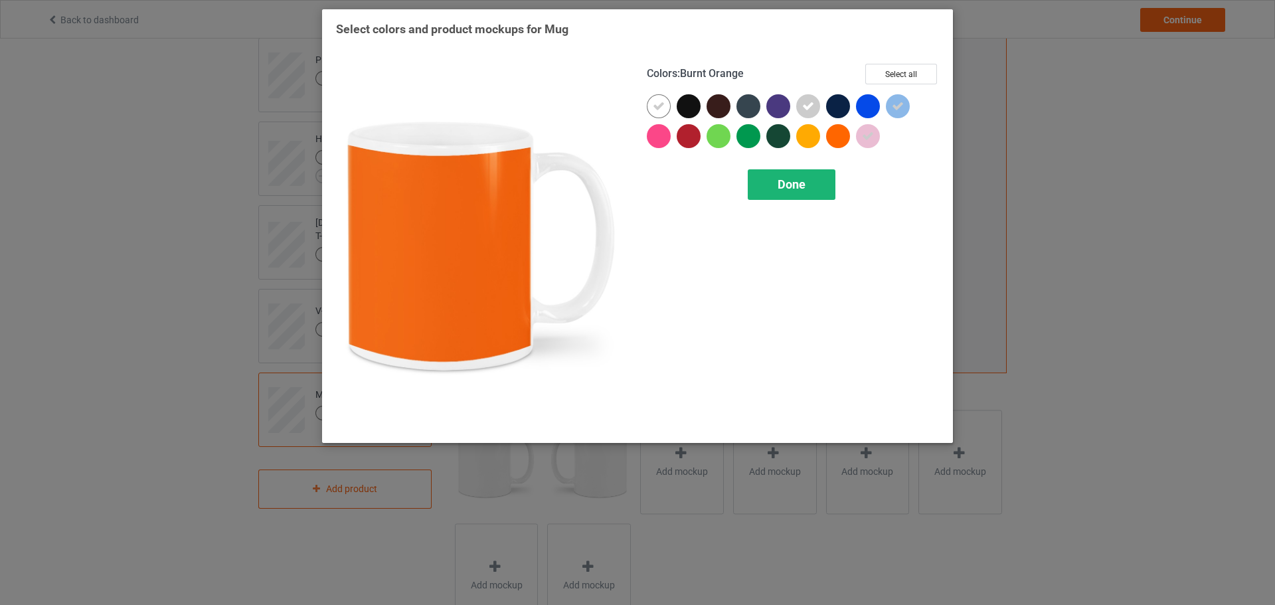
click at [822, 180] on div "Done" at bounding box center [792, 184] width 88 height 31
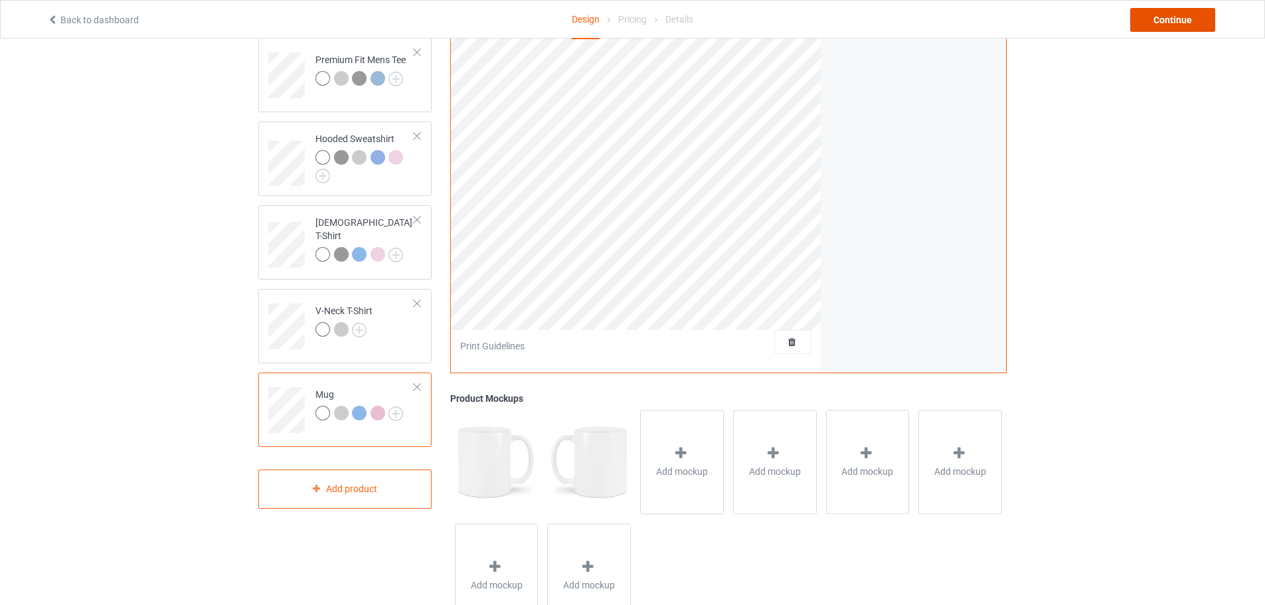
click at [1162, 26] on div "Continue" at bounding box center [1172, 20] width 85 height 24
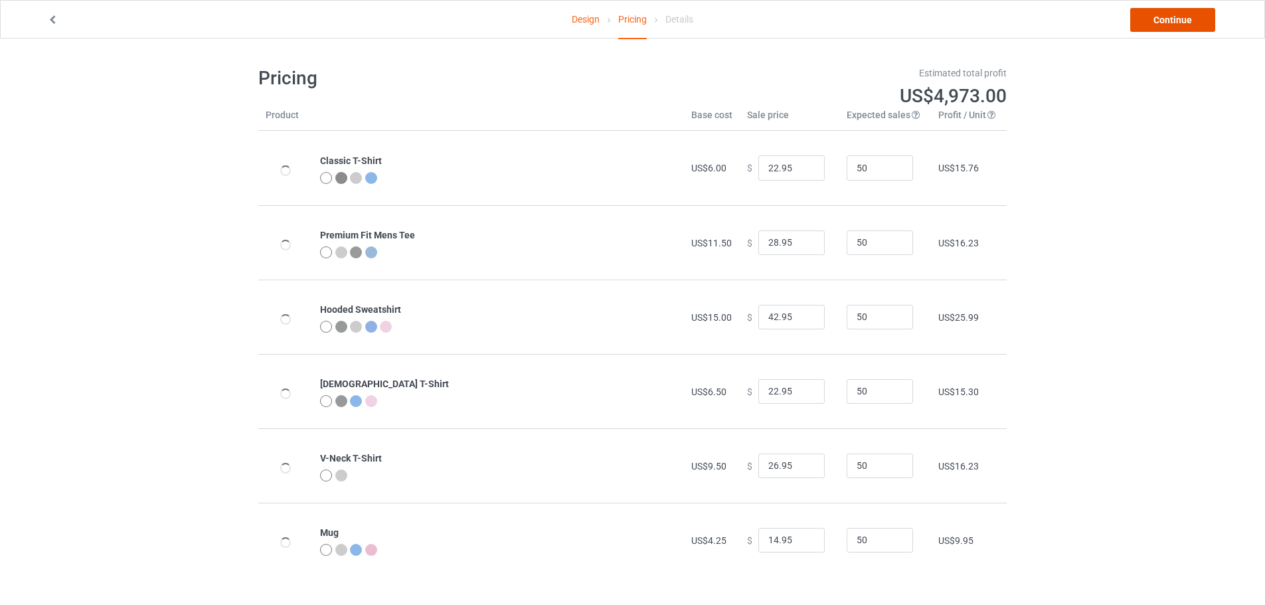
click at [1144, 20] on link "Continue" at bounding box center [1172, 20] width 85 height 24
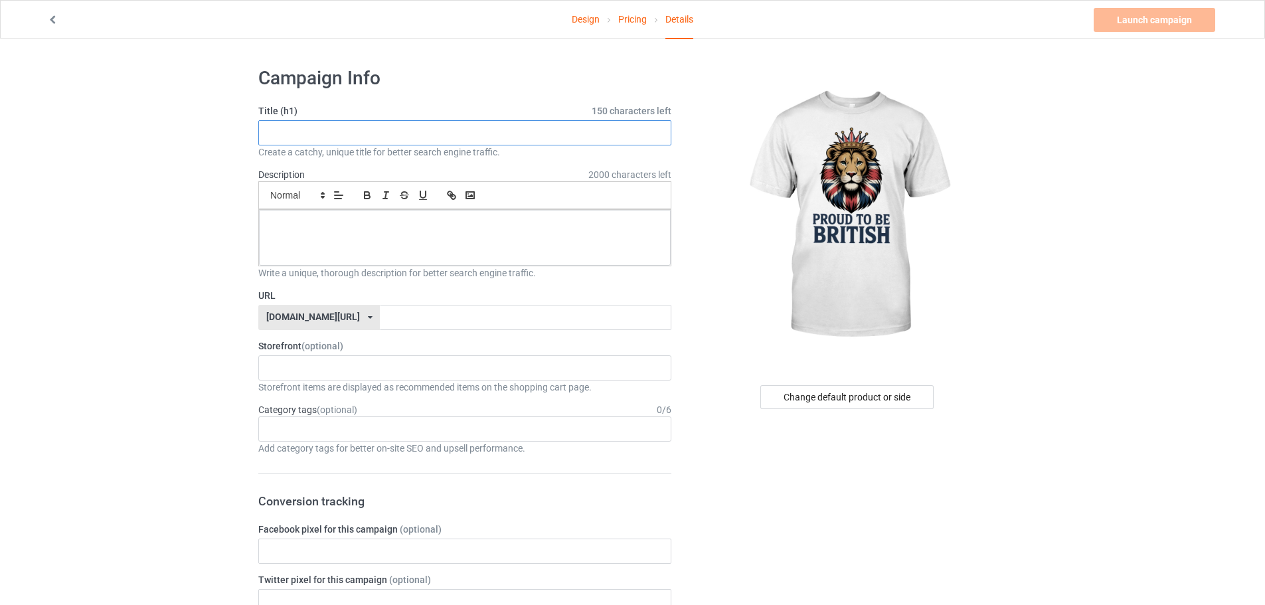
click at [320, 137] on input "text" at bounding box center [464, 132] width 413 height 25
paste input "Proud To Be [DEMOGRAPHIC_DATA] T-Shirt"
type input "Proud To Be [DEMOGRAPHIC_DATA] T-Shirt"
click at [403, 313] on input "text" at bounding box center [525, 317] width 291 height 25
paste input "Proud To Be [DEMOGRAPHIC_DATA] T-Shirt"
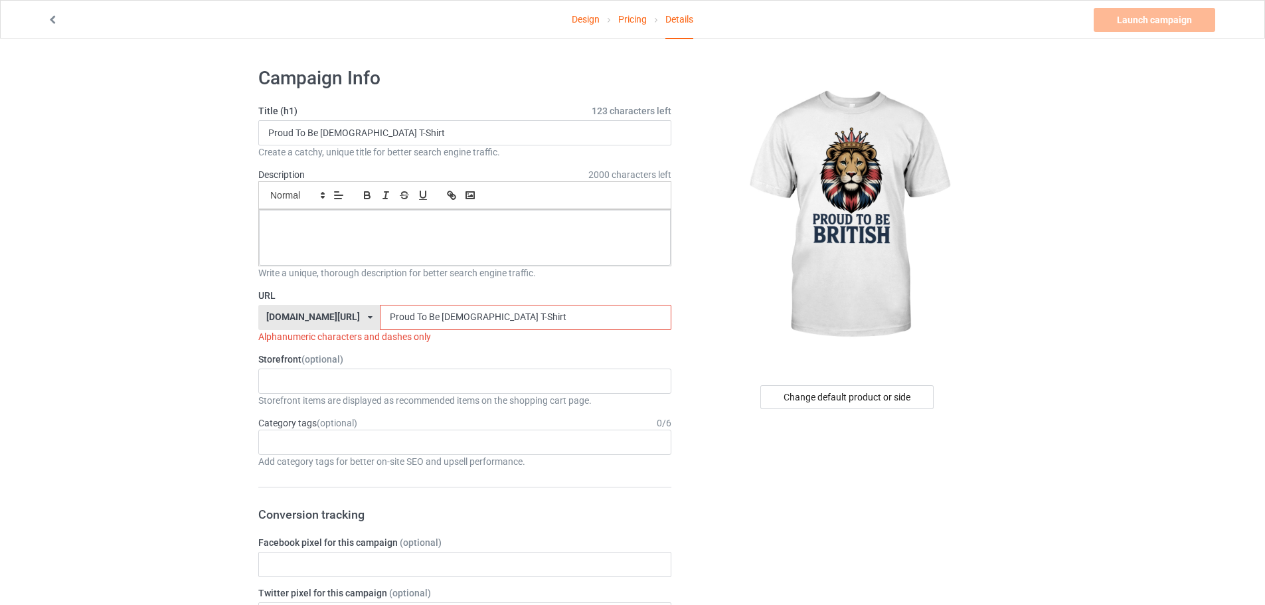
type input "Proud To Be [DEMOGRAPHIC_DATA] T-Shirt"
click at [486, 225] on p at bounding box center [465, 224] width 390 height 13
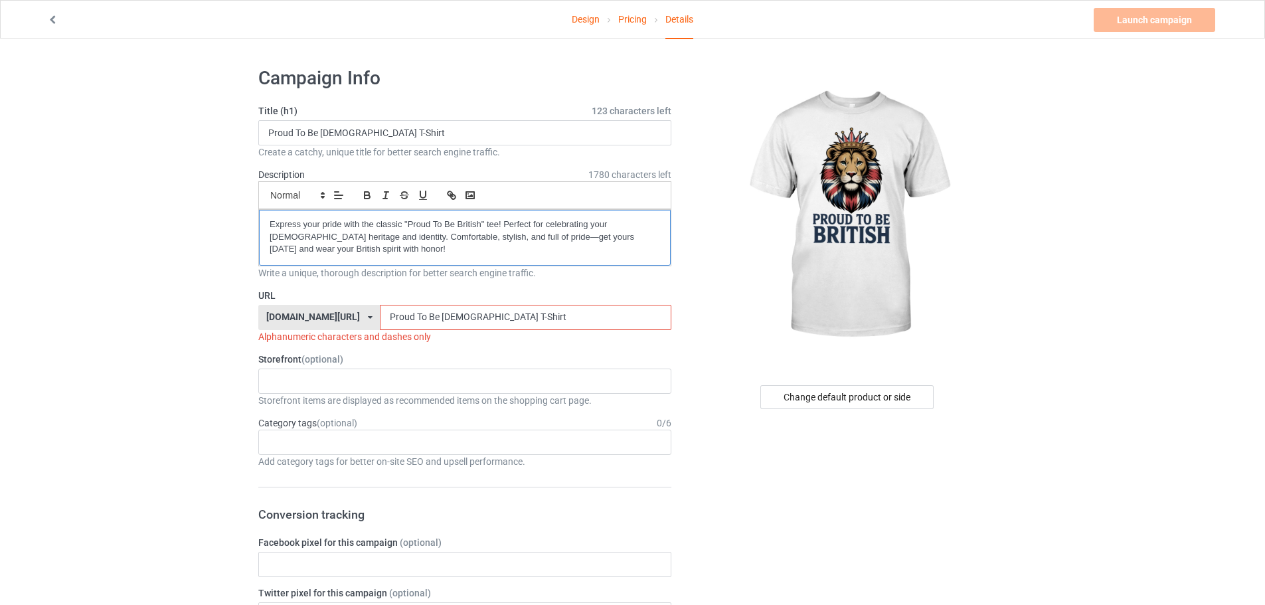
click at [266, 220] on div "Express your pride with the classic "Proud To Be British" tee! Perfect for cele…" at bounding box center [465, 238] width 412 height 56
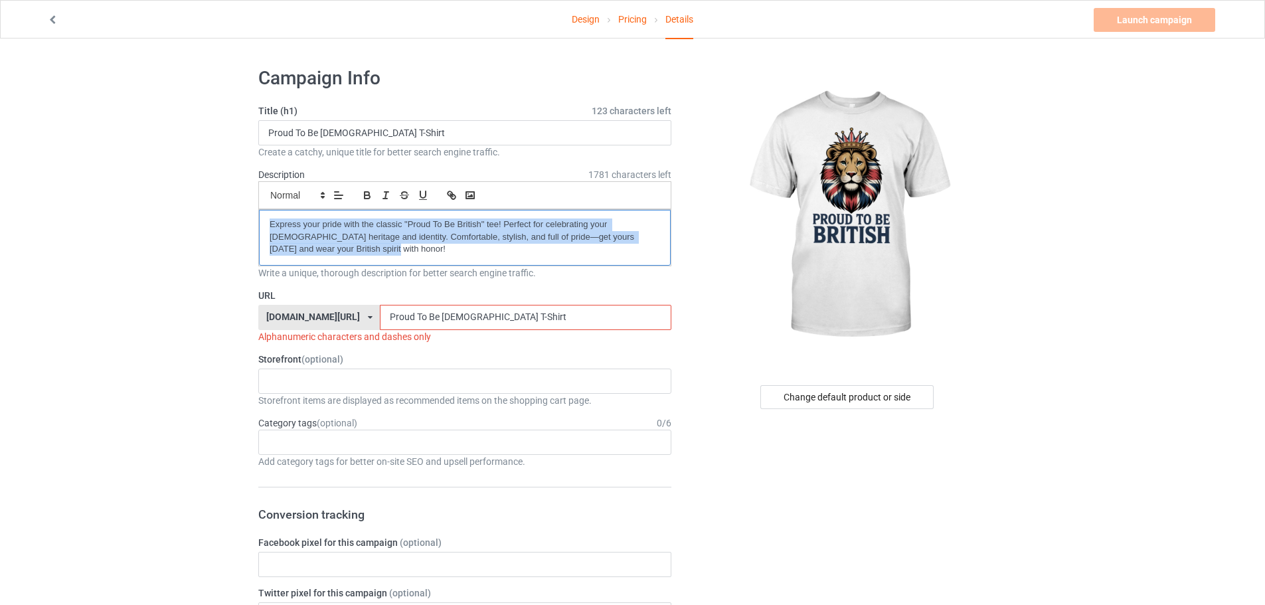
drag, startPoint x: 396, startPoint y: 253, endPoint x: 214, endPoint y: 211, distance: 186.6
copy p "Express your pride with the classic "Proud To Be British" tee! Perfect for cele…"
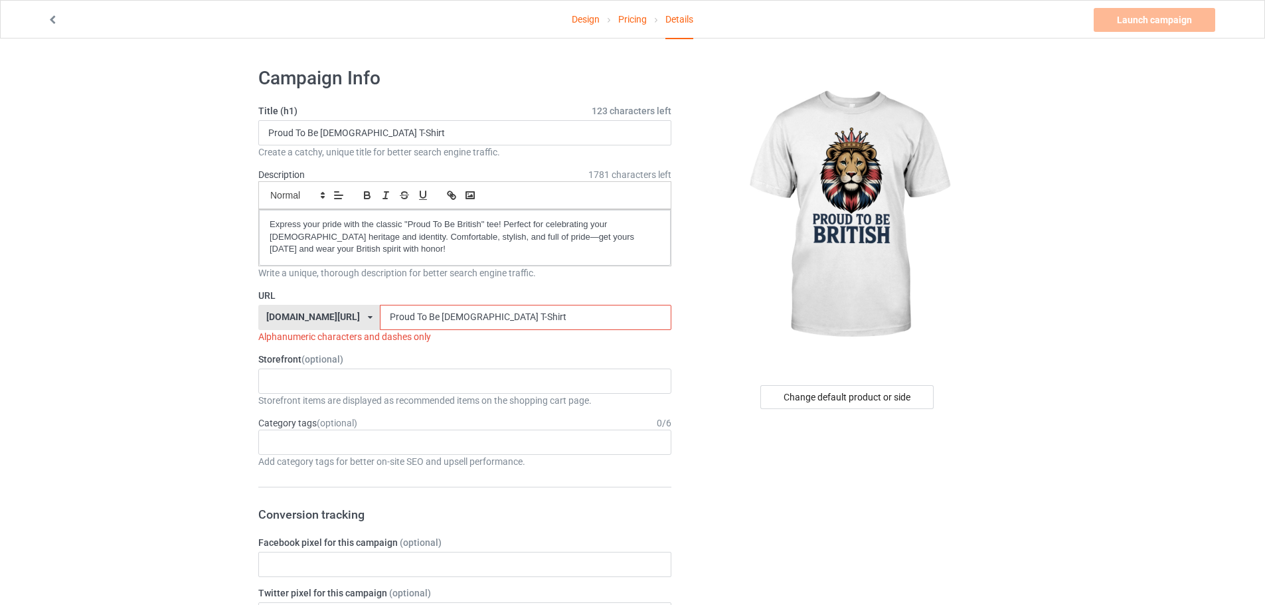
drag, startPoint x: 374, startPoint y: 312, endPoint x: 378, endPoint y: 319, distance: 7.4
click at [380, 319] on input "Proud To Be British T-Shirt" at bounding box center [525, 317] width 291 height 25
click at [390, 315] on input "Proud-To Be British T-Shirt" at bounding box center [525, 317] width 291 height 25
click at [400, 323] on input "Proud-To-Be British T-Shirt" at bounding box center [525, 317] width 291 height 25
drag, startPoint x: 432, startPoint y: 321, endPoint x: 433, endPoint y: 327, distance: 6.9
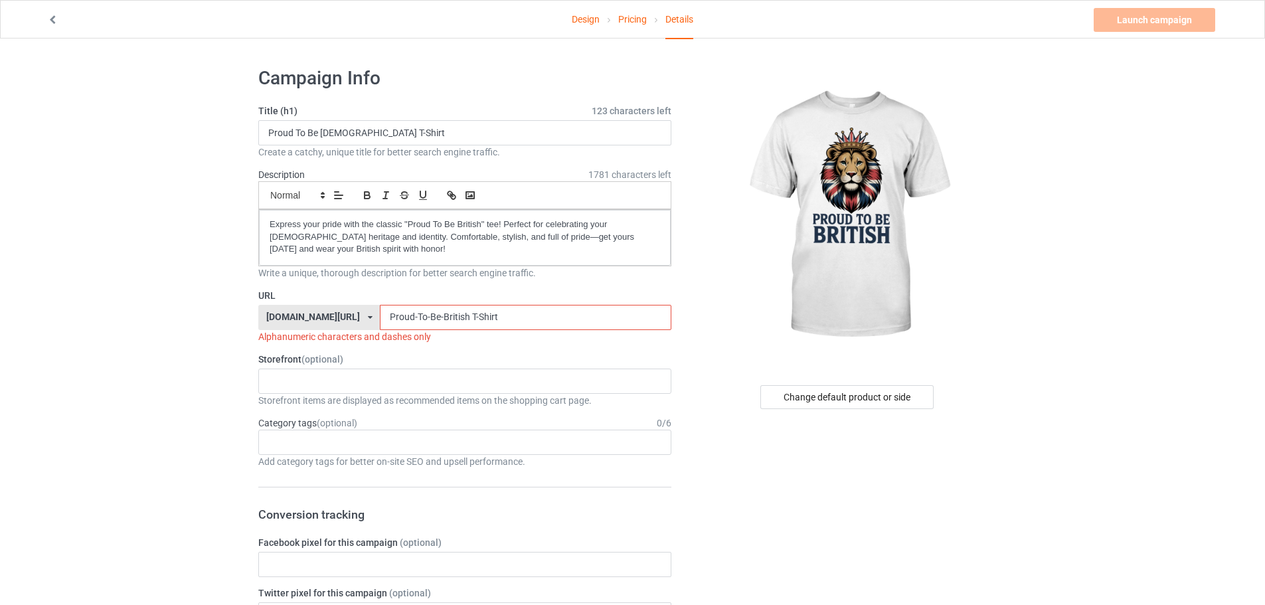
click at [433, 327] on input "Proud-To-Be-British T-Shirt" at bounding box center [525, 317] width 291 height 25
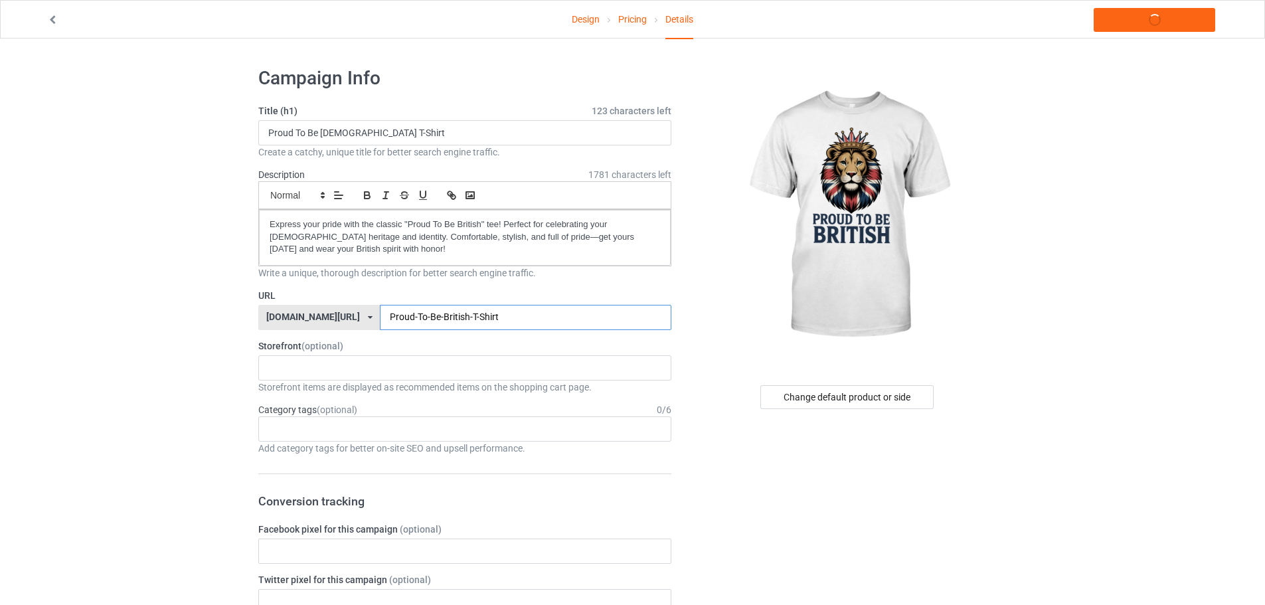
type input "Proud-To-Be-British-T-Shirt"
drag, startPoint x: 483, startPoint y: 319, endPoint x: 322, endPoint y: 316, distance: 161.4
click at [322, 316] on div "teechip.com/ teechip.com/ 587d0d41cee36fd012c64a69 Proud-To-Be-British-T-Shirt" at bounding box center [464, 317] width 413 height 25
click at [344, 366] on div "KIOTA Gaming Finish Line Fitness Mi-Tees 6767c36548d7ee002e084532 651a982803c4d…" at bounding box center [464, 367] width 413 height 25
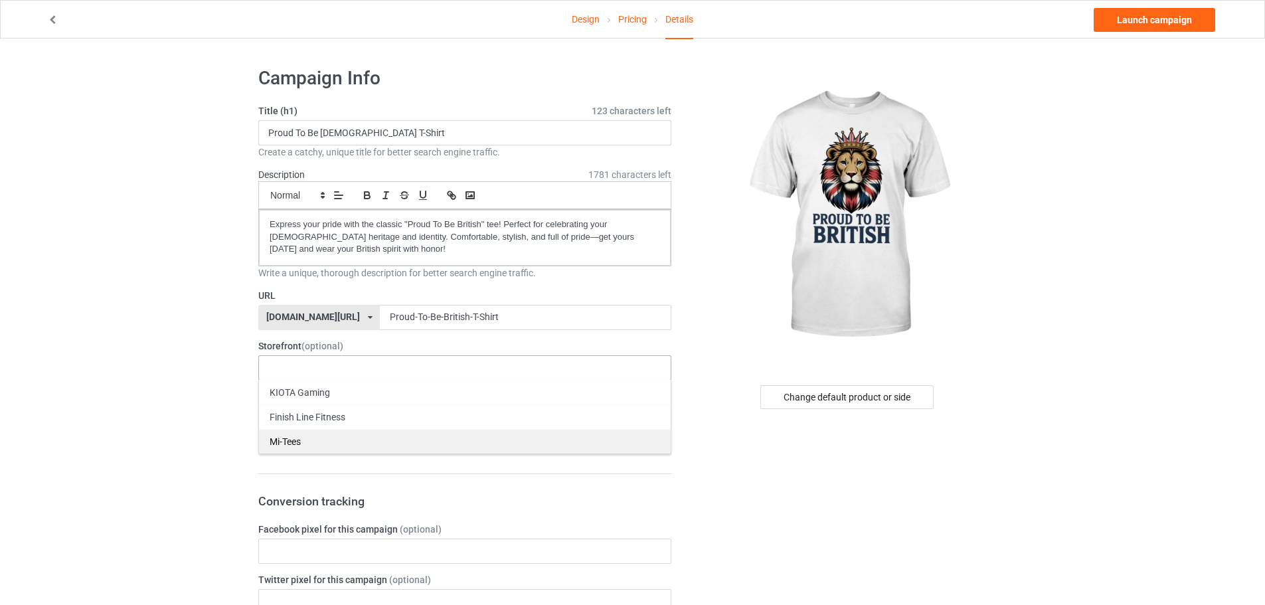
click at [301, 444] on div "Mi-Tees" at bounding box center [465, 441] width 412 height 25
drag, startPoint x: 181, startPoint y: 420, endPoint x: 266, endPoint y: 424, distance: 84.4
click at [288, 426] on input "text" at bounding box center [278, 428] width 21 height 11
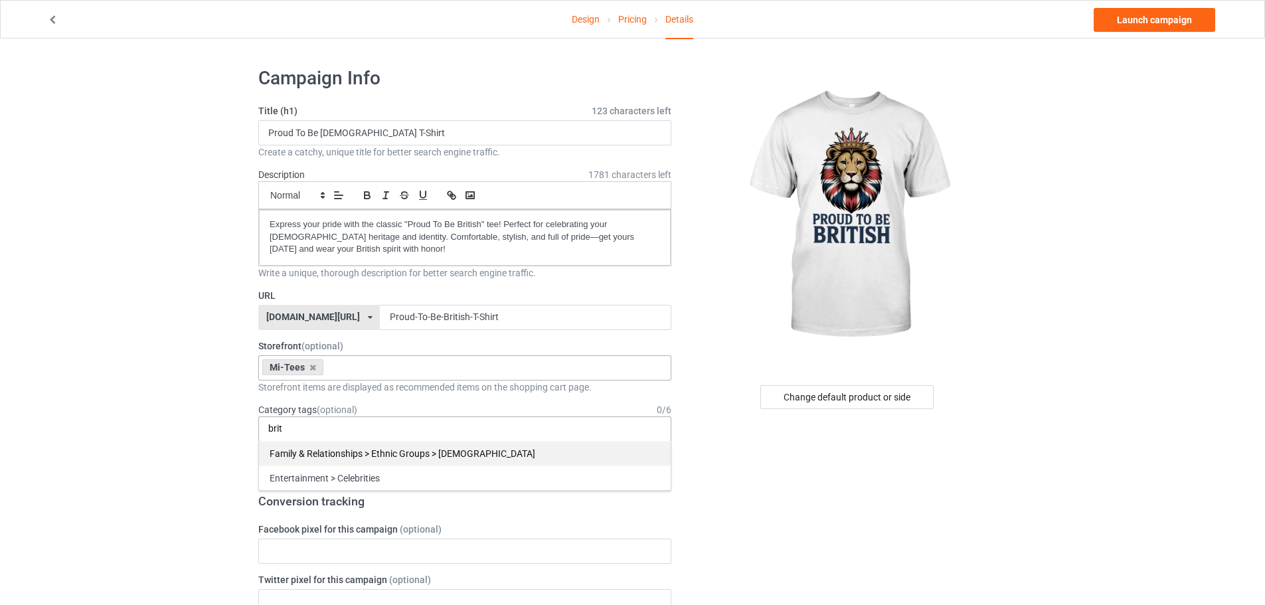
type input "brit"
click at [394, 454] on div "Family & Relationships > Ethnic Groups > [DEMOGRAPHIC_DATA]" at bounding box center [465, 453] width 412 height 25
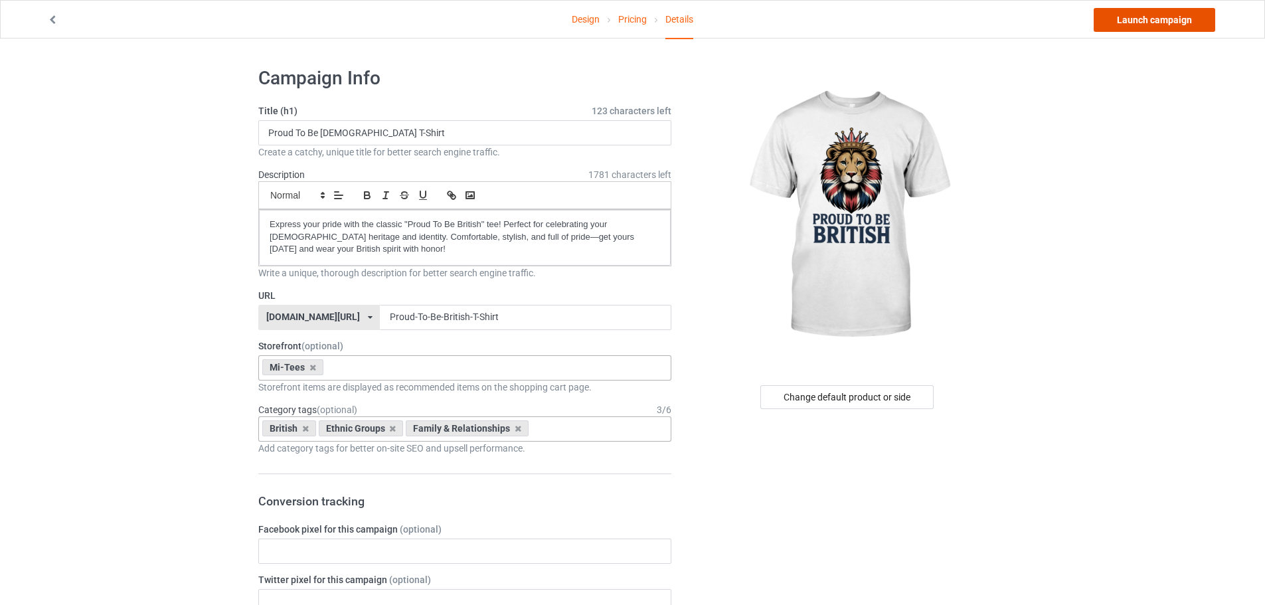
click at [1182, 28] on link "Launch campaign" at bounding box center [1153, 20] width 121 height 24
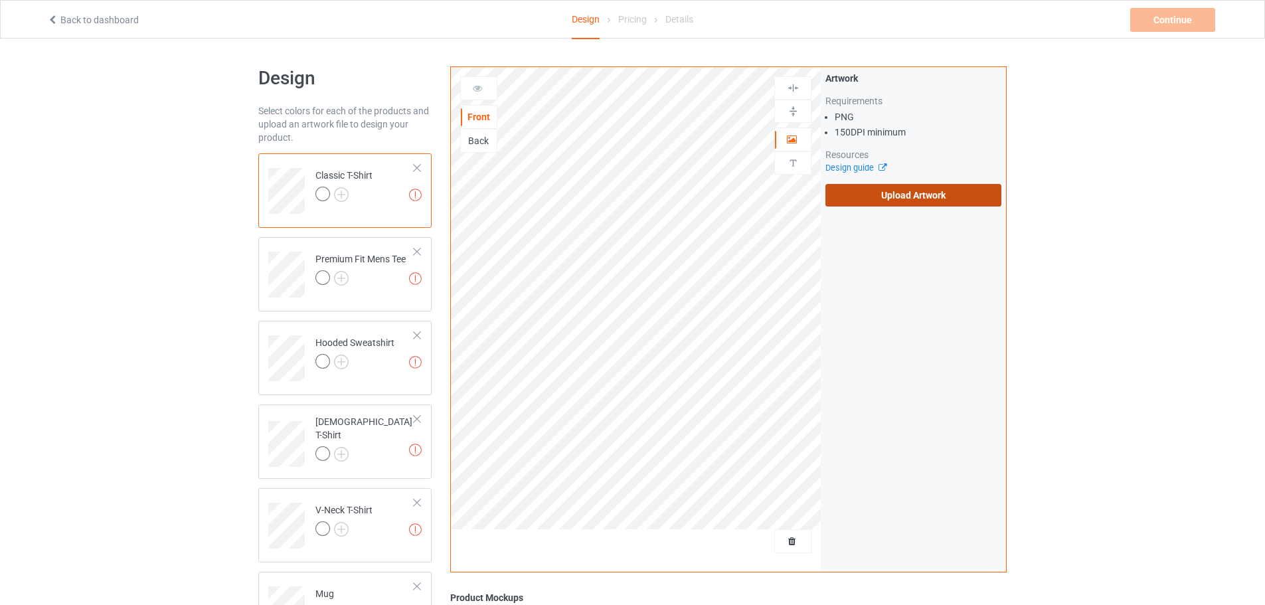
click at [896, 192] on label "Upload Artwork" at bounding box center [913, 195] width 176 height 23
click at [0, 0] on input "Upload Artwork" at bounding box center [0, 0] width 0 height 0
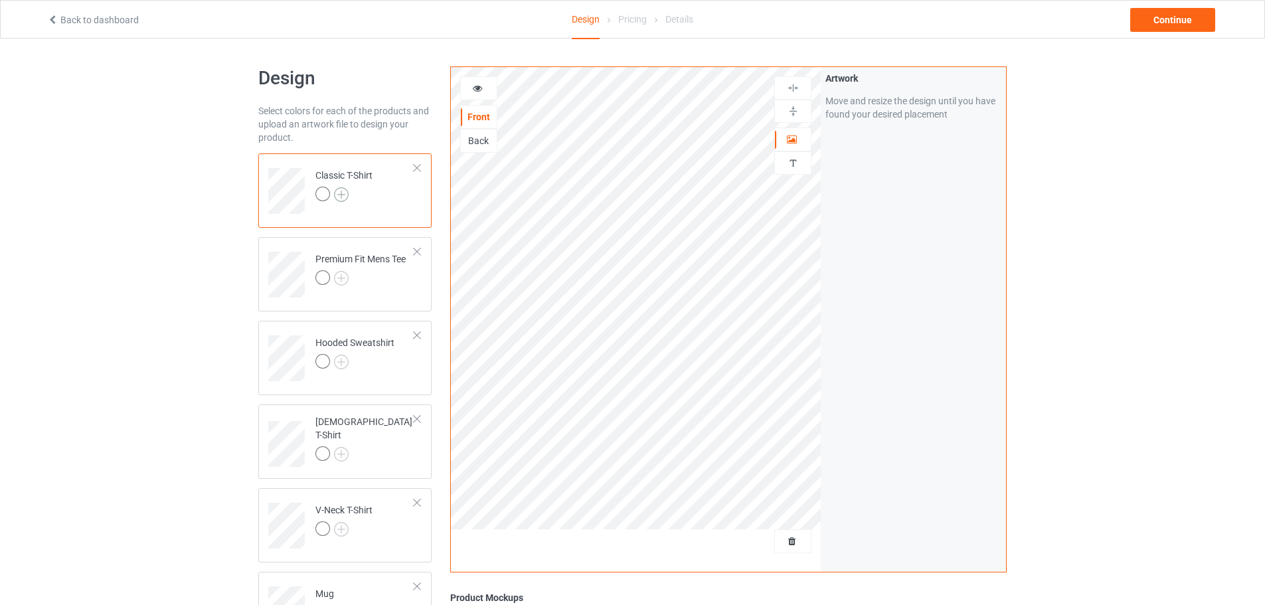
click at [348, 191] on img at bounding box center [341, 194] width 15 height 15
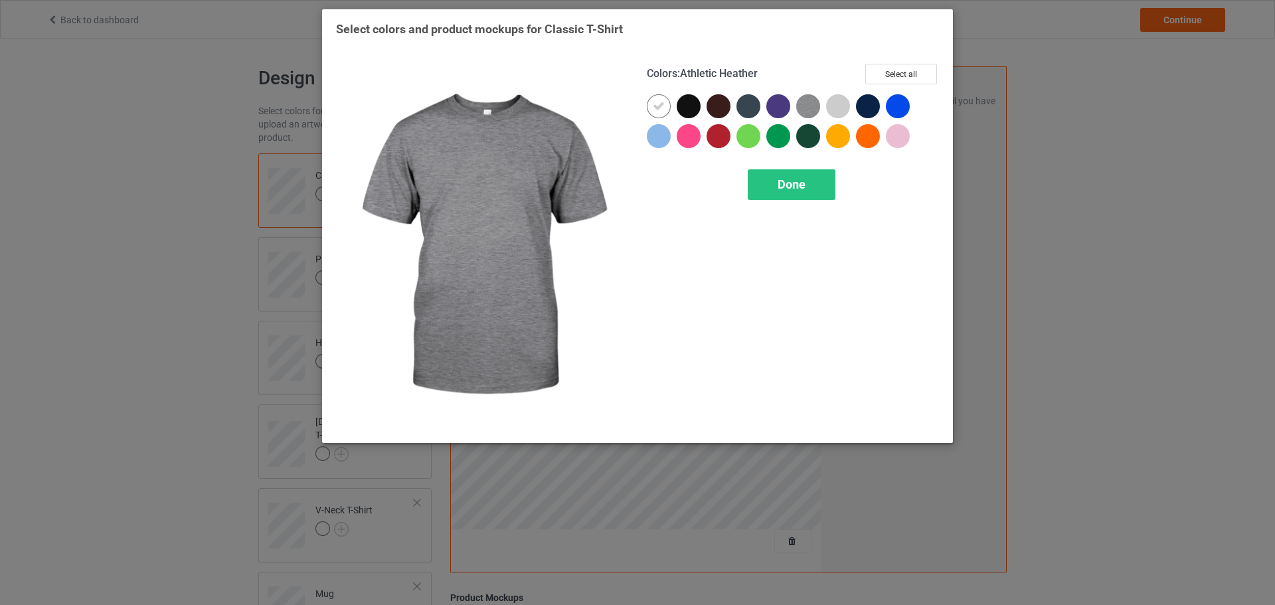
click at [811, 102] on img at bounding box center [808, 106] width 24 height 24
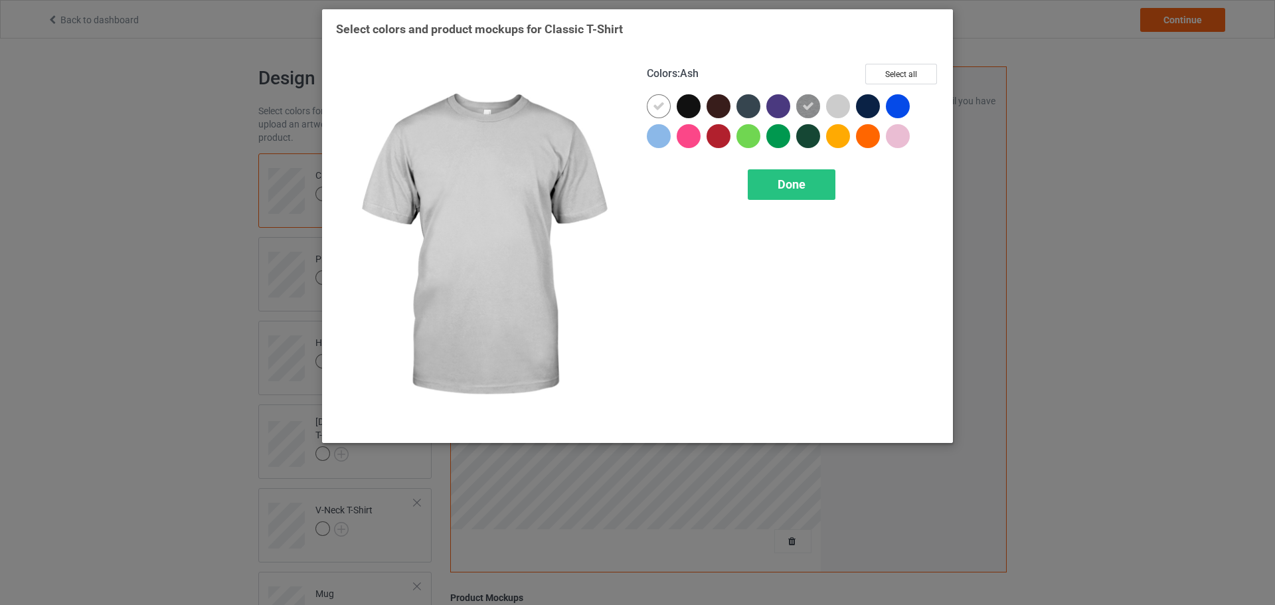
click at [842, 106] on div at bounding box center [838, 106] width 24 height 24
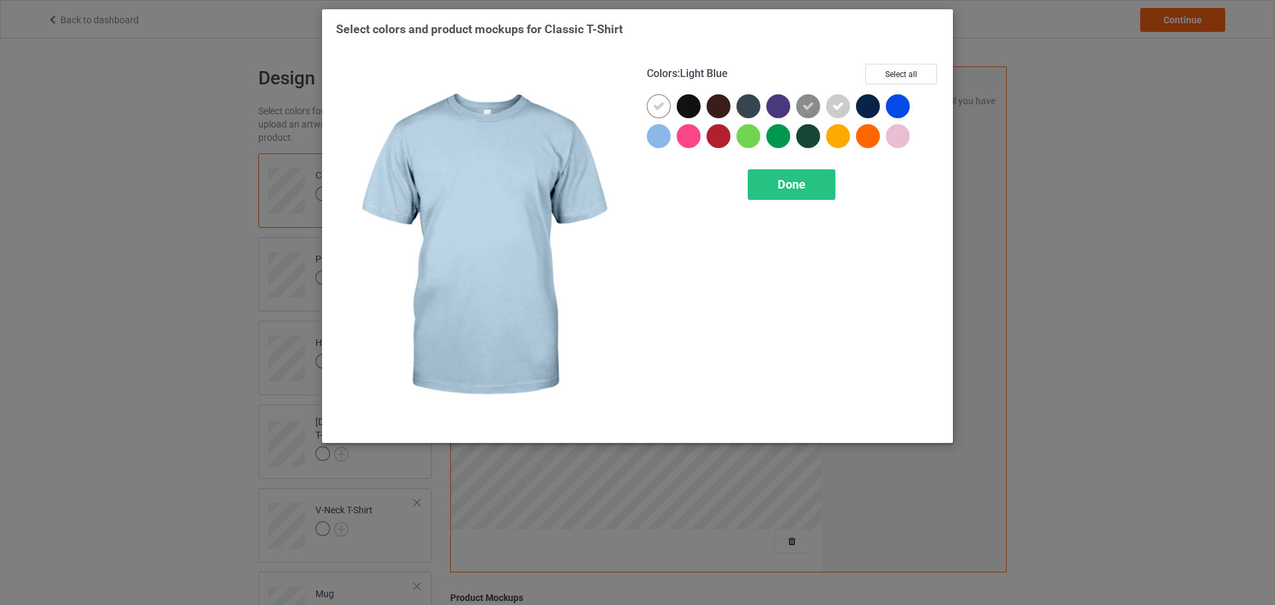
click at [666, 141] on div at bounding box center [659, 136] width 24 height 24
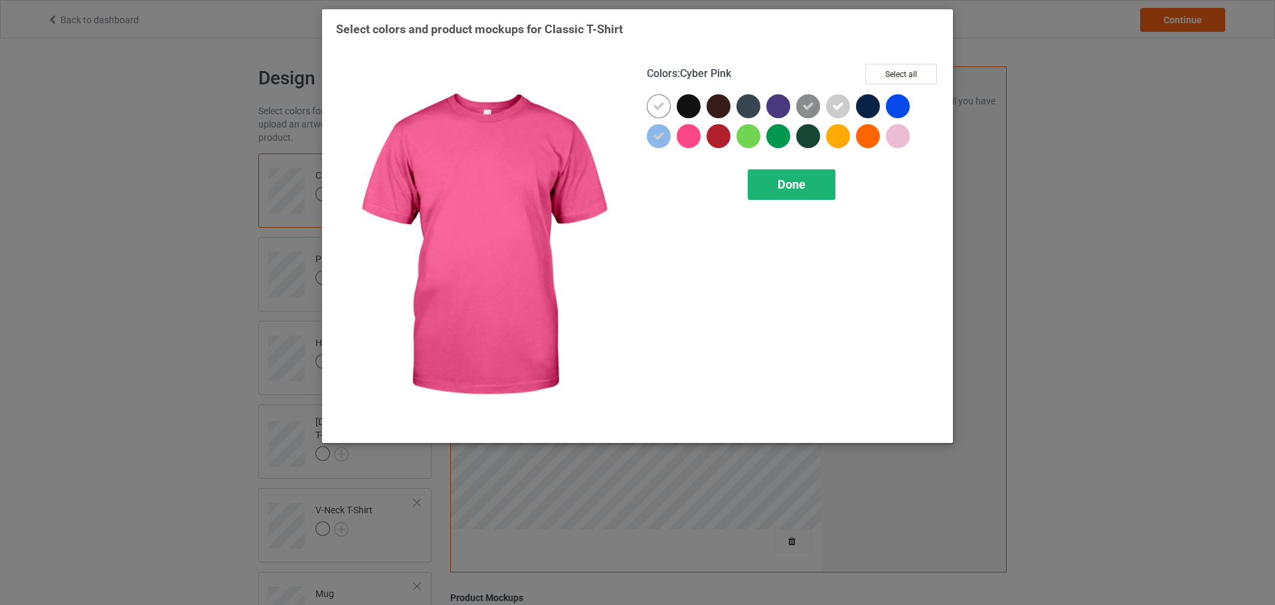
click at [786, 189] on span "Done" at bounding box center [791, 184] width 28 height 14
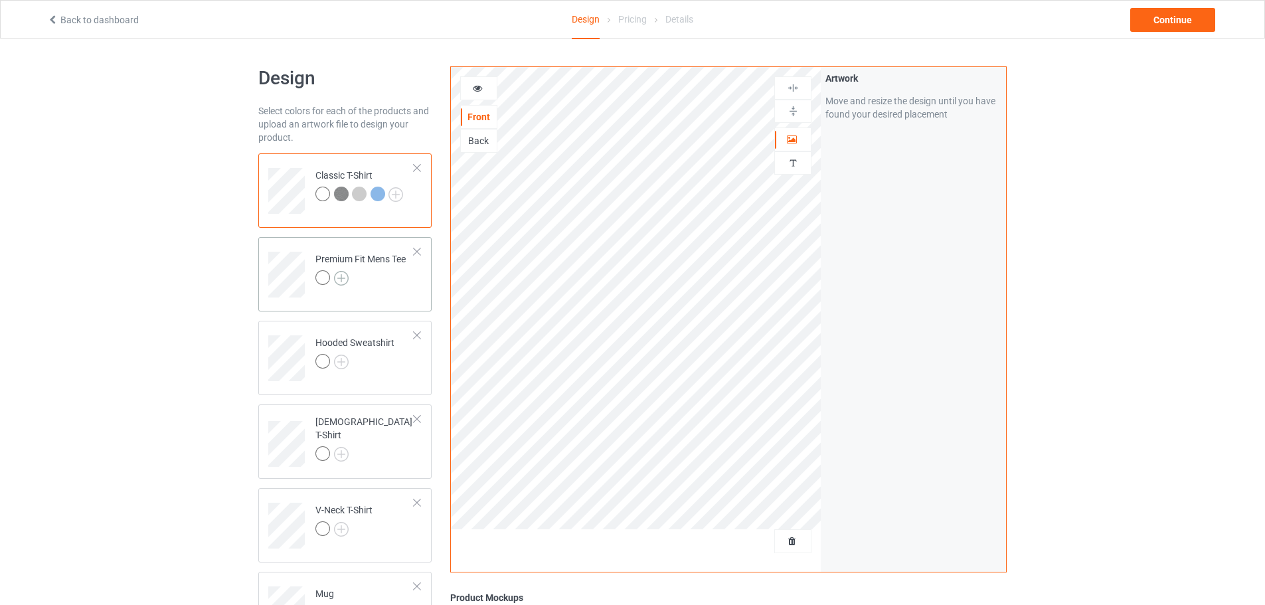
click at [343, 277] on img at bounding box center [341, 278] width 15 height 15
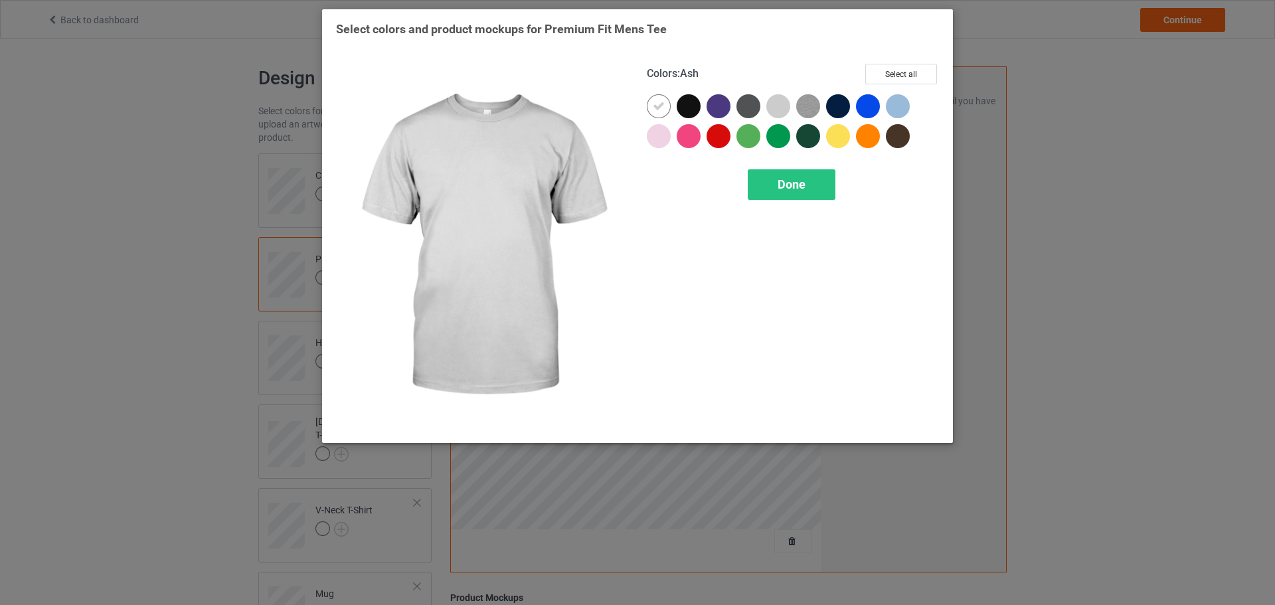
drag, startPoint x: 778, startPoint y: 107, endPoint x: 807, endPoint y: 107, distance: 29.2
click at [779, 107] on div at bounding box center [778, 106] width 24 height 24
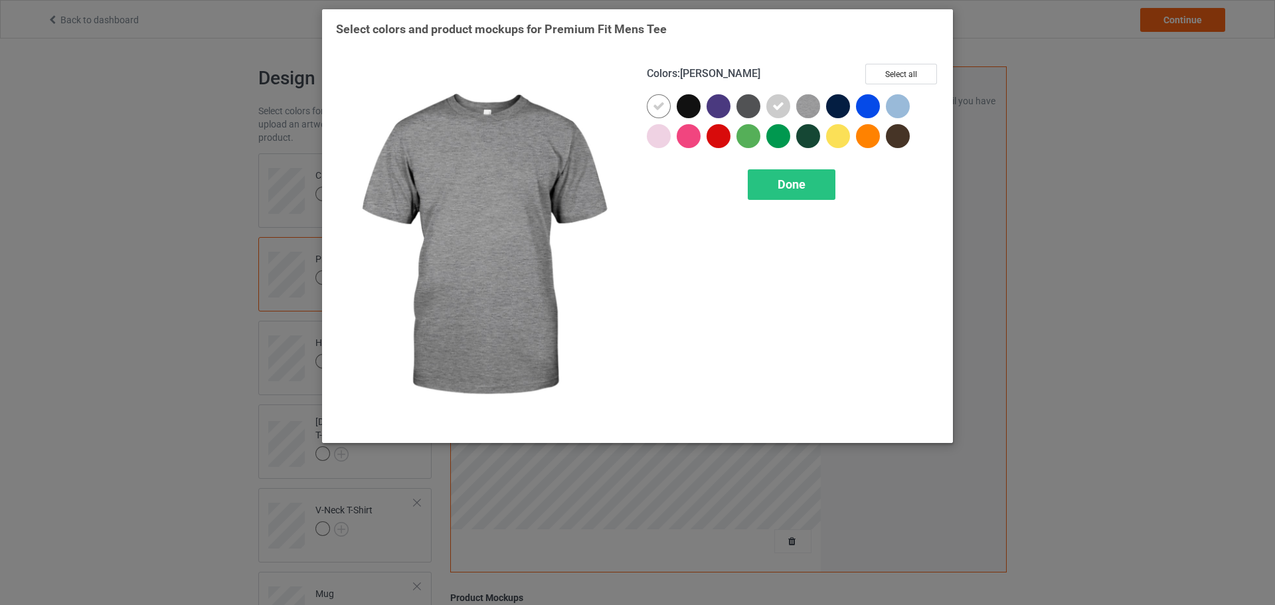
click at [807, 107] on img at bounding box center [808, 106] width 24 height 24
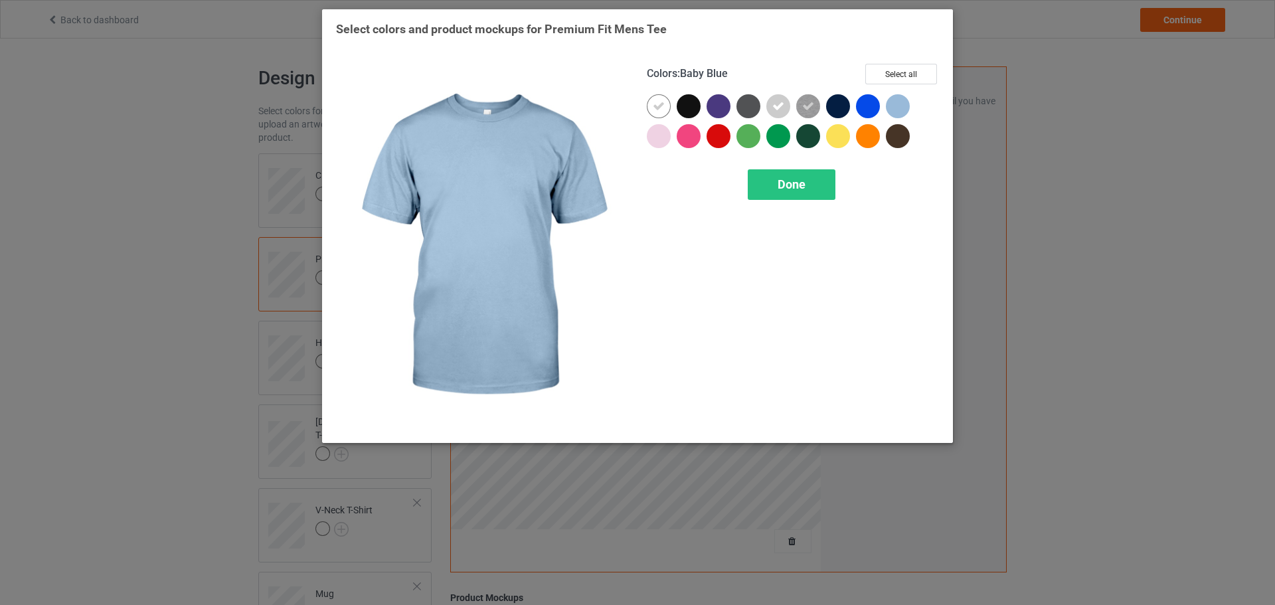
click at [897, 106] on div at bounding box center [898, 106] width 24 height 24
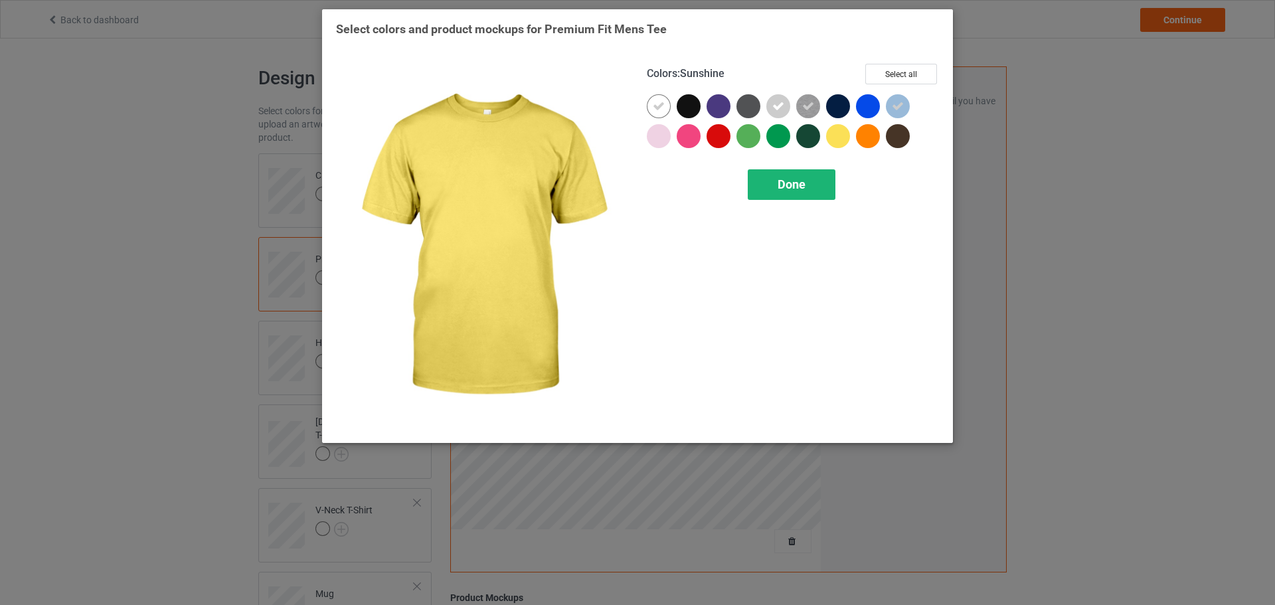
click at [787, 183] on span "Done" at bounding box center [791, 184] width 28 height 14
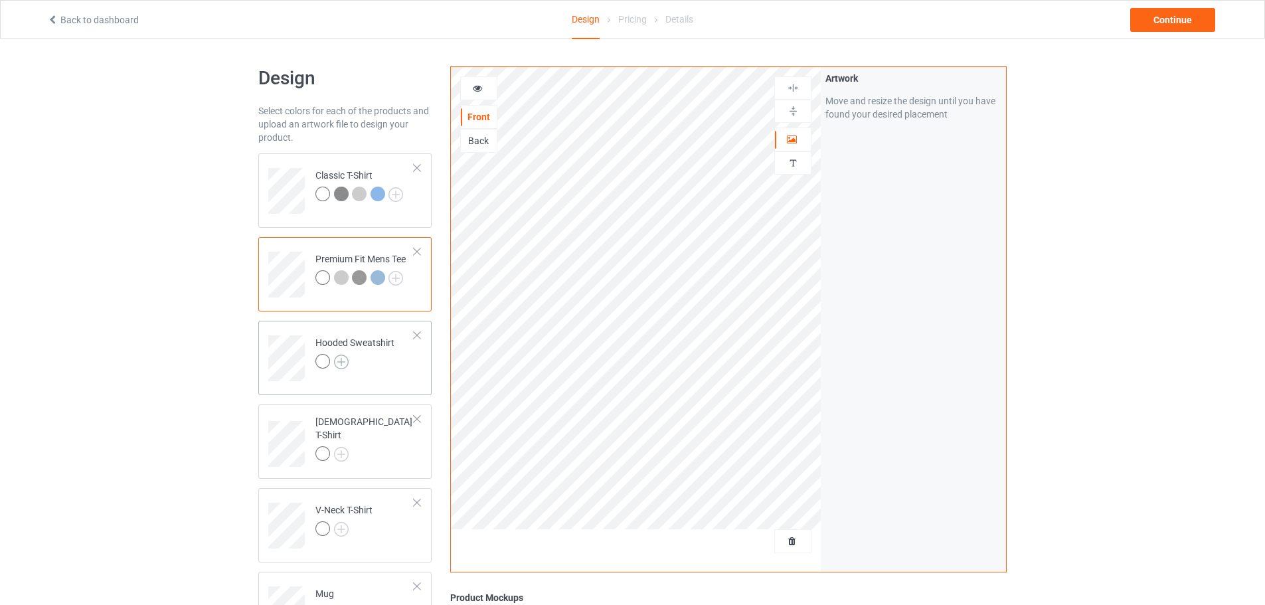
click at [341, 364] on img at bounding box center [341, 362] width 15 height 15
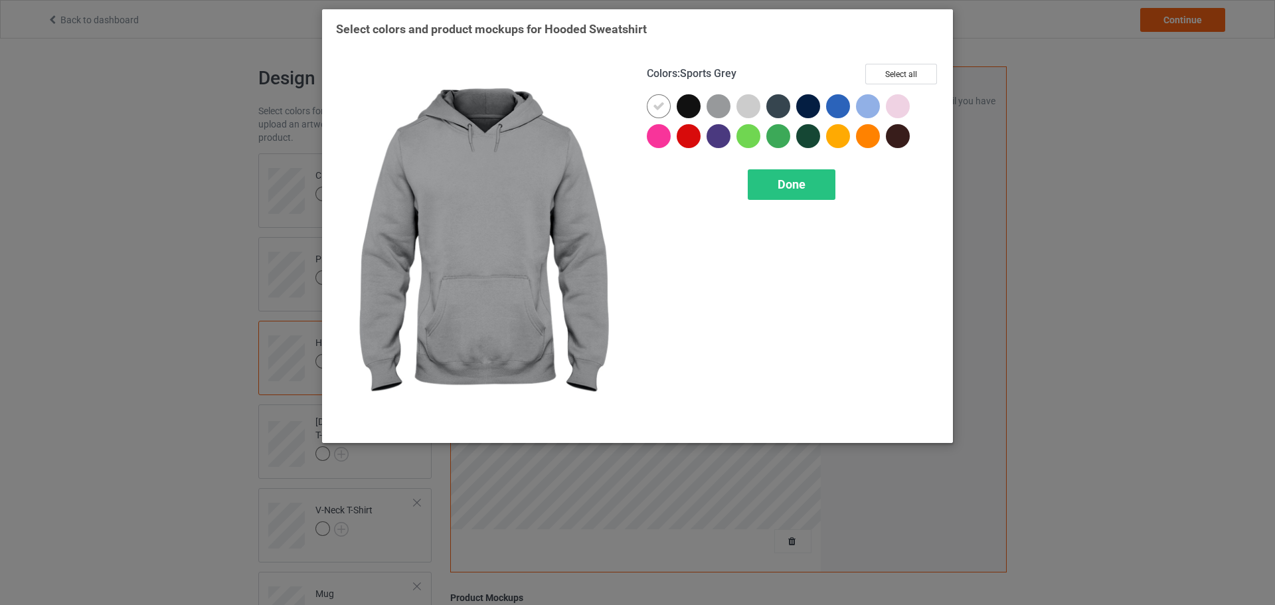
click at [729, 107] on div at bounding box center [718, 106] width 24 height 24
click at [748, 105] on div at bounding box center [748, 106] width 24 height 24
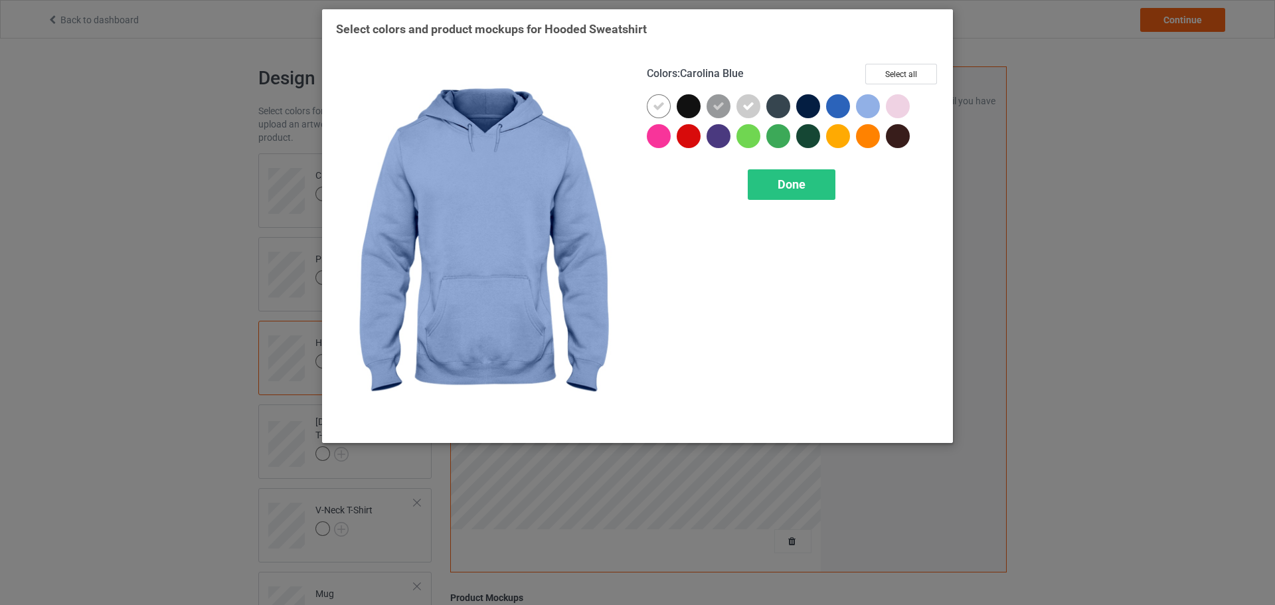
click at [866, 104] on div at bounding box center [868, 106] width 24 height 24
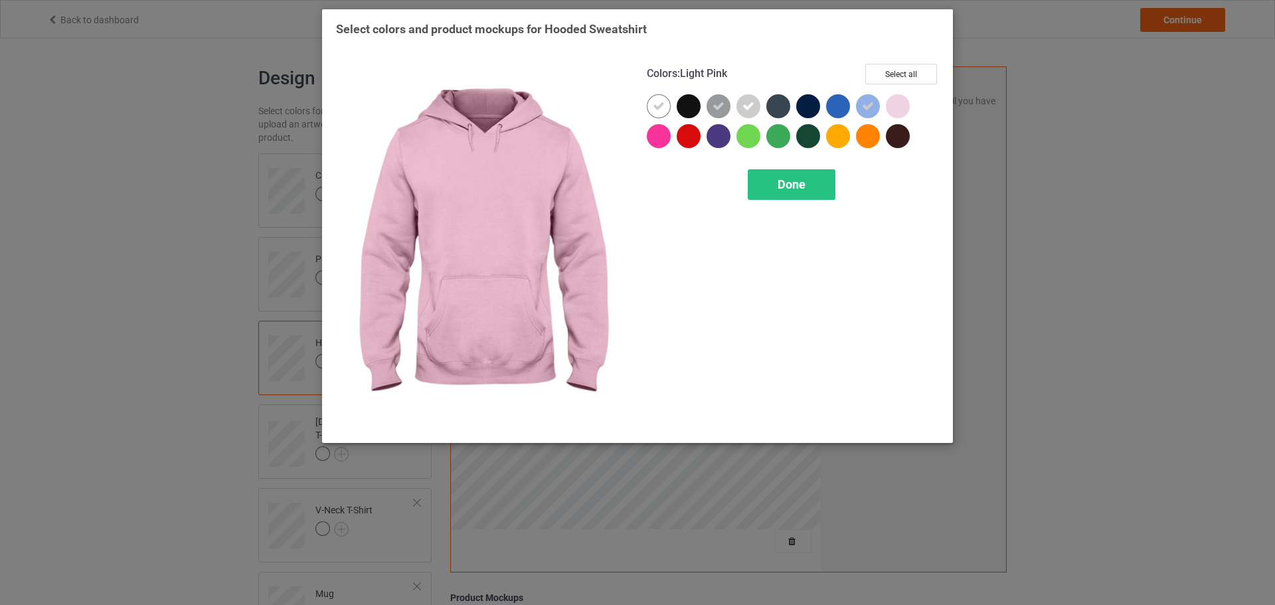
click at [901, 103] on div at bounding box center [898, 106] width 24 height 24
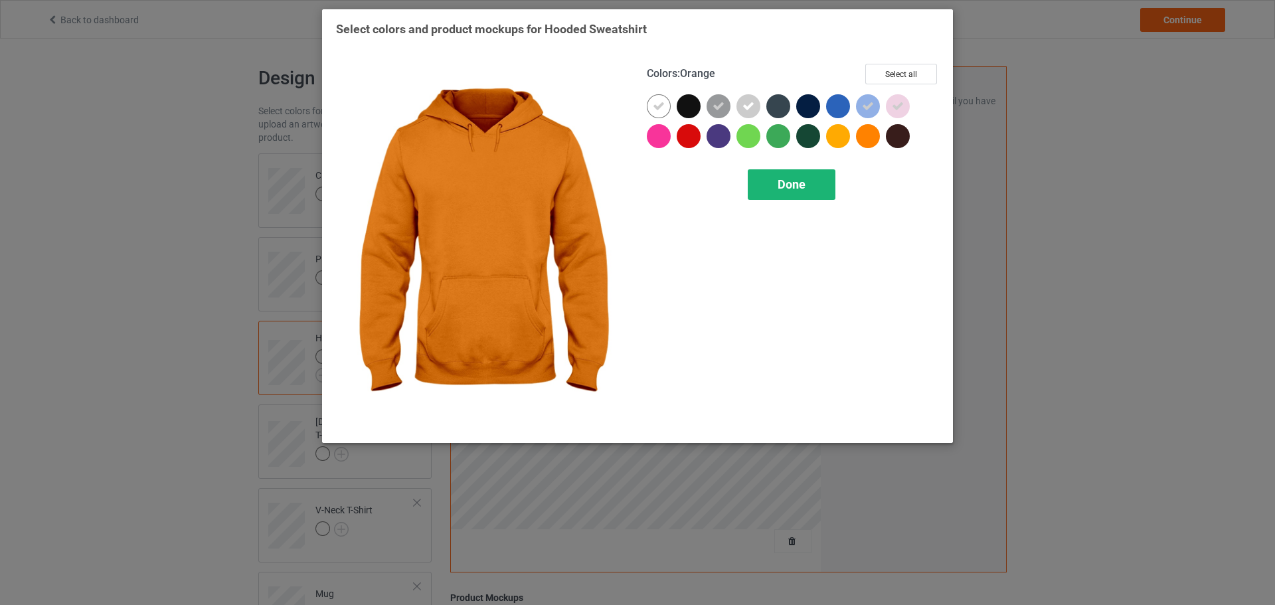
click at [821, 188] on div "Done" at bounding box center [792, 184] width 88 height 31
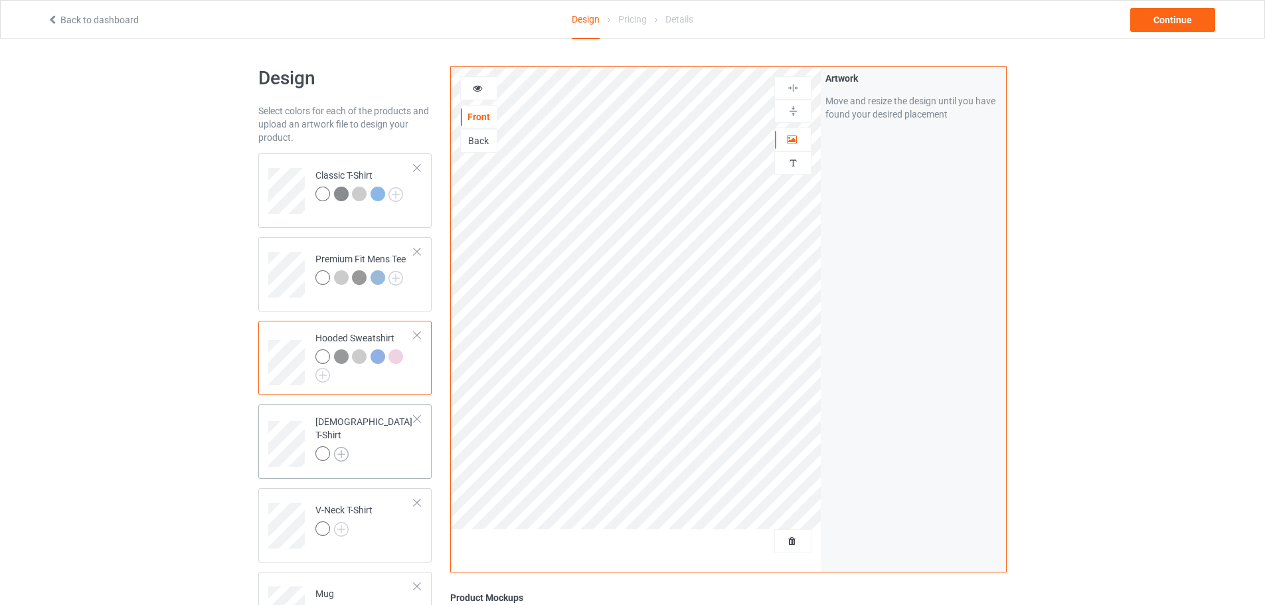
click at [342, 447] on img at bounding box center [341, 454] width 15 height 15
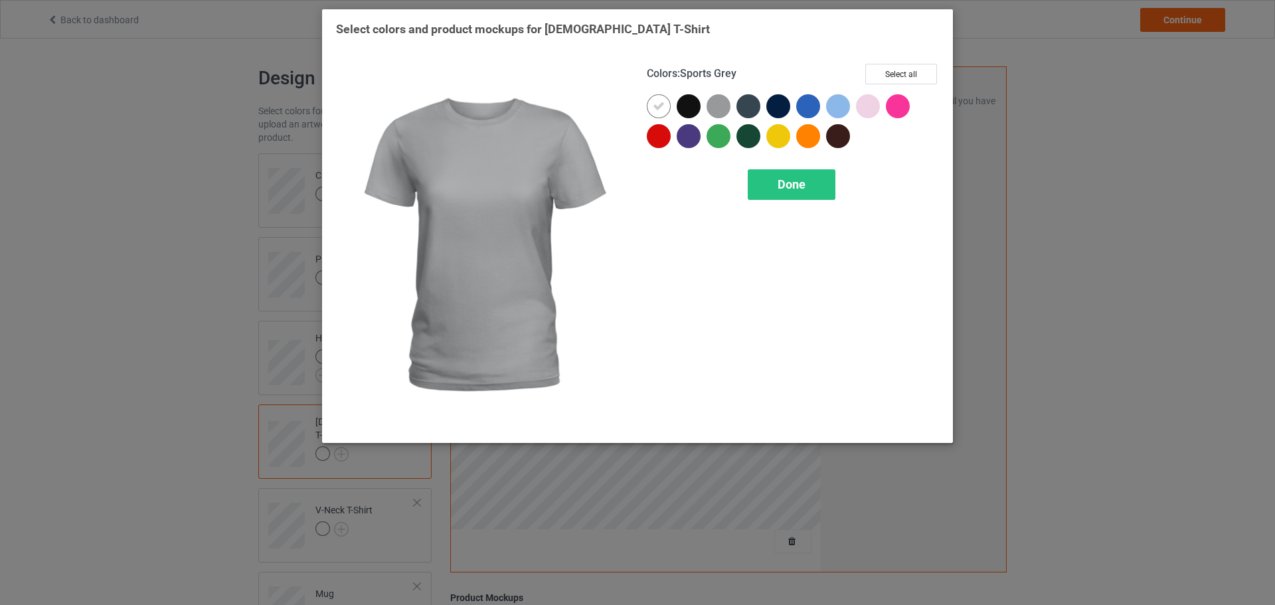
click at [722, 107] on div at bounding box center [718, 106] width 24 height 24
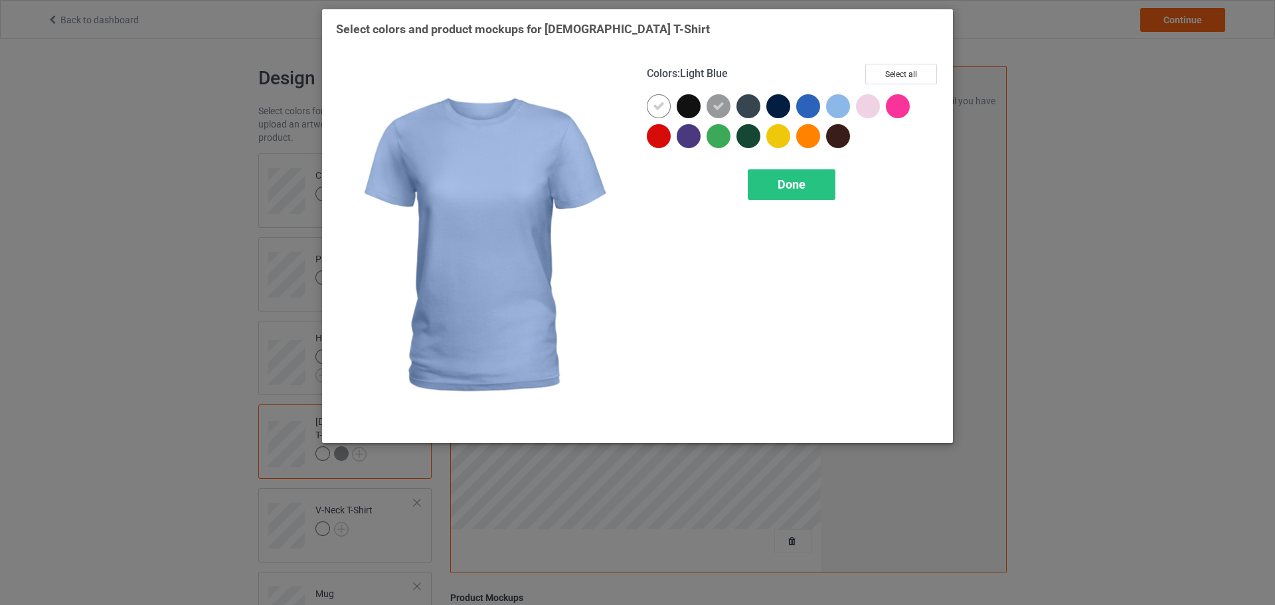
click at [844, 104] on div at bounding box center [838, 106] width 24 height 24
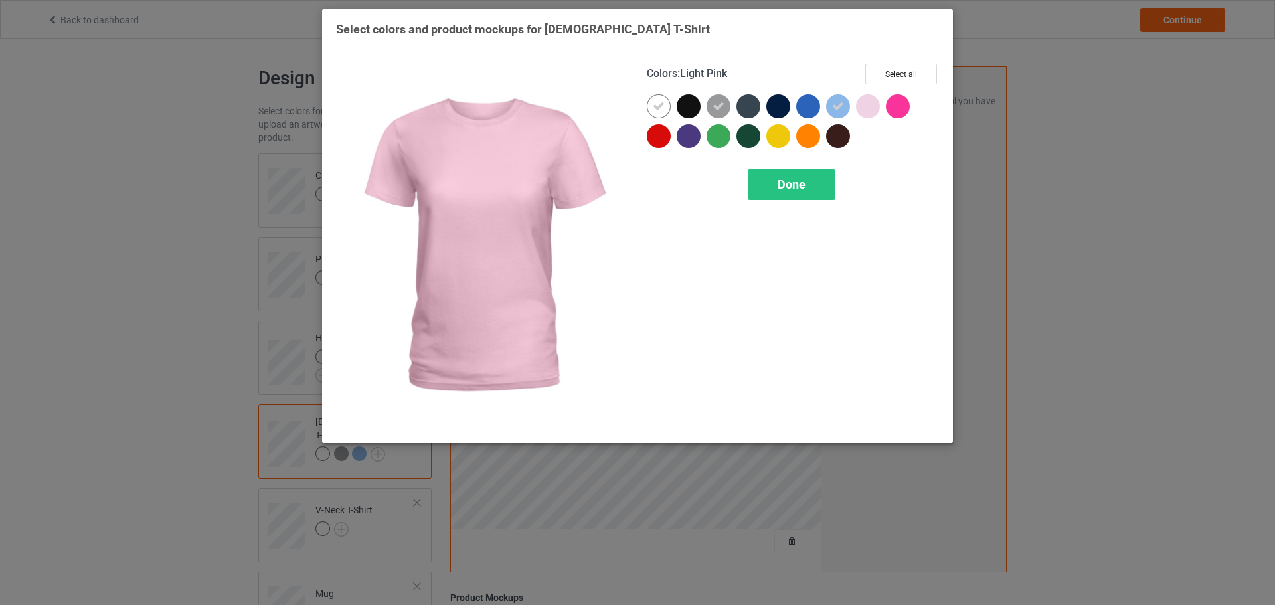
click at [871, 104] on div at bounding box center [868, 106] width 24 height 24
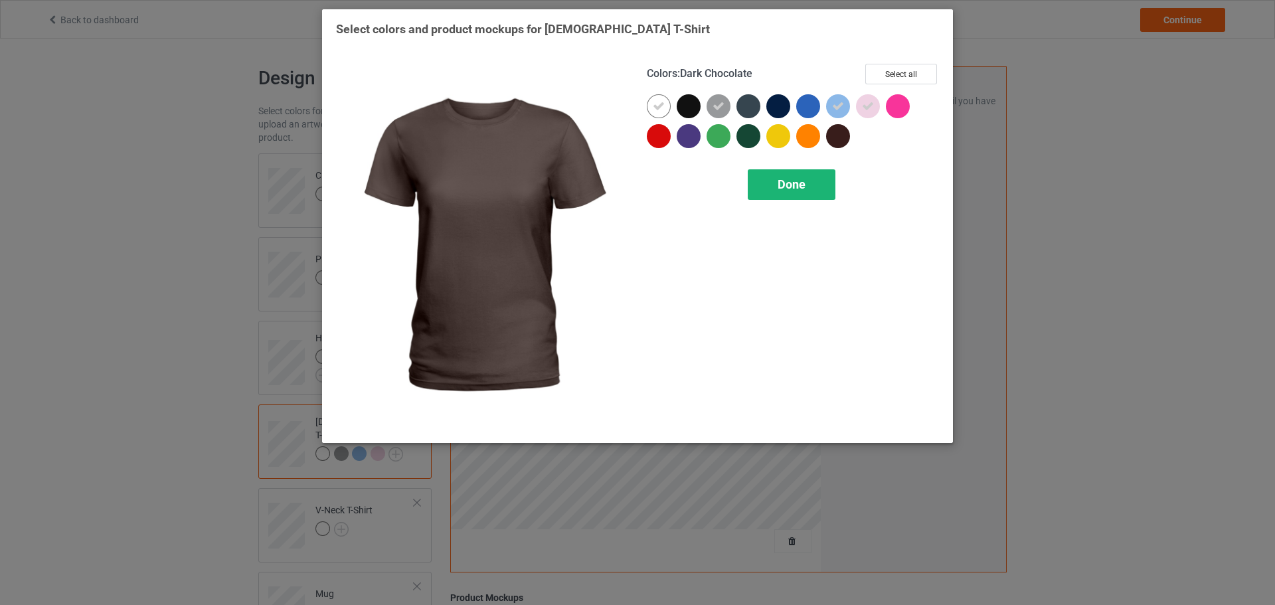
click at [812, 183] on div "Done" at bounding box center [792, 184] width 88 height 31
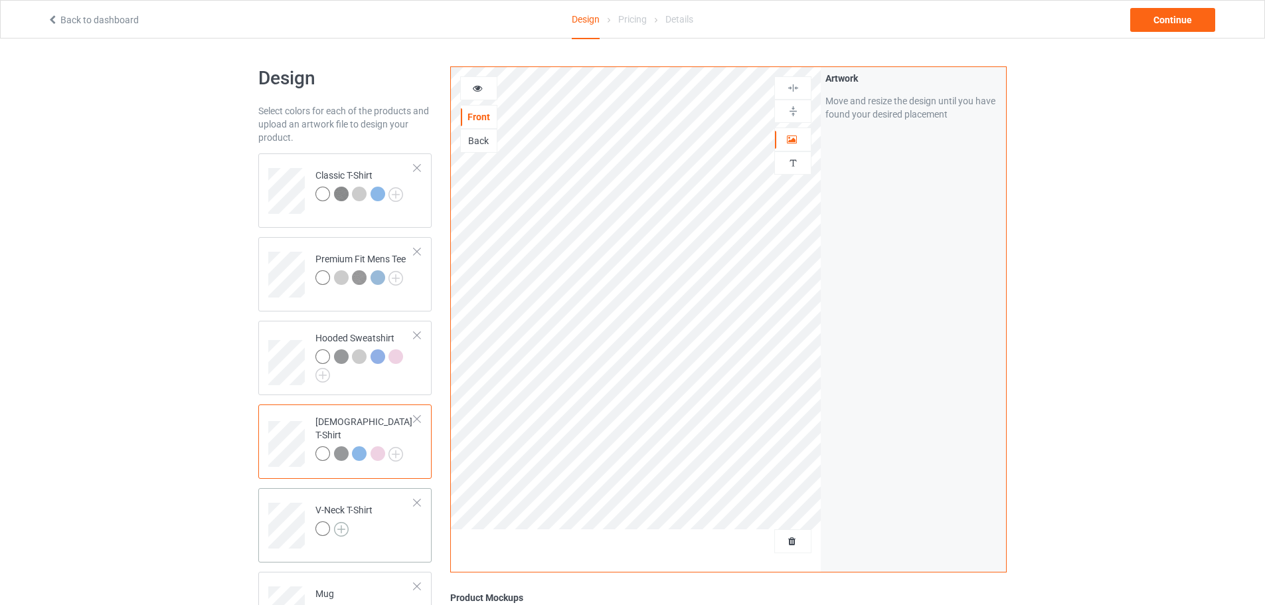
click at [340, 532] on img at bounding box center [341, 529] width 15 height 15
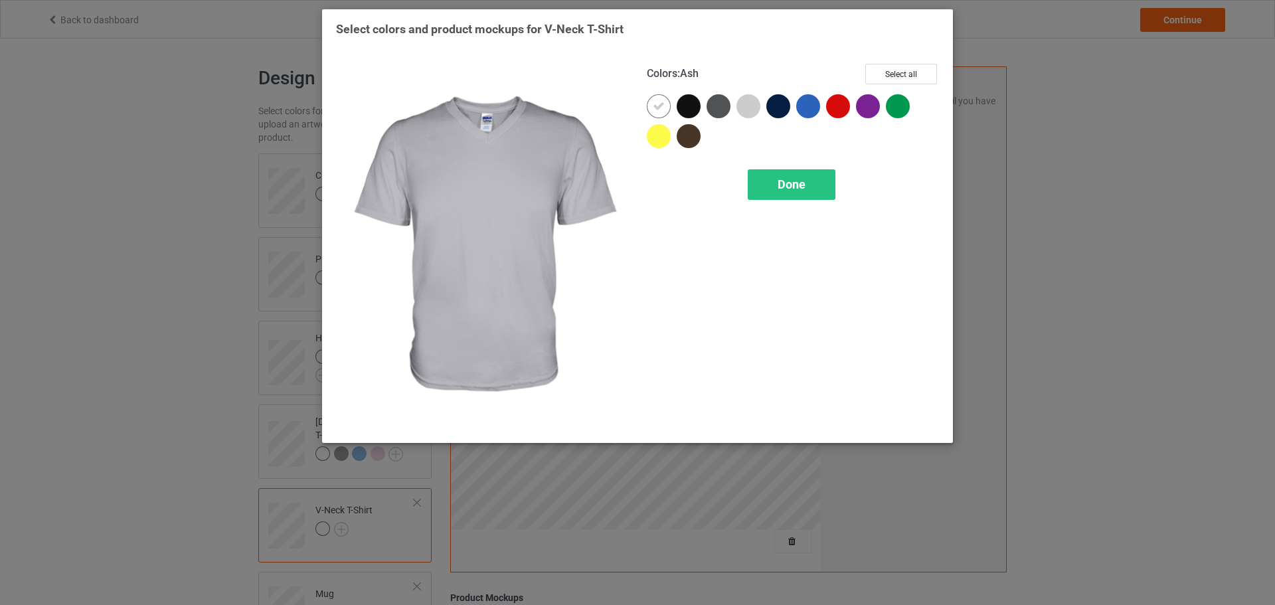
click at [748, 112] on div at bounding box center [748, 106] width 24 height 24
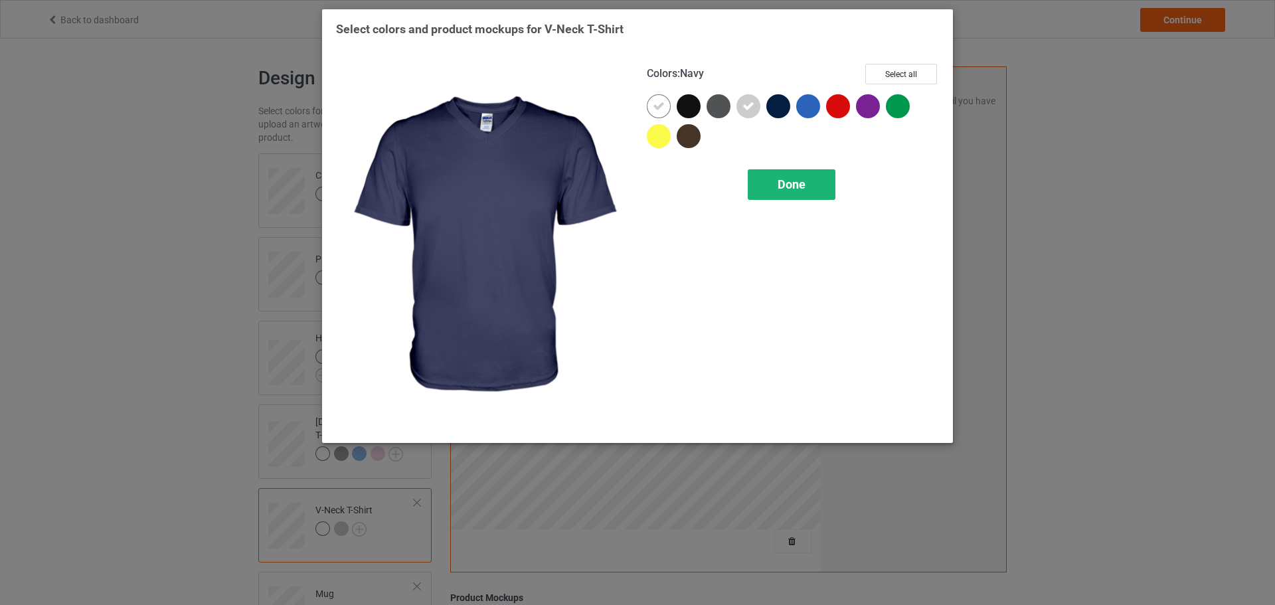
click at [809, 175] on div "Done" at bounding box center [792, 184] width 88 height 31
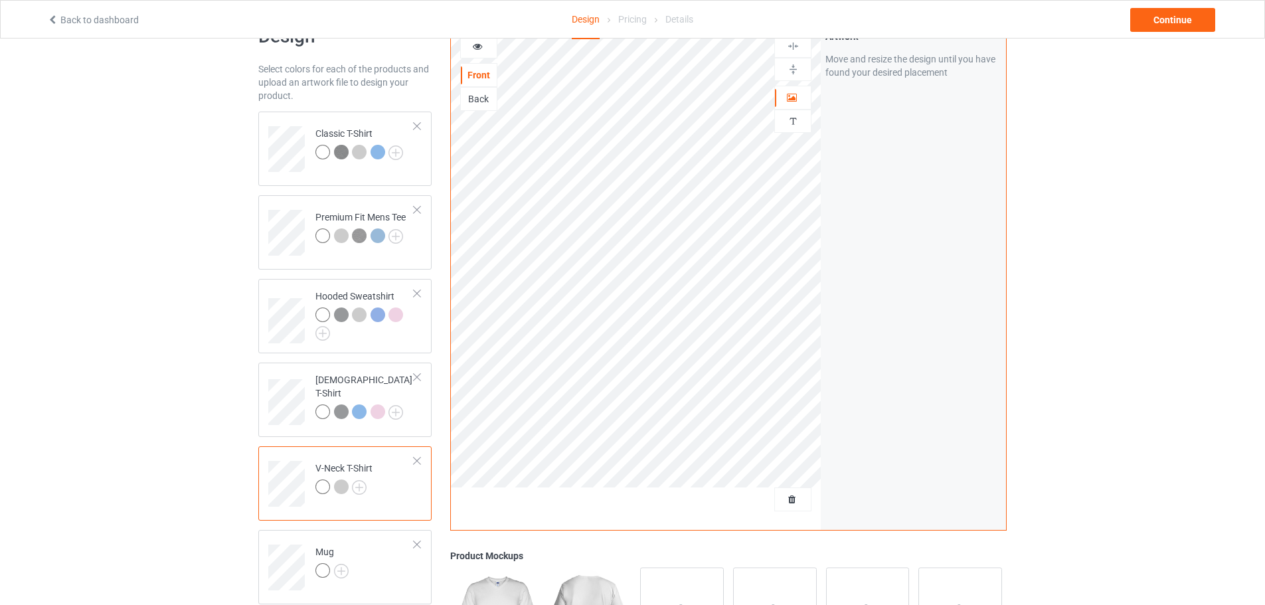
scroll to position [256, 0]
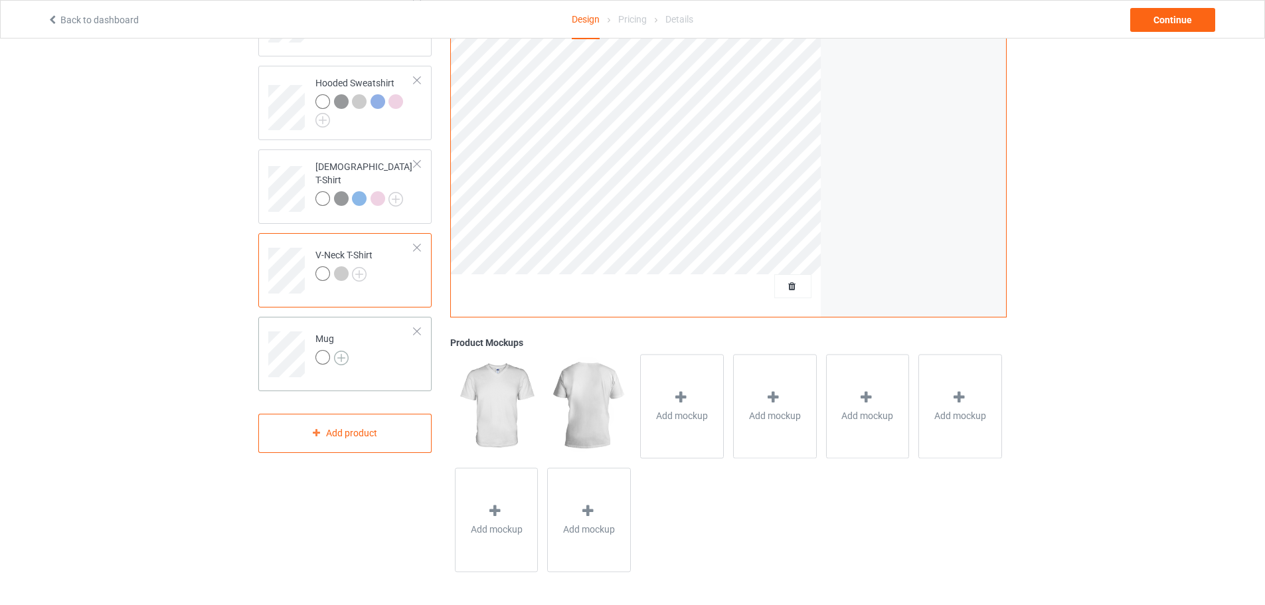
click at [343, 356] on img at bounding box center [341, 358] width 15 height 15
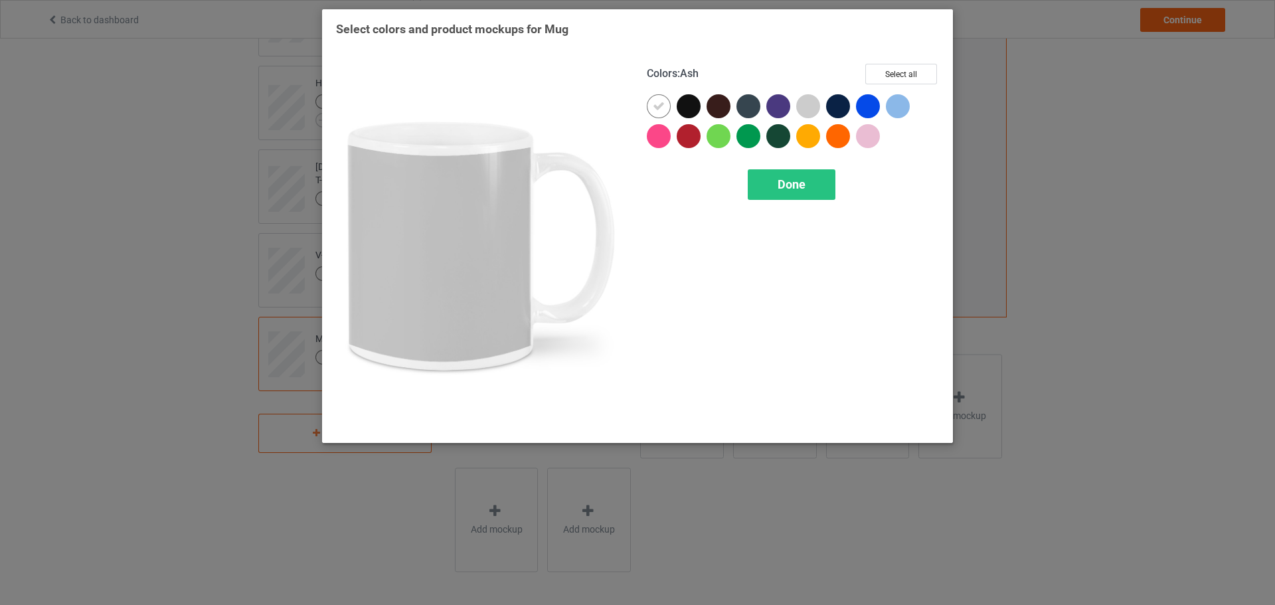
click at [807, 97] on div at bounding box center [808, 106] width 24 height 24
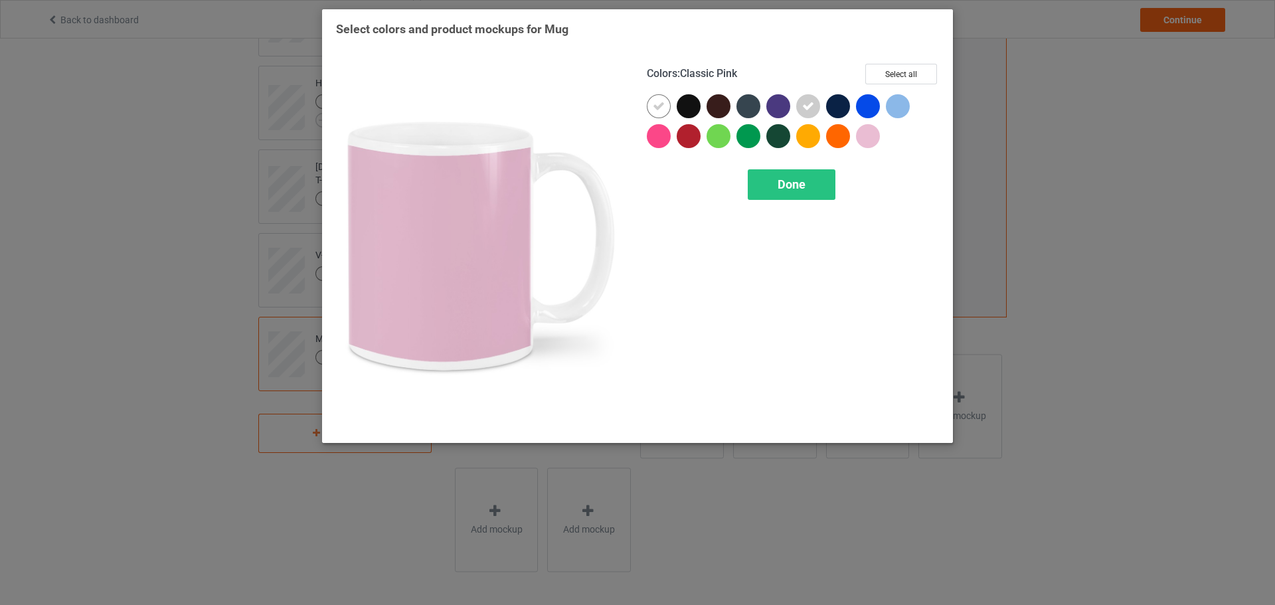
click at [871, 133] on div at bounding box center [868, 136] width 24 height 24
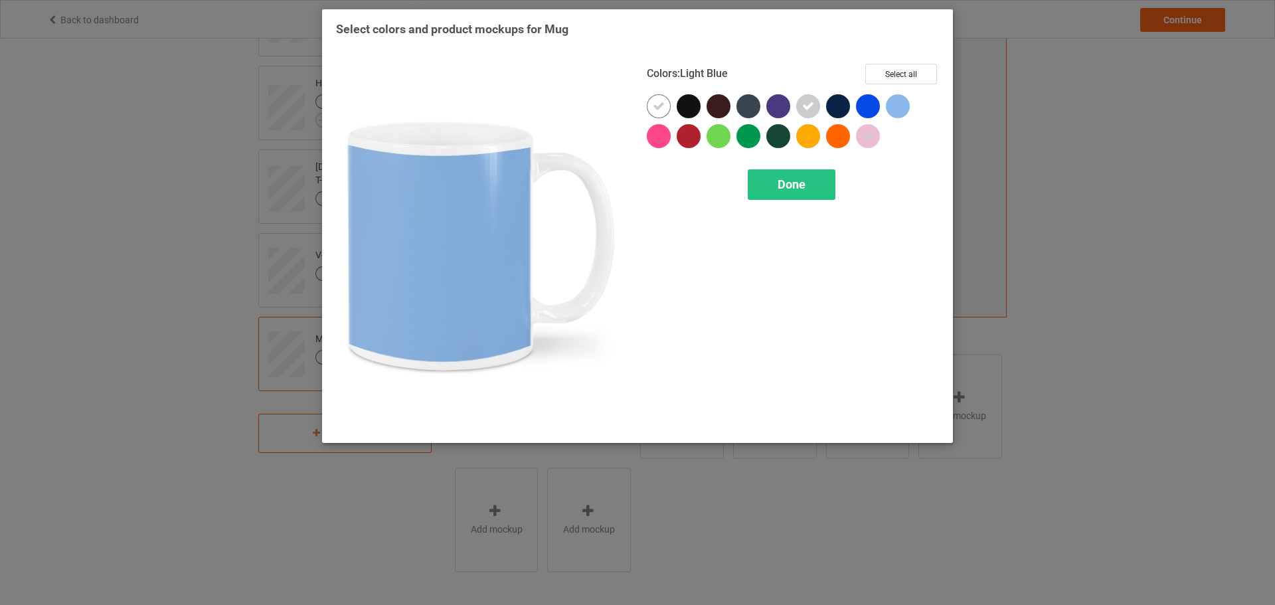
click at [892, 108] on div at bounding box center [898, 106] width 24 height 24
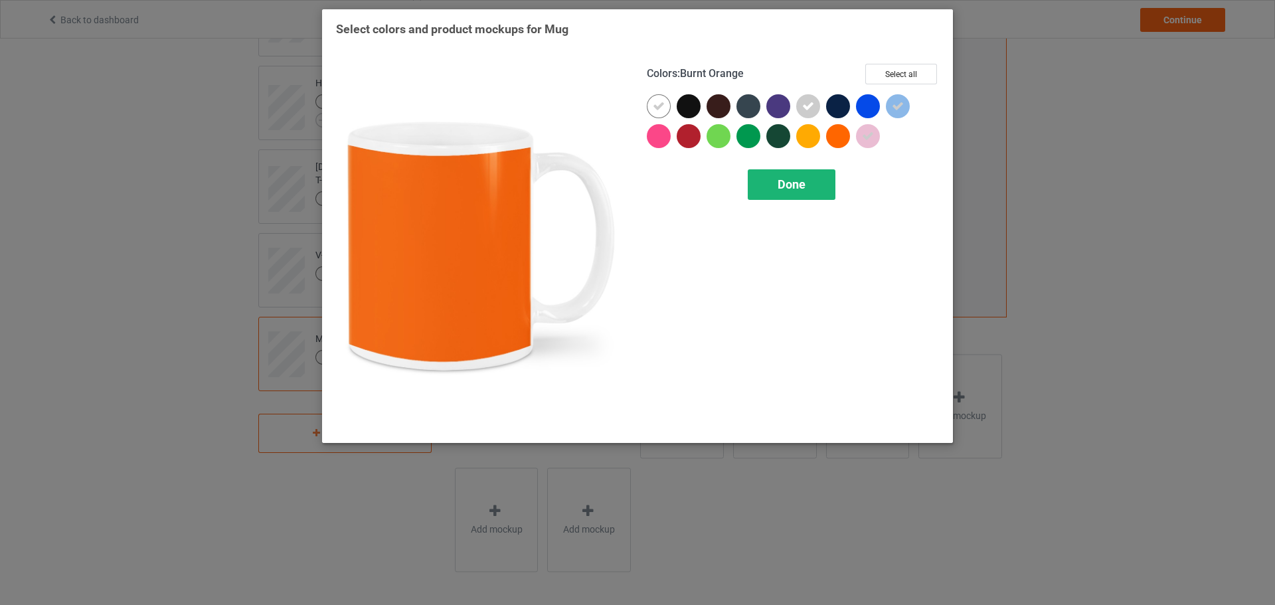
click at [809, 175] on div "Done" at bounding box center [792, 184] width 88 height 31
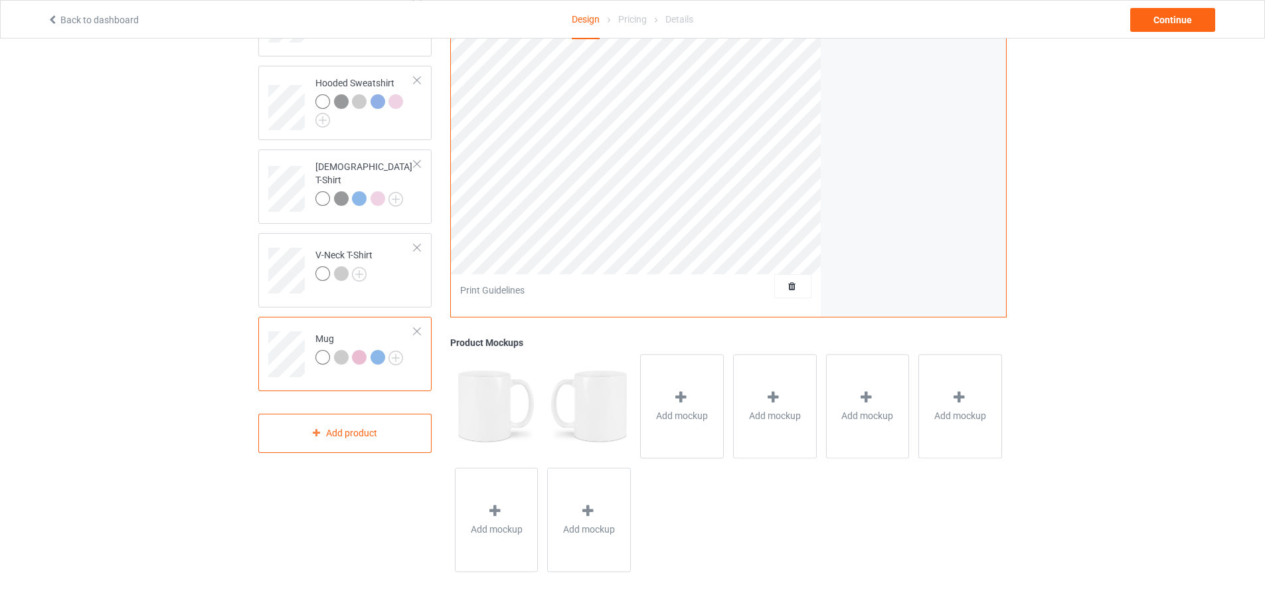
click at [1180, 7] on div "Back to dashboard Design Pricing Details Continue" at bounding box center [632, 19] width 1189 height 37
click at [1178, 15] on div "Continue" at bounding box center [1172, 20] width 85 height 24
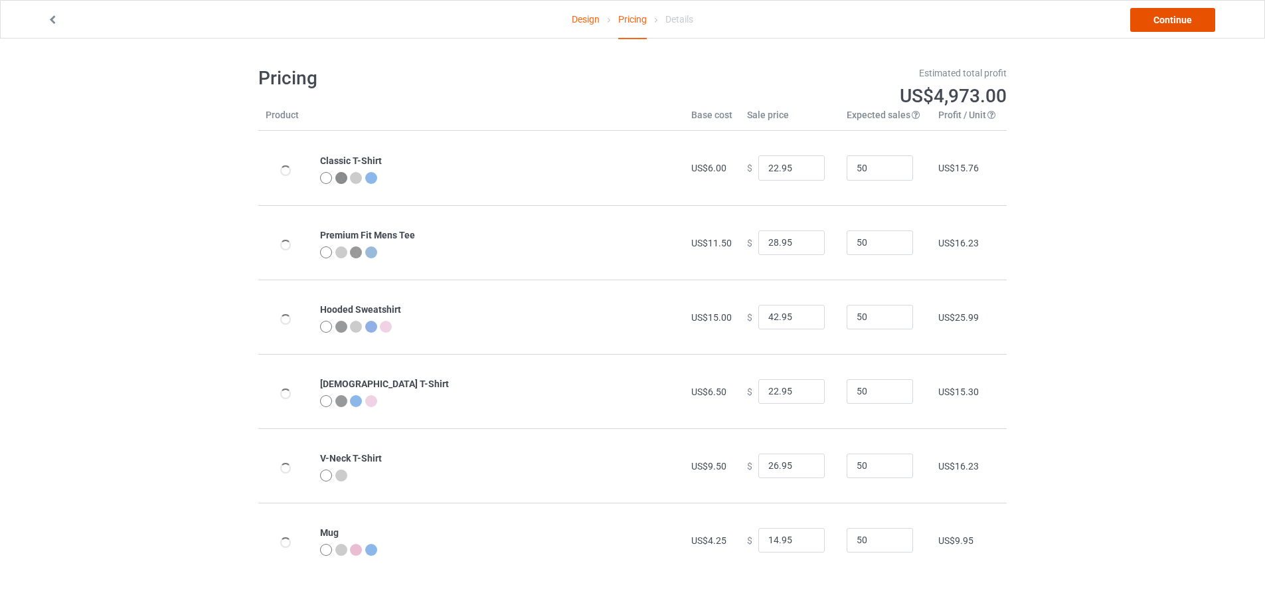
click at [1164, 18] on link "Continue" at bounding box center [1172, 20] width 85 height 24
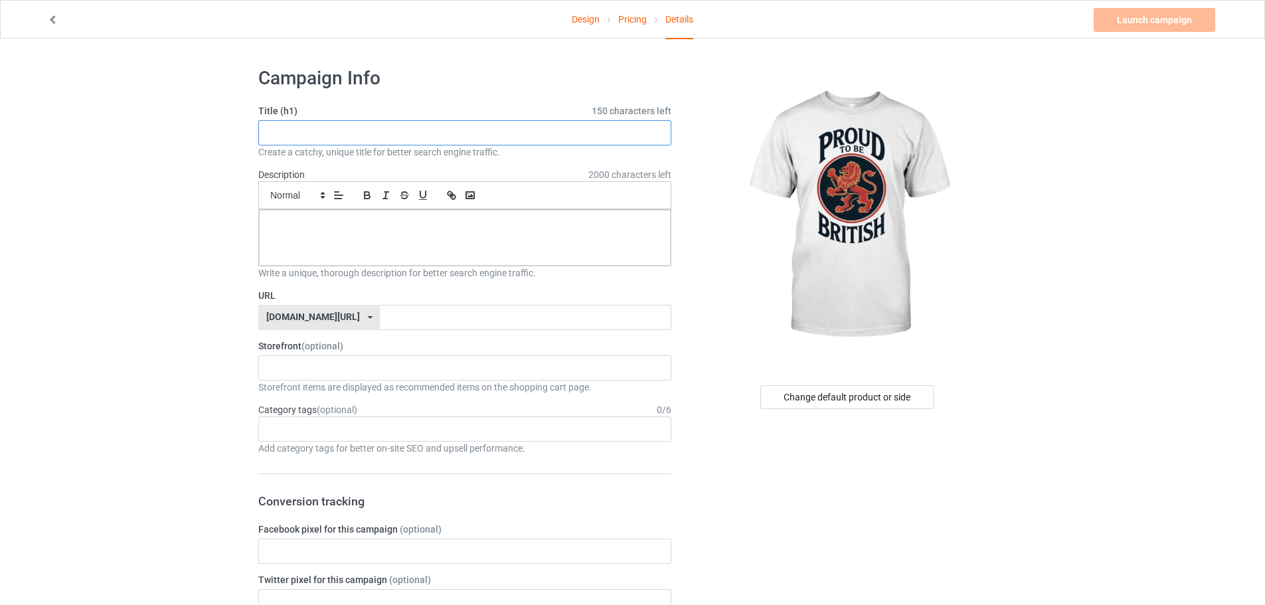
click at [426, 127] on input "text" at bounding box center [464, 132] width 413 height 25
paste input "Proud To Be [DEMOGRAPHIC_DATA] T-Shirt"
type input "Proud To Be [DEMOGRAPHIC_DATA] T-Shirt"
click at [305, 202] on span at bounding box center [296, 195] width 65 height 16
click at [387, 228] on p at bounding box center [465, 224] width 390 height 13
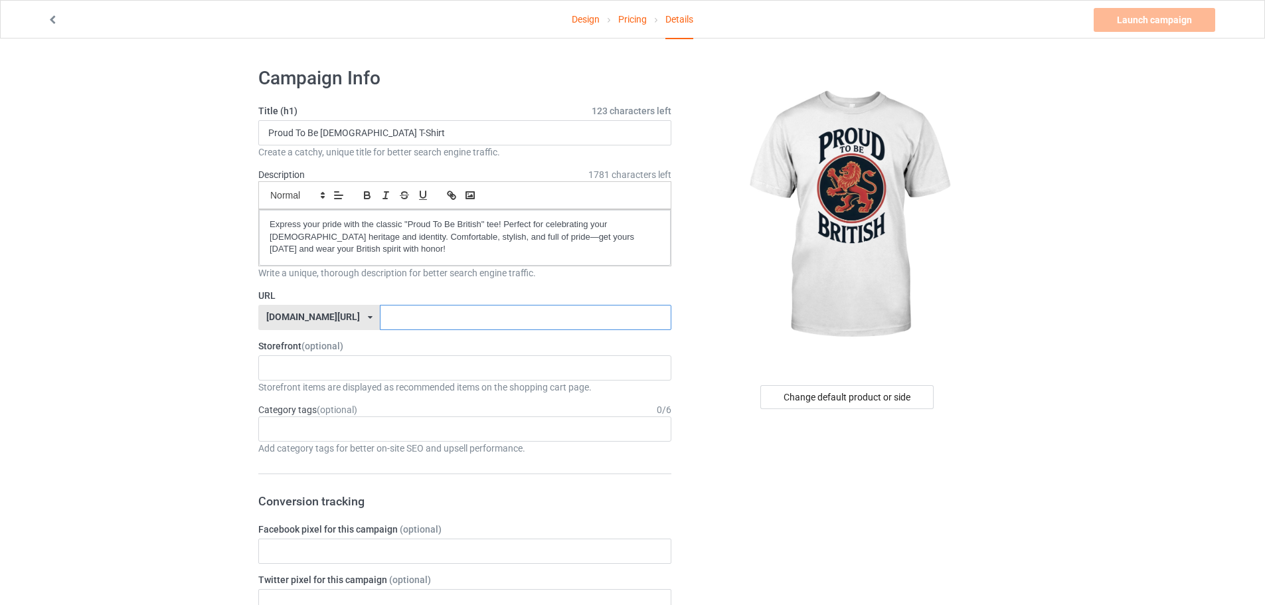
click at [380, 314] on input "text" at bounding box center [525, 317] width 291 height 25
paste input "Proud-To-Be-British-T-Shirt"
type input "Proud-To-Be-British-T-Shirt2"
click at [408, 365] on div "KIOTA Gaming Finish Line Fitness Mi-Tees 6767c36548d7ee002e084532 651a982803c4d…" at bounding box center [464, 367] width 413 height 25
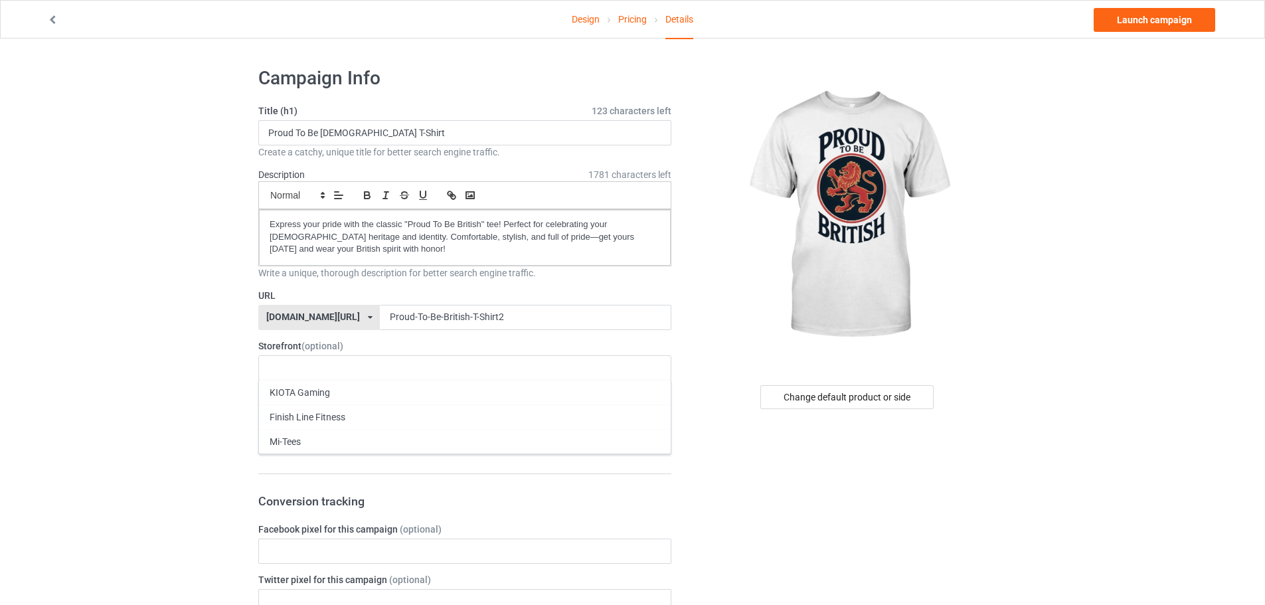
click at [335, 432] on div "Mi-Tees" at bounding box center [465, 441] width 412 height 25
click at [281, 416] on div "Category tags (optional) 0 / 6 Age > 1-19 > 1 Age > 1-12 Months > 1 Month Age >…" at bounding box center [464, 429] width 413 height 52
click at [295, 426] on div "Age > [DEMOGRAPHIC_DATA] > 1 Age > [DEMOGRAPHIC_DATA] Months > 1 Month Age > [D…" at bounding box center [464, 428] width 413 height 25
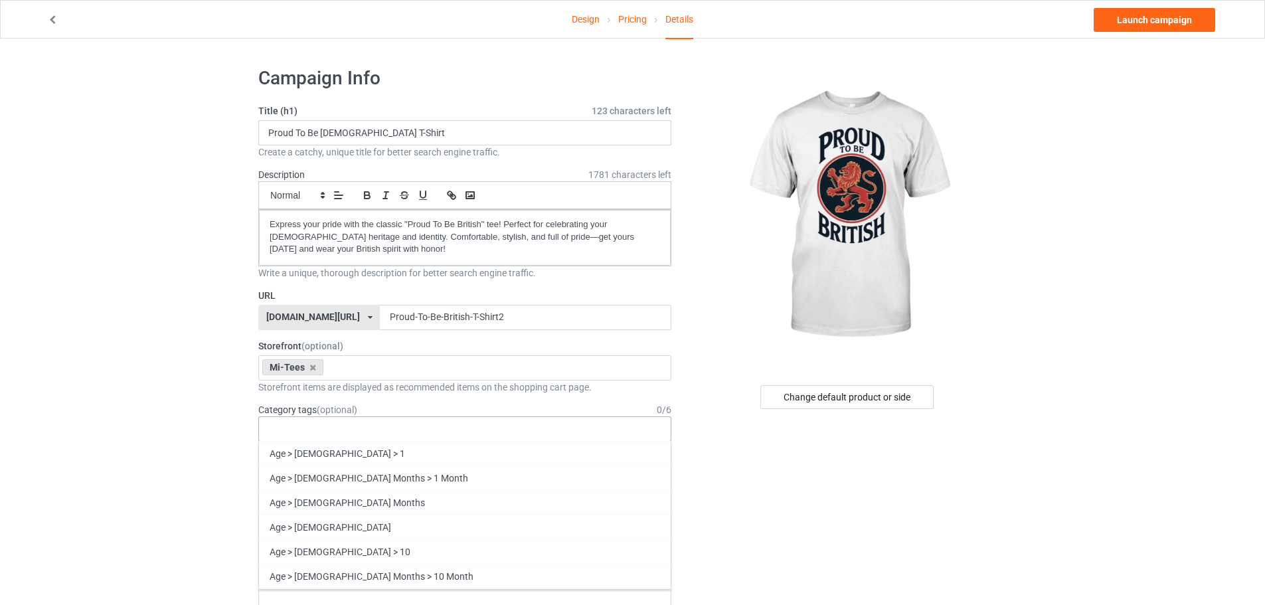
paste input "brit"
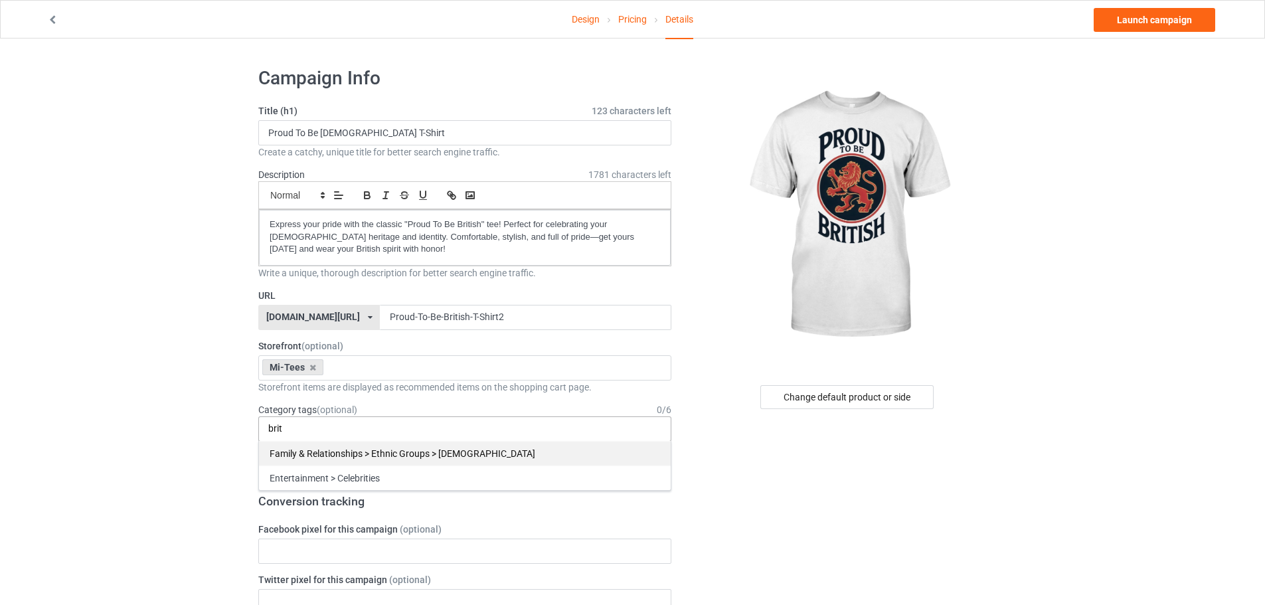
type input "brit"
click at [345, 455] on div "Family & Relationships > Ethnic Groups > [DEMOGRAPHIC_DATA]" at bounding box center [465, 453] width 412 height 25
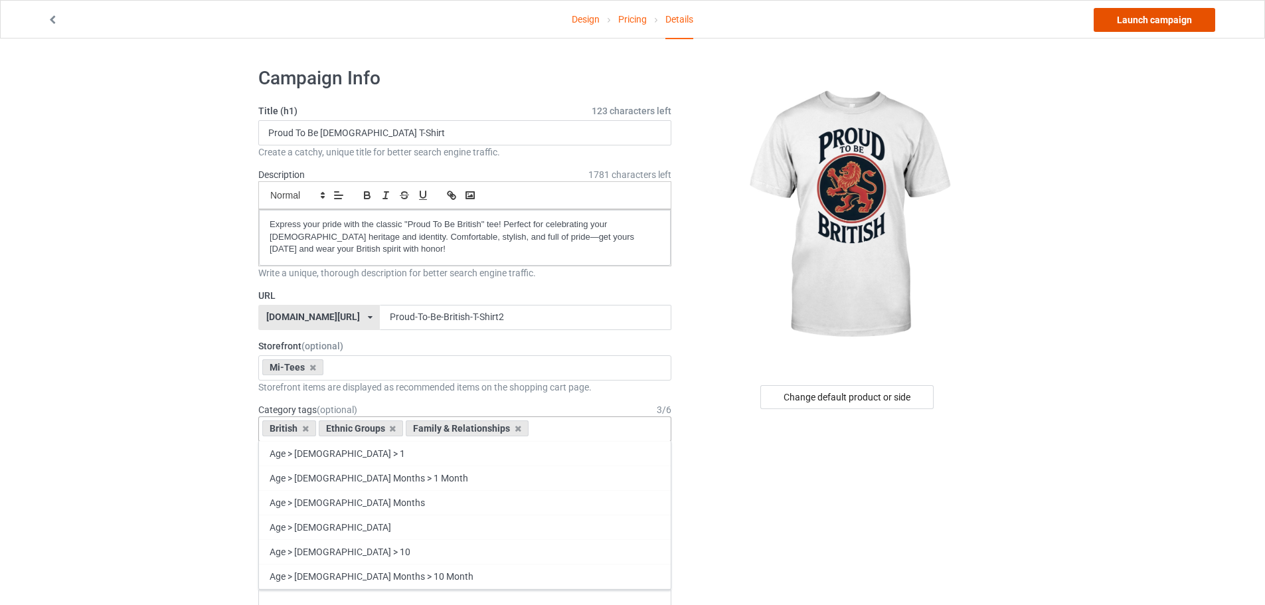
click at [1131, 25] on link "Launch campaign" at bounding box center [1153, 20] width 121 height 24
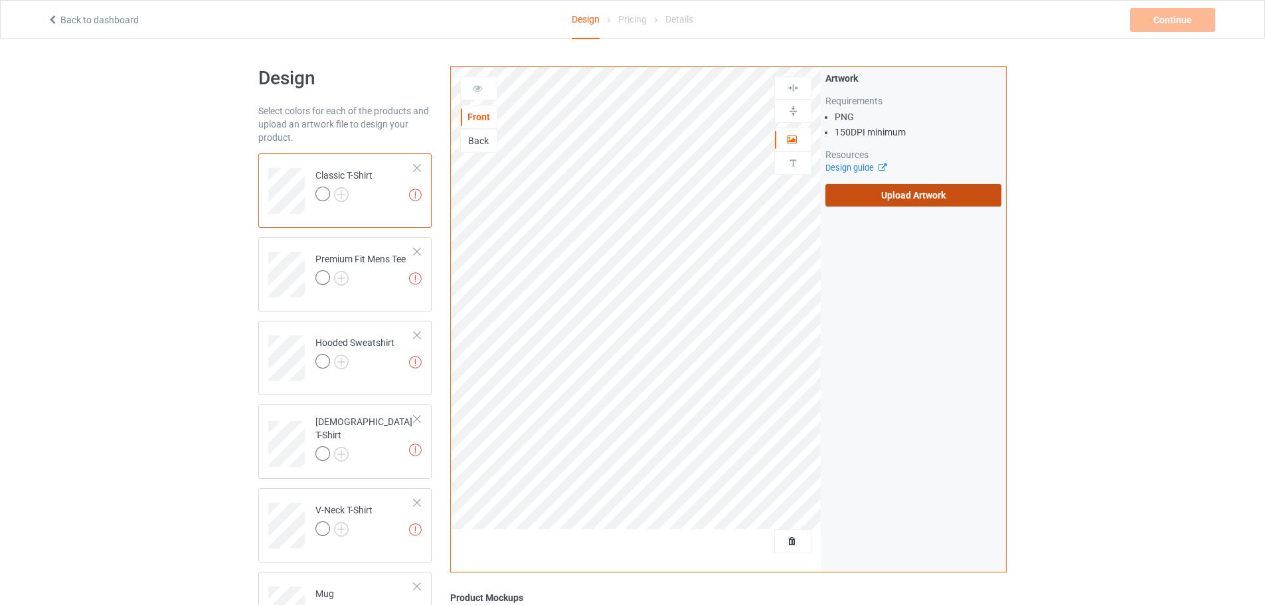
click at [900, 187] on label "Upload Artwork" at bounding box center [913, 195] width 176 height 23
click at [0, 0] on input "Upload Artwork" at bounding box center [0, 0] width 0 height 0
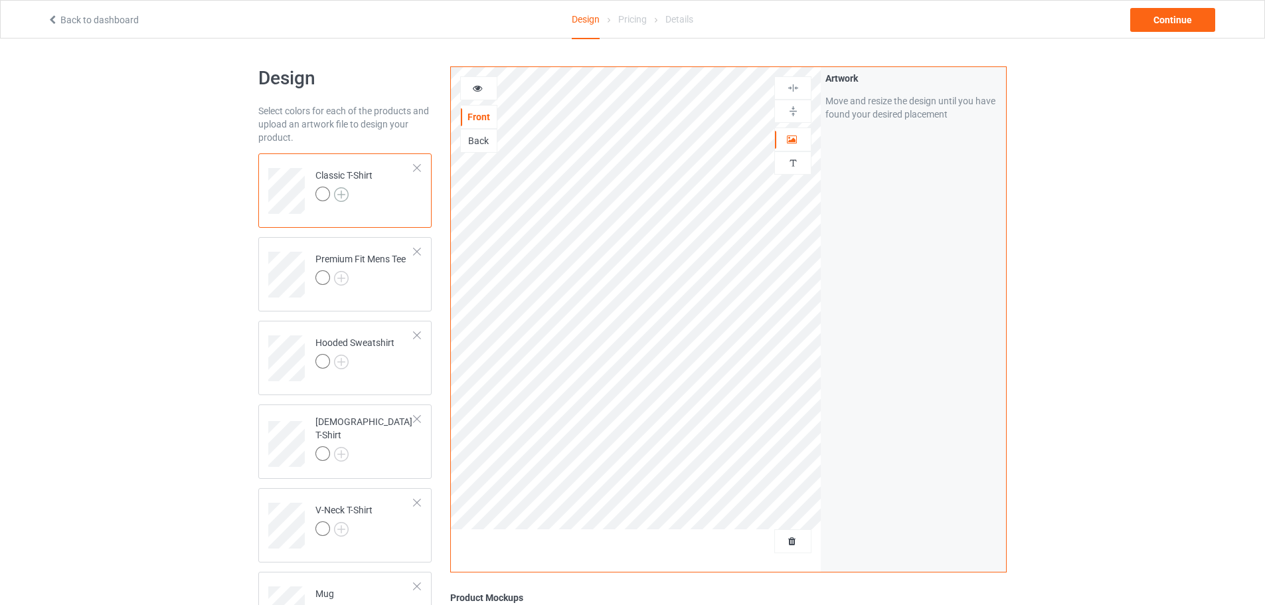
click at [341, 193] on img at bounding box center [341, 194] width 15 height 15
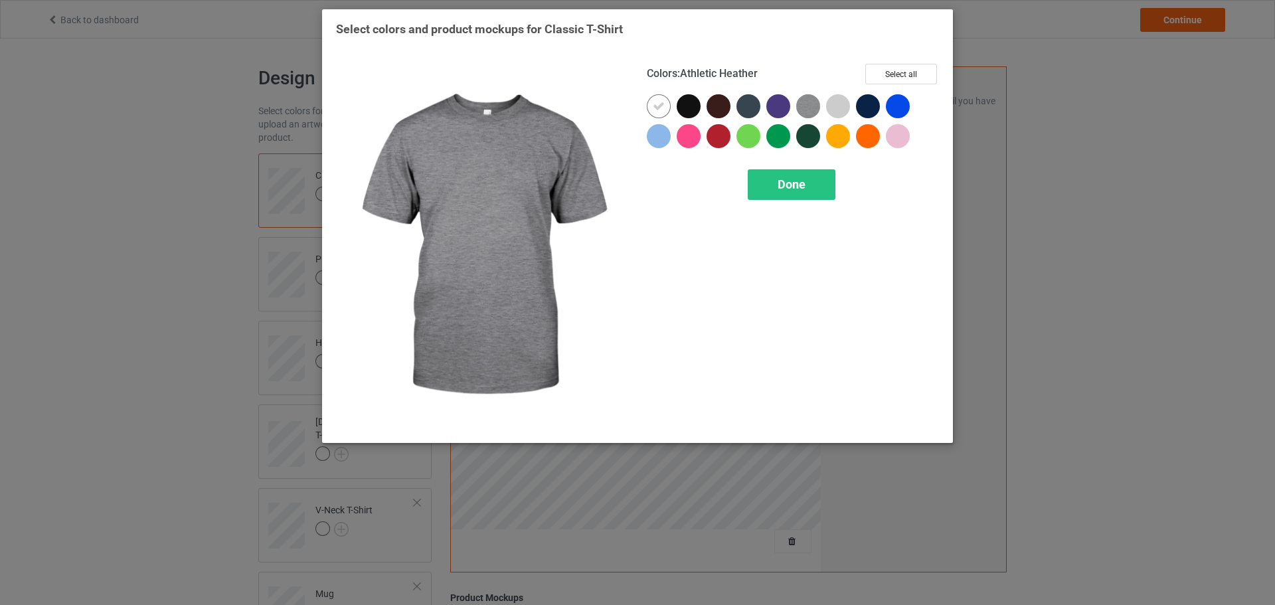
click at [812, 106] on img at bounding box center [808, 106] width 24 height 24
click at [832, 106] on div at bounding box center [838, 106] width 24 height 24
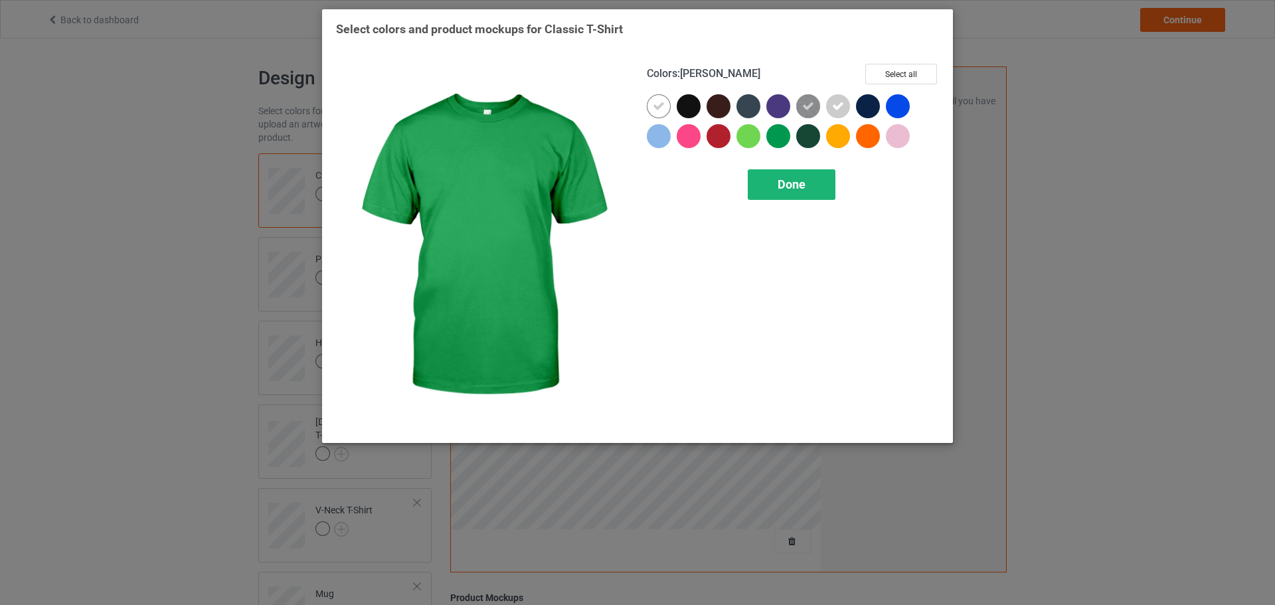
click at [787, 185] on span "Done" at bounding box center [791, 184] width 28 height 14
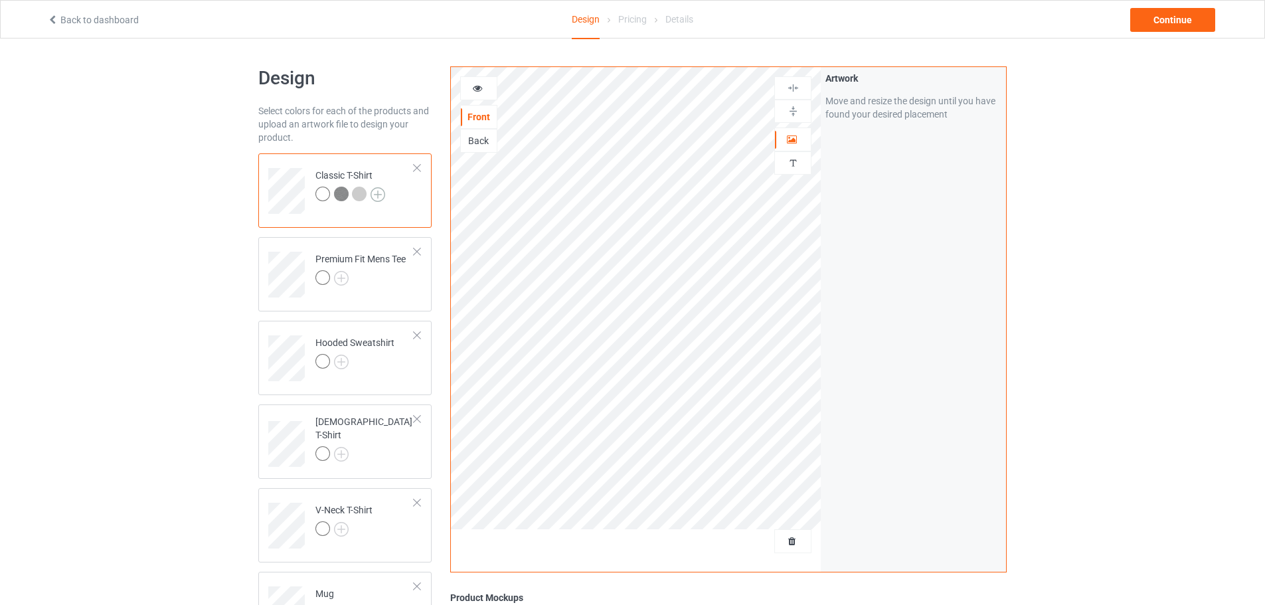
click at [376, 193] on img at bounding box center [377, 194] width 15 height 15
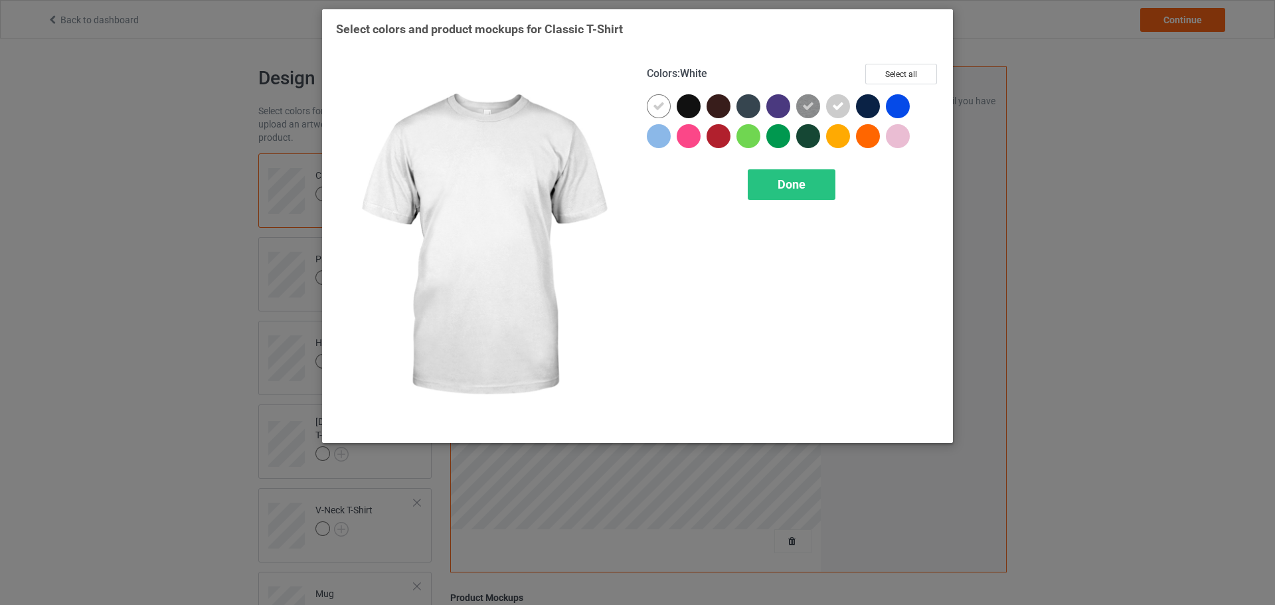
click at [655, 144] on div at bounding box center [659, 136] width 24 height 24
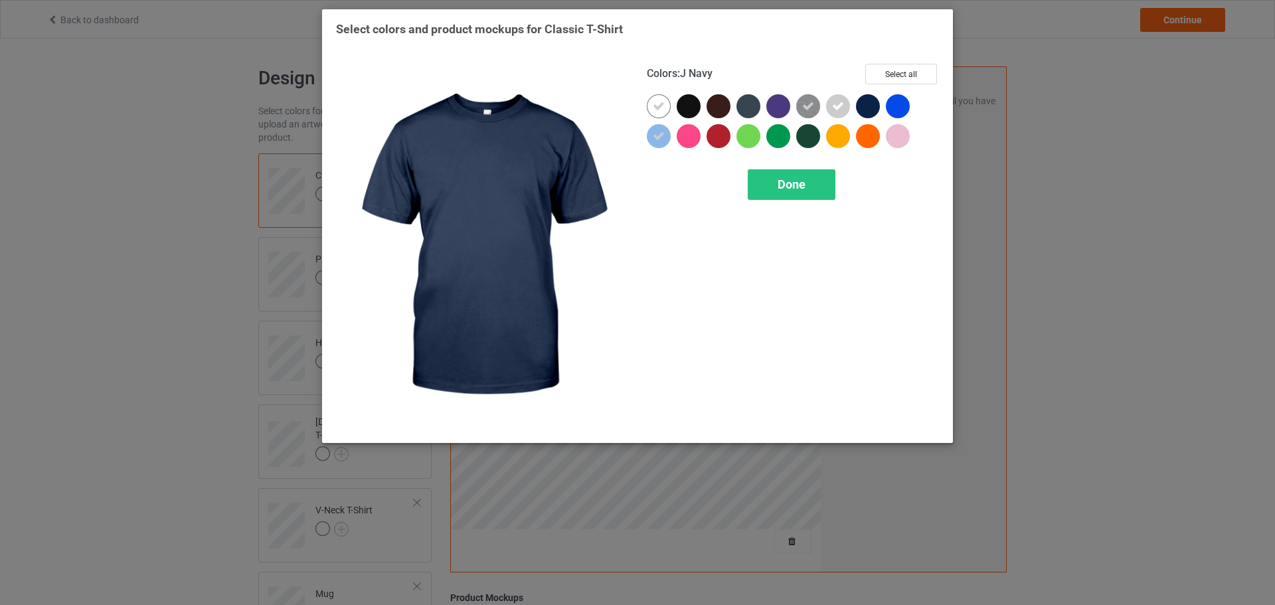
click at [878, 111] on div at bounding box center [868, 106] width 24 height 24
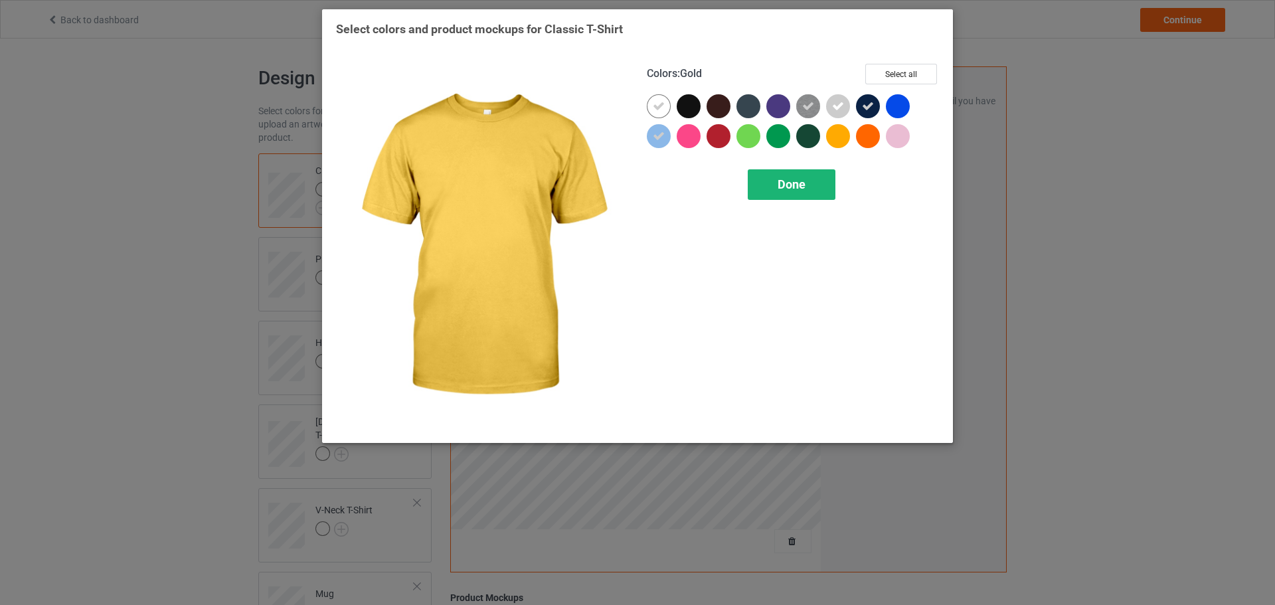
click at [817, 171] on div "Done" at bounding box center [792, 184] width 88 height 31
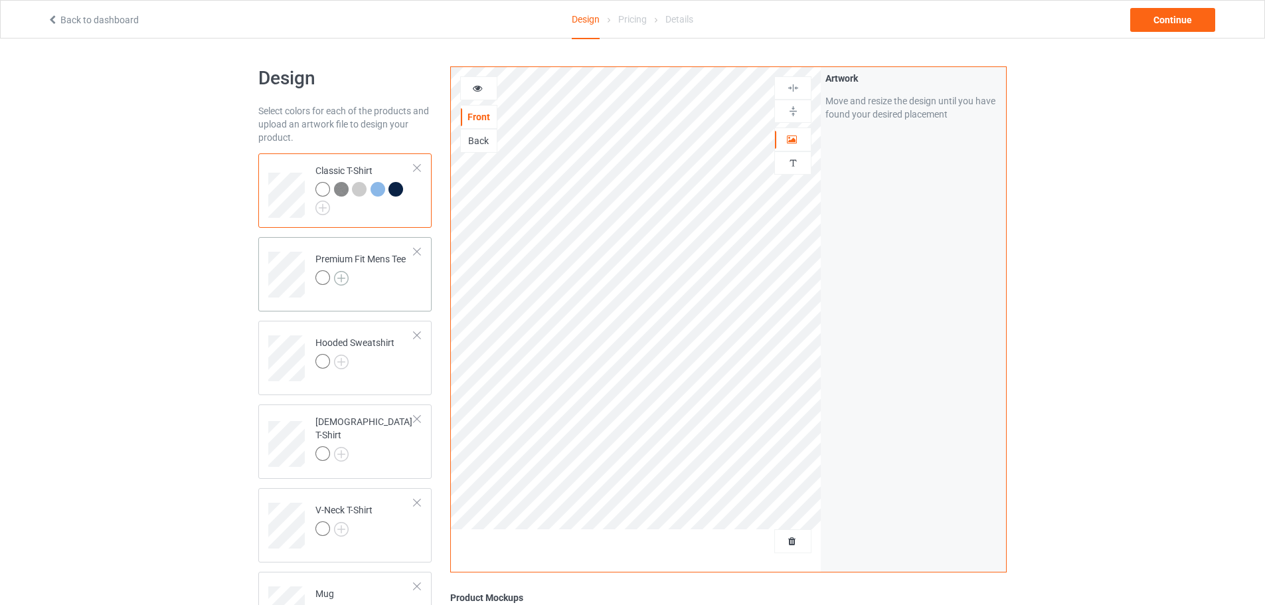
click at [343, 279] on img at bounding box center [341, 278] width 15 height 15
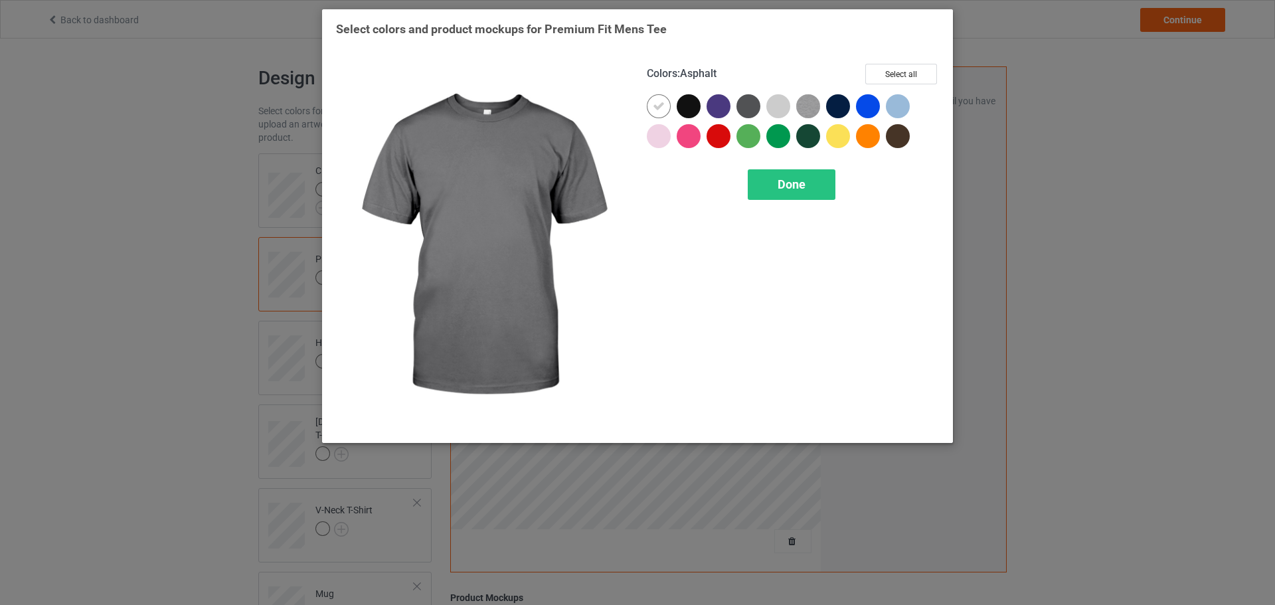
click at [749, 109] on div at bounding box center [748, 106] width 24 height 24
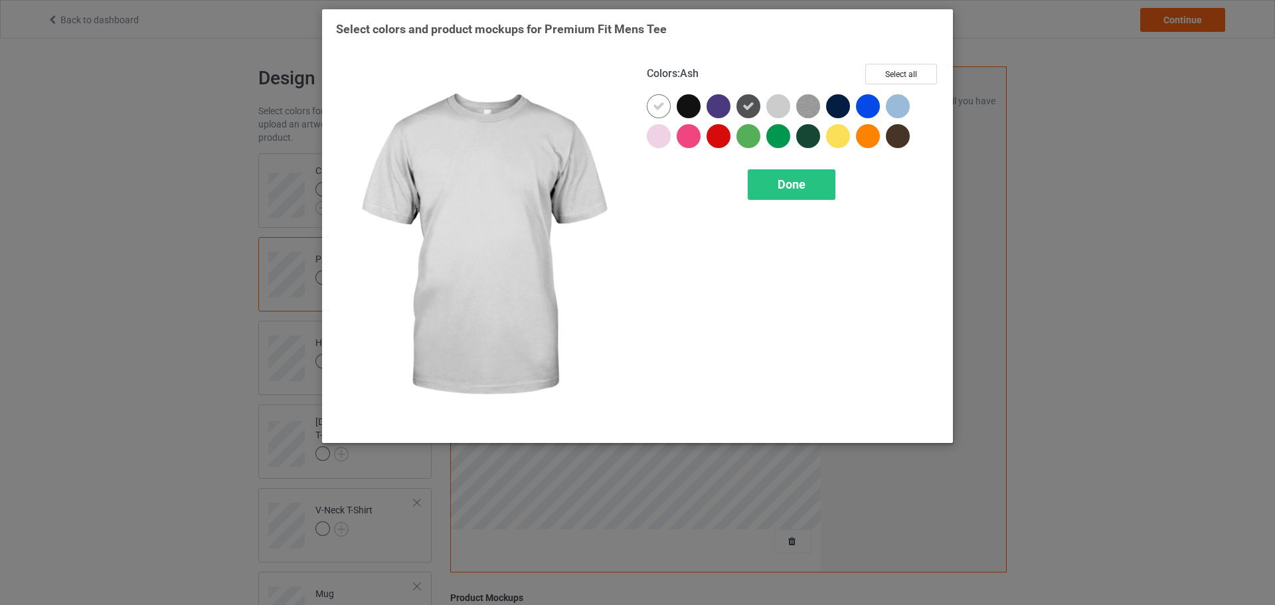
click at [776, 108] on div at bounding box center [778, 106] width 24 height 24
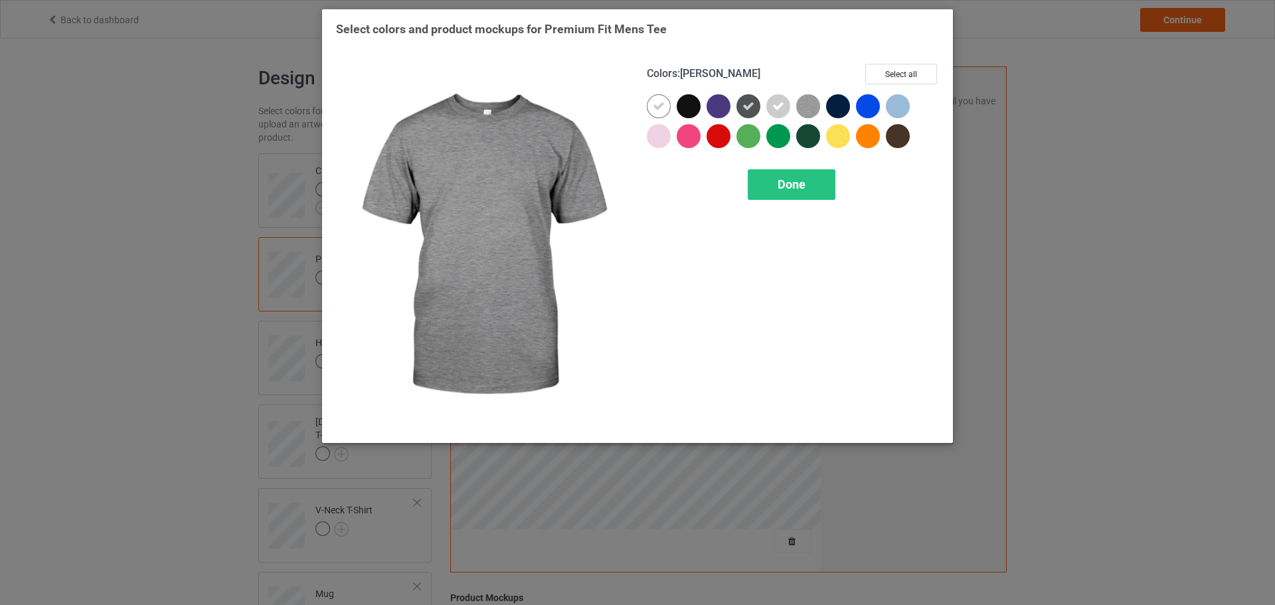
click at [803, 107] on img at bounding box center [808, 106] width 24 height 24
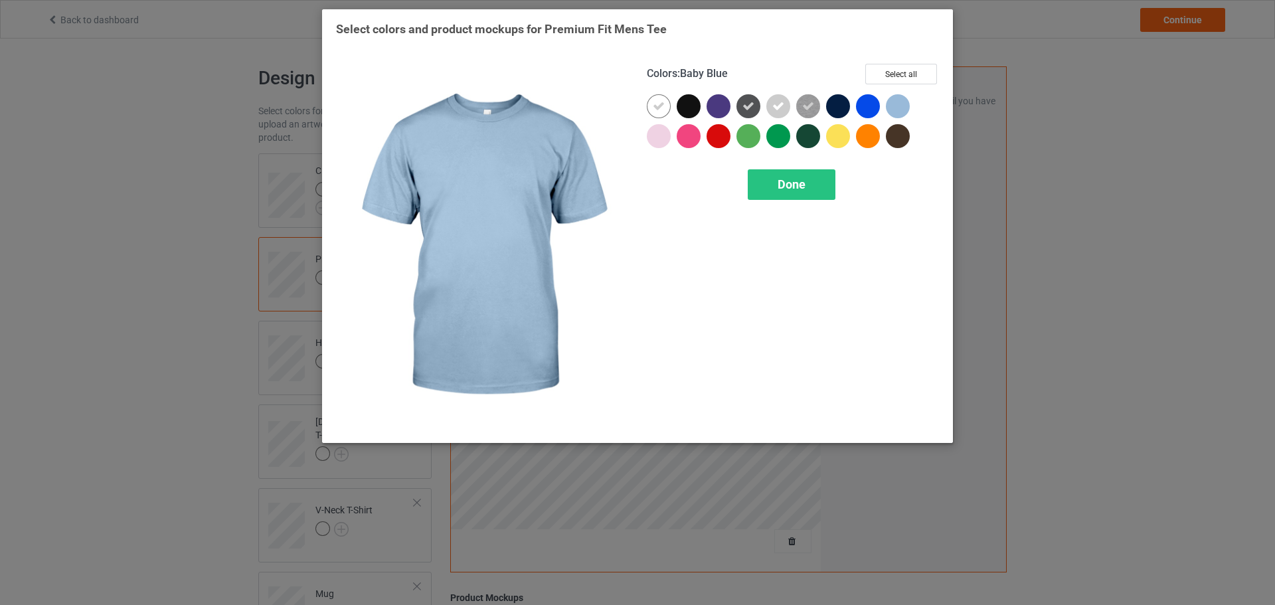
click at [892, 106] on div at bounding box center [898, 106] width 24 height 24
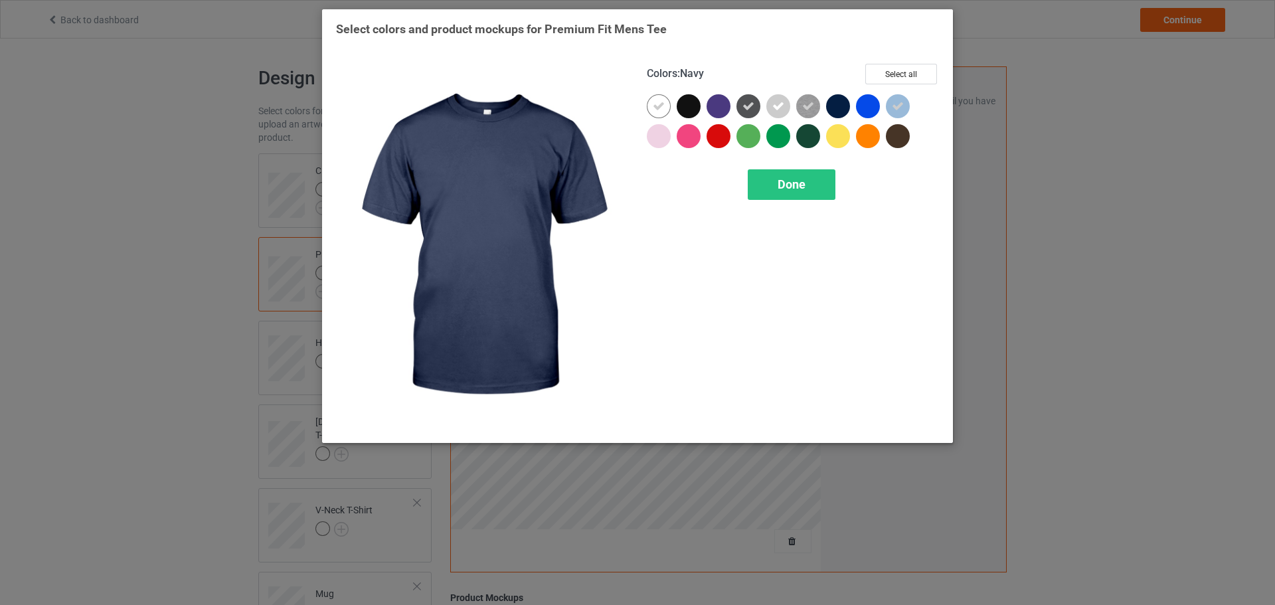
click at [850, 113] on div at bounding box center [841, 109] width 30 height 30
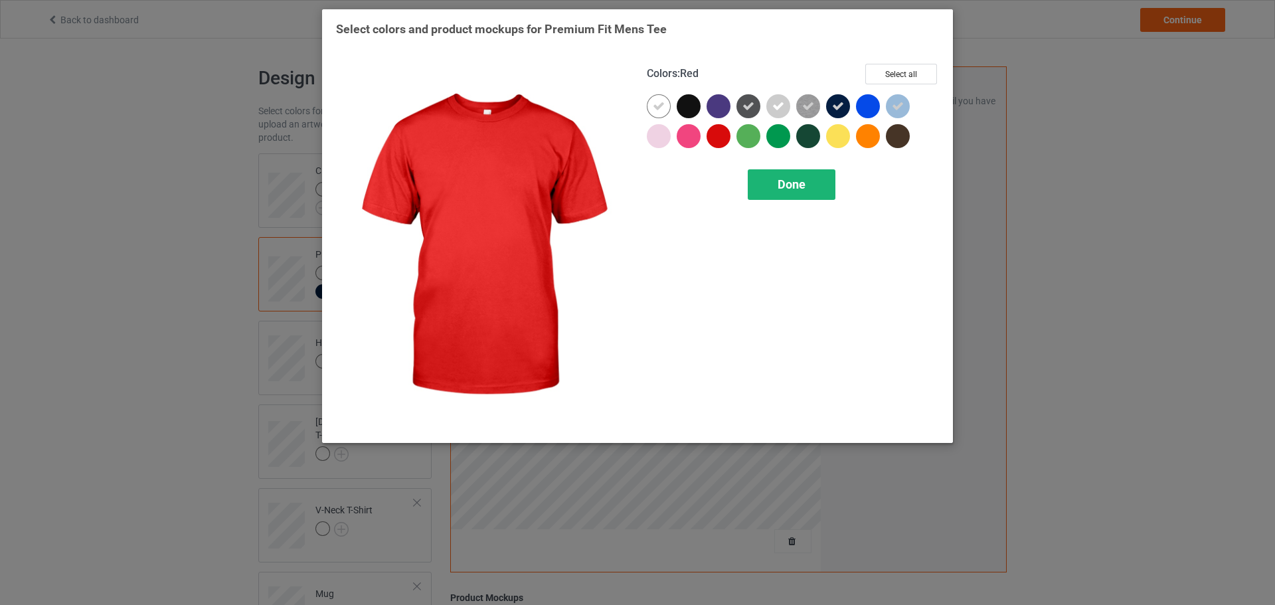
click at [772, 178] on div "Done" at bounding box center [792, 184] width 88 height 31
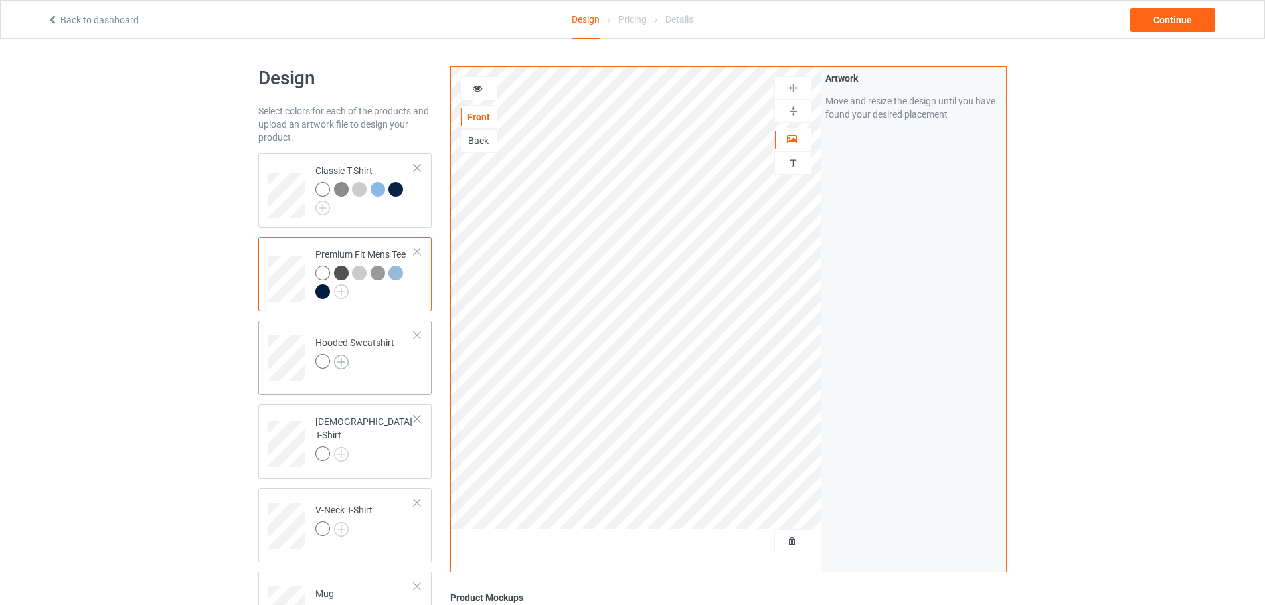
click at [341, 364] on img at bounding box center [341, 362] width 15 height 15
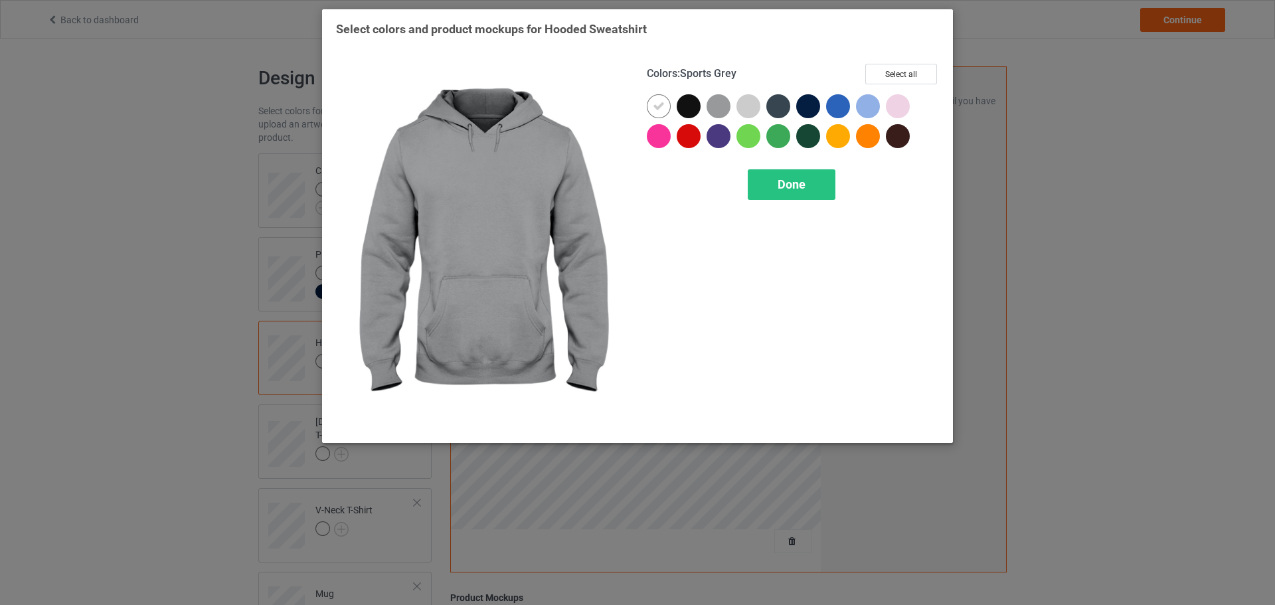
click at [722, 111] on div at bounding box center [718, 106] width 24 height 24
click at [740, 110] on div at bounding box center [748, 106] width 24 height 24
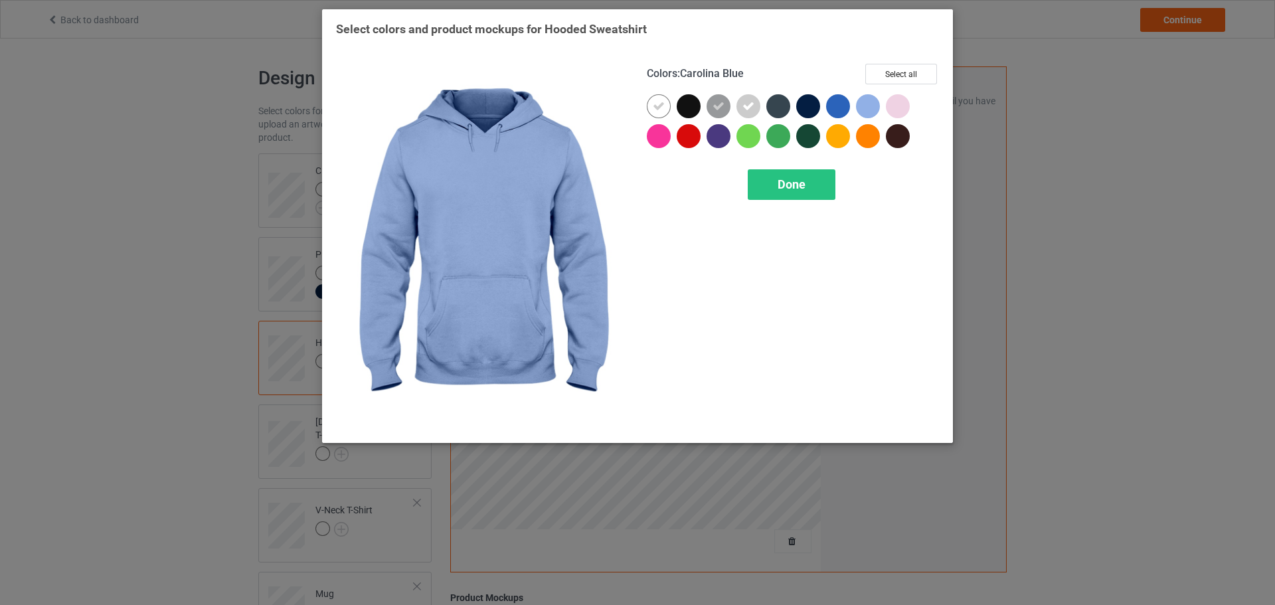
click at [869, 106] on div at bounding box center [868, 106] width 24 height 24
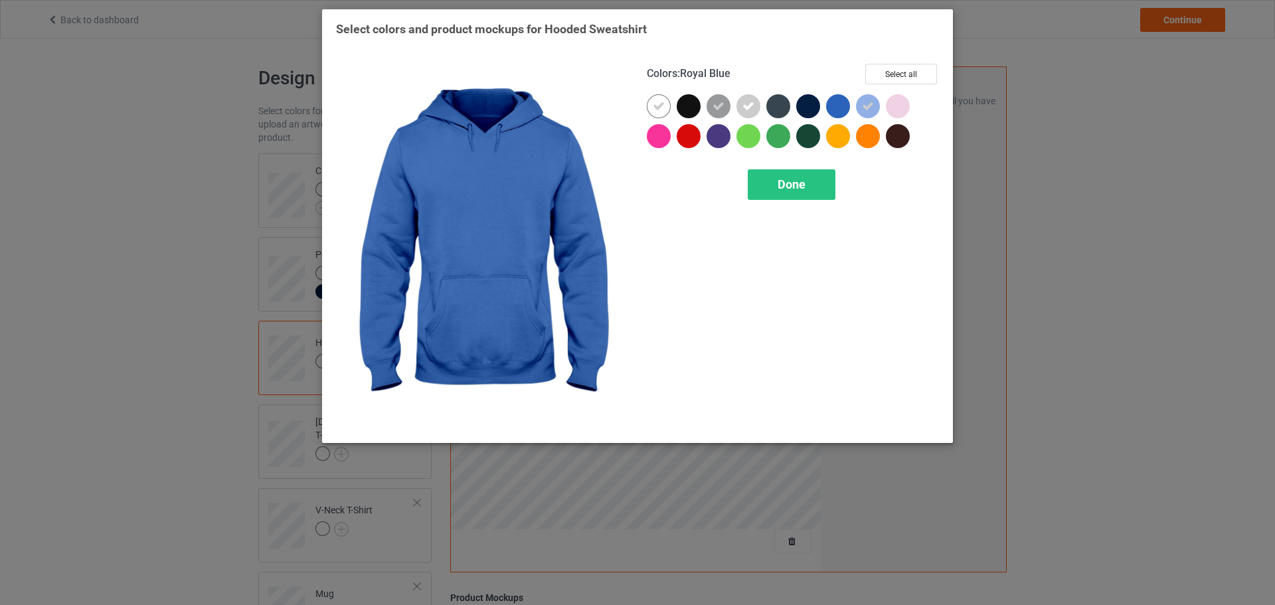
click at [837, 107] on div at bounding box center [838, 106] width 24 height 24
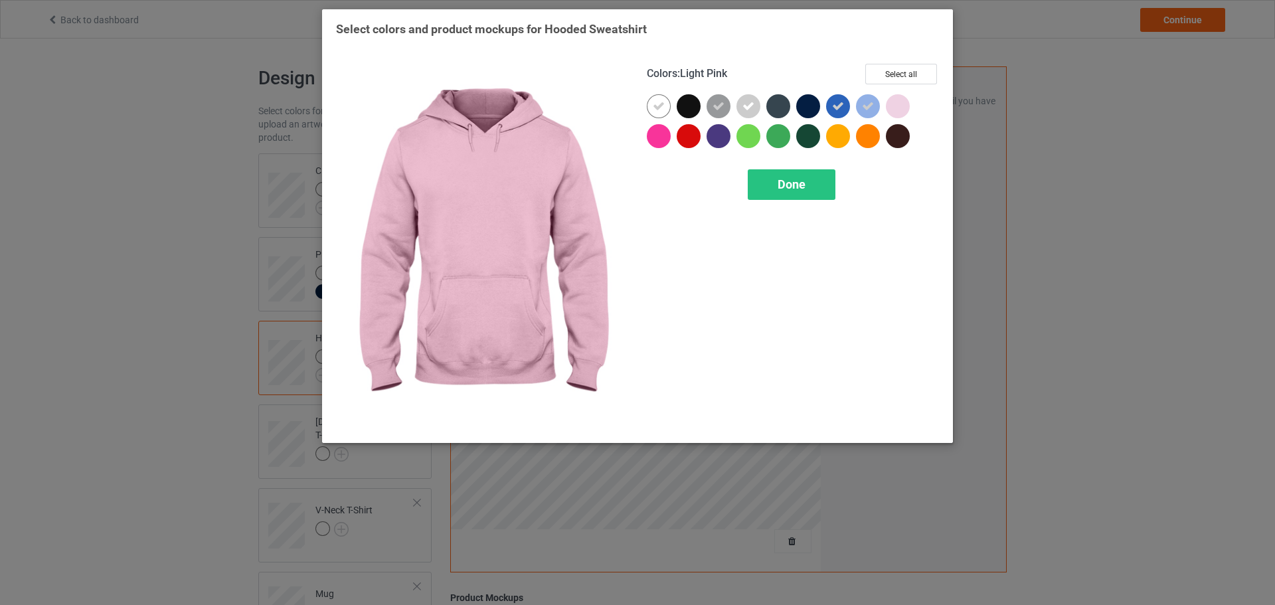
click at [900, 108] on div at bounding box center [898, 106] width 24 height 24
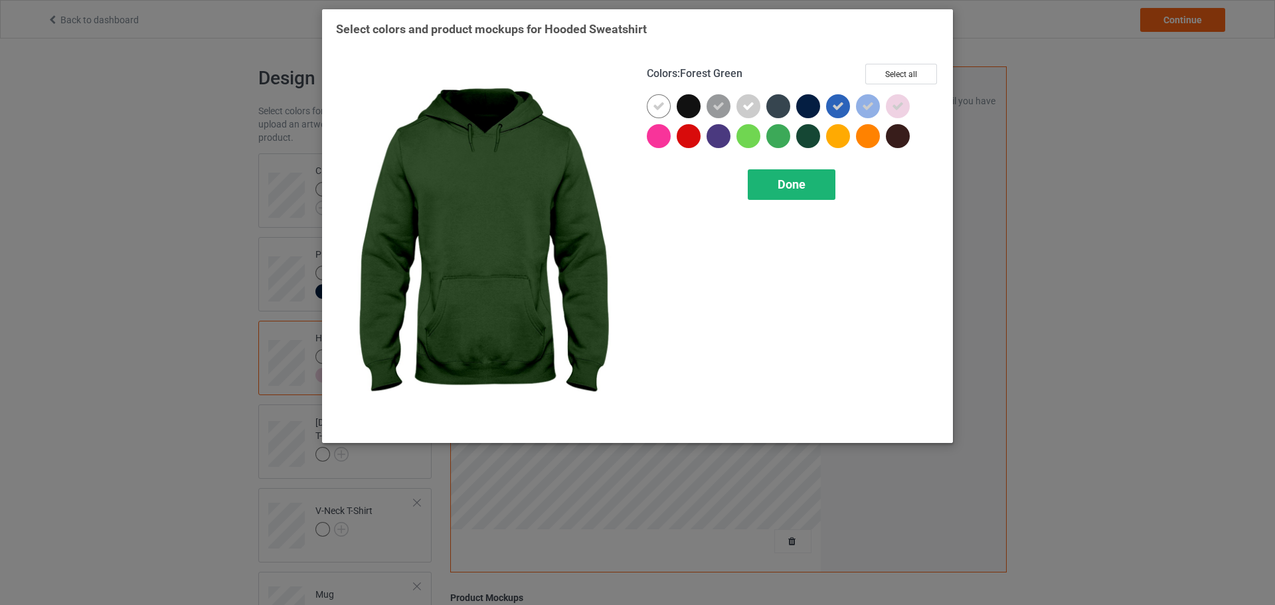
click at [791, 184] on span "Done" at bounding box center [791, 184] width 28 height 14
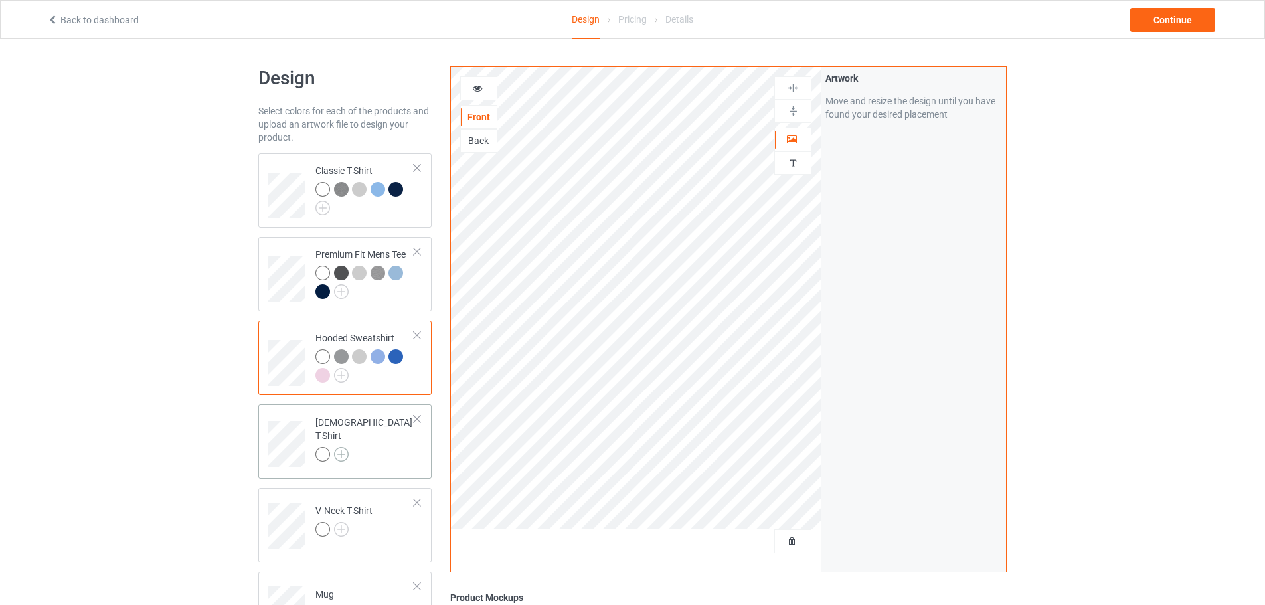
click at [342, 447] on img at bounding box center [341, 454] width 15 height 15
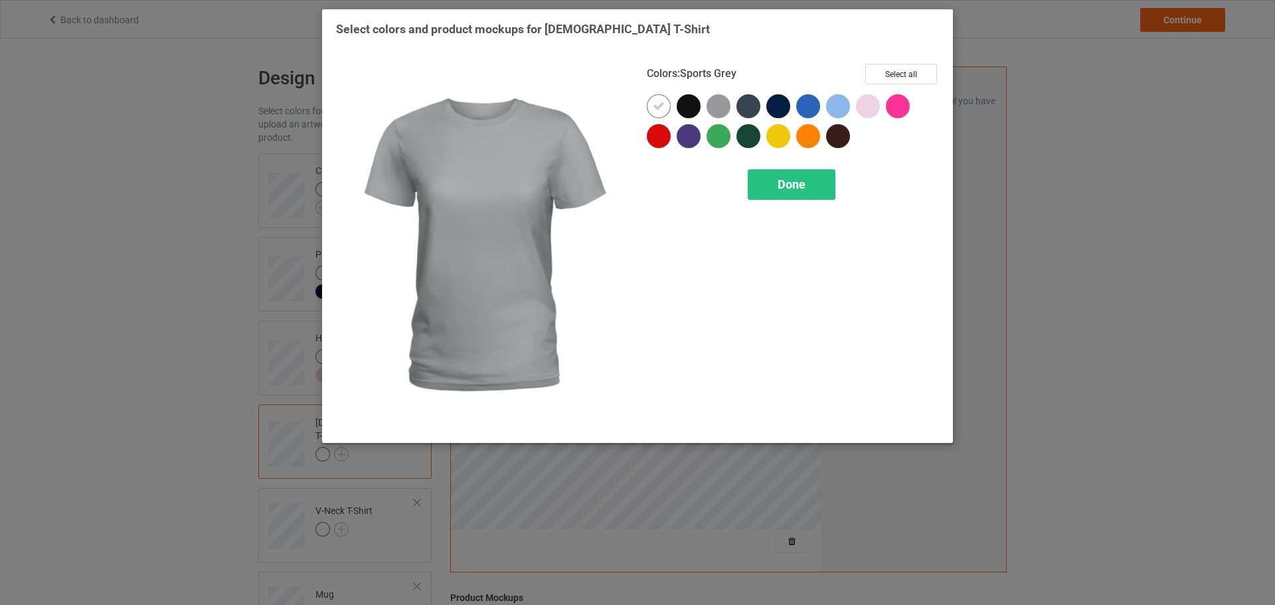
click at [722, 108] on div at bounding box center [718, 106] width 24 height 24
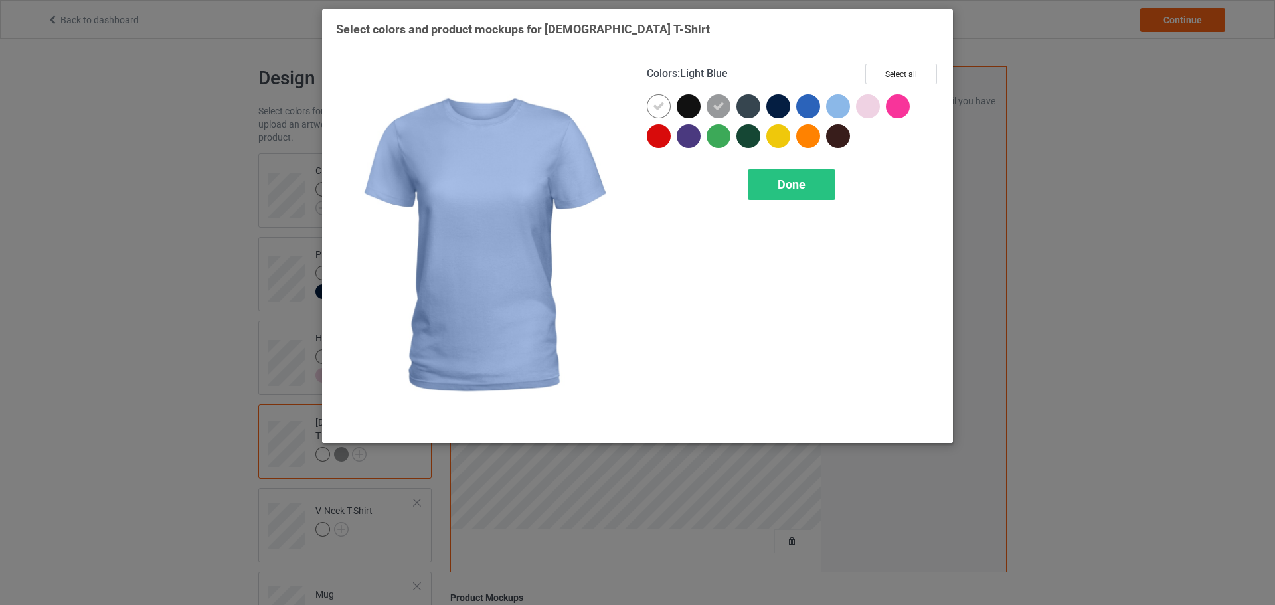
click at [833, 108] on div at bounding box center [838, 106] width 24 height 24
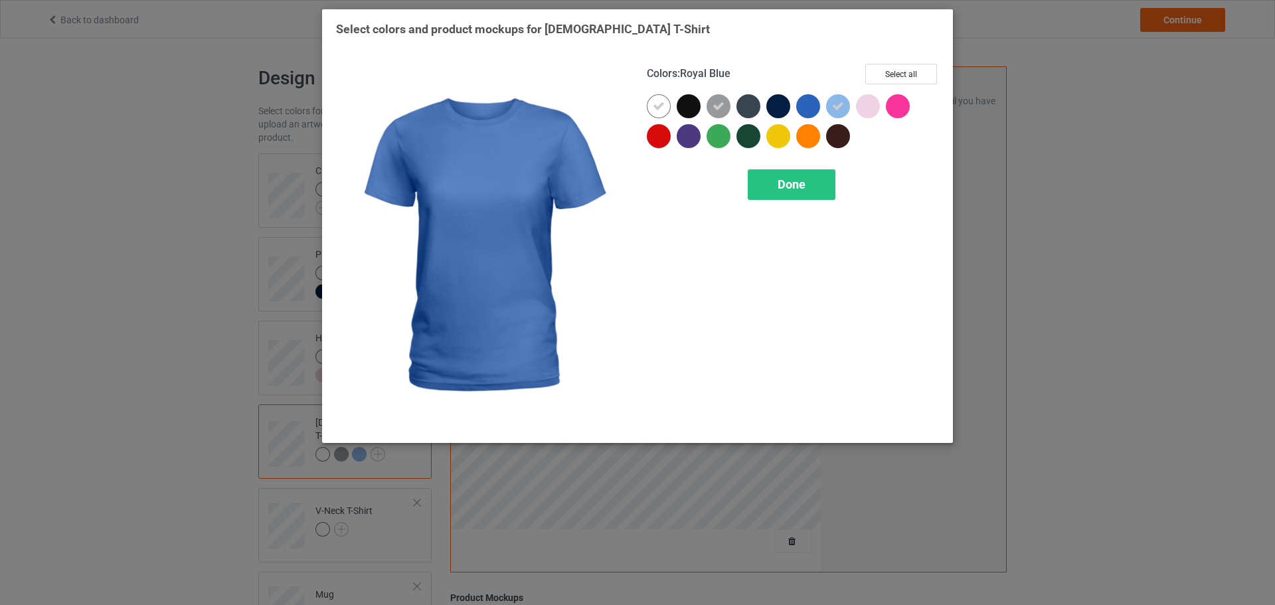
click at [817, 108] on div at bounding box center [808, 106] width 24 height 24
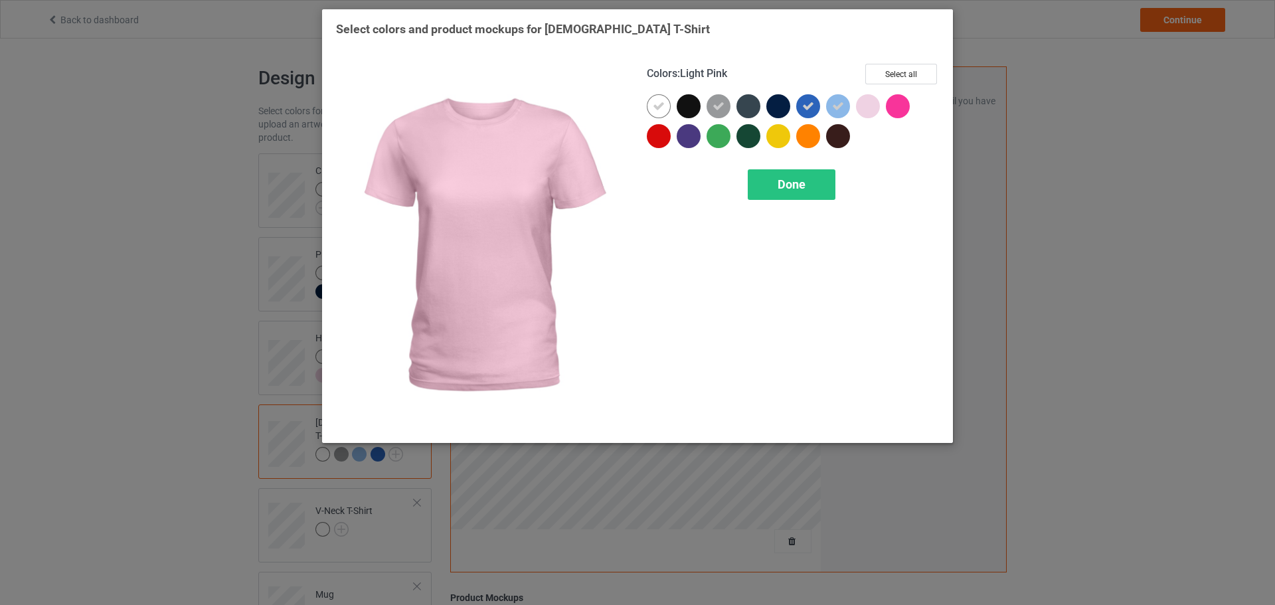
click at [869, 110] on div at bounding box center [868, 106] width 24 height 24
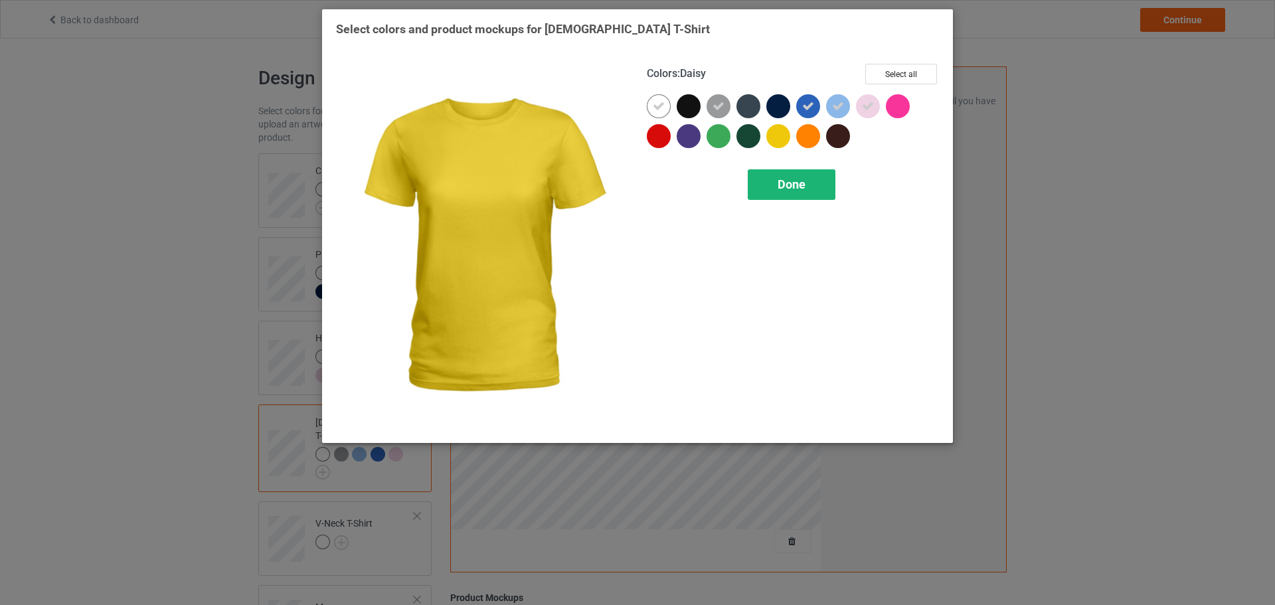
click at [773, 182] on div "Done" at bounding box center [792, 184] width 88 height 31
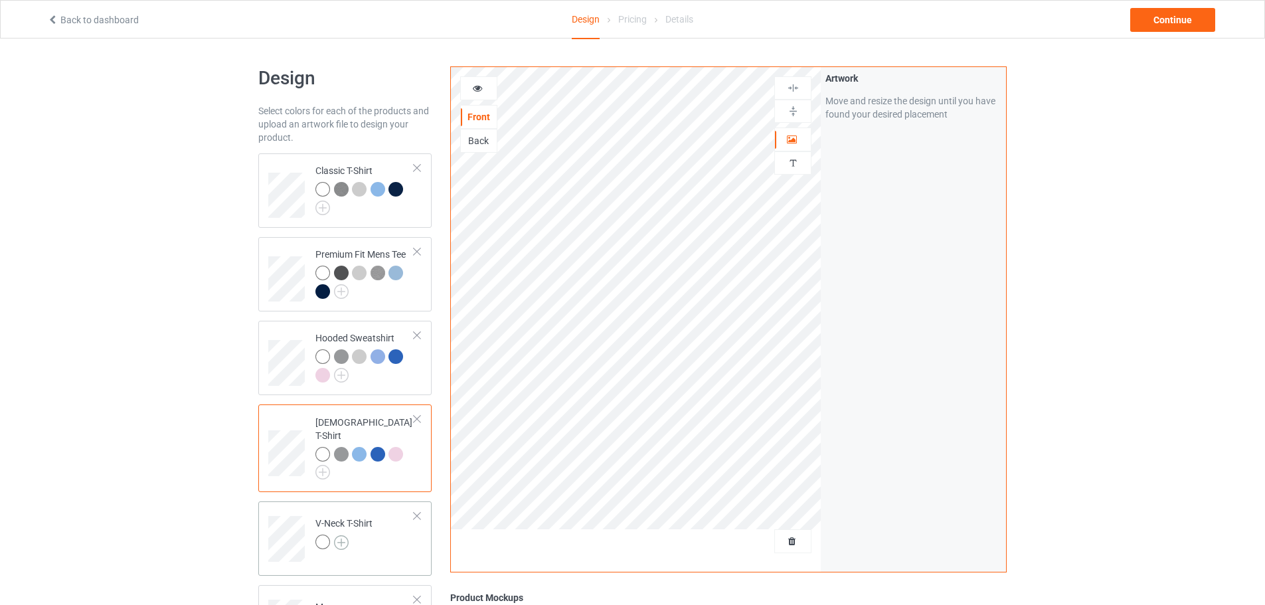
click at [342, 535] on img at bounding box center [341, 542] width 15 height 15
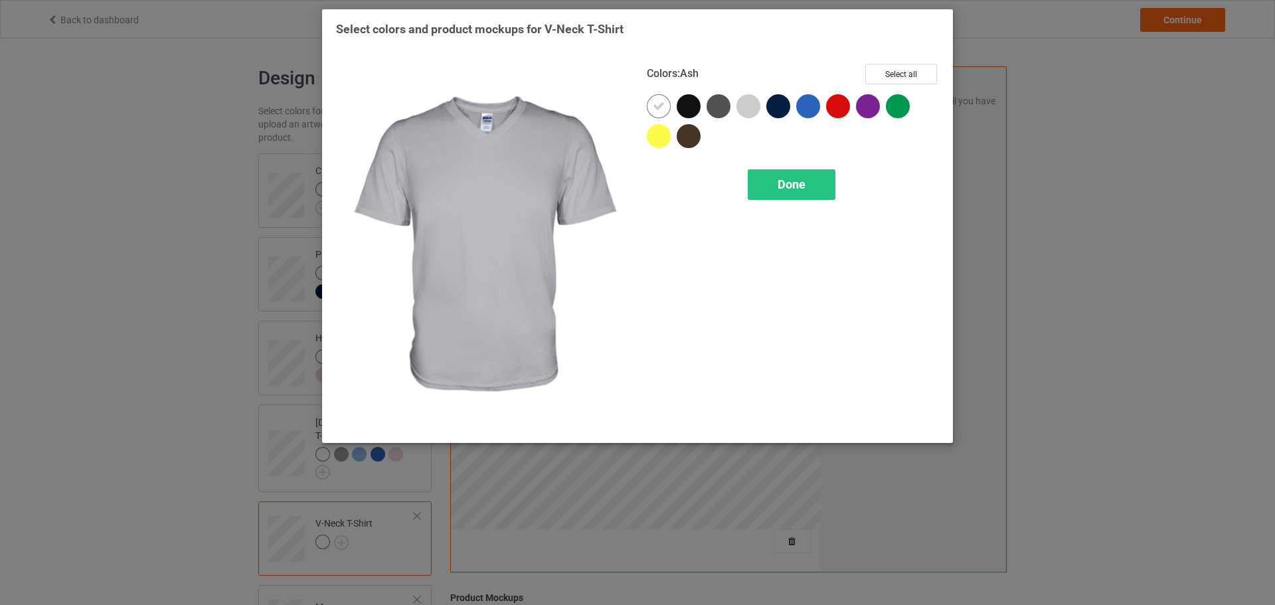
click at [740, 114] on div at bounding box center [748, 106] width 24 height 24
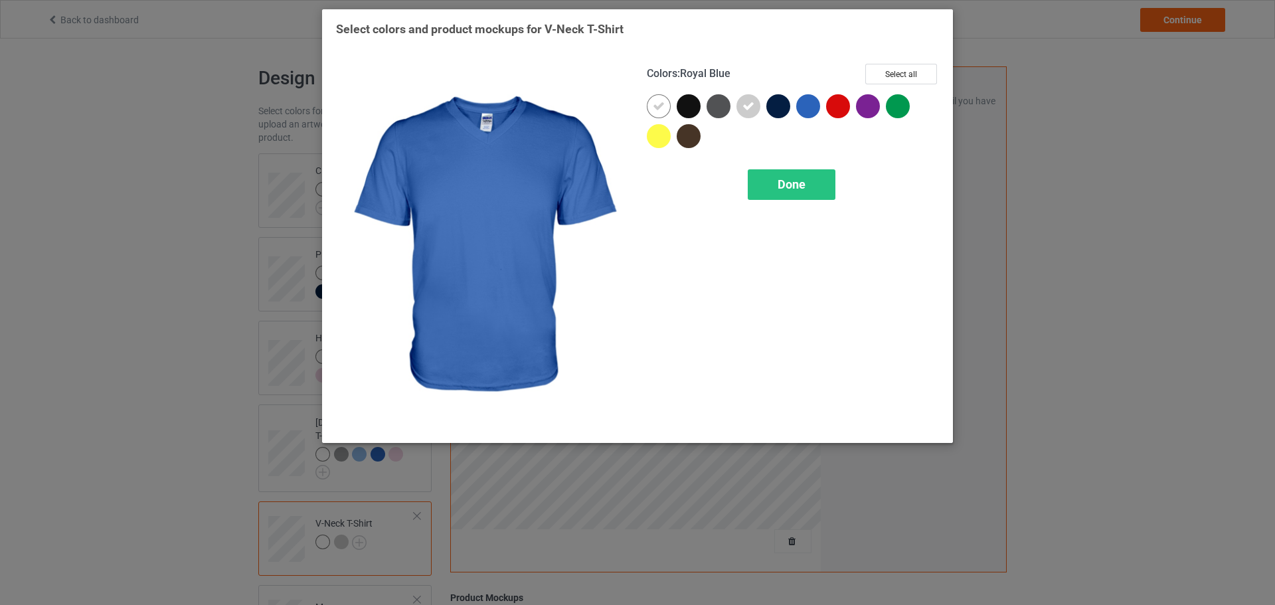
drag, startPoint x: 798, startPoint y: 194, endPoint x: 832, endPoint y: 111, distance: 89.6
click at [831, 116] on div "Colors : Royal Blue Select all Done" at bounding box center [792, 246] width 311 height 384
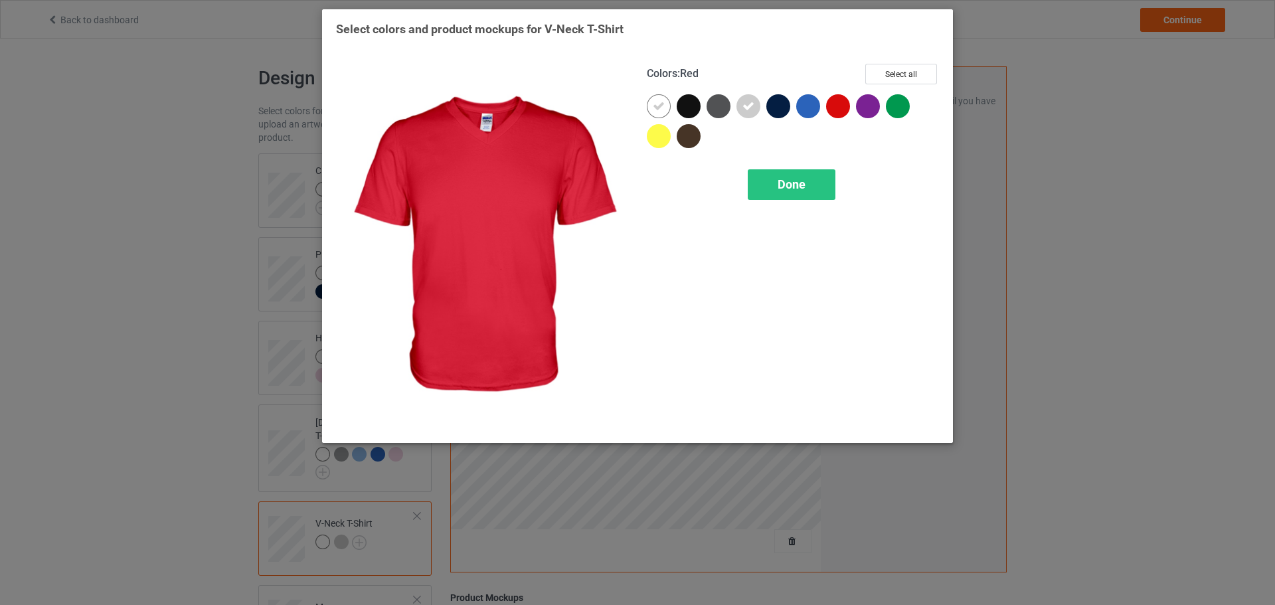
click at [817, 108] on div at bounding box center [808, 106] width 24 height 24
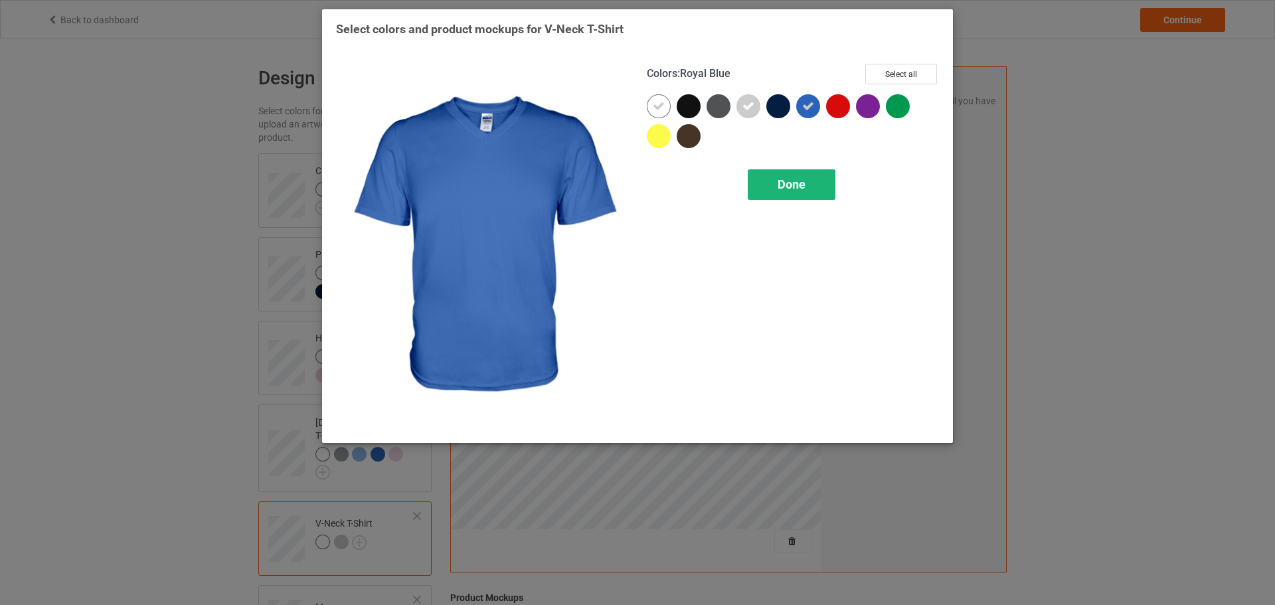
click at [807, 183] on div "Done" at bounding box center [792, 184] width 88 height 31
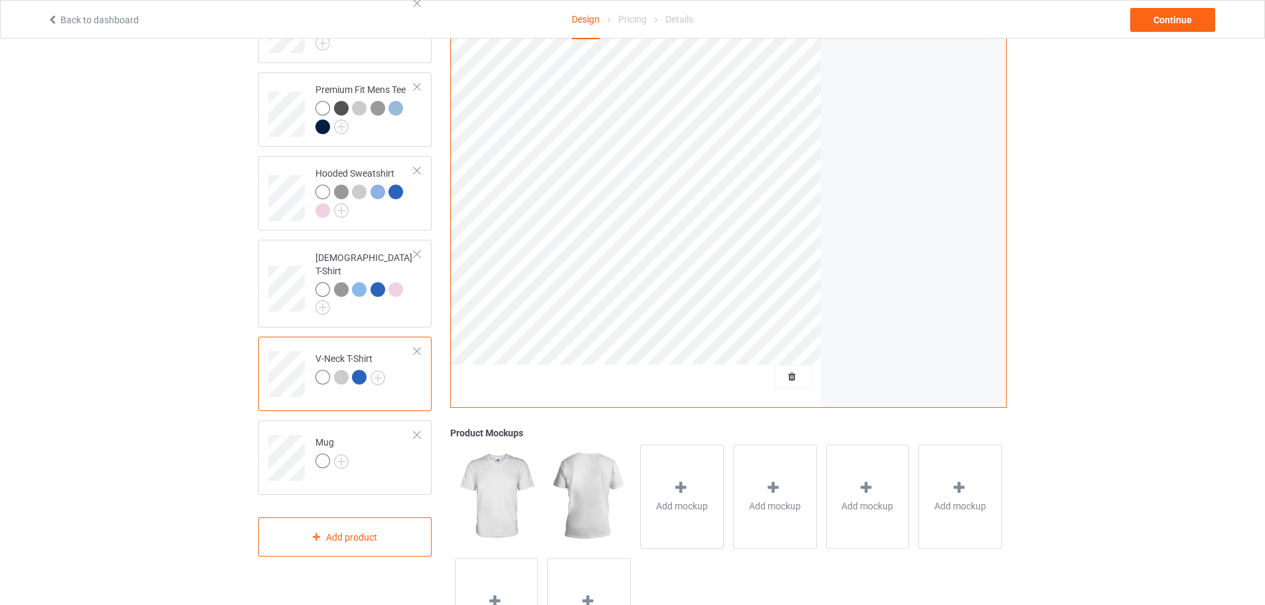
scroll to position [199, 0]
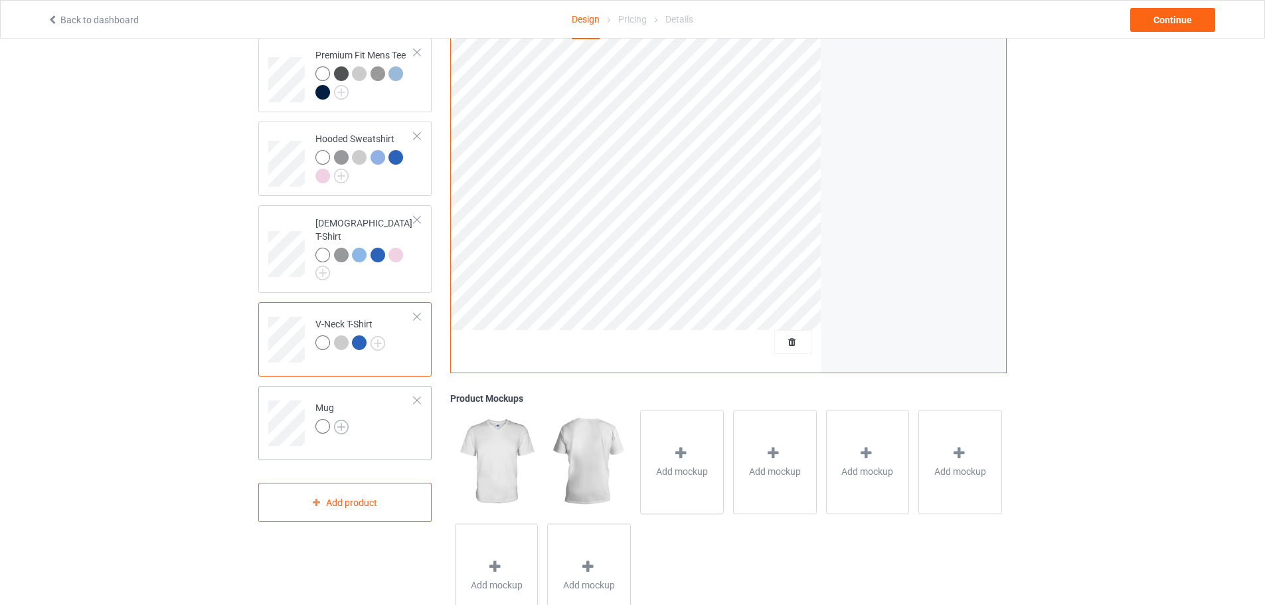
click at [340, 420] on img at bounding box center [341, 427] width 15 height 15
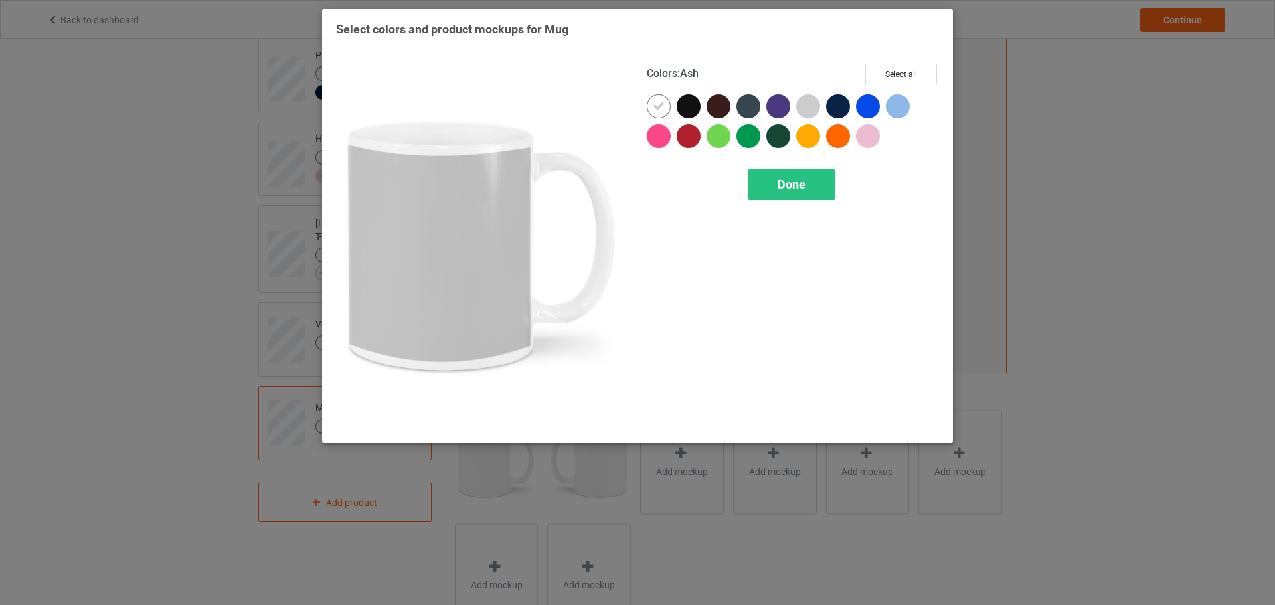
click at [807, 101] on div at bounding box center [808, 106] width 24 height 24
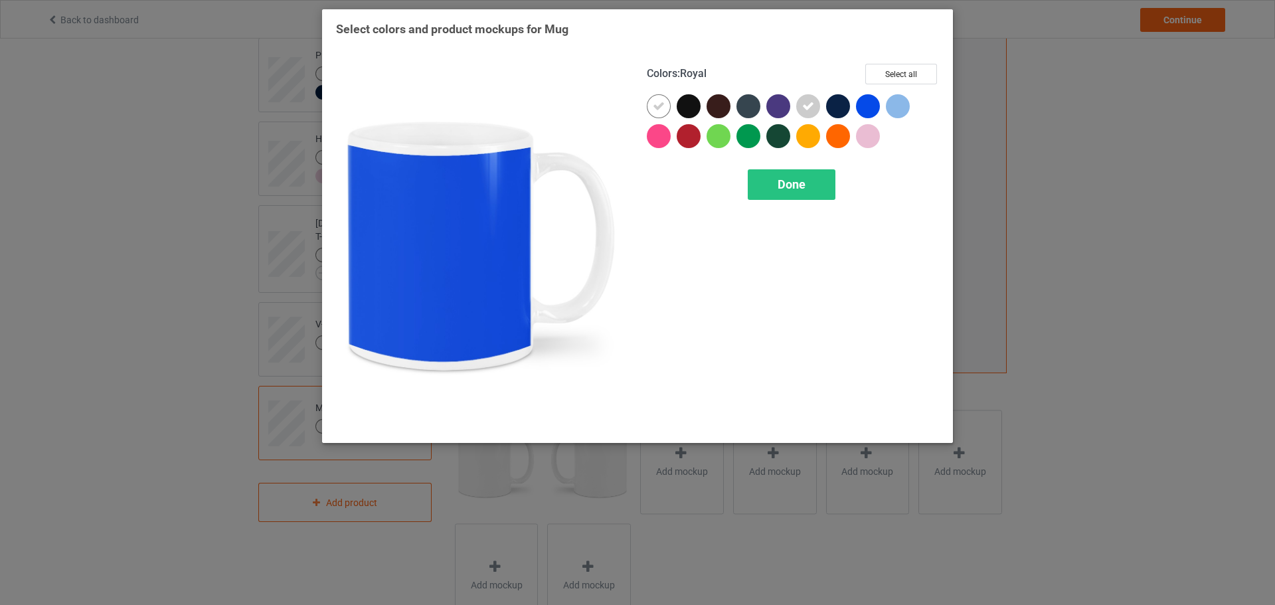
click at [872, 108] on div at bounding box center [868, 106] width 24 height 24
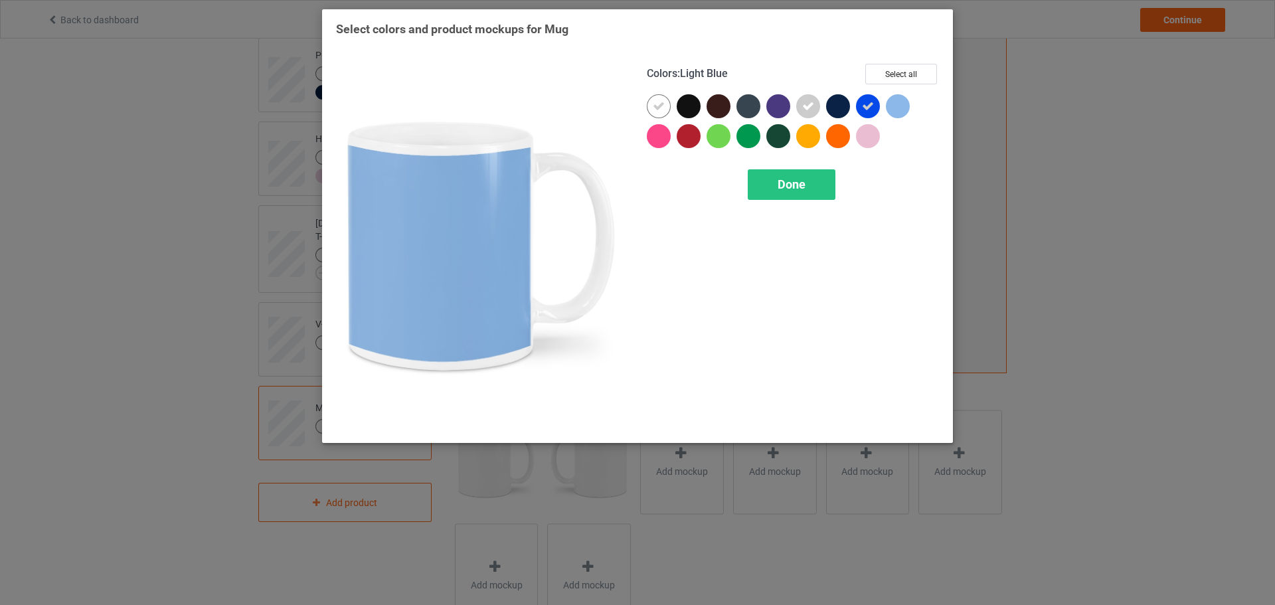
click at [909, 109] on div at bounding box center [898, 106] width 24 height 24
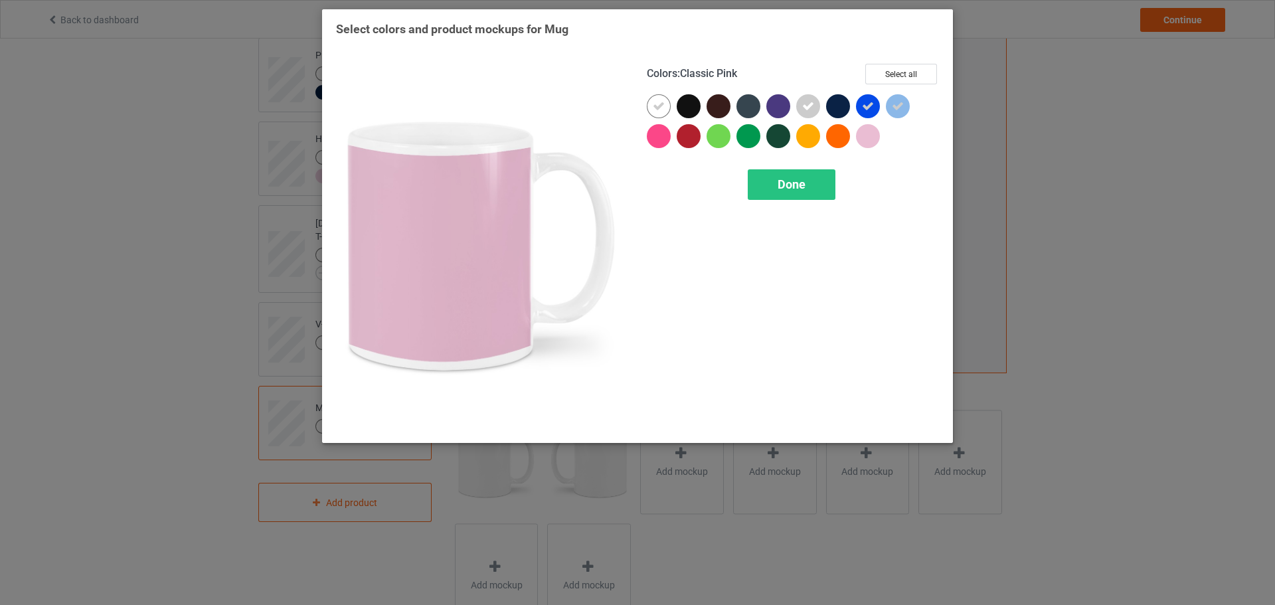
click at [881, 139] on div at bounding box center [871, 139] width 30 height 30
click at [873, 142] on icon at bounding box center [868, 136] width 12 height 12
click at [864, 147] on div at bounding box center [868, 136] width 24 height 24
click at [781, 195] on div "Done" at bounding box center [792, 184] width 88 height 31
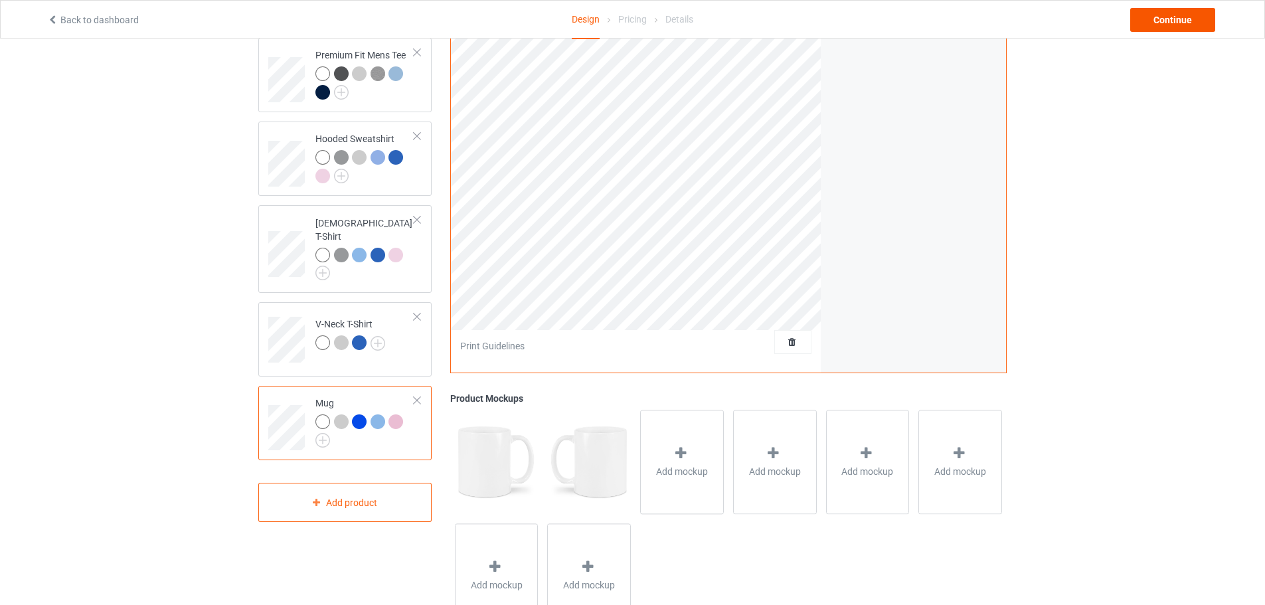
drag, startPoint x: 1136, startPoint y: 31, endPoint x: 1150, endPoint y: 31, distance: 14.6
click at [1137, 31] on div "Back to dashboard Design Pricing Details Continue" at bounding box center [632, 19] width 1189 height 37
click at [1160, 29] on div "Continue" at bounding box center [1172, 20] width 85 height 24
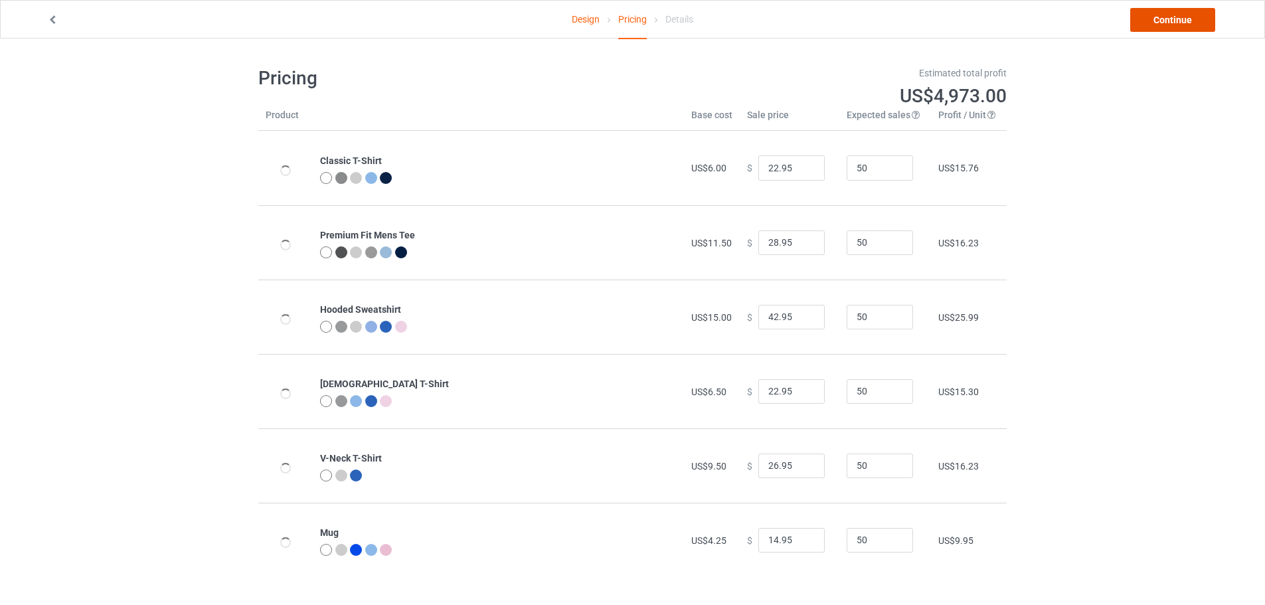
click at [1164, 29] on link "Continue" at bounding box center [1172, 20] width 85 height 24
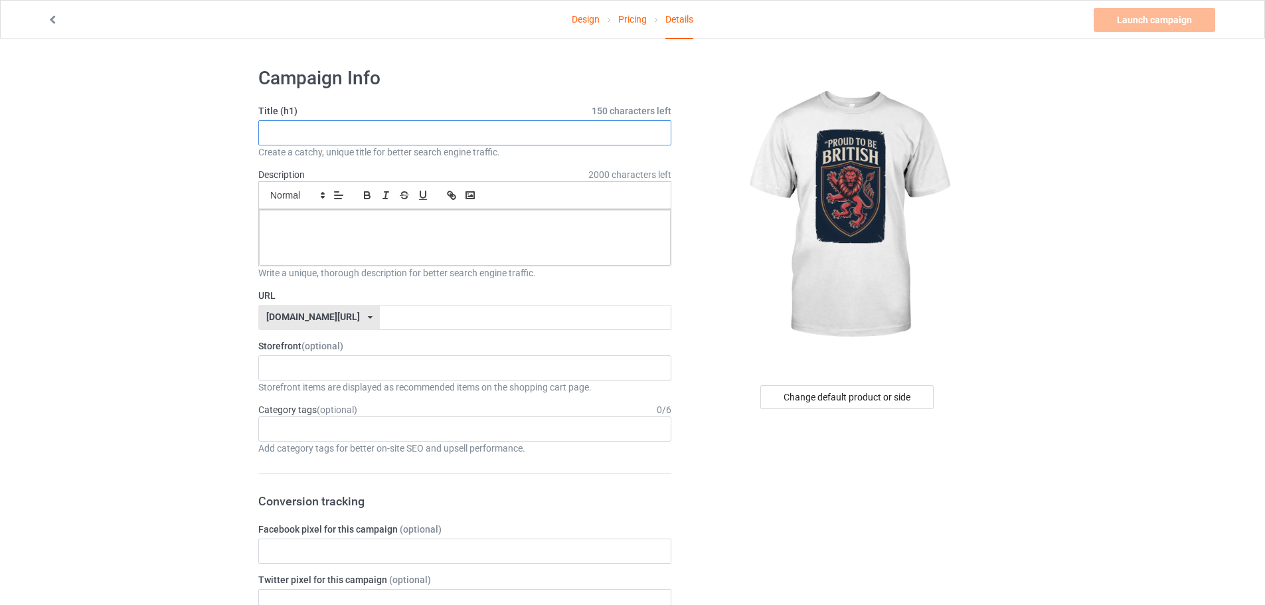
click at [437, 135] on input "text" at bounding box center [464, 132] width 413 height 25
paste input "Proud To Be British T-Shirt"
type input "Proud To Be British T-Shirt"
click at [424, 248] on div at bounding box center [465, 238] width 412 height 56
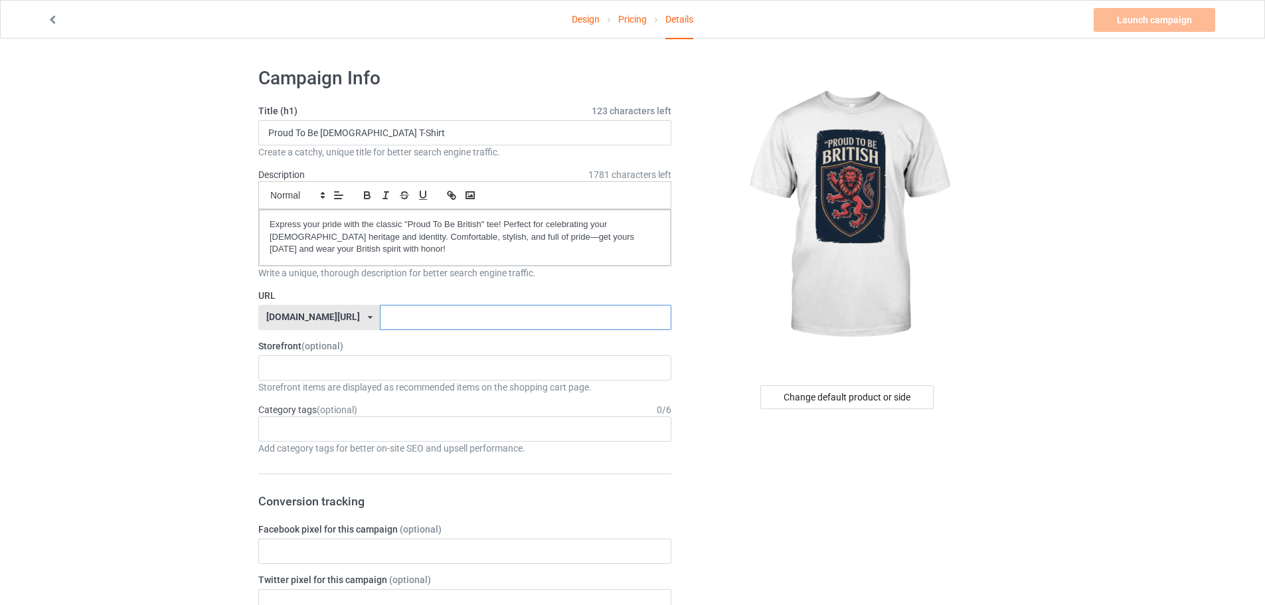
click at [380, 317] on input "text" at bounding box center [525, 317] width 291 height 25
paste input "Proud-To-Be-British-T-Shirt"
type input "Proud-To-Be-British-T-Shirt3"
click at [333, 373] on div "KIOTA Gaming Finish Line Fitness Mi-Tees 6767c36548d7ee002e084532 651a982803c4d…" at bounding box center [464, 367] width 413 height 25
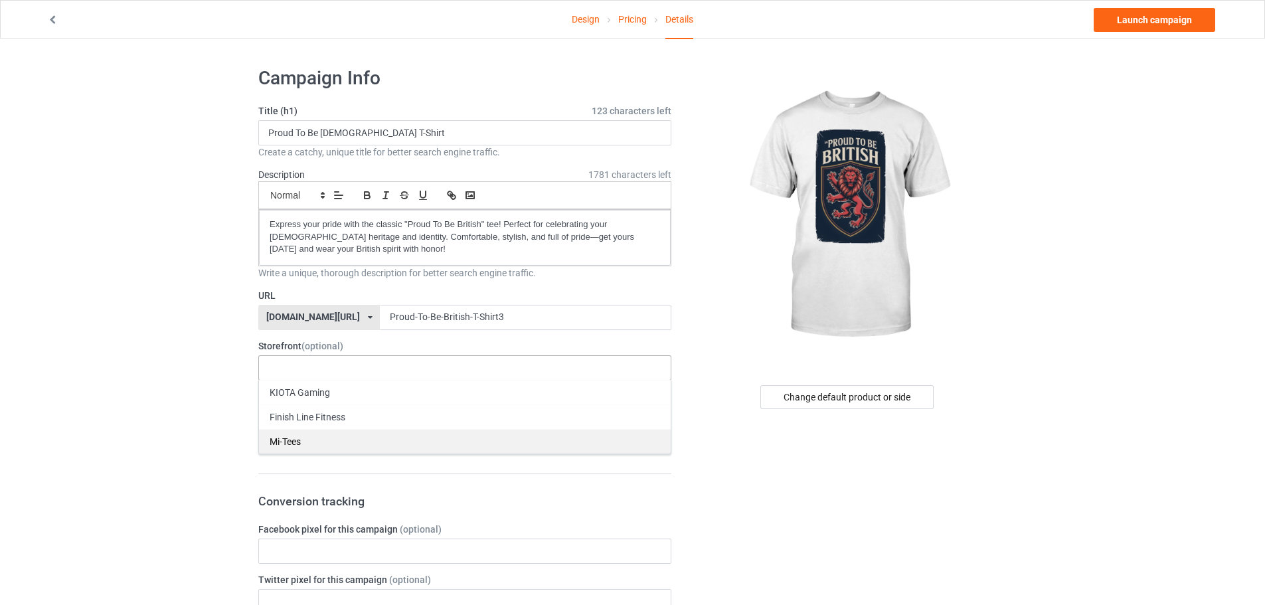
click at [301, 440] on div "Mi-Tees" at bounding box center [465, 441] width 412 height 25
click at [297, 422] on div "Age > 1-19 > 1 Age > 1-12 Months > 1 Month Age > 1-12 Months Age > 1-19 Age > 1…" at bounding box center [464, 428] width 413 height 25
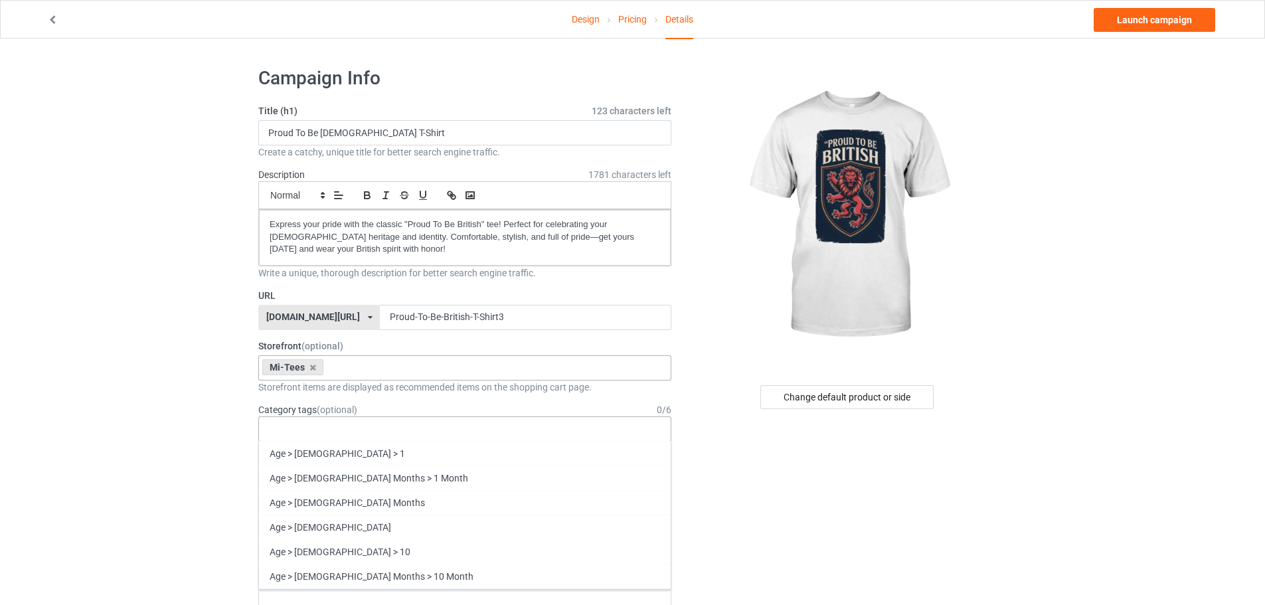
paste input "brit"
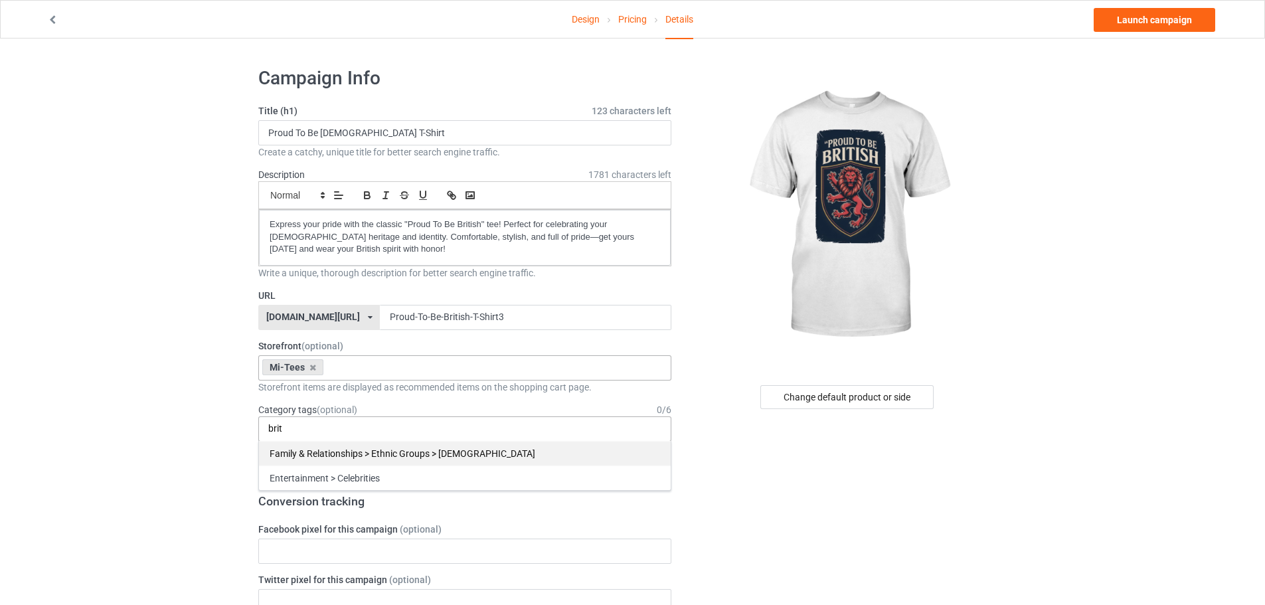
type input "brit"
click at [349, 444] on div "Family & Relationships > Ethnic Groups > [DEMOGRAPHIC_DATA]" at bounding box center [465, 453] width 412 height 25
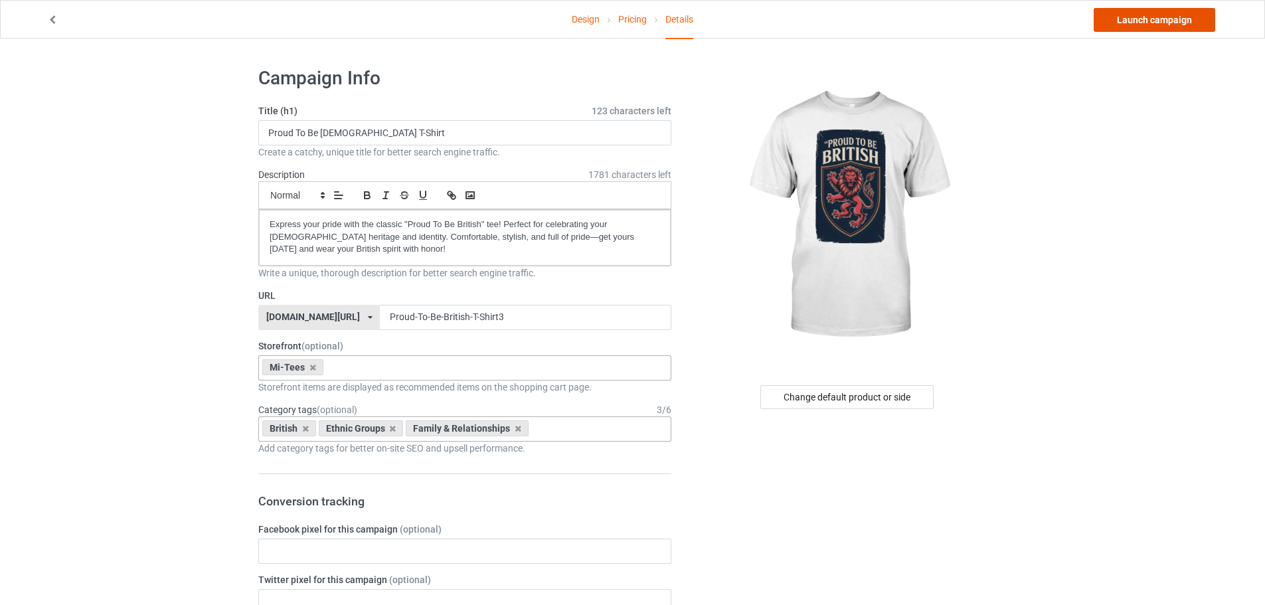
click at [1149, 25] on link "Launch campaign" at bounding box center [1153, 20] width 121 height 24
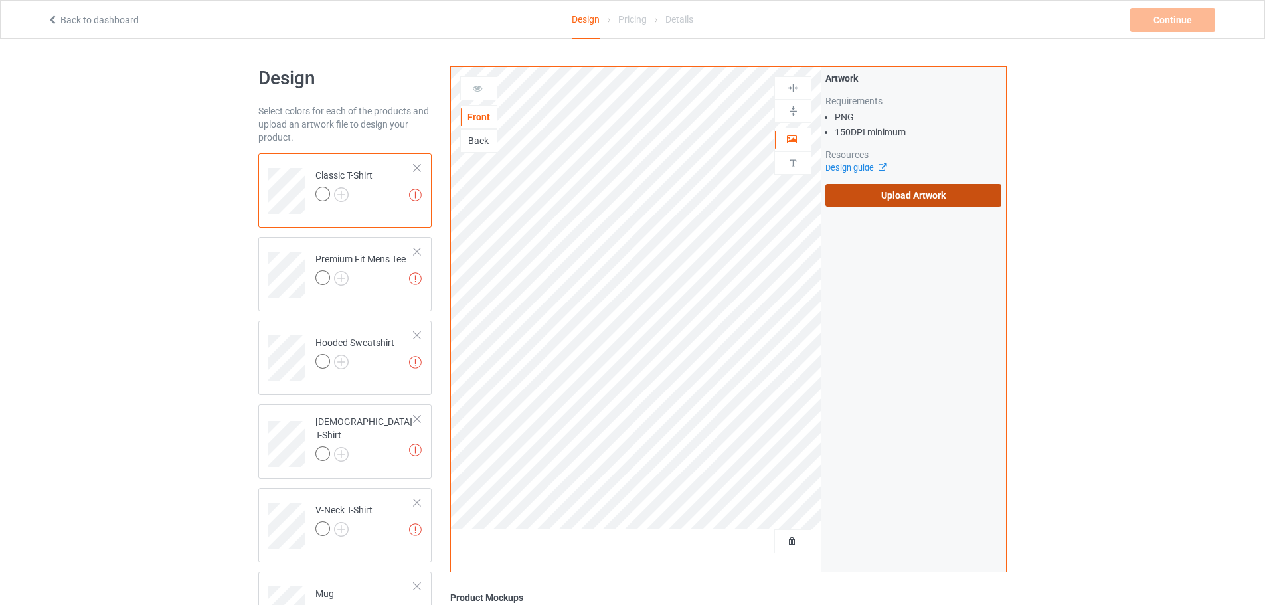
click at [875, 186] on label "Upload Artwork" at bounding box center [913, 195] width 176 height 23
click at [0, 0] on input "Upload Artwork" at bounding box center [0, 0] width 0 height 0
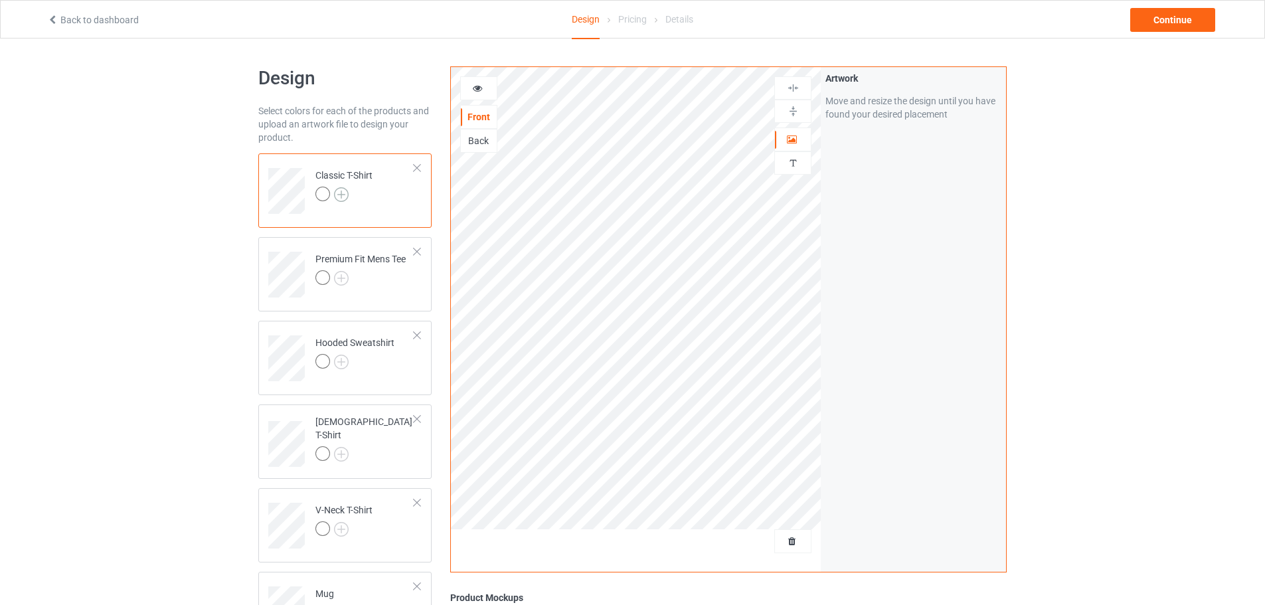
click at [341, 193] on img at bounding box center [341, 194] width 15 height 15
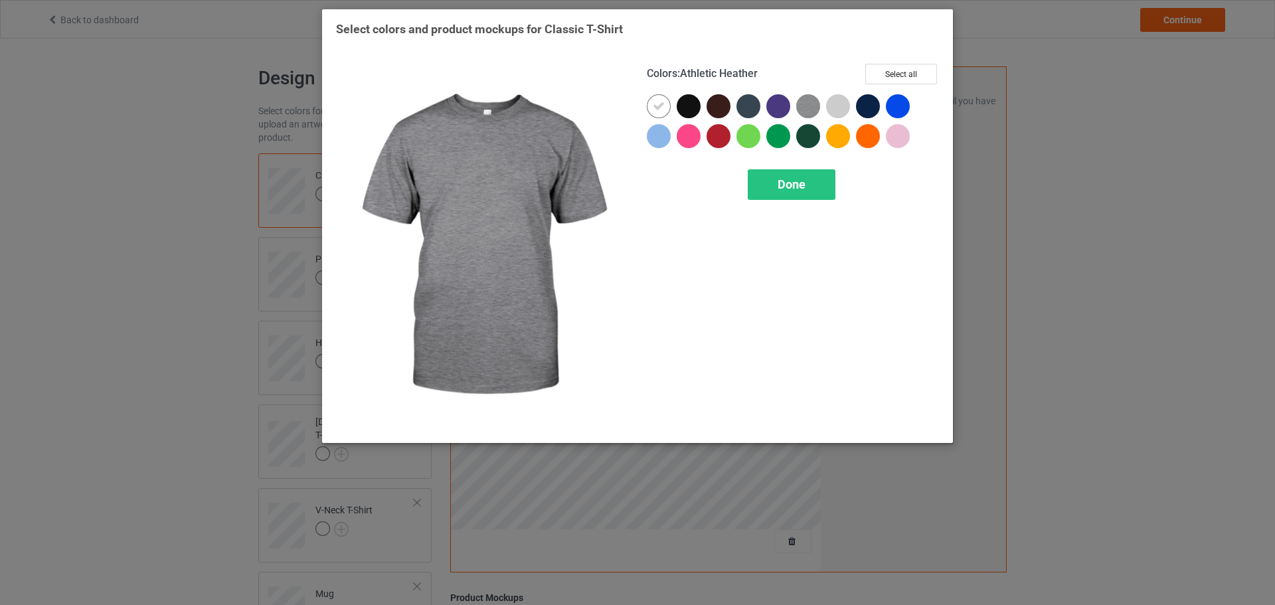
click at [807, 106] on img at bounding box center [808, 106] width 24 height 24
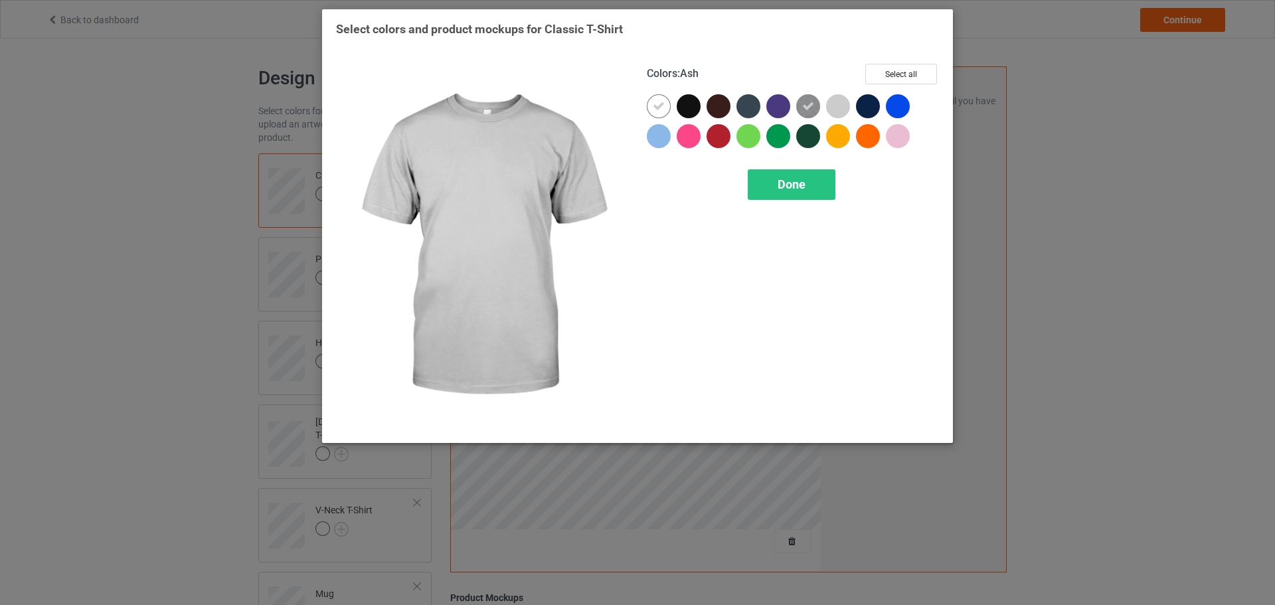
drag, startPoint x: 831, startPoint y: 104, endPoint x: 807, endPoint y: 111, distance: 25.4
click at [832, 104] on div at bounding box center [838, 106] width 24 height 24
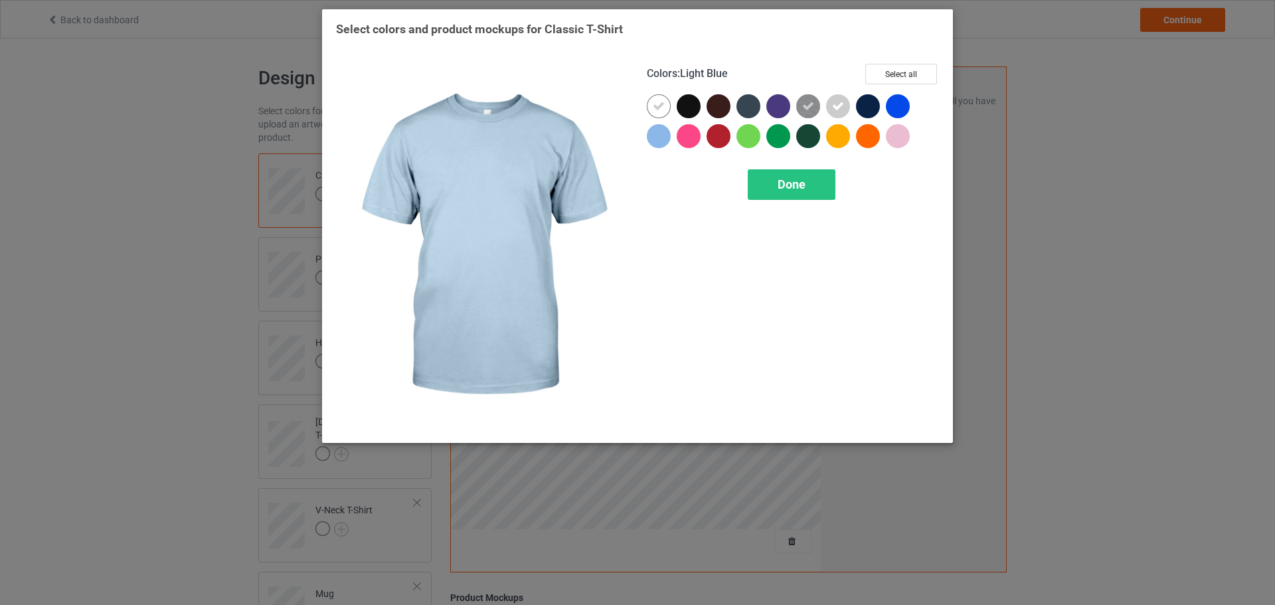
click at [661, 140] on div at bounding box center [659, 136] width 24 height 24
click at [763, 189] on div "Done" at bounding box center [792, 184] width 88 height 31
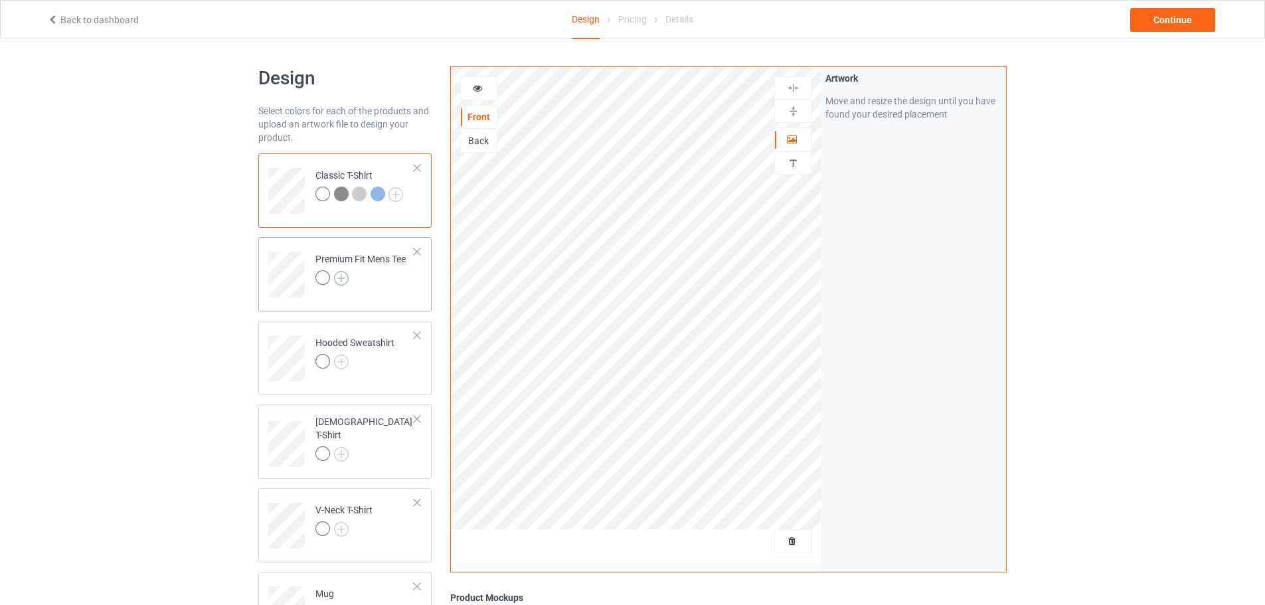
click at [338, 279] on img at bounding box center [341, 278] width 15 height 15
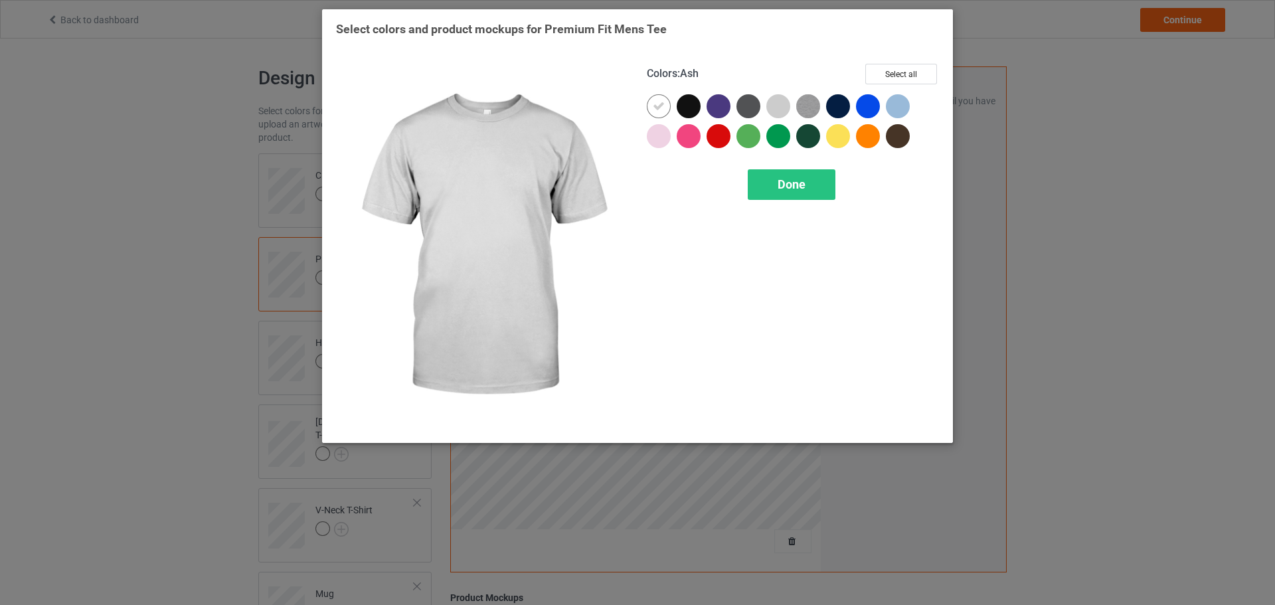
click at [787, 109] on div at bounding box center [778, 106] width 24 height 24
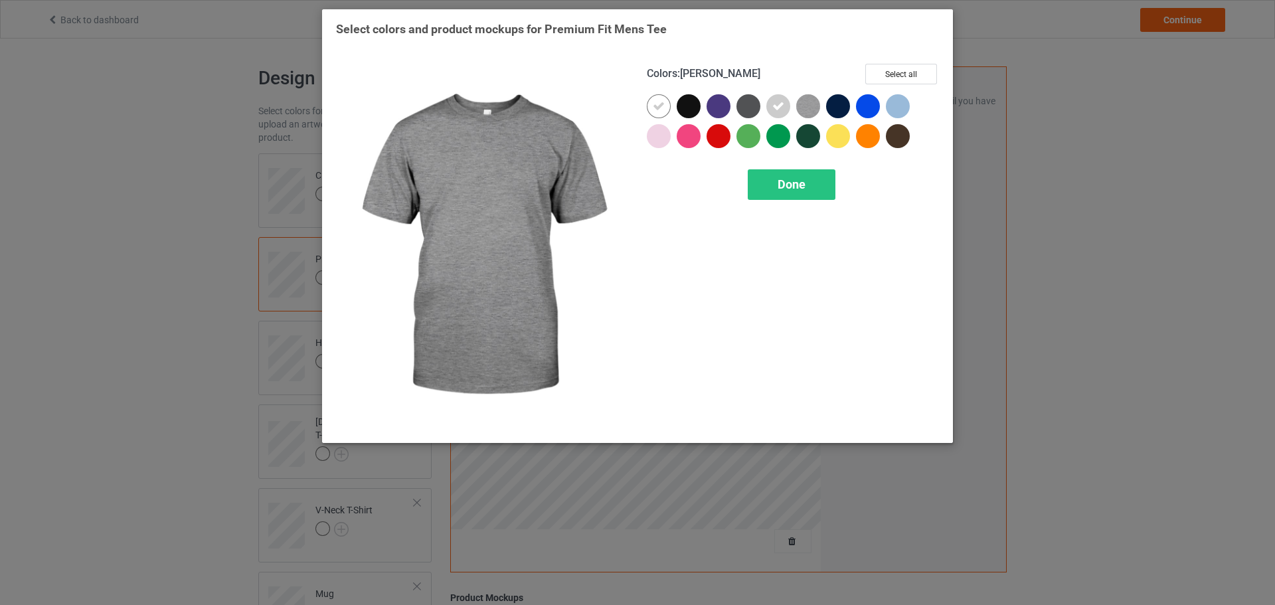
click at [803, 108] on img at bounding box center [808, 106] width 24 height 24
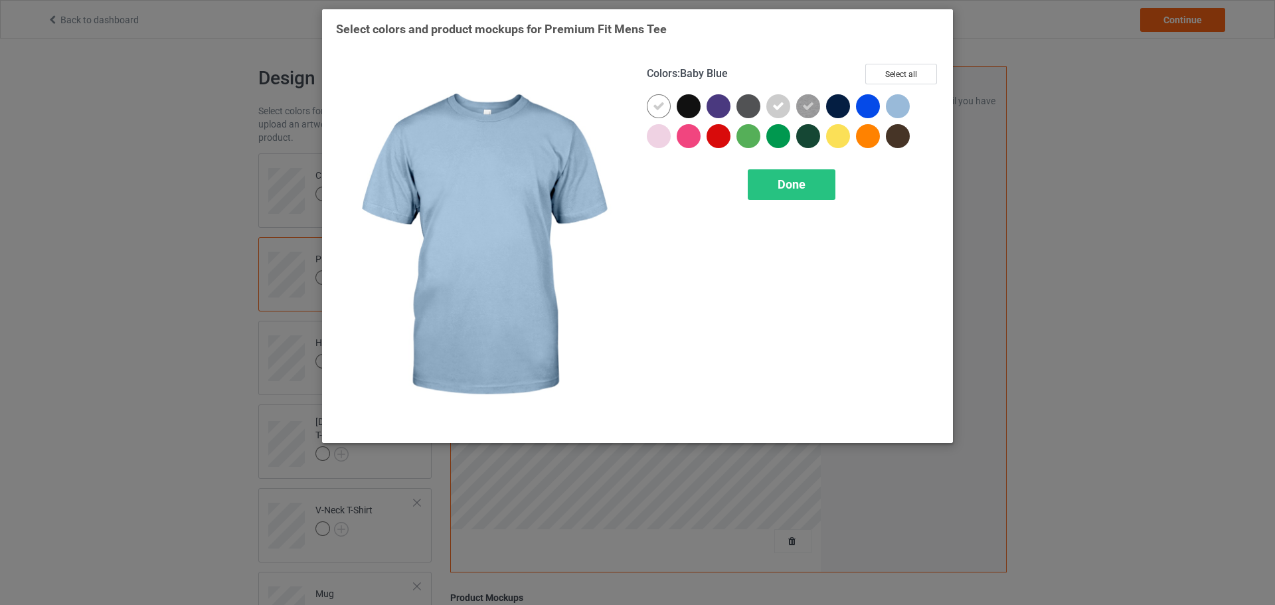
click at [886, 106] on div at bounding box center [898, 106] width 24 height 24
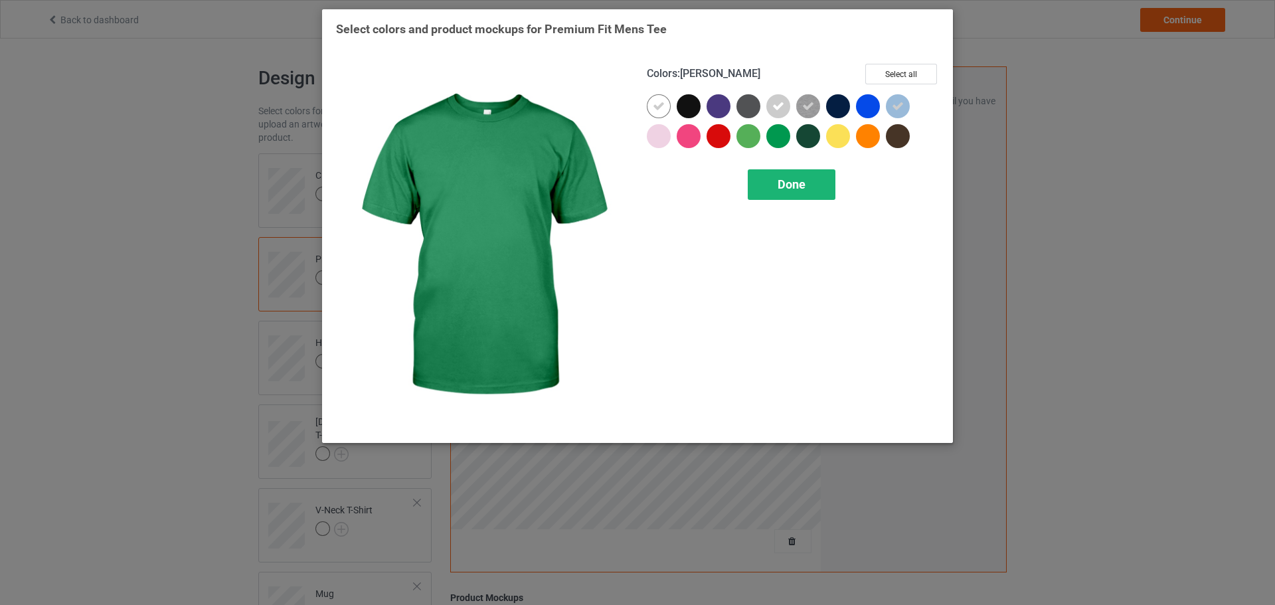
click at [784, 187] on span "Done" at bounding box center [791, 184] width 28 height 14
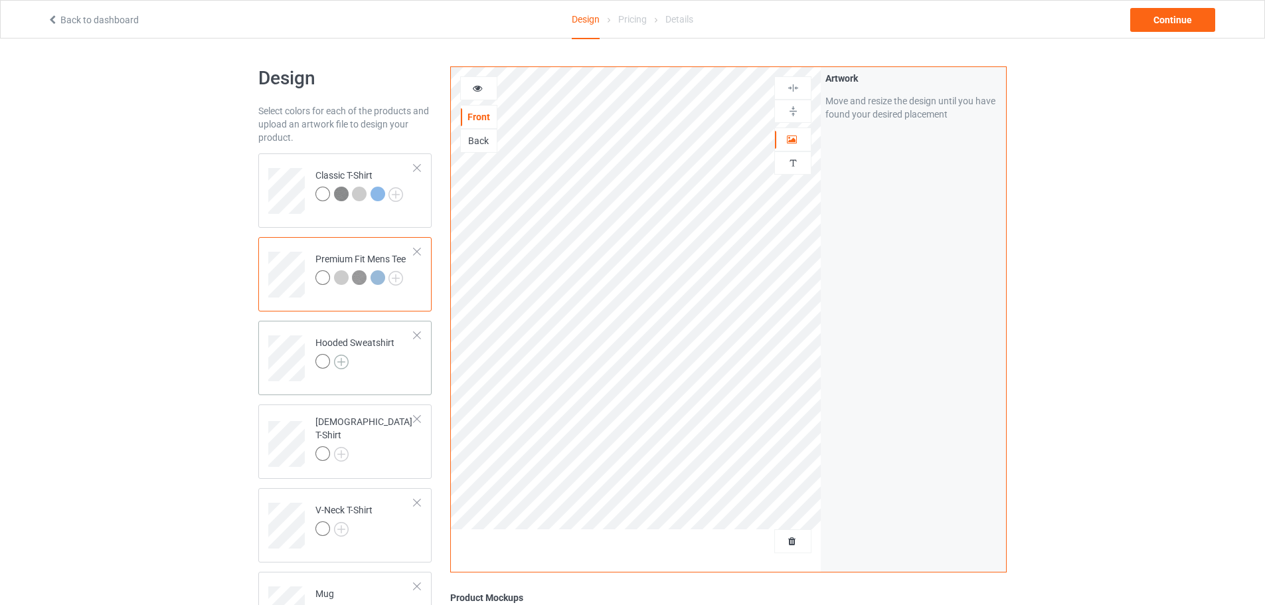
click at [342, 360] on img at bounding box center [341, 362] width 15 height 15
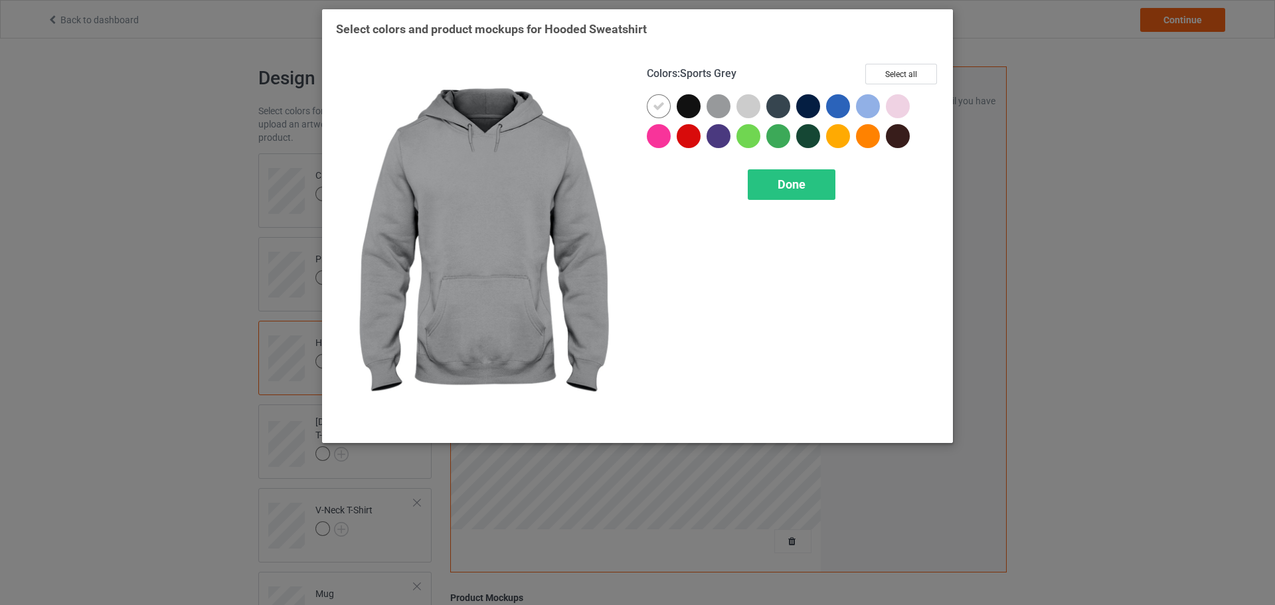
click at [716, 105] on div at bounding box center [718, 106] width 24 height 24
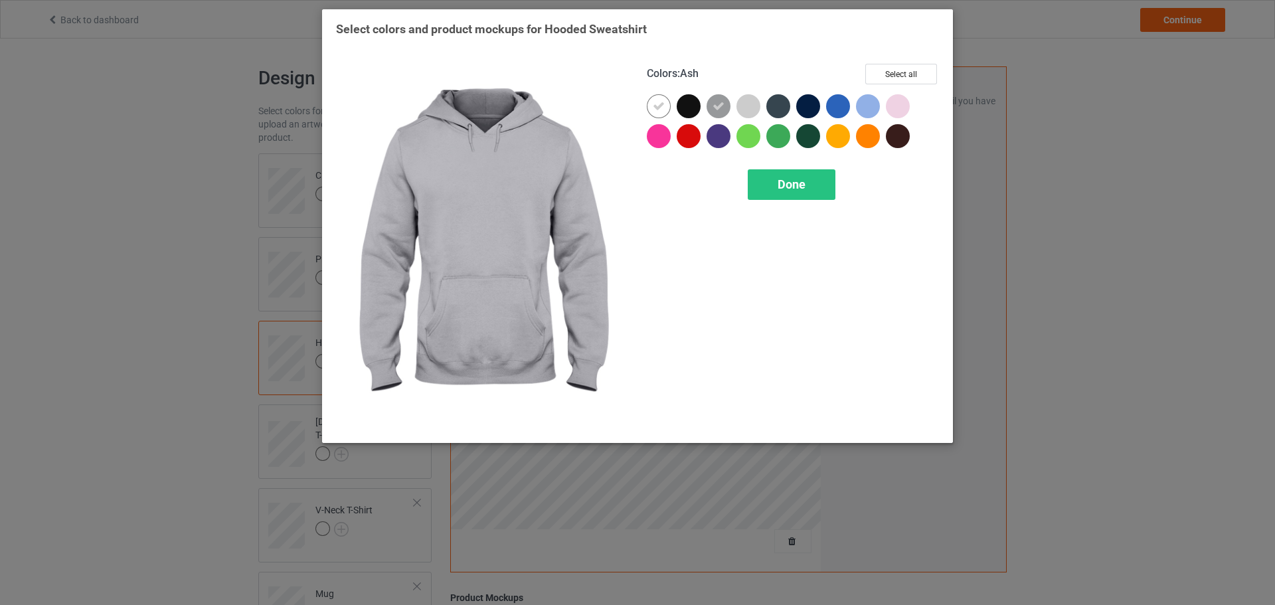
click at [742, 105] on div at bounding box center [748, 106] width 24 height 24
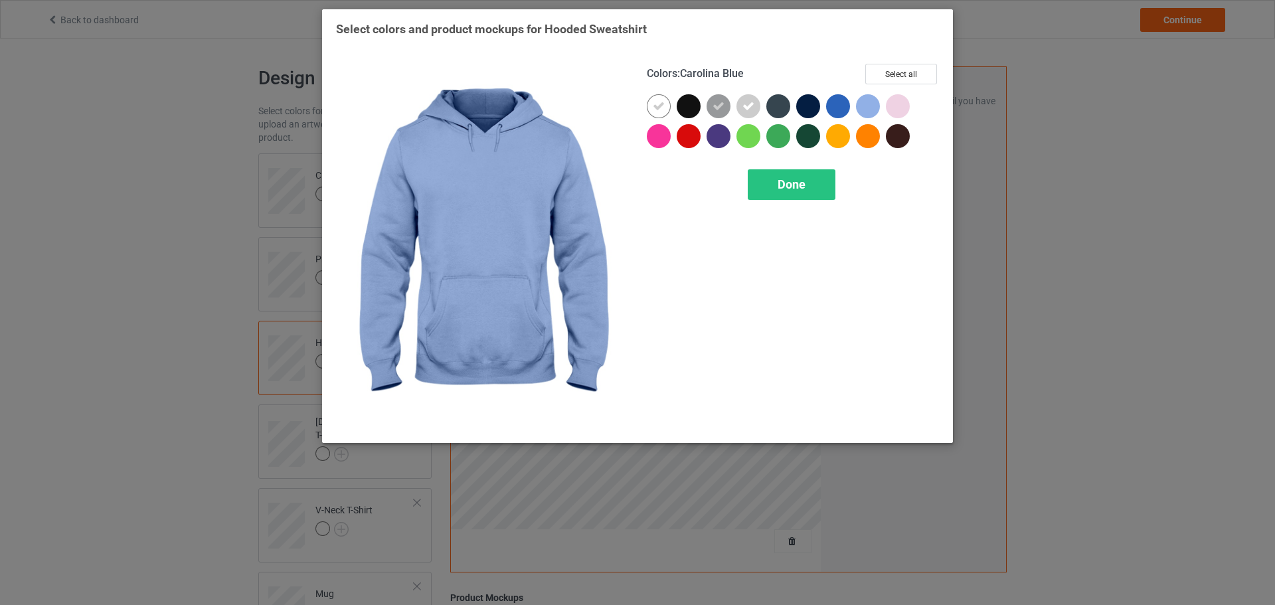
click at [867, 108] on div at bounding box center [868, 106] width 24 height 24
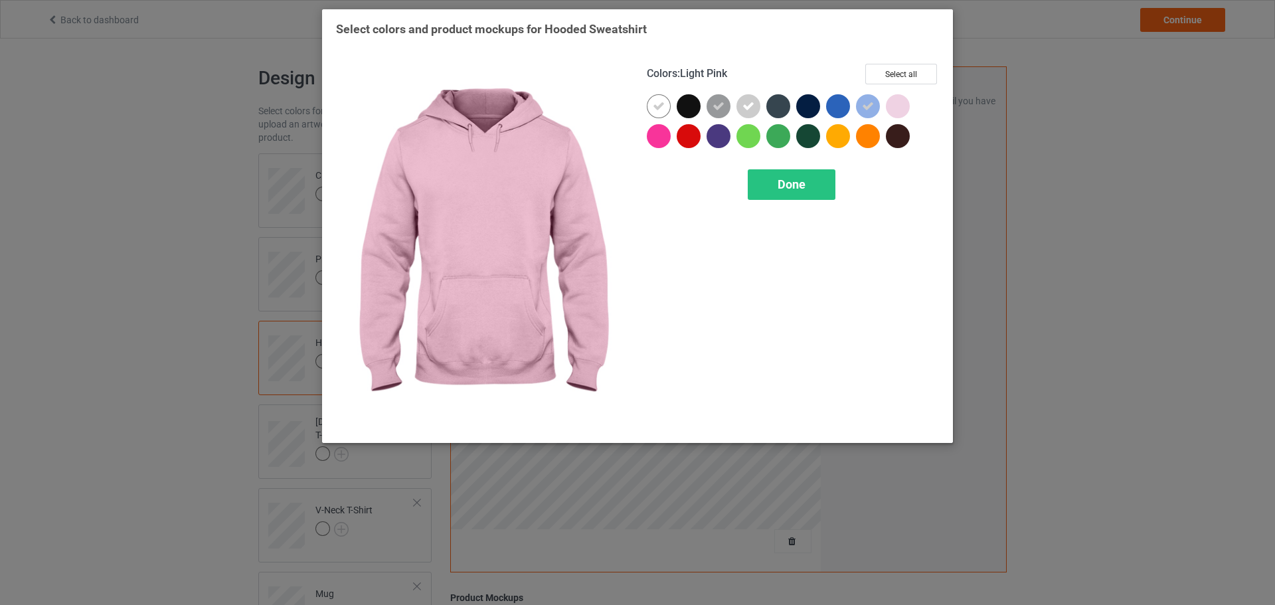
click at [906, 108] on div at bounding box center [898, 106] width 24 height 24
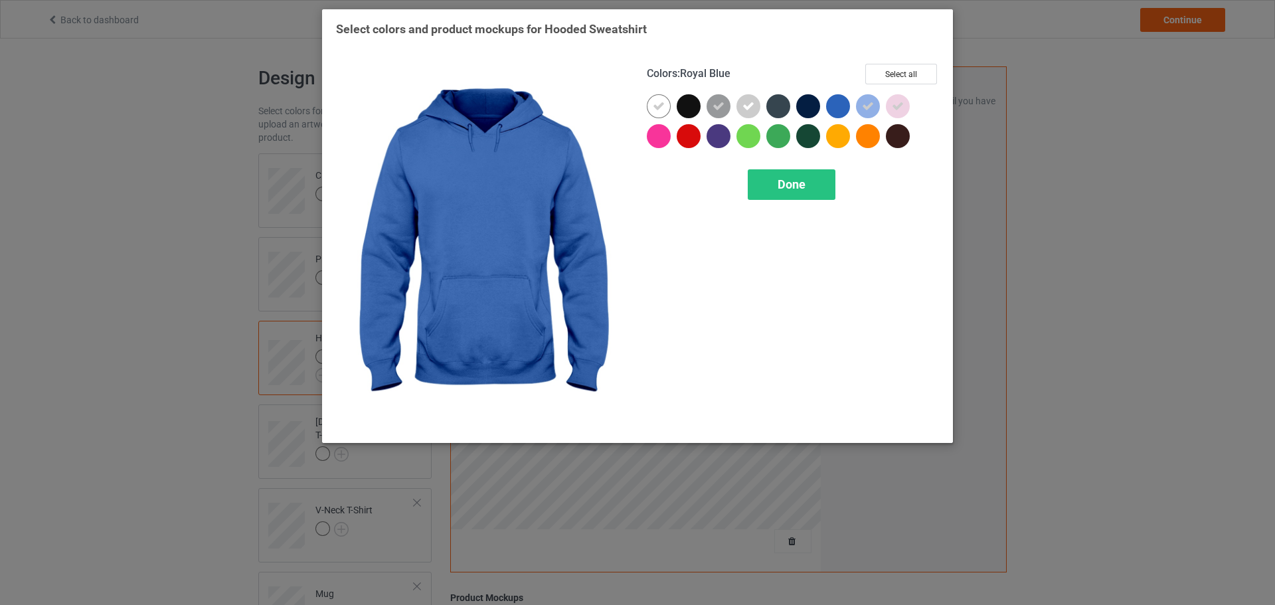
click at [827, 108] on div at bounding box center [838, 106] width 24 height 24
click at [833, 104] on icon at bounding box center [838, 106] width 12 height 12
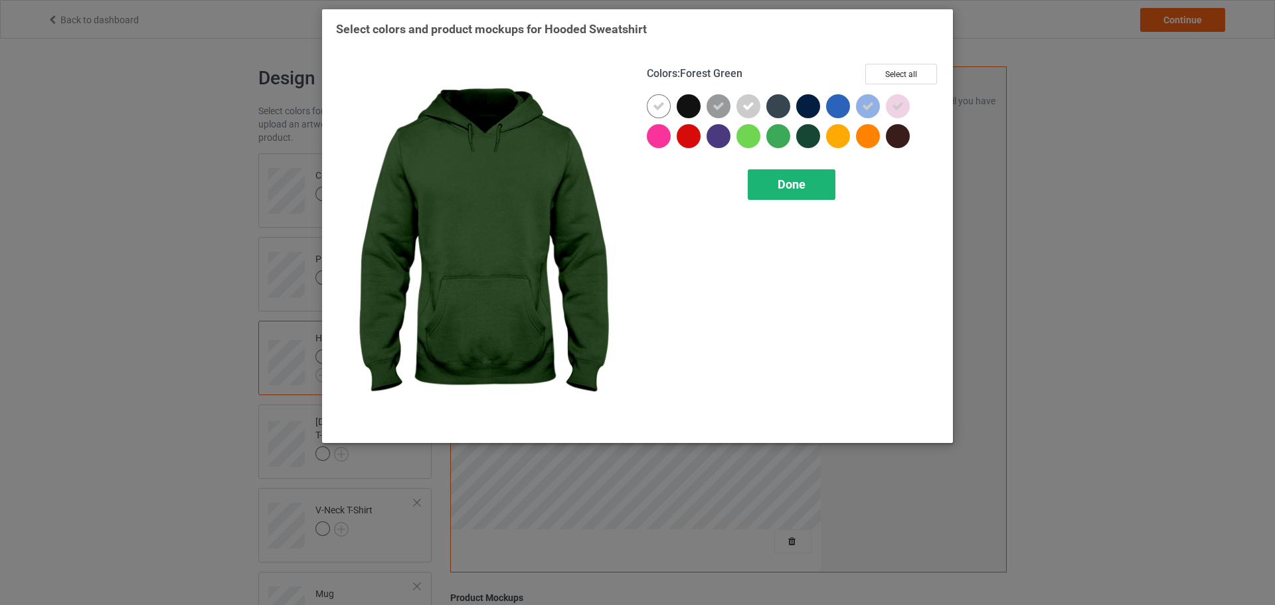
click at [810, 184] on div "Done" at bounding box center [792, 184] width 88 height 31
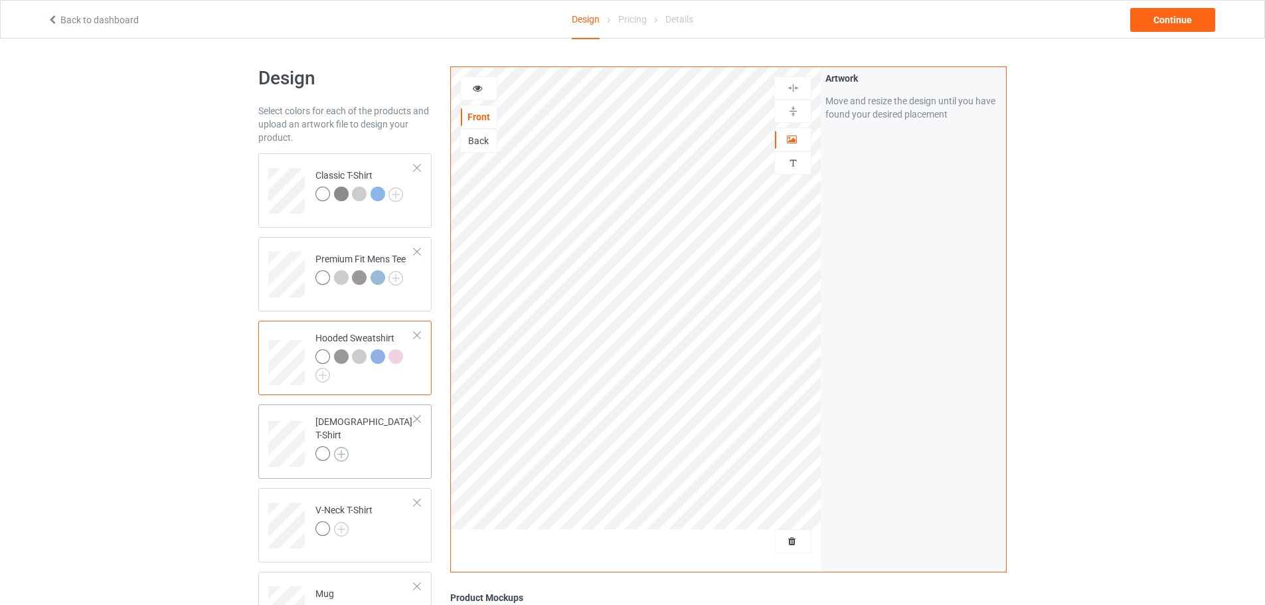
click at [343, 447] on img at bounding box center [341, 454] width 15 height 15
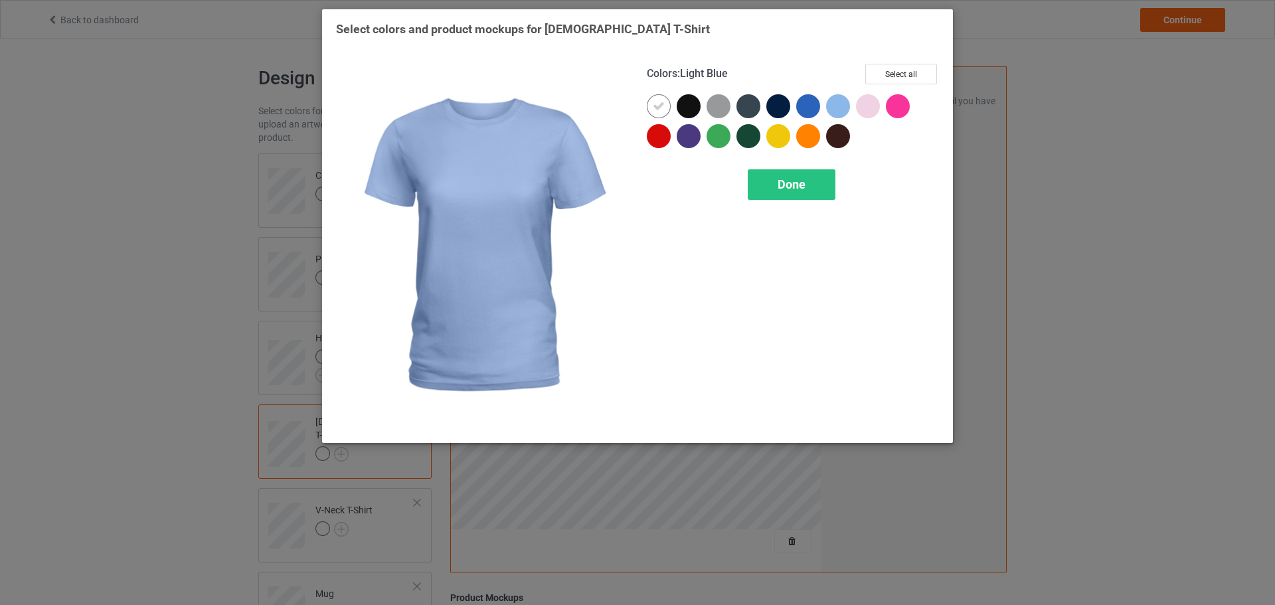
drag, startPoint x: 840, startPoint y: 104, endPoint x: 874, endPoint y: 104, distance: 34.5
click at [840, 104] on div at bounding box center [838, 106] width 24 height 24
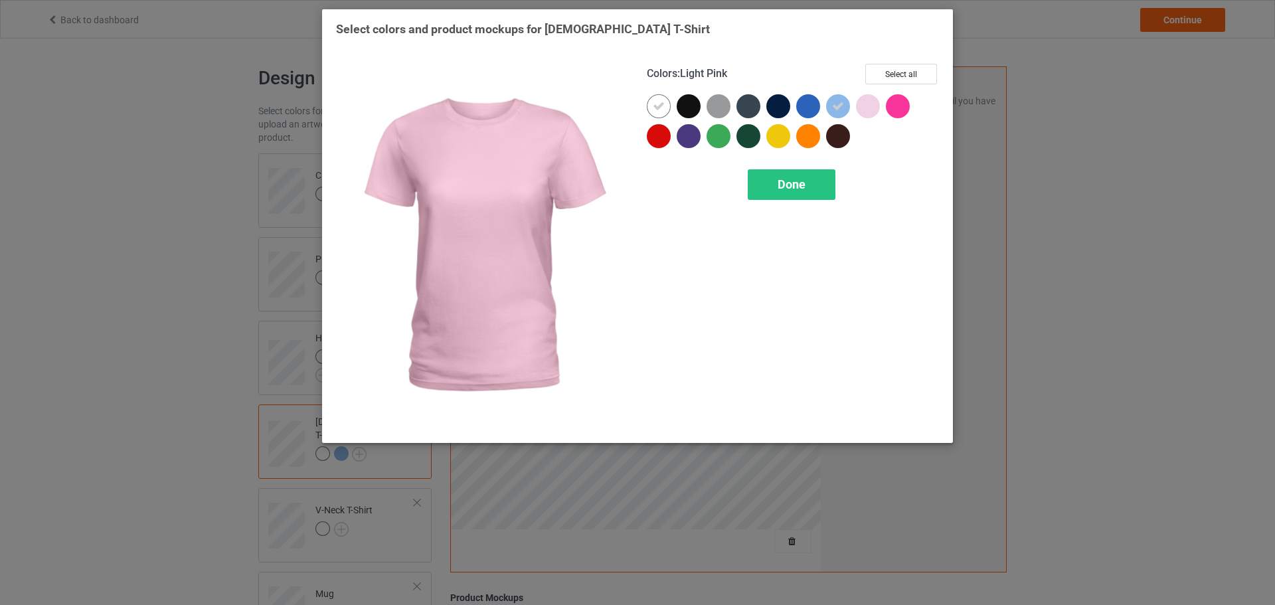
click at [875, 104] on div at bounding box center [868, 106] width 24 height 24
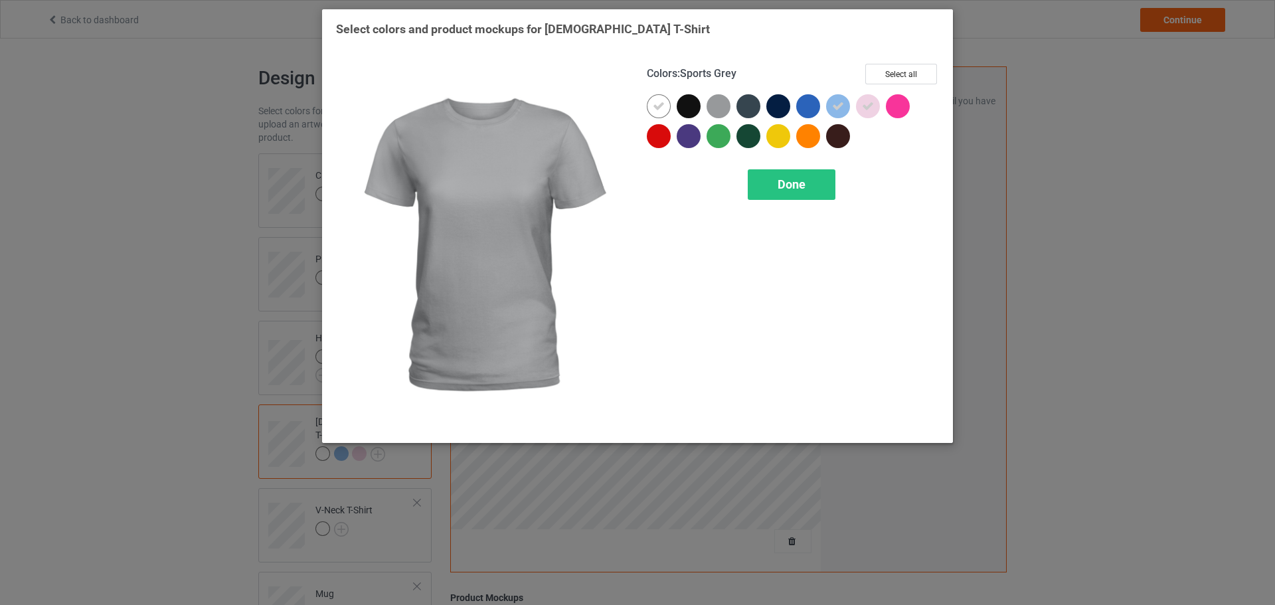
click at [707, 110] on div at bounding box center [718, 106] width 24 height 24
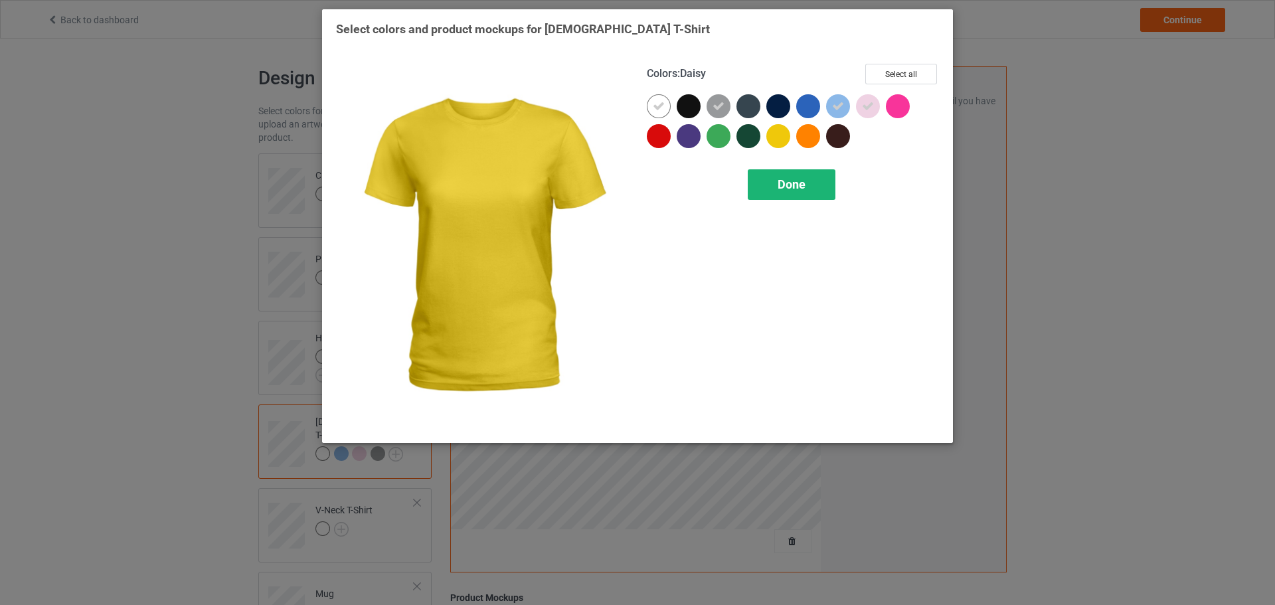
click at [794, 184] on span "Done" at bounding box center [791, 184] width 28 height 14
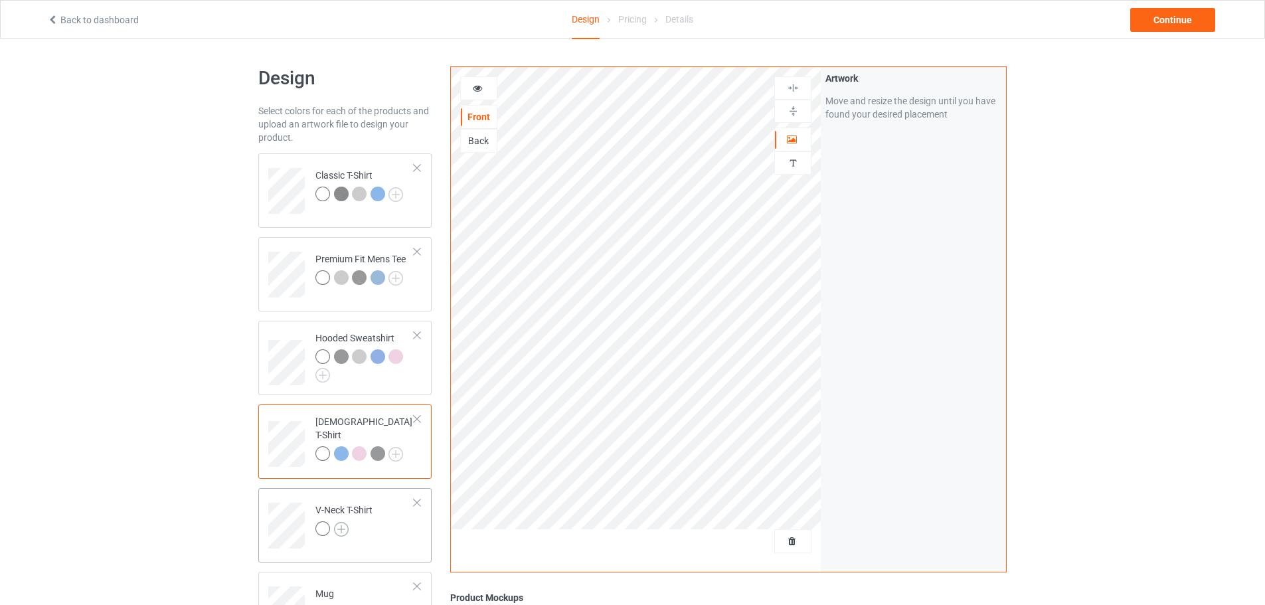
click at [334, 522] on img at bounding box center [341, 529] width 15 height 15
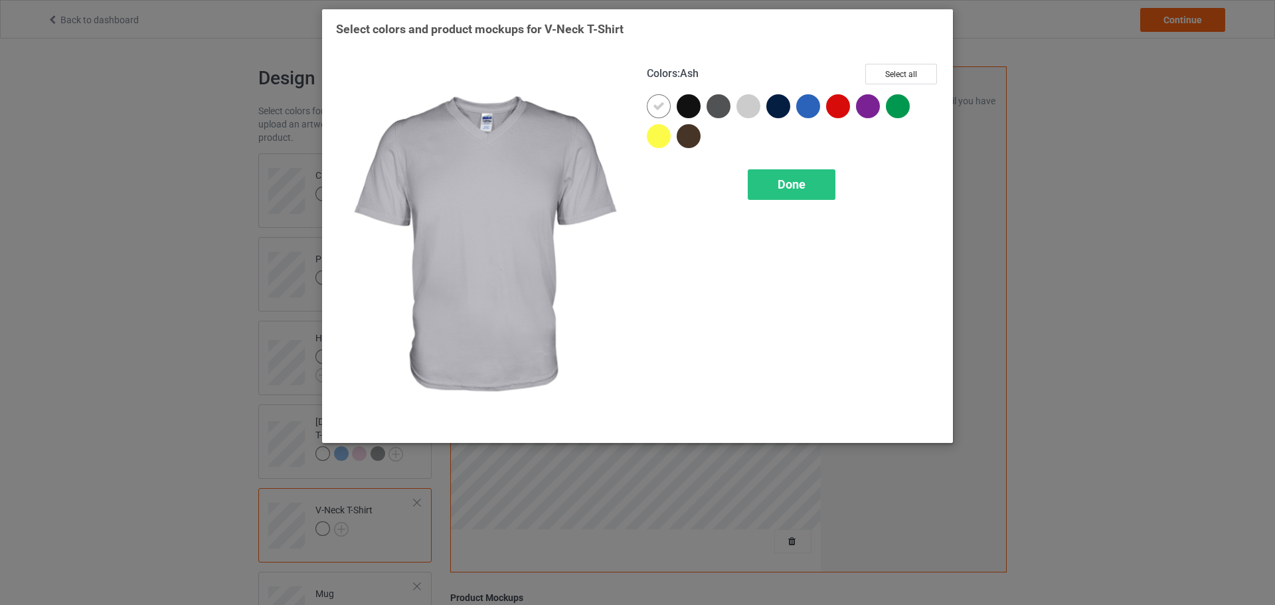
click at [746, 95] on div at bounding box center [748, 106] width 24 height 24
click at [783, 198] on div "Done" at bounding box center [792, 184] width 88 height 31
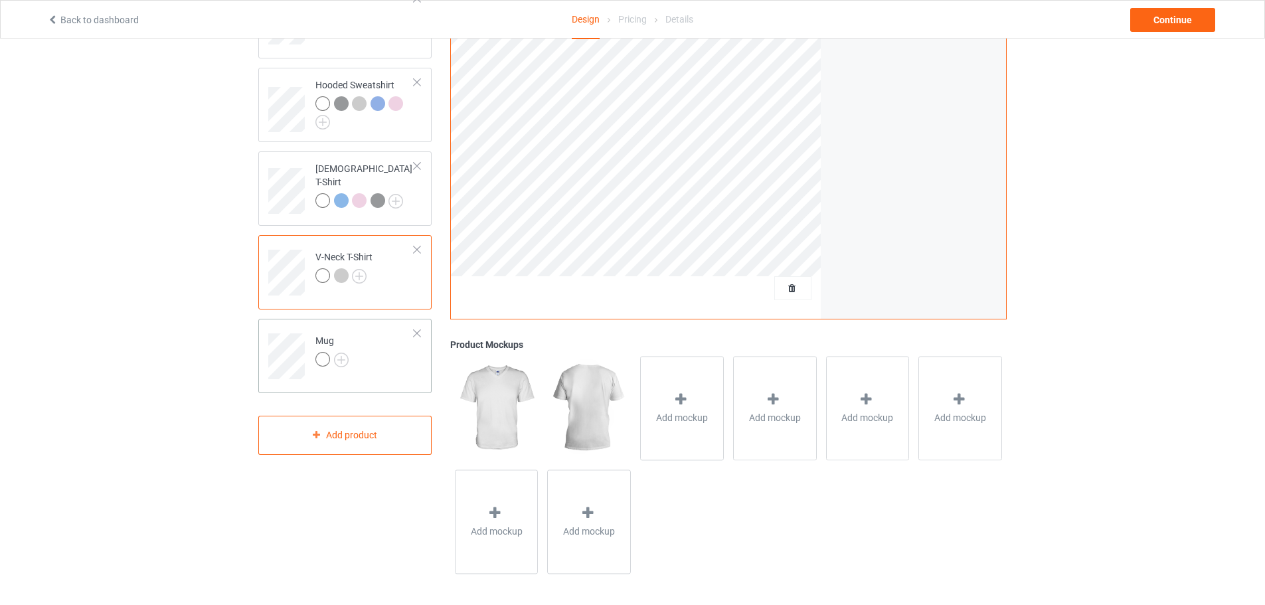
scroll to position [256, 0]
click at [345, 358] on img at bounding box center [341, 358] width 15 height 15
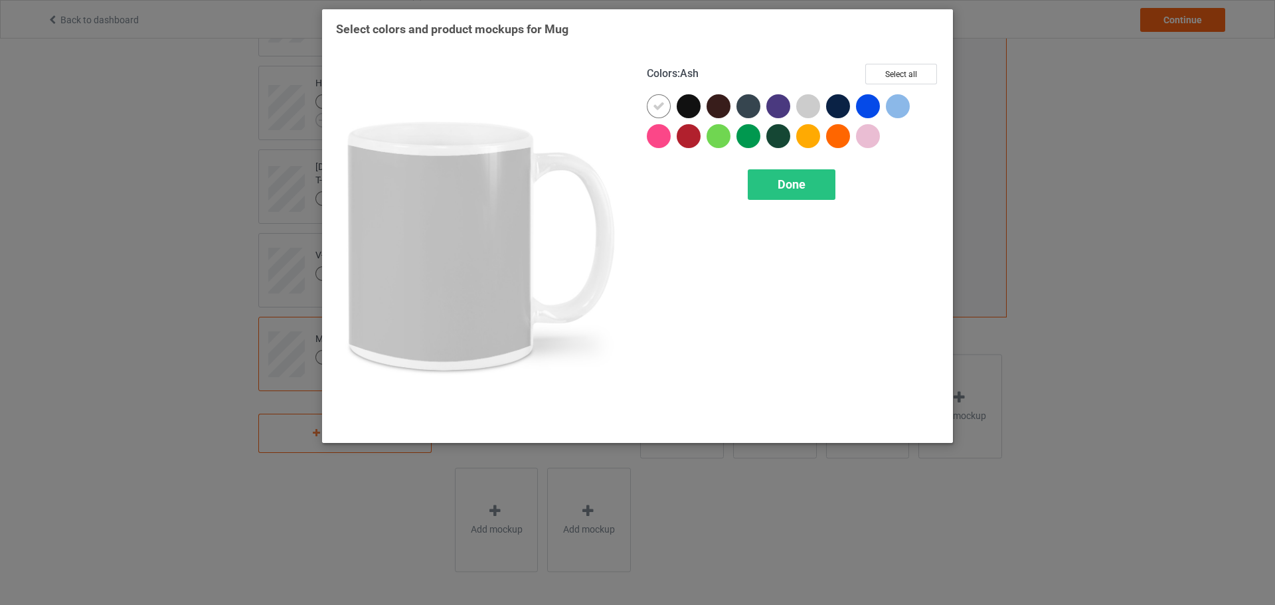
click at [809, 106] on div at bounding box center [808, 106] width 24 height 24
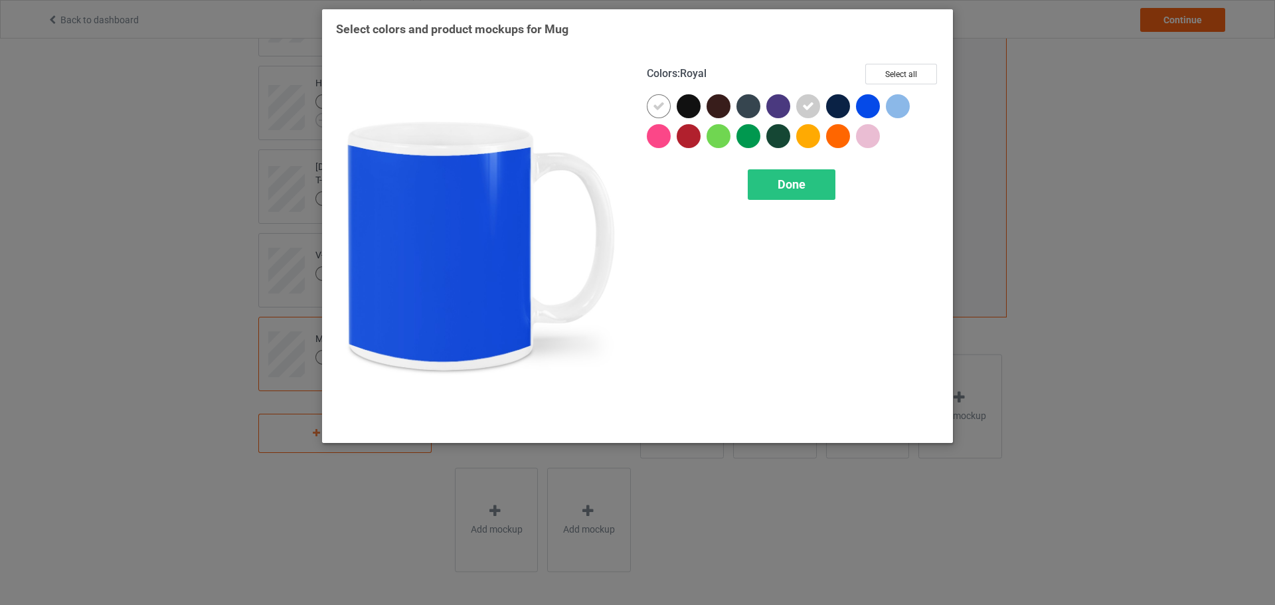
click at [870, 106] on div at bounding box center [868, 106] width 24 height 24
click at [874, 108] on div at bounding box center [868, 106] width 24 height 24
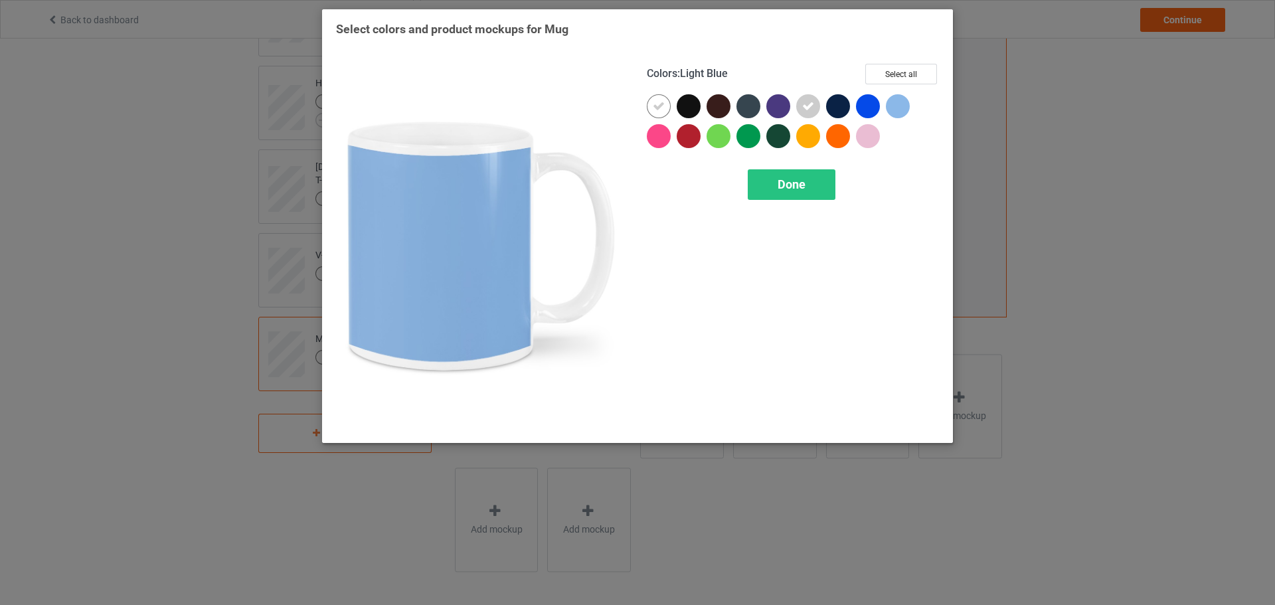
click at [898, 107] on div at bounding box center [898, 106] width 24 height 24
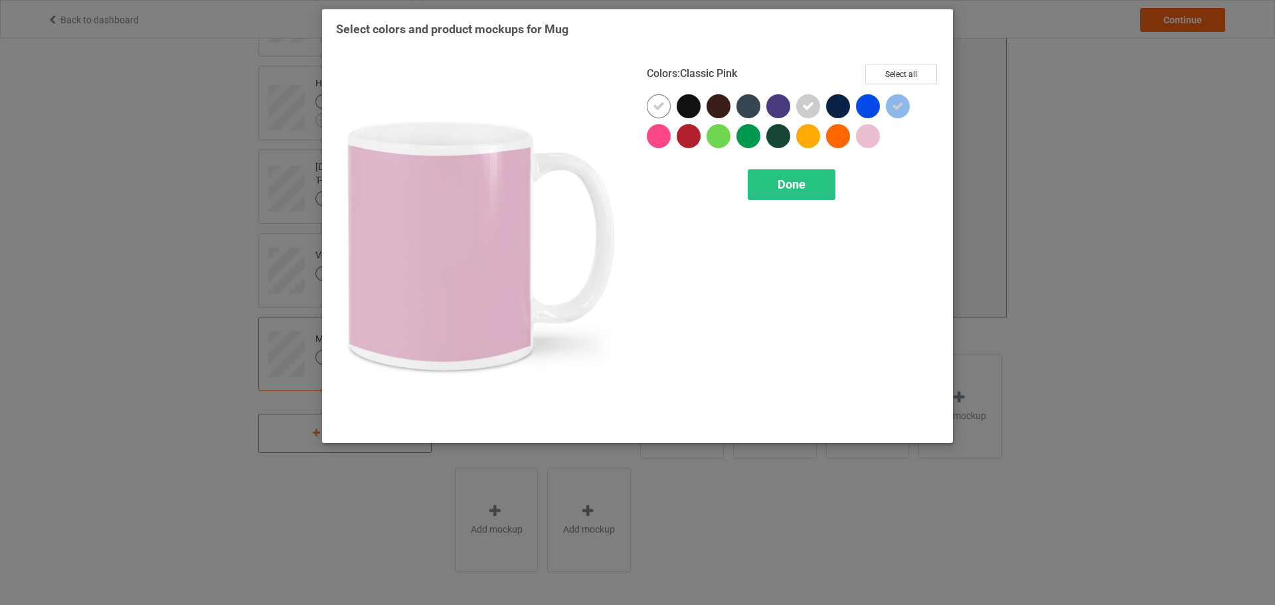
click at [875, 137] on div at bounding box center [868, 136] width 24 height 24
click at [812, 183] on div "Done" at bounding box center [792, 184] width 88 height 31
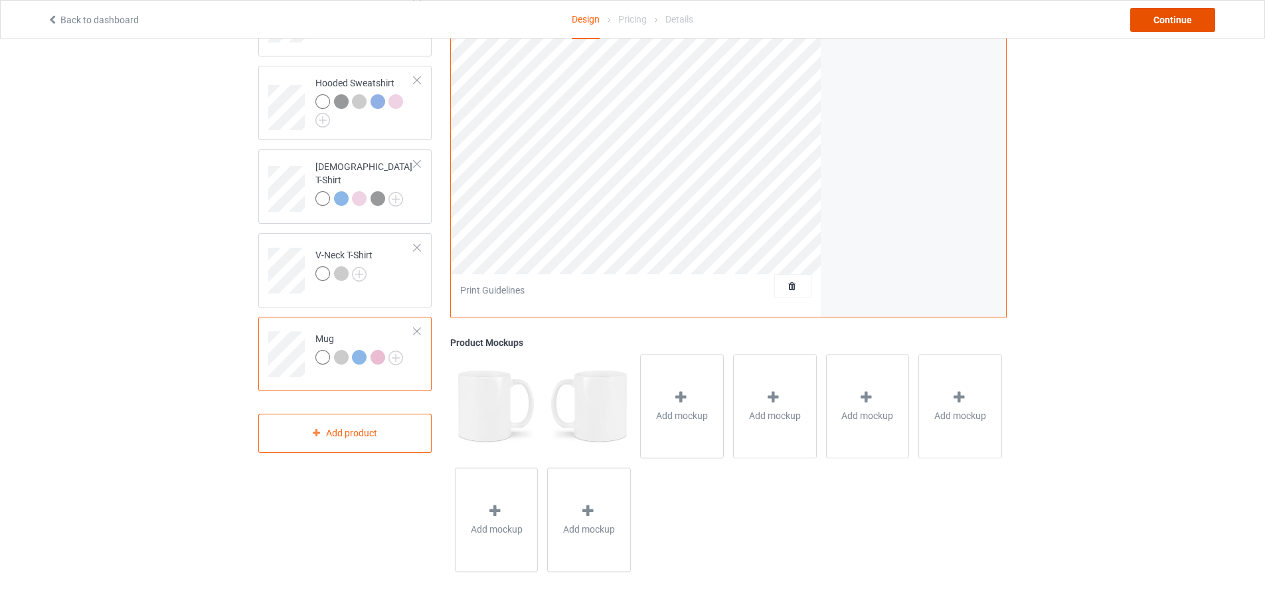
click at [1161, 25] on div "Continue" at bounding box center [1172, 20] width 85 height 24
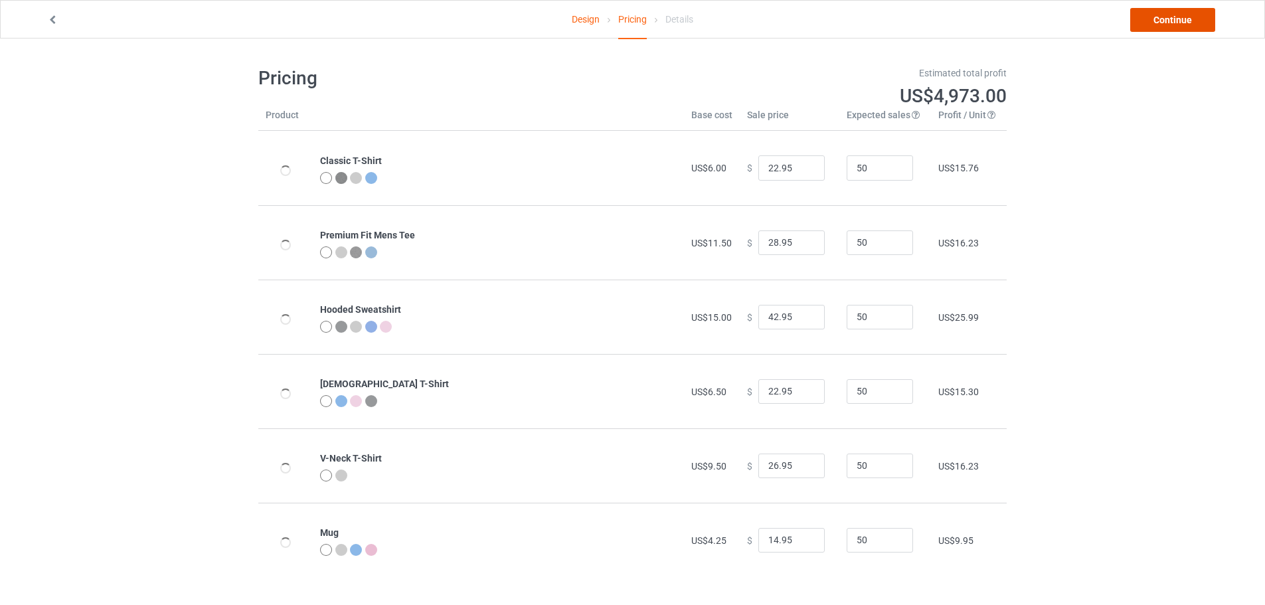
click at [1163, 25] on link "Continue" at bounding box center [1172, 20] width 85 height 24
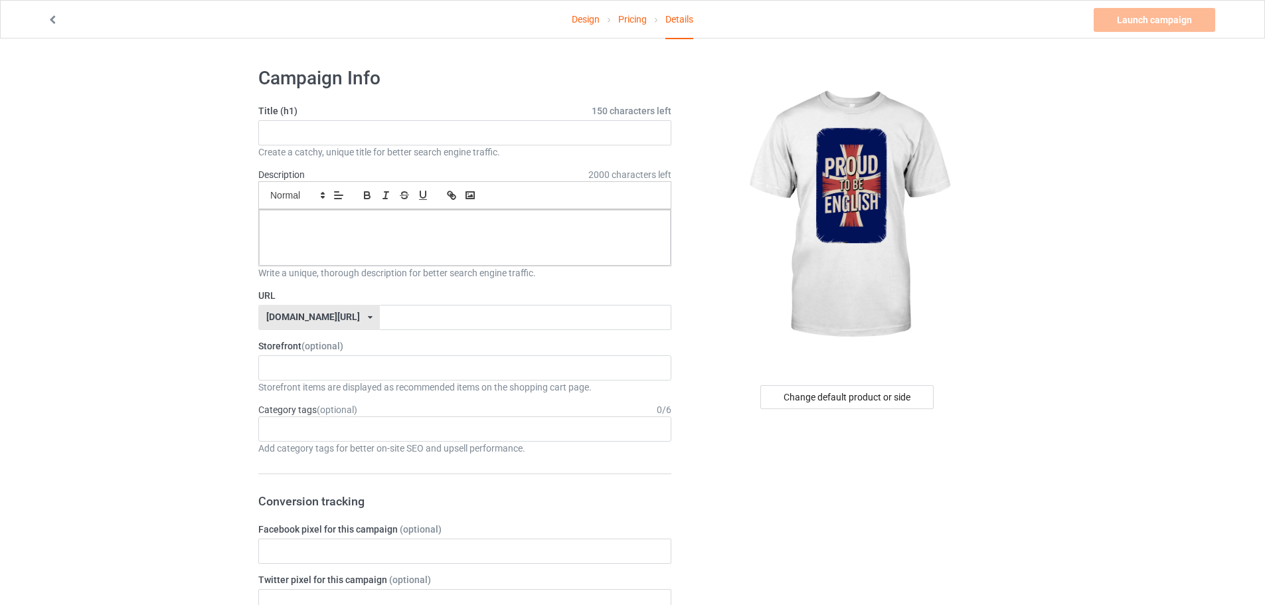
click at [430, 119] on div "Title (h1) 150 characters left Create a catchy, unique title for better search …" at bounding box center [464, 131] width 413 height 54
click at [429, 133] on input "text" at bounding box center [464, 132] width 413 height 25
paste input "Proud To Be English T-Shirt"
type input "Proud To Be English T-Shirt"
click at [412, 317] on input "text" at bounding box center [525, 317] width 291 height 25
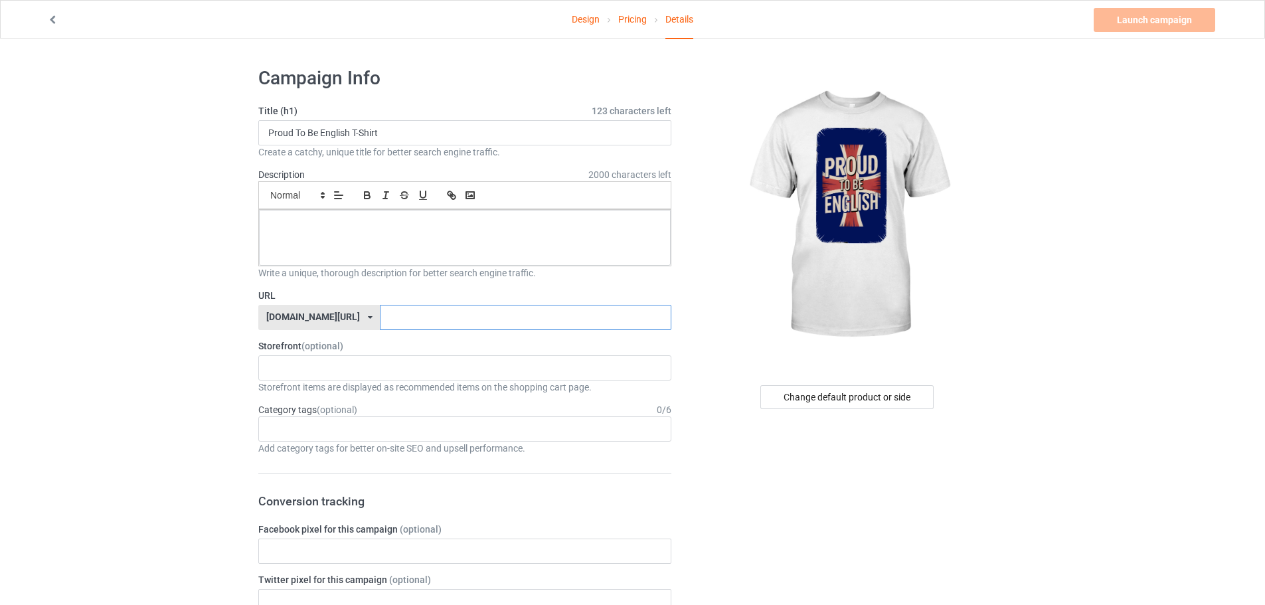
paste input "Proud To Be English T-Shirt"
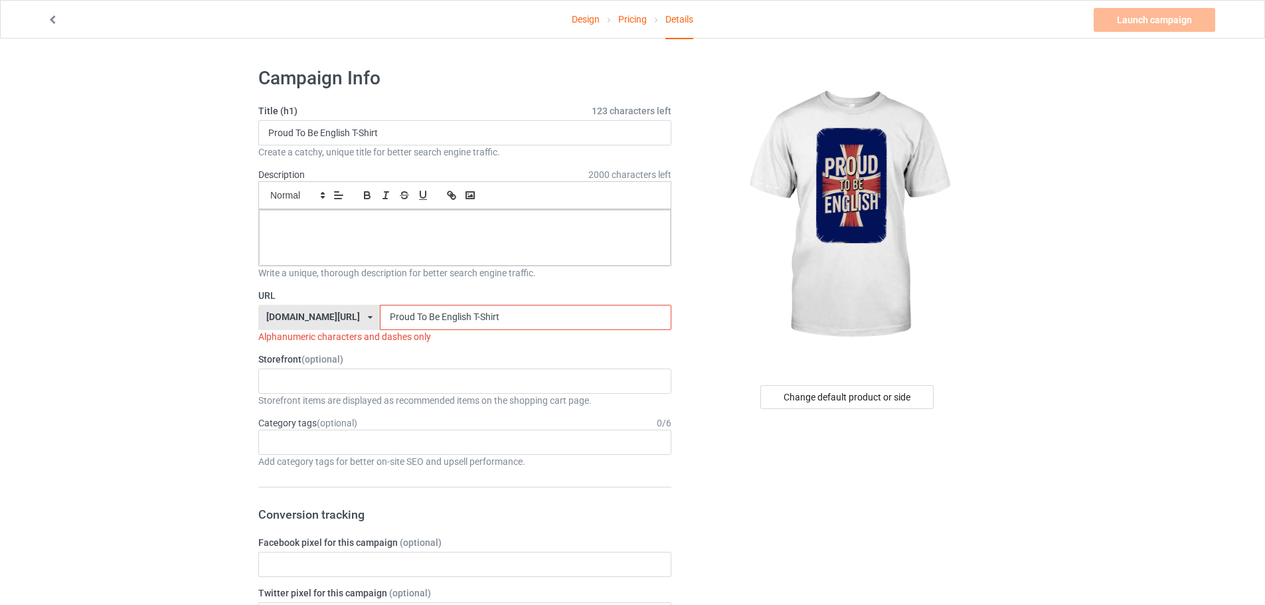
type input "Proud To Be English T-Shirt"
click at [445, 212] on div at bounding box center [465, 238] width 412 height 56
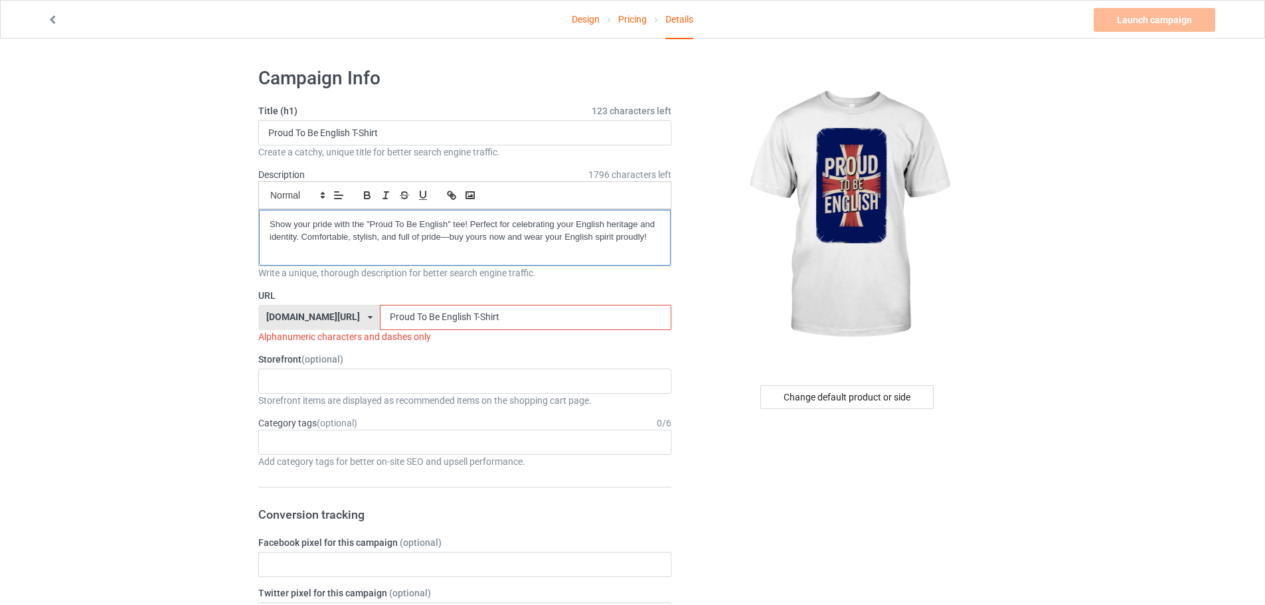
click at [267, 225] on div "Show your pride with the "Proud To Be English" tee! Perfect for celebrating you…" at bounding box center [465, 238] width 412 height 56
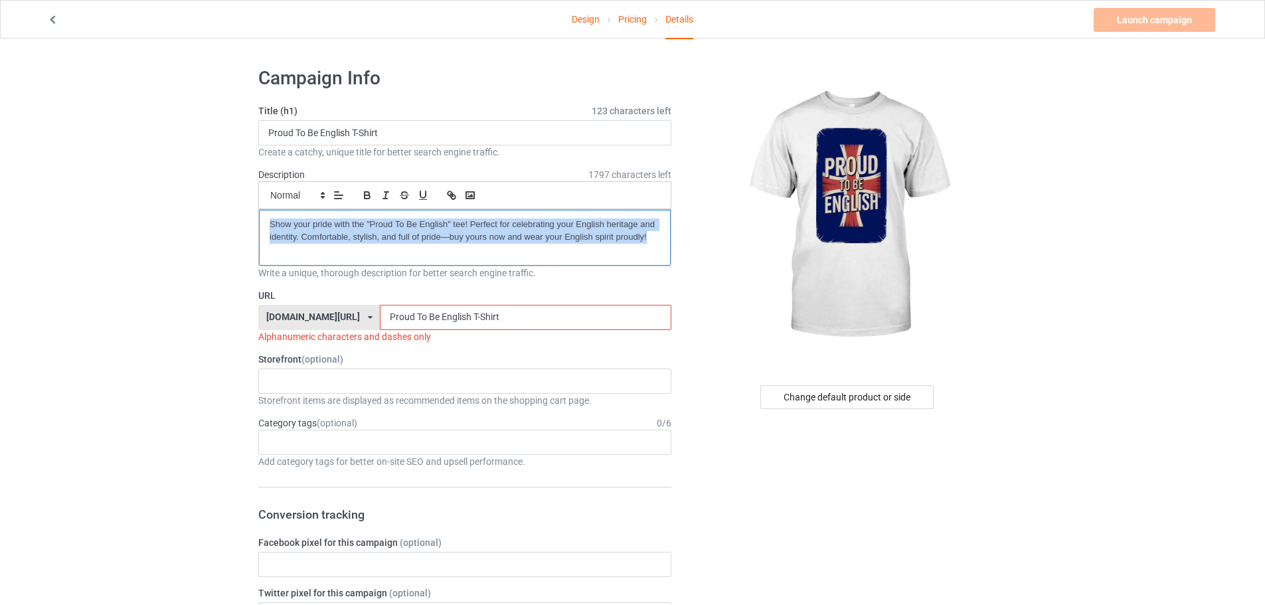
drag, startPoint x: 658, startPoint y: 240, endPoint x: 193, endPoint y: 198, distance: 466.6
copy p "Show your pride with the "Proud To Be English" tee! Perfect for celebrating you…"
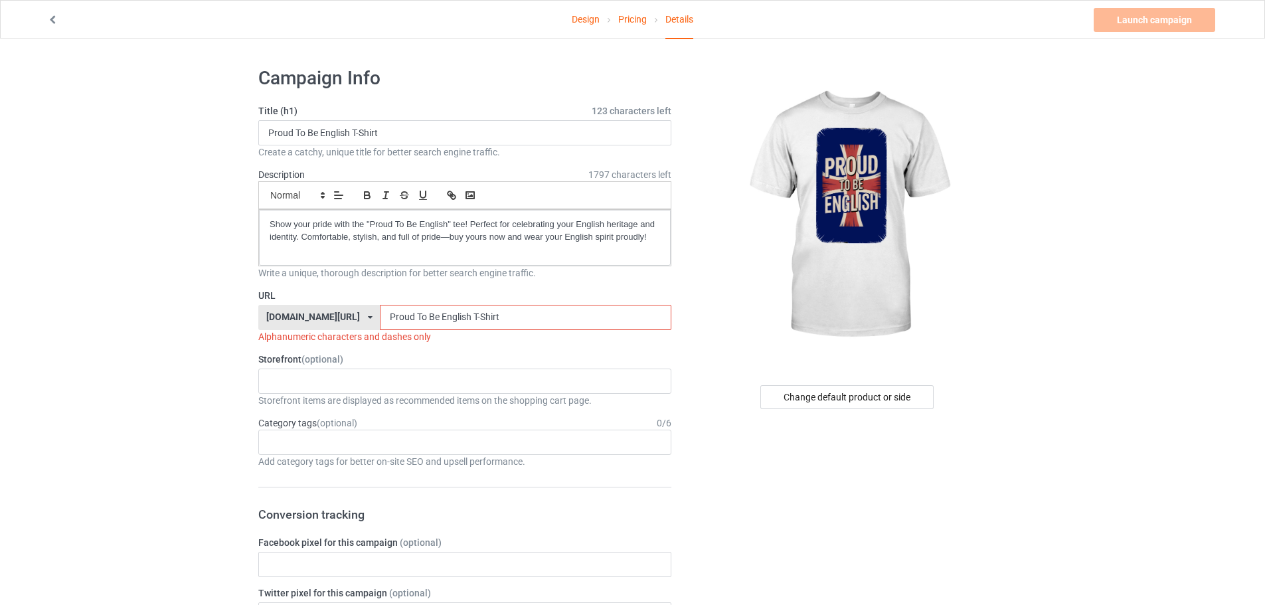
click at [380, 322] on input "Proud To Be English T-Shirt" at bounding box center [525, 317] width 291 height 25
click at [400, 315] on input "Proud-To Be English T-Shirt" at bounding box center [525, 317] width 291 height 25
click at [388, 321] on input "Proud-To Be English T-Shirt" at bounding box center [525, 317] width 291 height 25
drag, startPoint x: 404, startPoint y: 315, endPoint x: 401, endPoint y: 327, distance: 12.2
click at [401, 327] on input "Proud-To-Be English T-Shirt" at bounding box center [525, 317] width 291 height 25
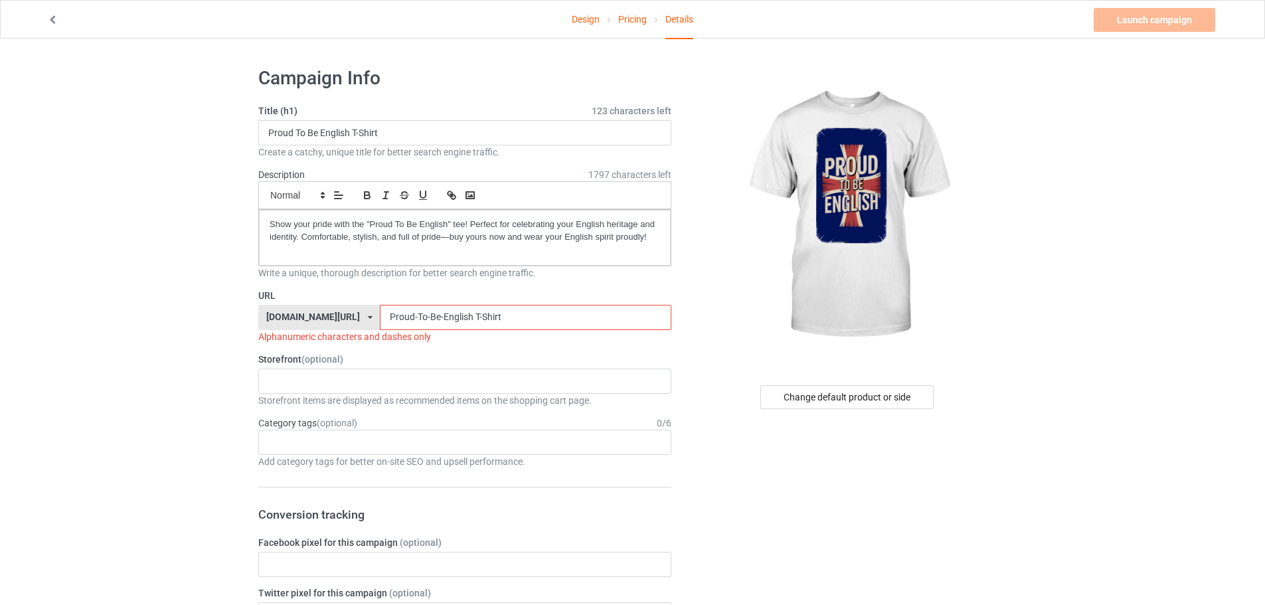
click at [436, 321] on input "Proud-To-Be-English T-Shirt" at bounding box center [525, 317] width 291 height 25
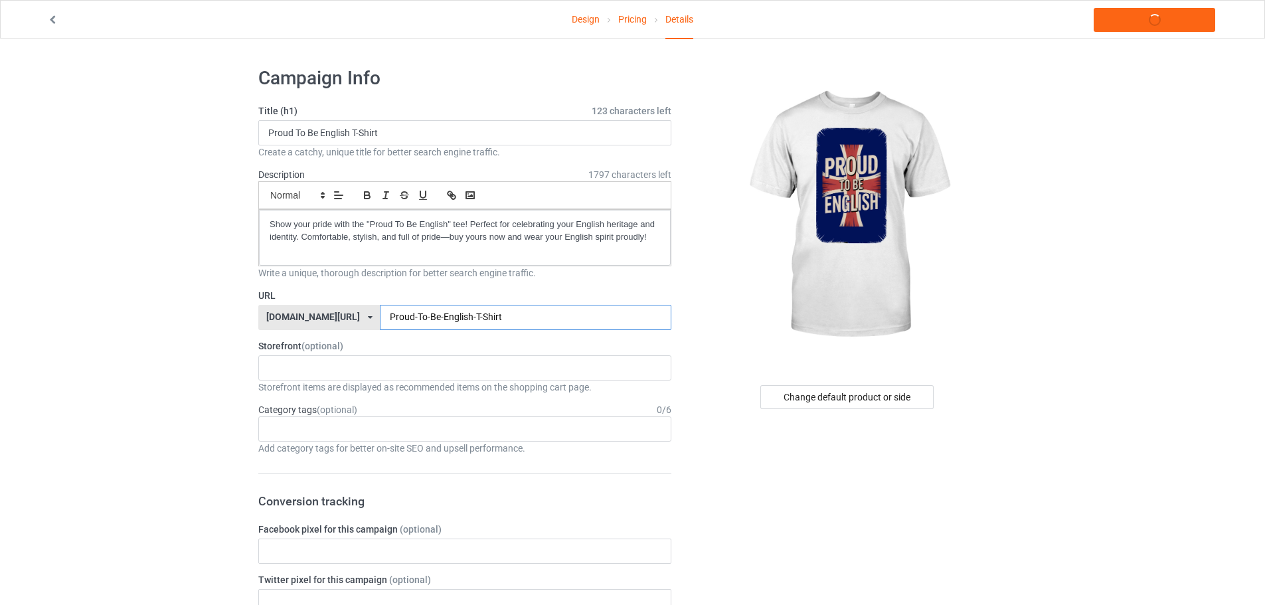
type input "Proud-To-Be-English-T-Shirt"
drag, startPoint x: 498, startPoint y: 316, endPoint x: 317, endPoint y: 309, distance: 180.7
click at [317, 309] on div "teechip.com/ teechip.com/ 587d0d41cee36fd012c64a69 Proud-To-Be-English-T-Shirt" at bounding box center [464, 317] width 413 height 25
click at [288, 376] on div "KIOTA Gaming Finish Line Fitness Mi-Tees 6767c36548d7ee002e084532 651a982803c4d…" at bounding box center [464, 367] width 413 height 25
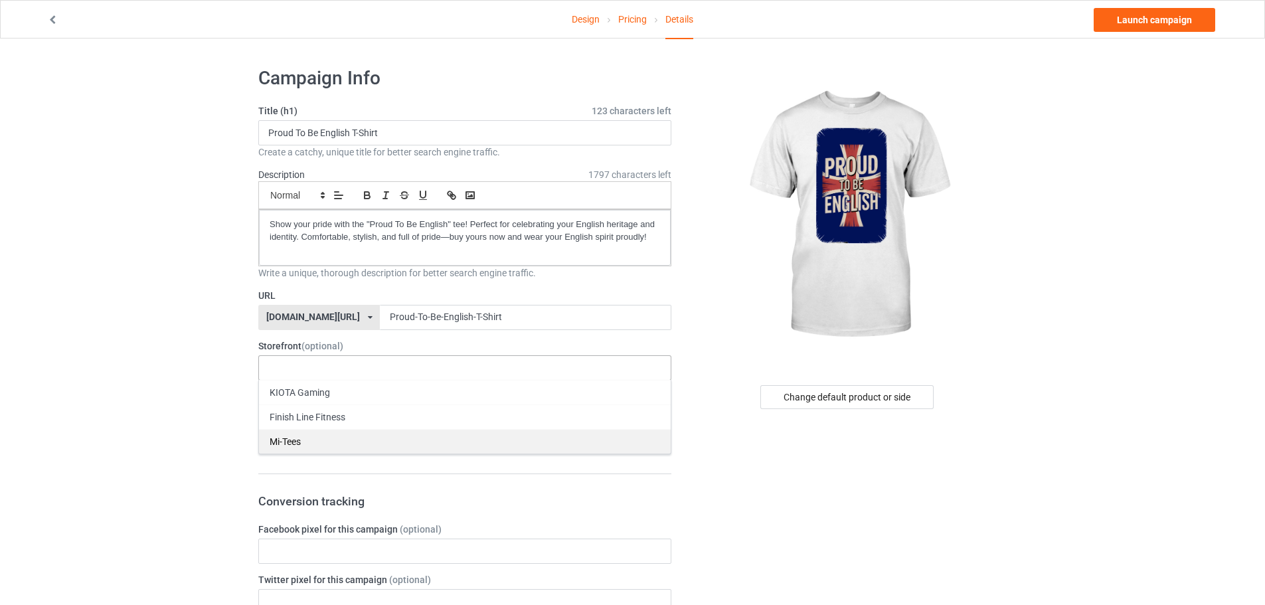
click at [285, 430] on div "Mi-Tees" at bounding box center [465, 441] width 412 height 25
click at [298, 430] on div "Age > [DEMOGRAPHIC_DATA] > 1 Age > [DEMOGRAPHIC_DATA] Months > 1 Month Age > [D…" at bounding box center [464, 428] width 413 height 25
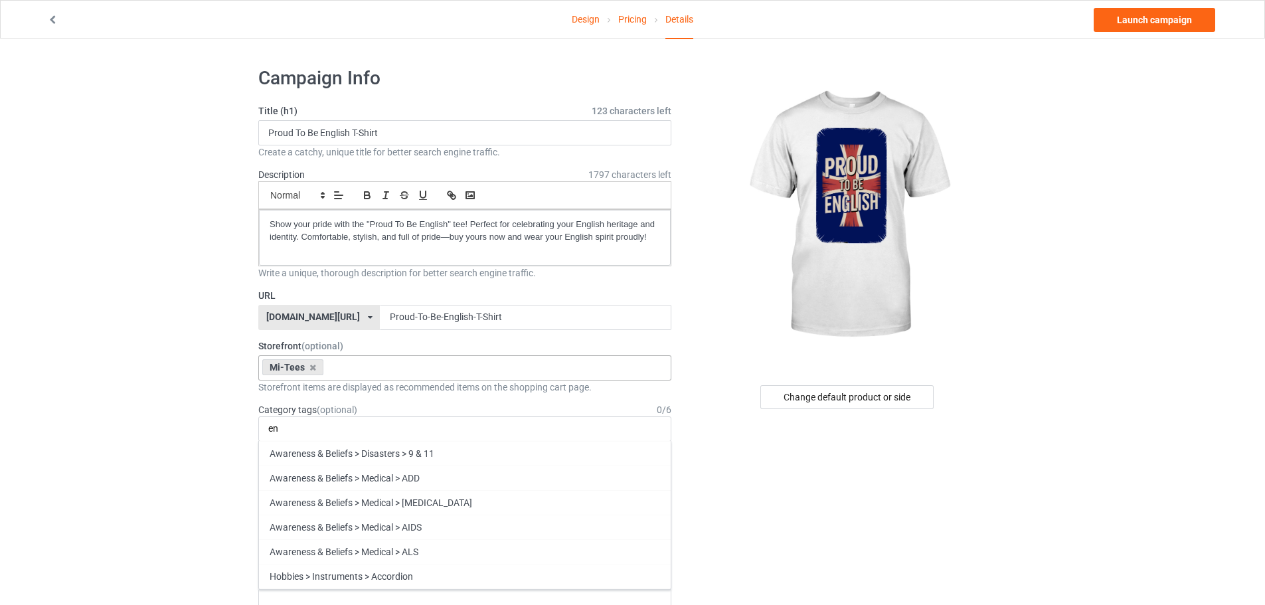
type input "e"
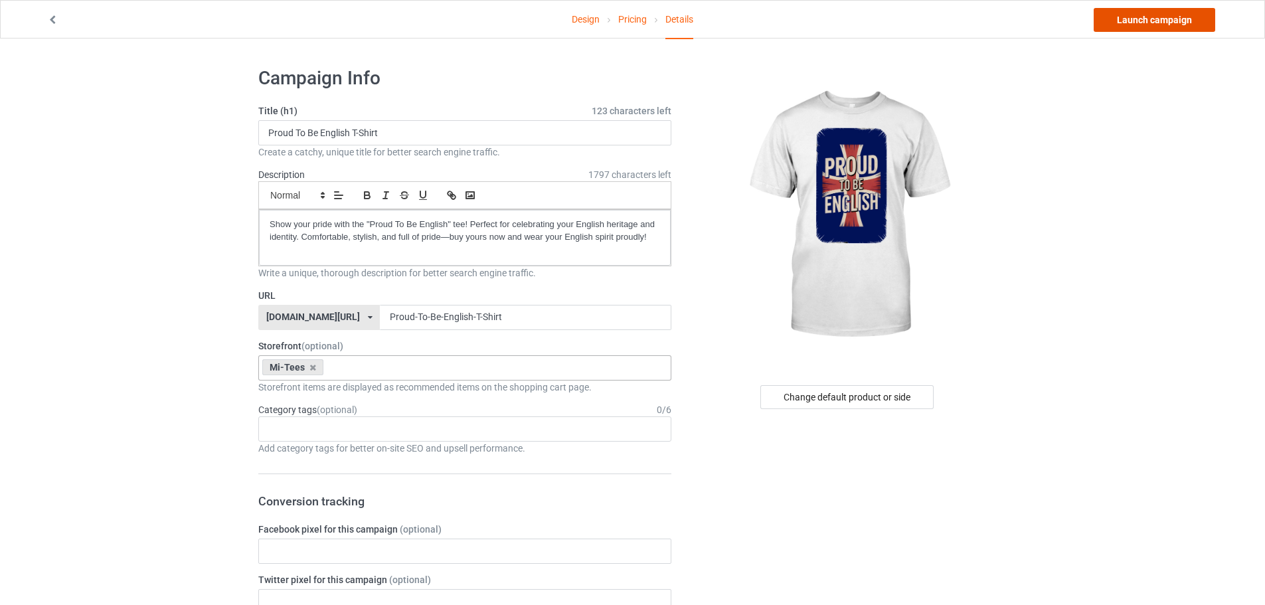
click at [1137, 23] on link "Launch campaign" at bounding box center [1153, 20] width 121 height 24
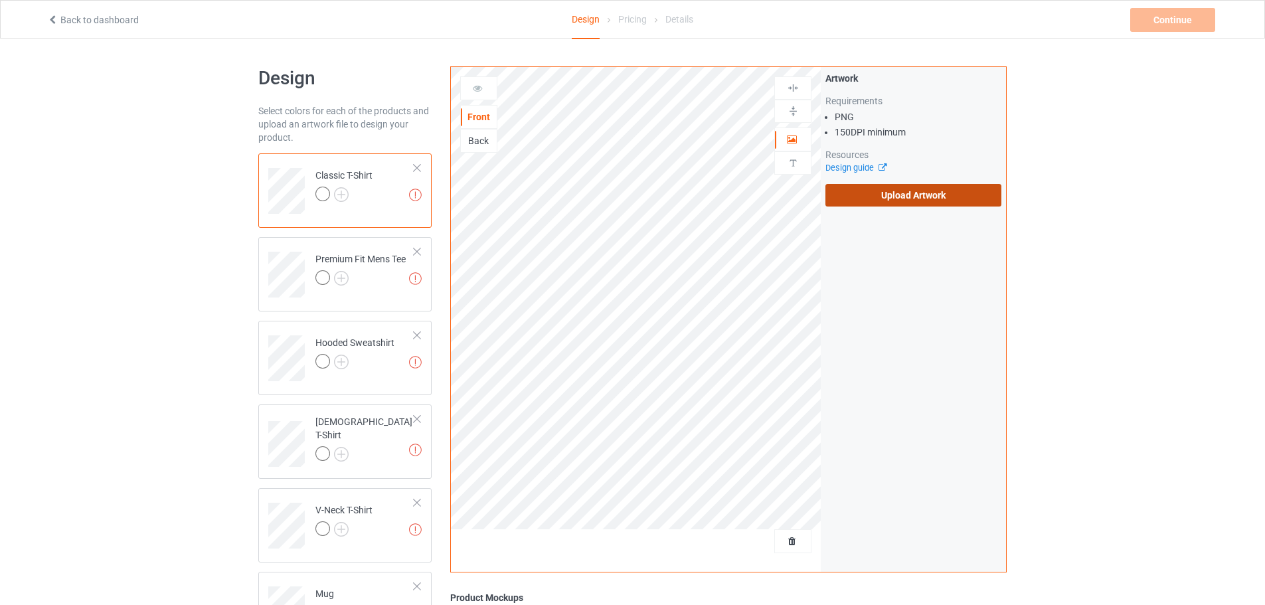
click at [930, 189] on label "Upload Artwork" at bounding box center [913, 195] width 176 height 23
click at [0, 0] on input "Upload Artwork" at bounding box center [0, 0] width 0 height 0
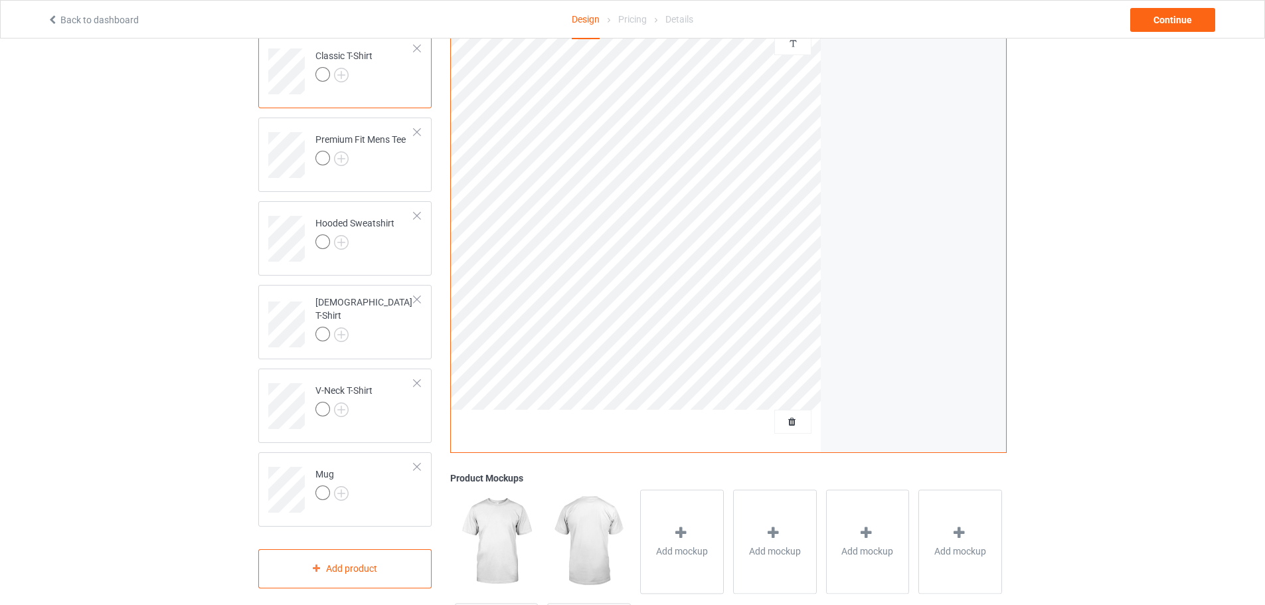
scroll to position [133, 0]
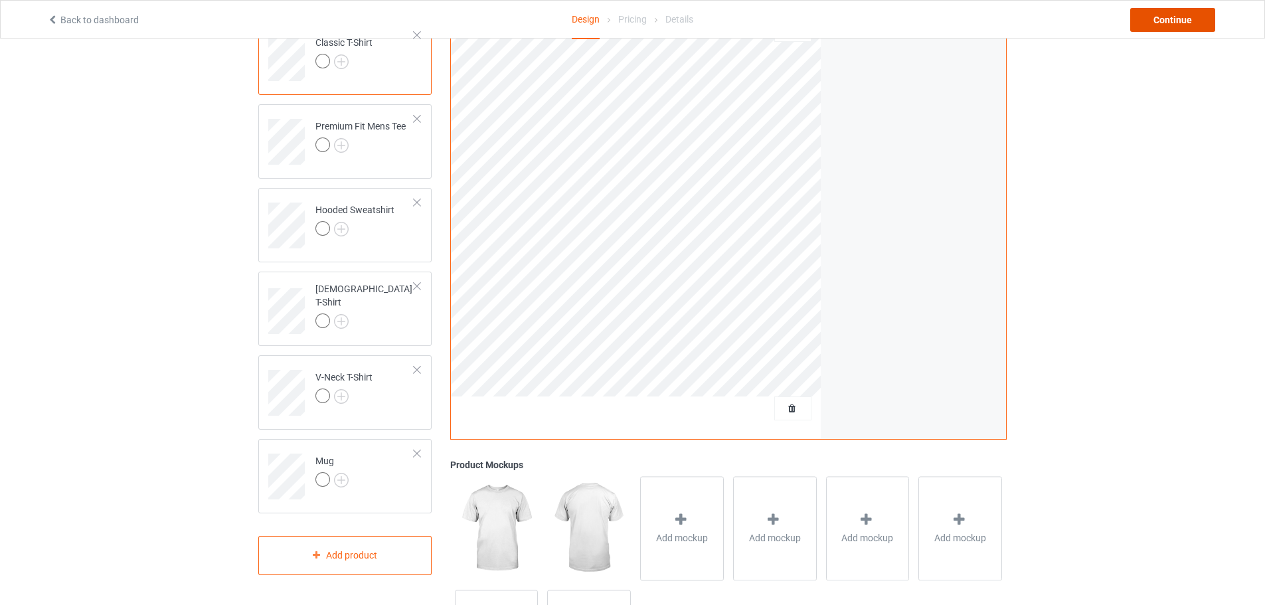
click at [1178, 28] on div "Continue" at bounding box center [1172, 20] width 85 height 24
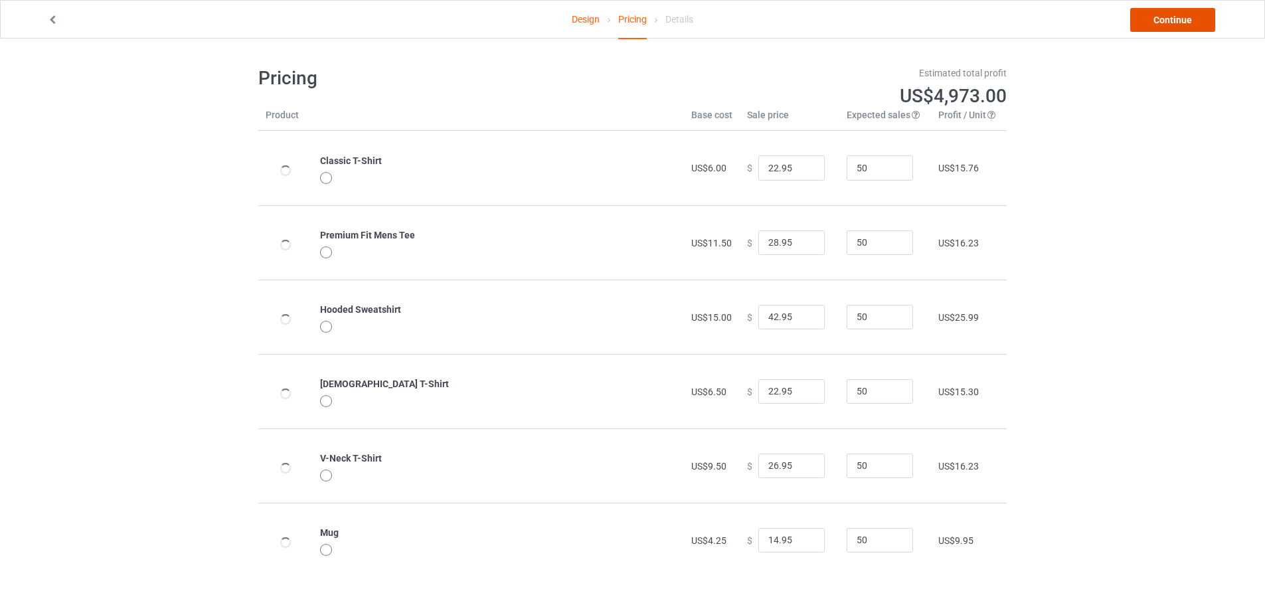
click at [1170, 22] on link "Continue" at bounding box center [1172, 20] width 85 height 24
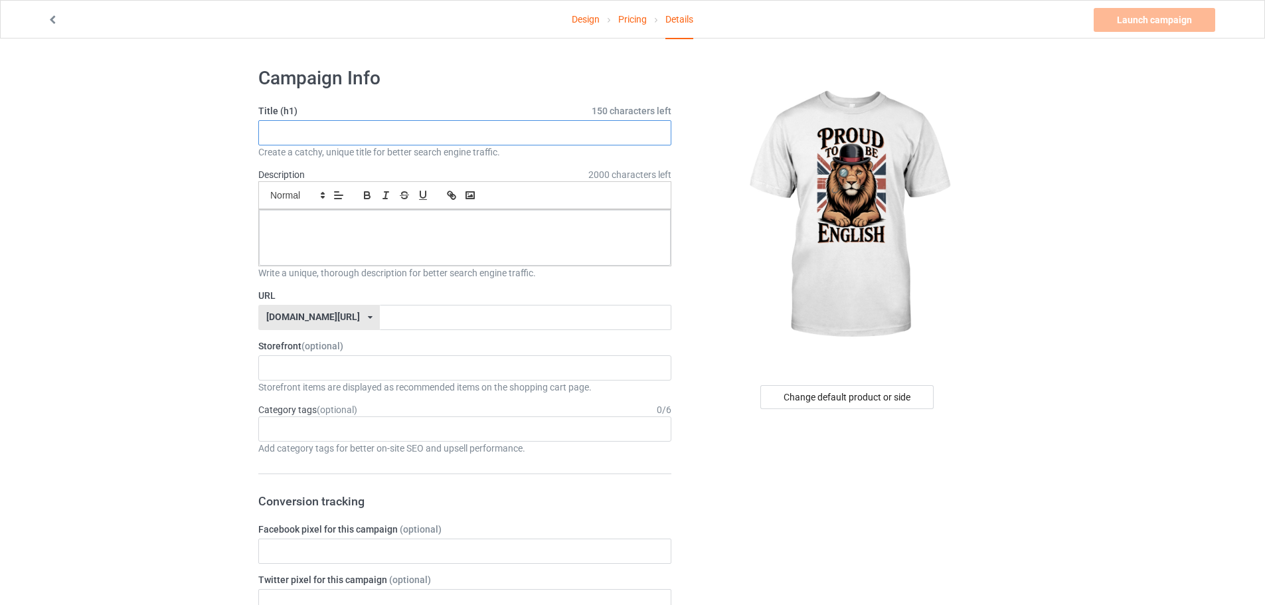
click at [549, 131] on input "text" at bounding box center [464, 132] width 413 height 25
paste input "Proud To Be English T-Shirt"
type input "Proud To Be English T-Shirt"
click at [416, 234] on div at bounding box center [465, 238] width 412 height 56
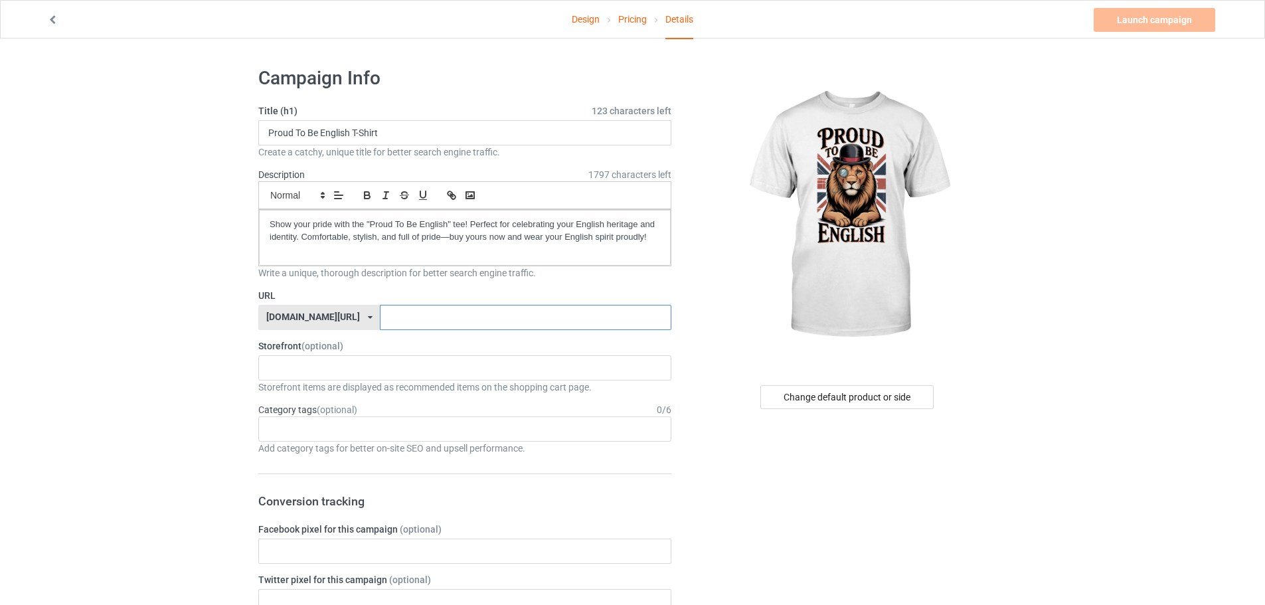
click at [412, 308] on input "text" at bounding box center [525, 317] width 291 height 25
paste input "Proud-To-Be-English-T-Shirt"
drag, startPoint x: 436, startPoint y: 317, endPoint x: 518, endPoint y: 325, distance: 82.7
click at [518, 325] on input "Proud-To-Be-English-T-Shirt" at bounding box center [525, 317] width 291 height 25
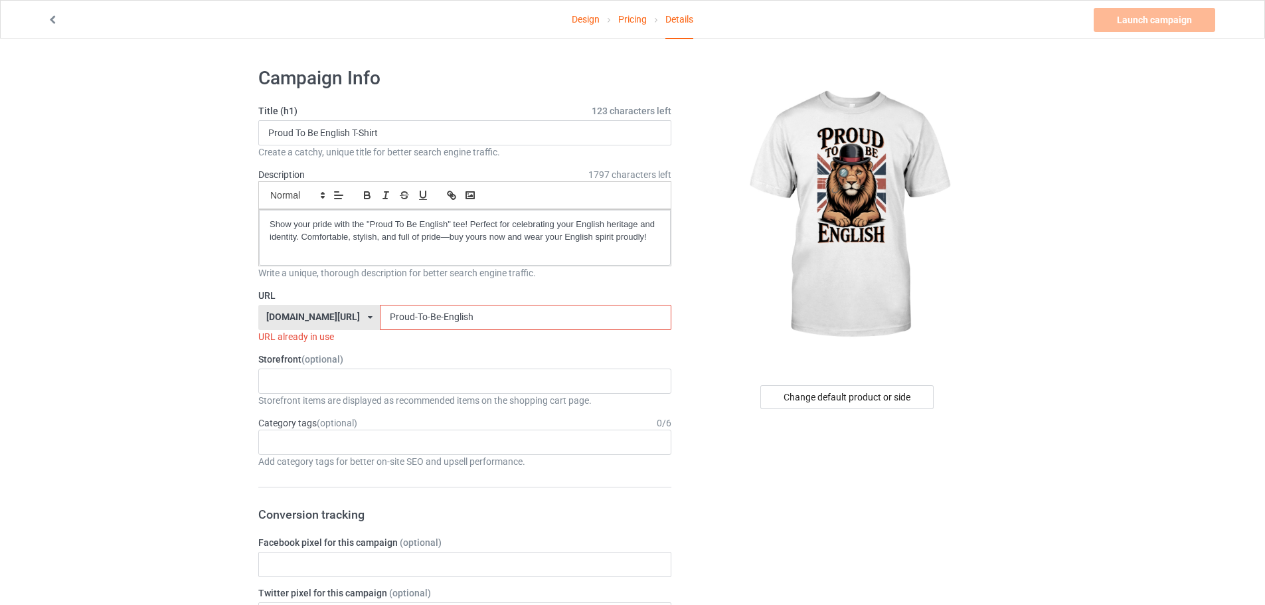
click at [449, 318] on input "Proud-To-Be-English" at bounding box center [525, 317] width 291 height 25
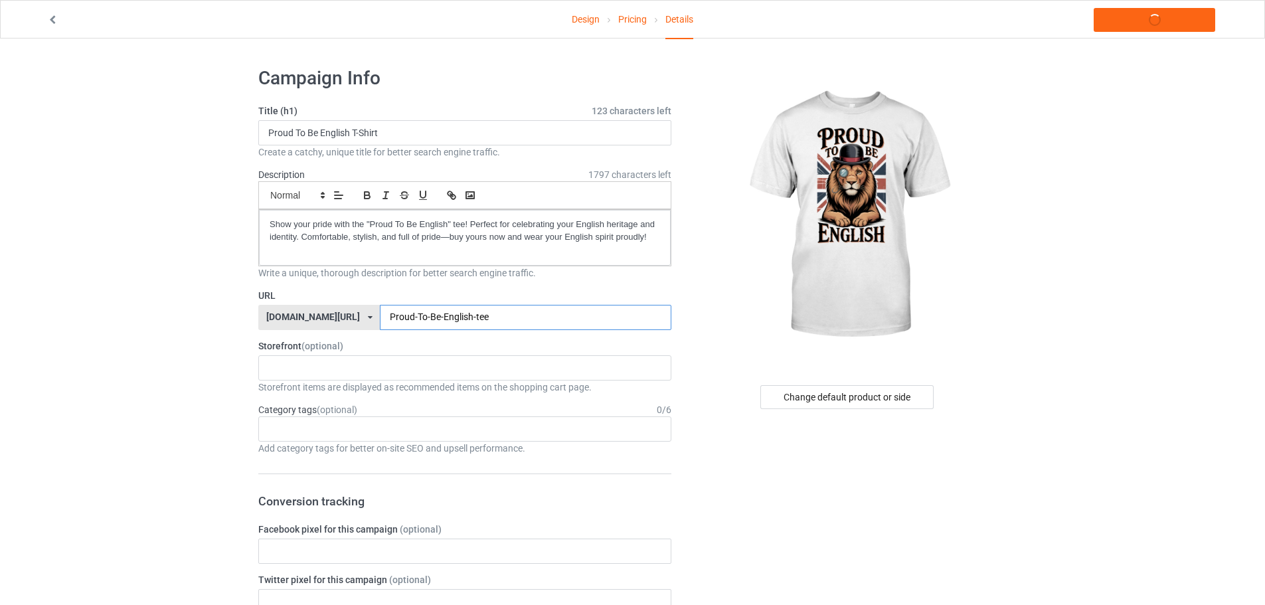
type input "Proud-To-Be-English-tee"
click at [363, 360] on div "KIOTA Gaming Finish Line Fitness Mi-Tees 6767c36548d7ee002e084532 651a982803c4d…" at bounding box center [464, 367] width 413 height 25
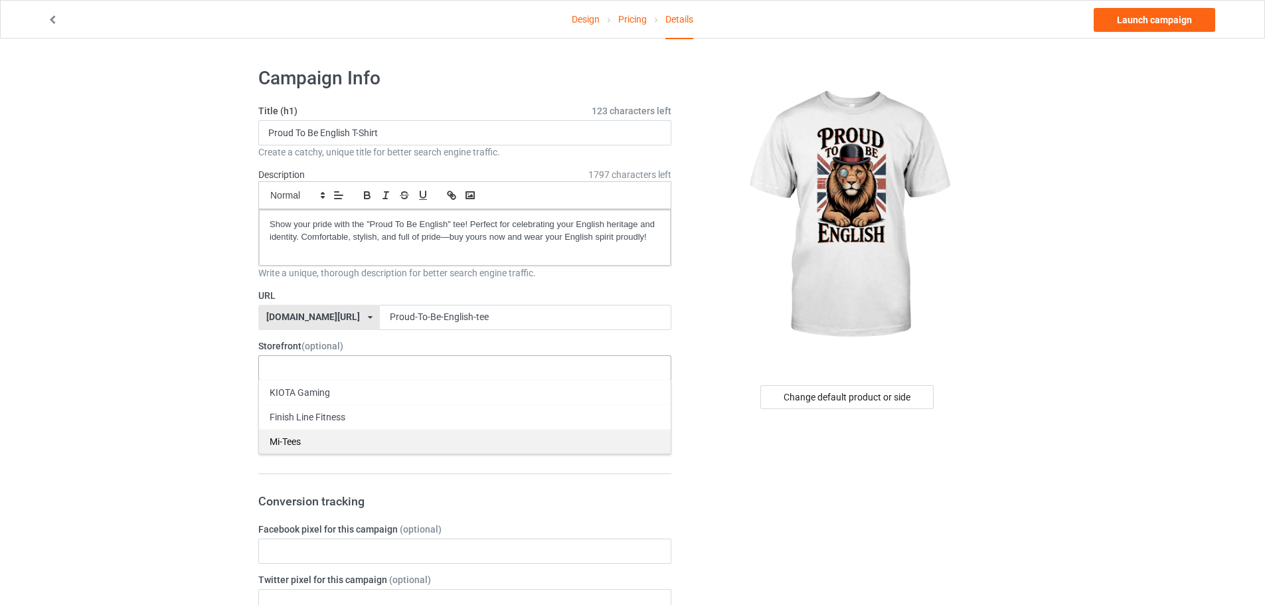
click at [321, 431] on div "Mi-Tees" at bounding box center [465, 441] width 412 height 25
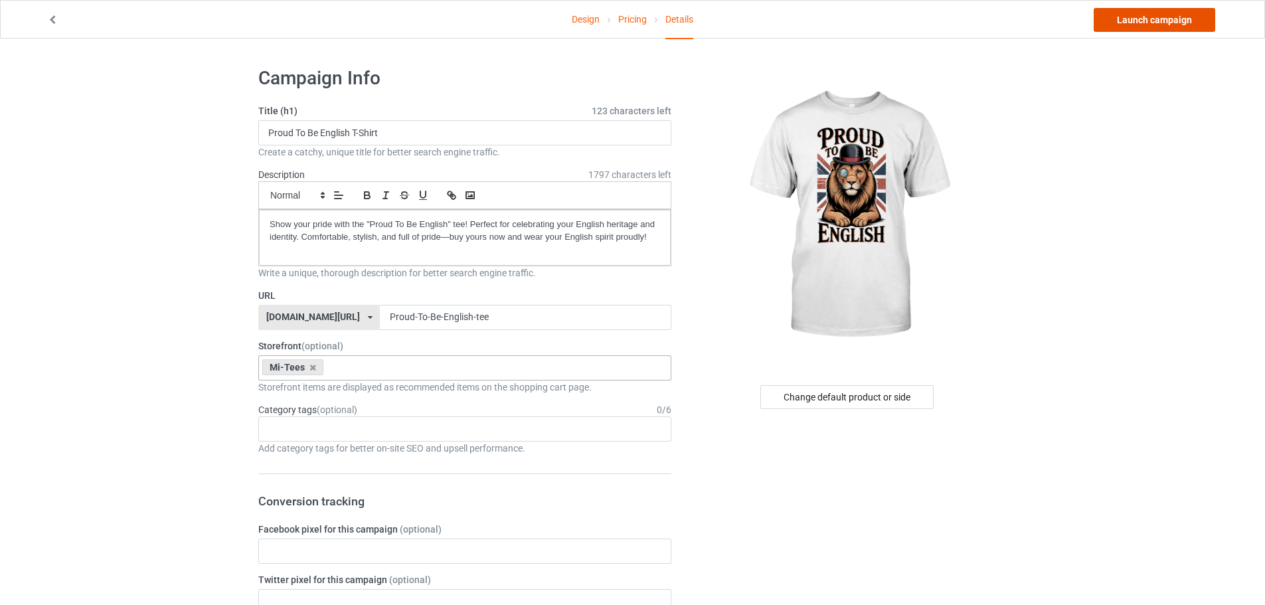
click at [1160, 26] on link "Launch campaign" at bounding box center [1153, 20] width 121 height 24
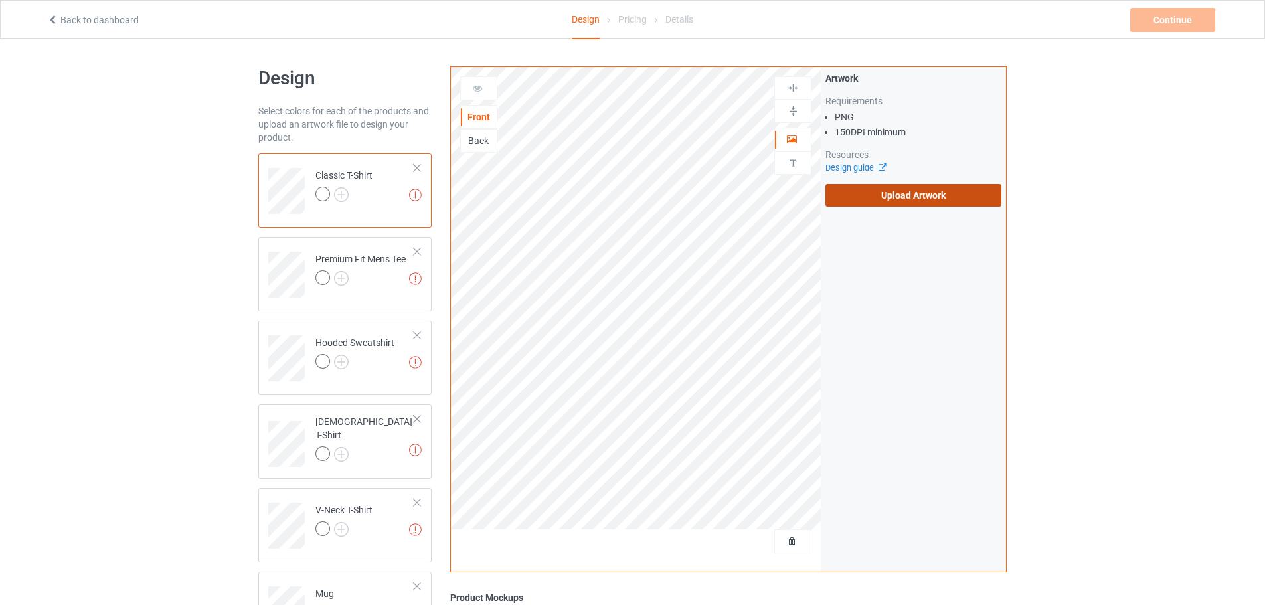
click at [958, 184] on label "Upload Artwork" at bounding box center [913, 195] width 176 height 23
click at [0, 0] on input "Upload Artwork" at bounding box center [0, 0] width 0 height 0
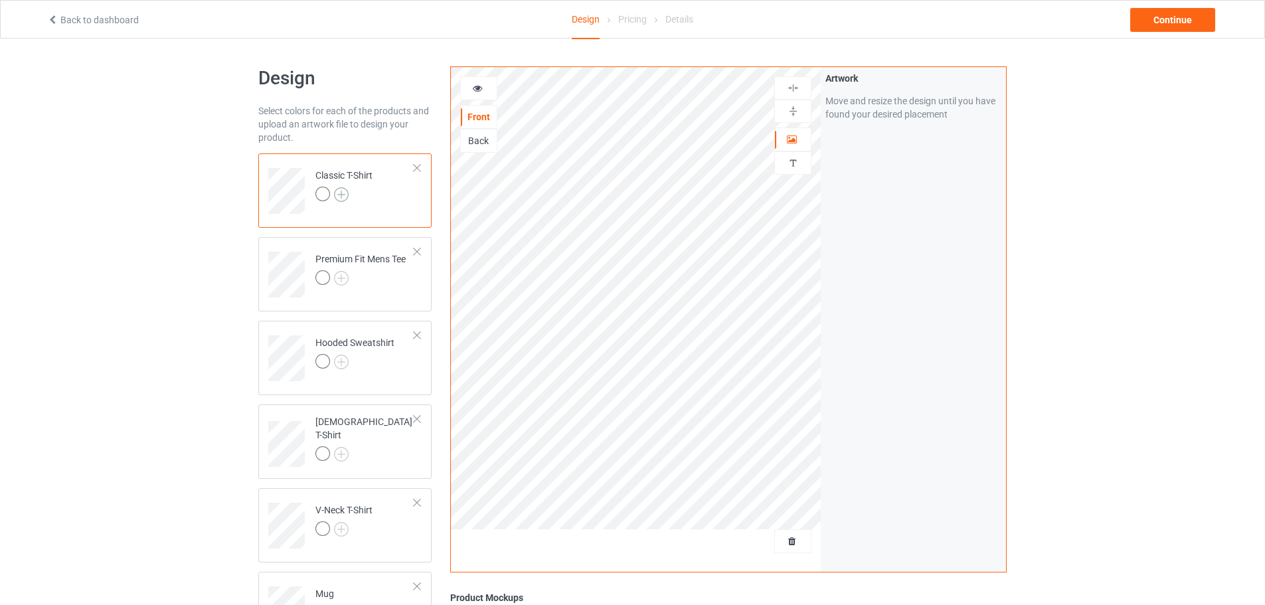
click at [341, 189] on img at bounding box center [341, 194] width 15 height 15
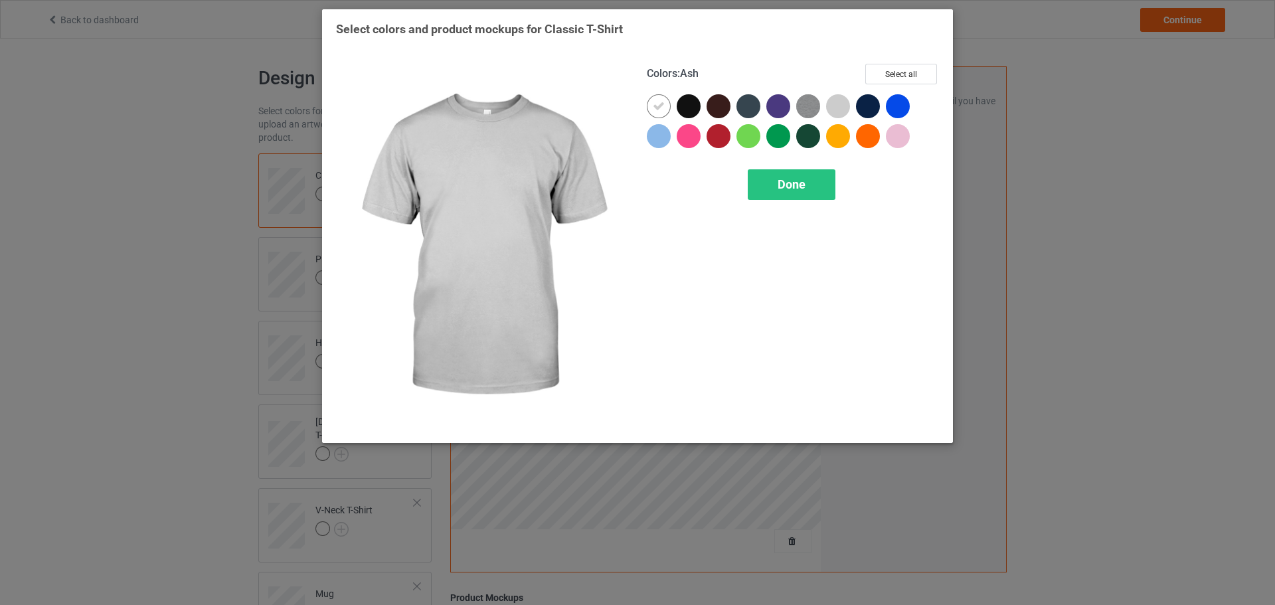
click at [830, 104] on div at bounding box center [838, 106] width 24 height 24
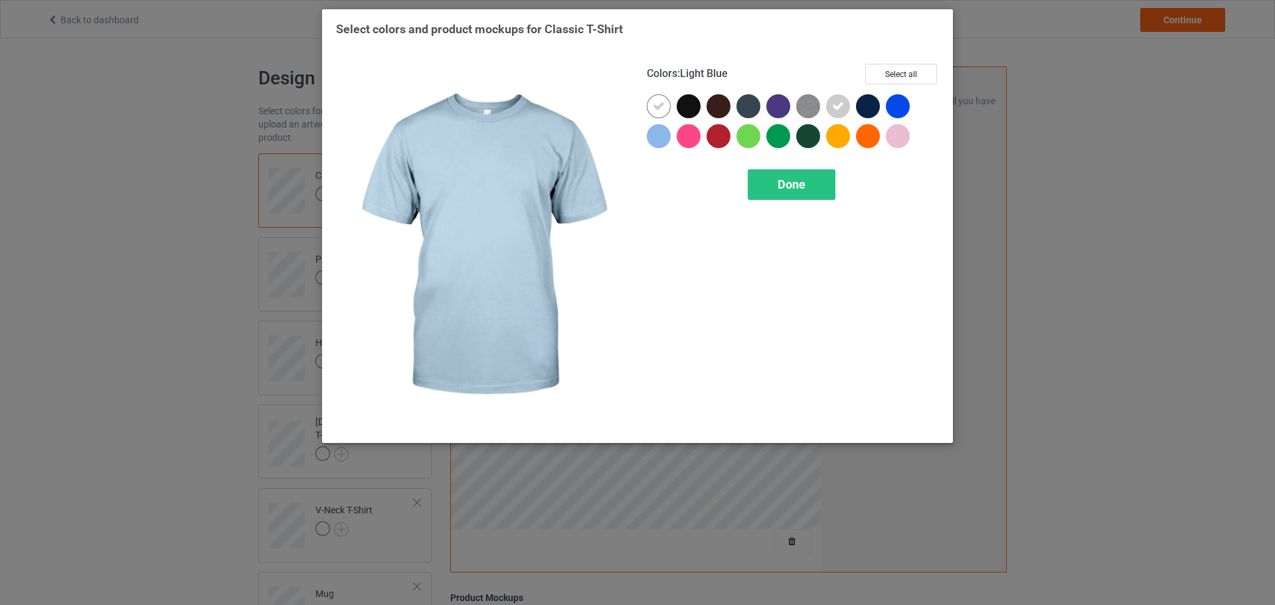
click at [664, 141] on div at bounding box center [659, 136] width 24 height 24
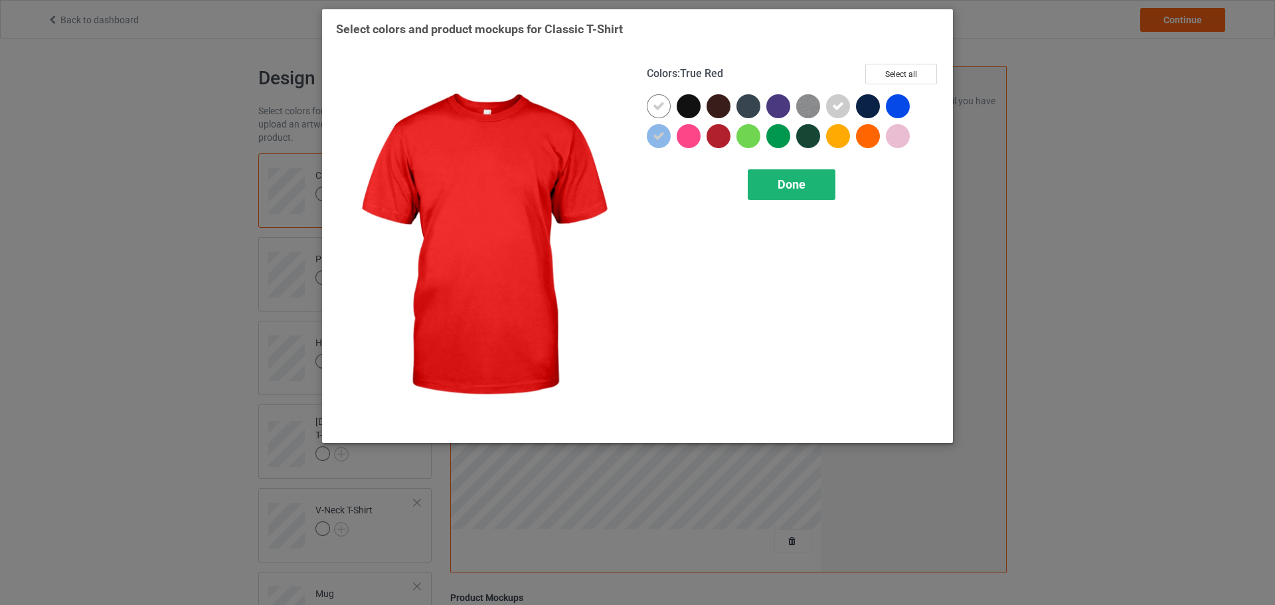
click at [774, 187] on div "Done" at bounding box center [792, 184] width 88 height 31
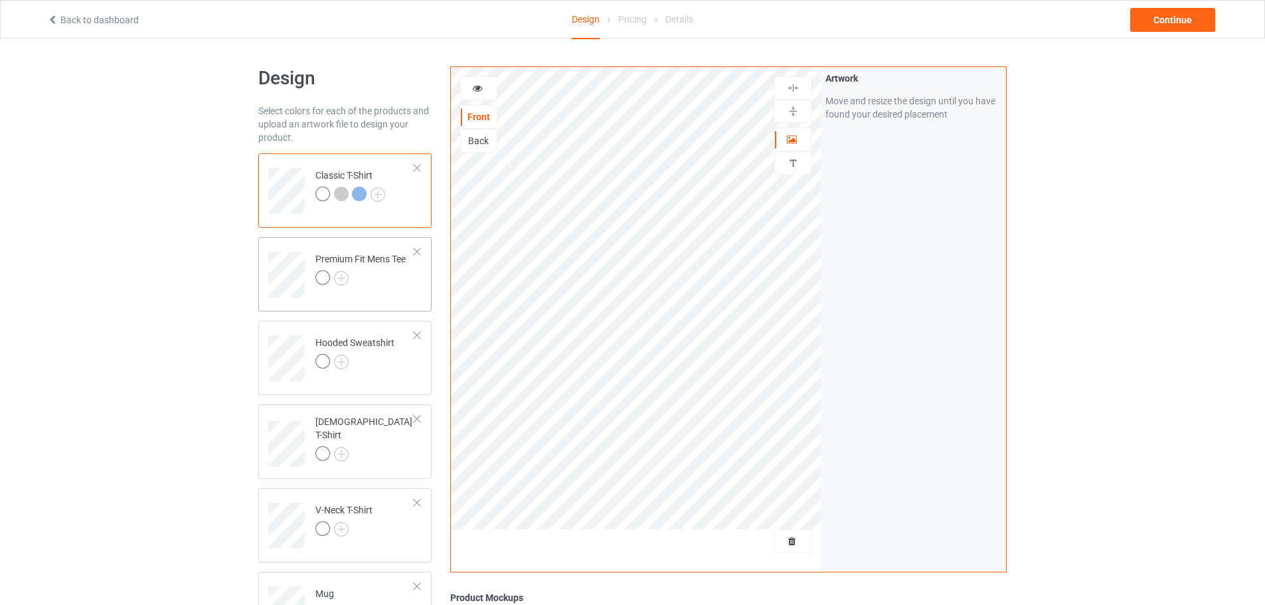
click at [370, 270] on div at bounding box center [360, 279] width 90 height 19
click at [343, 276] on img at bounding box center [341, 278] width 15 height 15
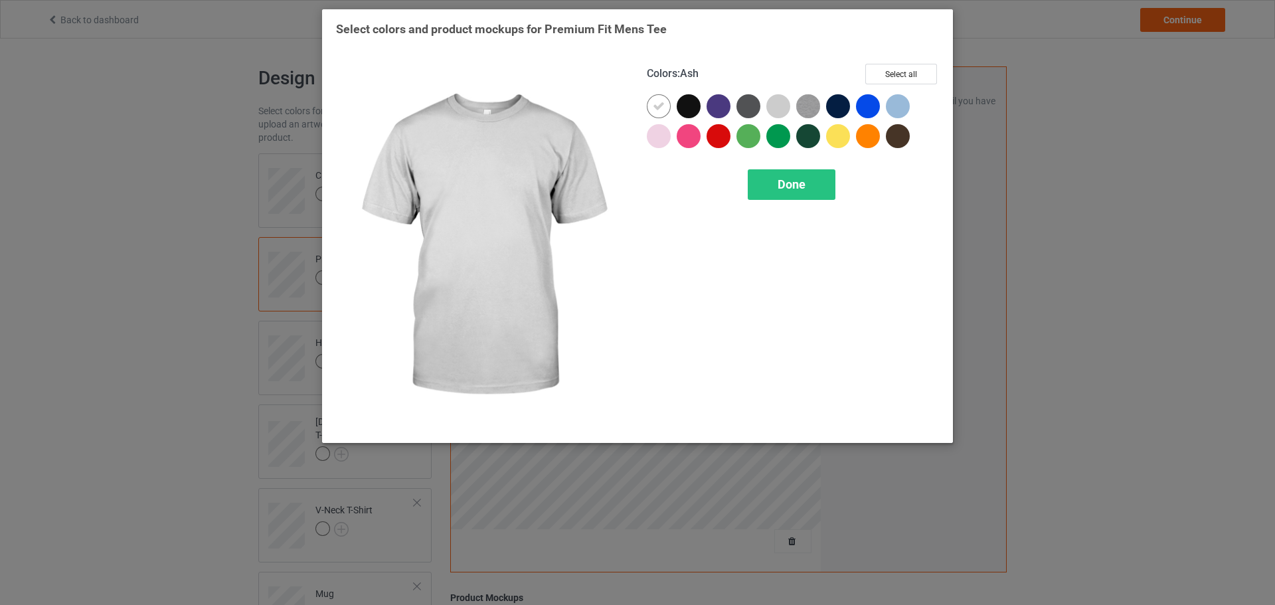
click at [793, 111] on div at bounding box center [781, 109] width 30 height 30
click at [785, 111] on div at bounding box center [778, 106] width 24 height 24
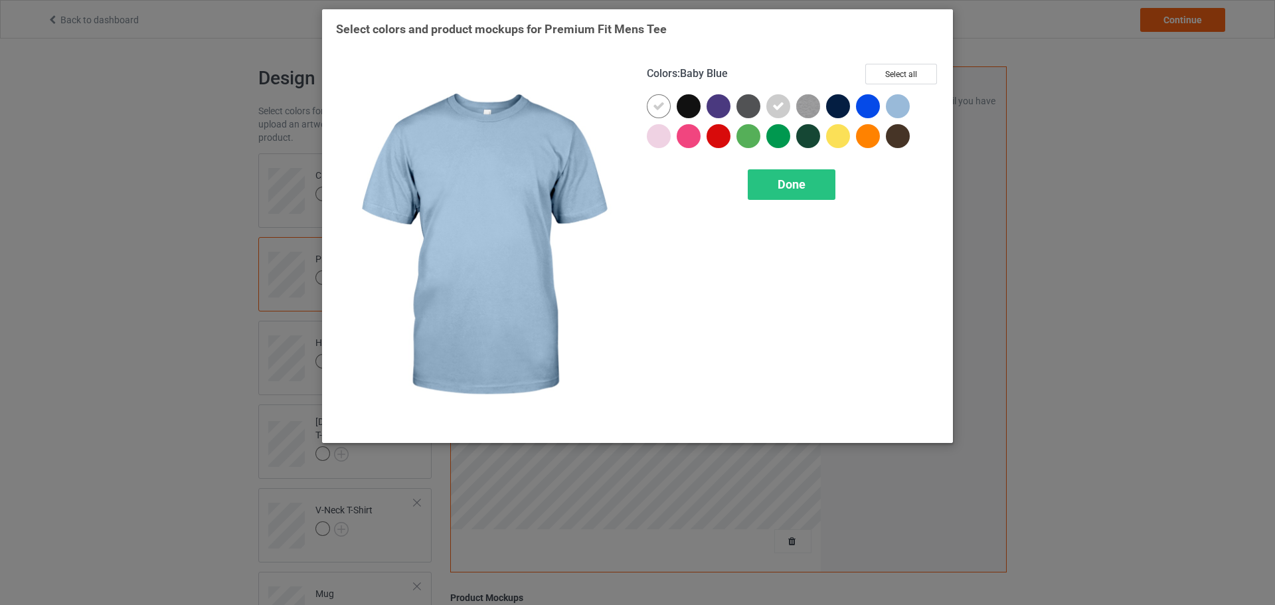
click at [902, 112] on div at bounding box center [898, 106] width 24 height 24
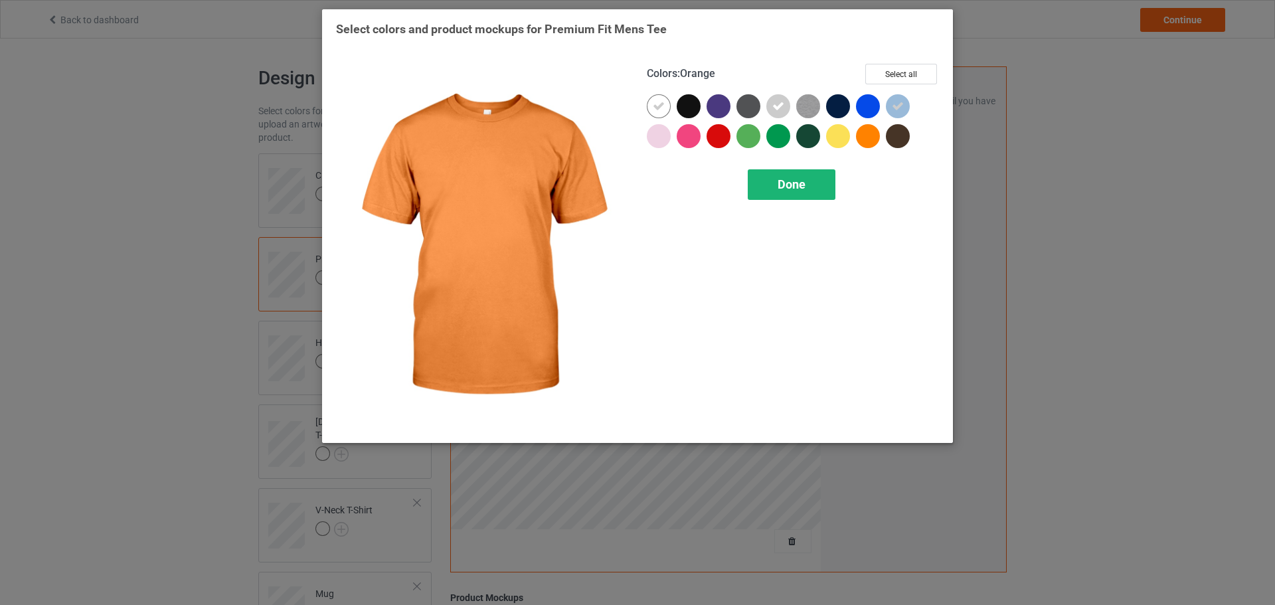
click at [771, 189] on div "Done" at bounding box center [792, 184] width 88 height 31
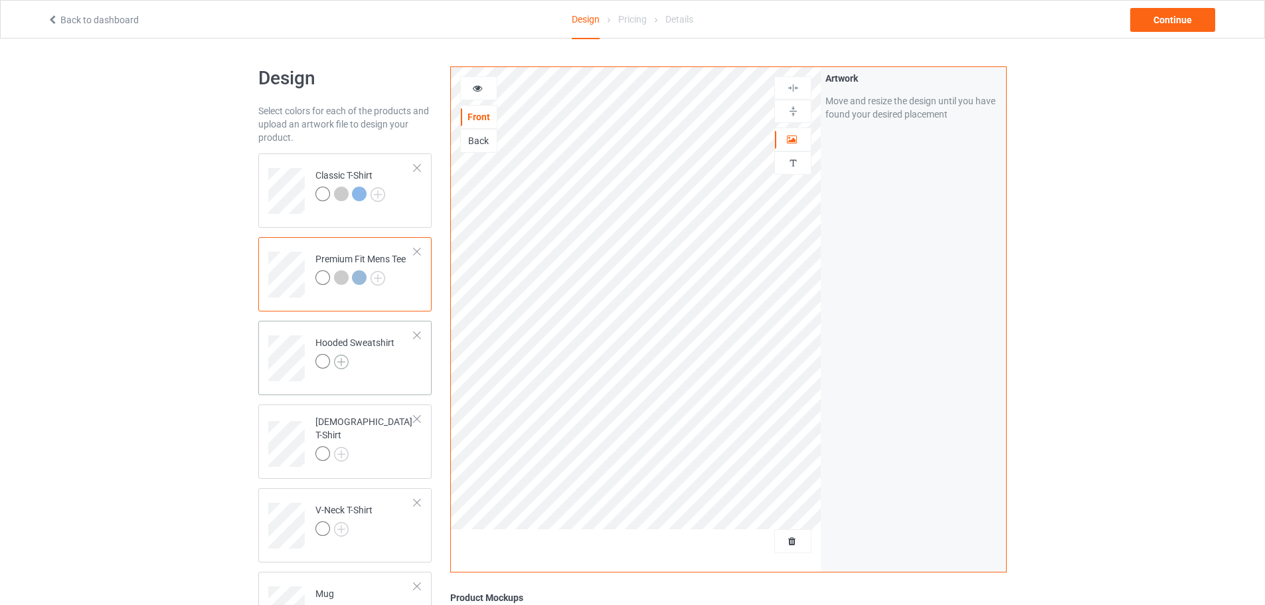
click at [342, 356] on img at bounding box center [341, 362] width 15 height 15
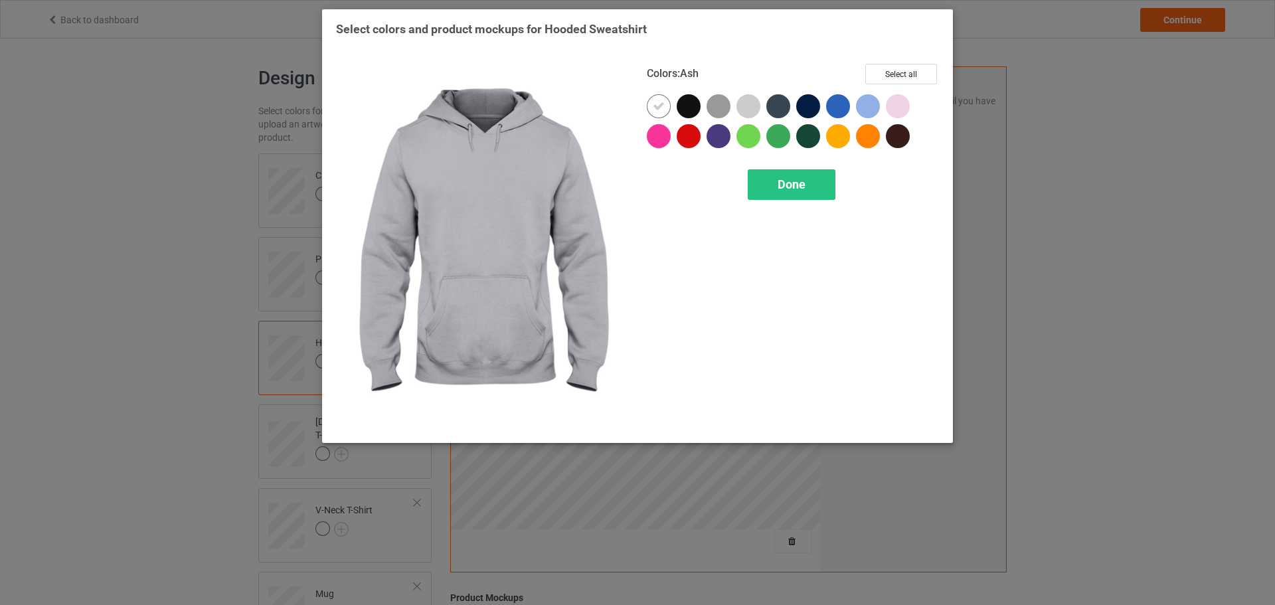
click at [751, 110] on div at bounding box center [748, 106] width 24 height 24
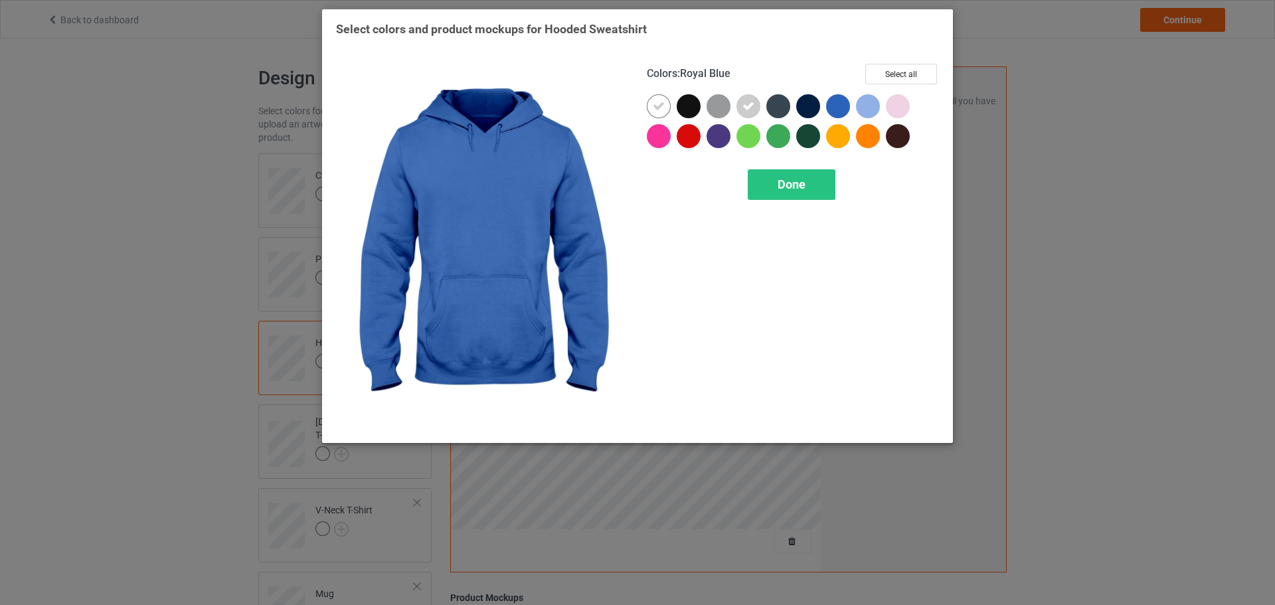
click at [870, 104] on div at bounding box center [868, 106] width 24 height 24
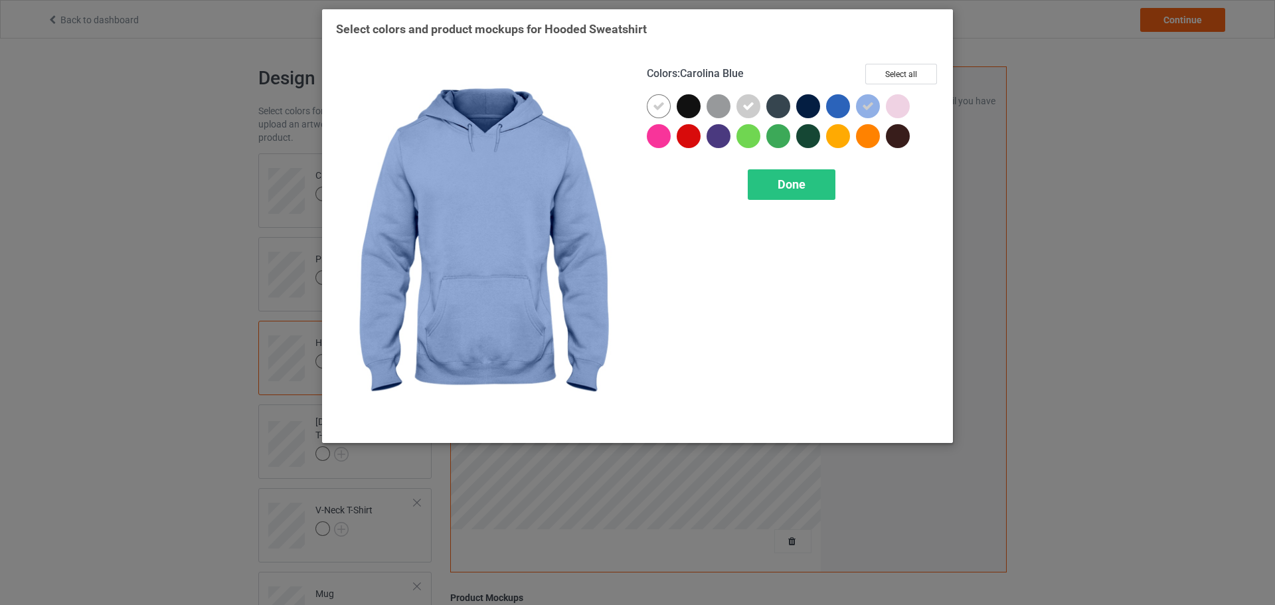
click at [908, 106] on div at bounding box center [898, 106] width 24 height 24
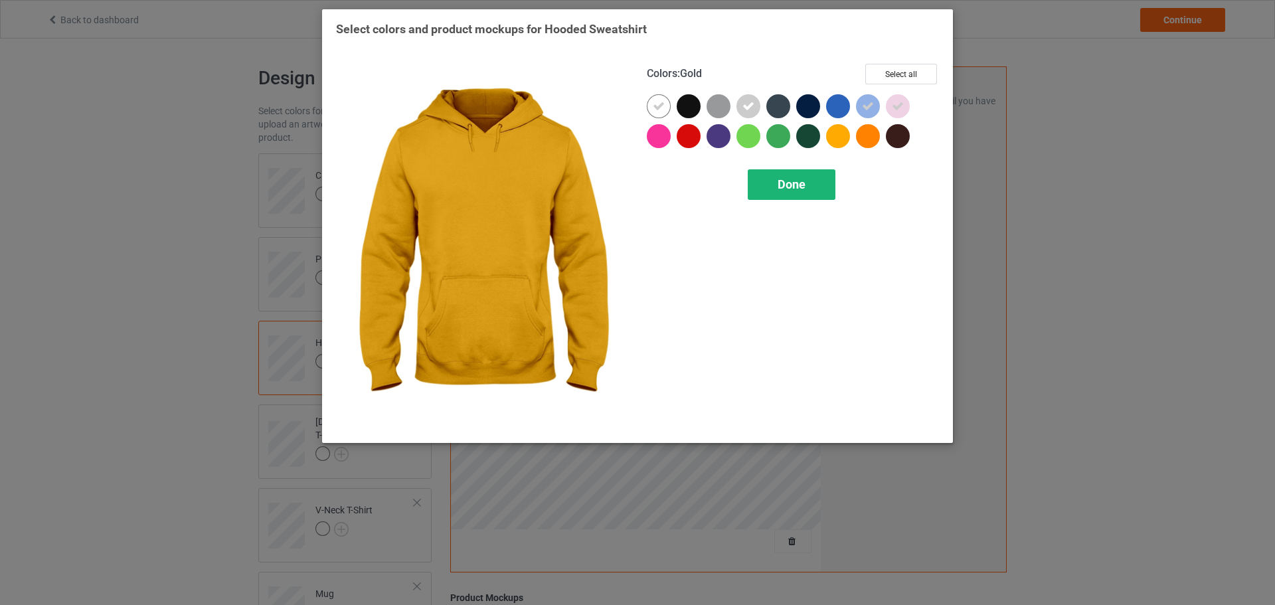
click at [805, 187] on span "Done" at bounding box center [791, 184] width 28 height 14
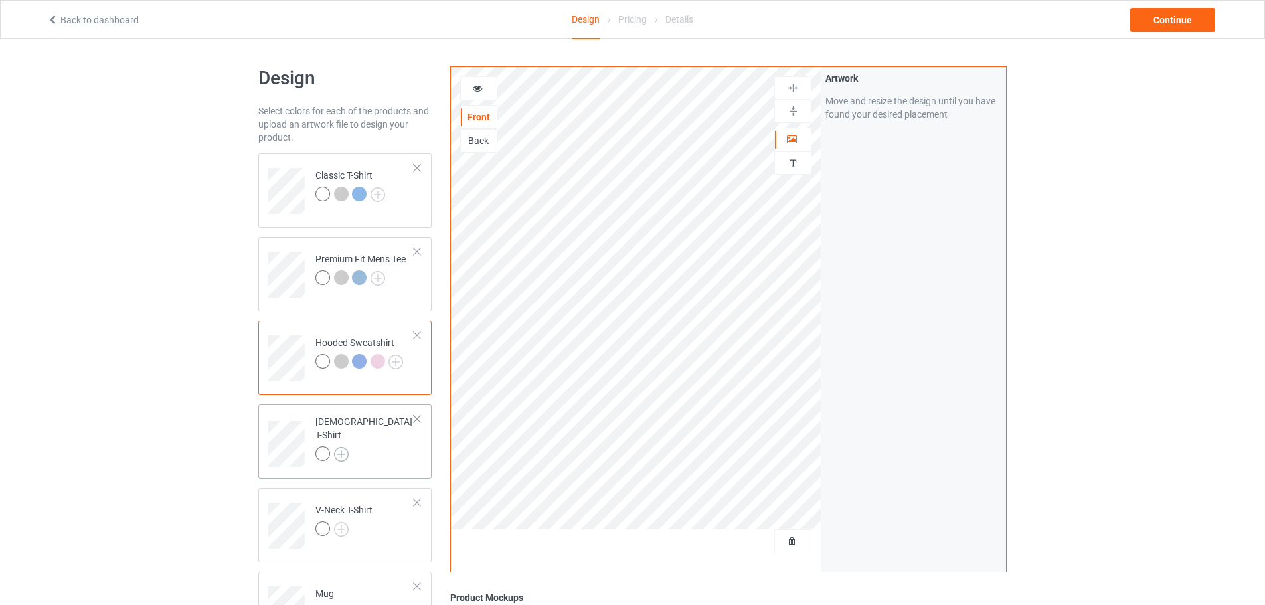
click at [342, 449] on img at bounding box center [341, 454] width 15 height 15
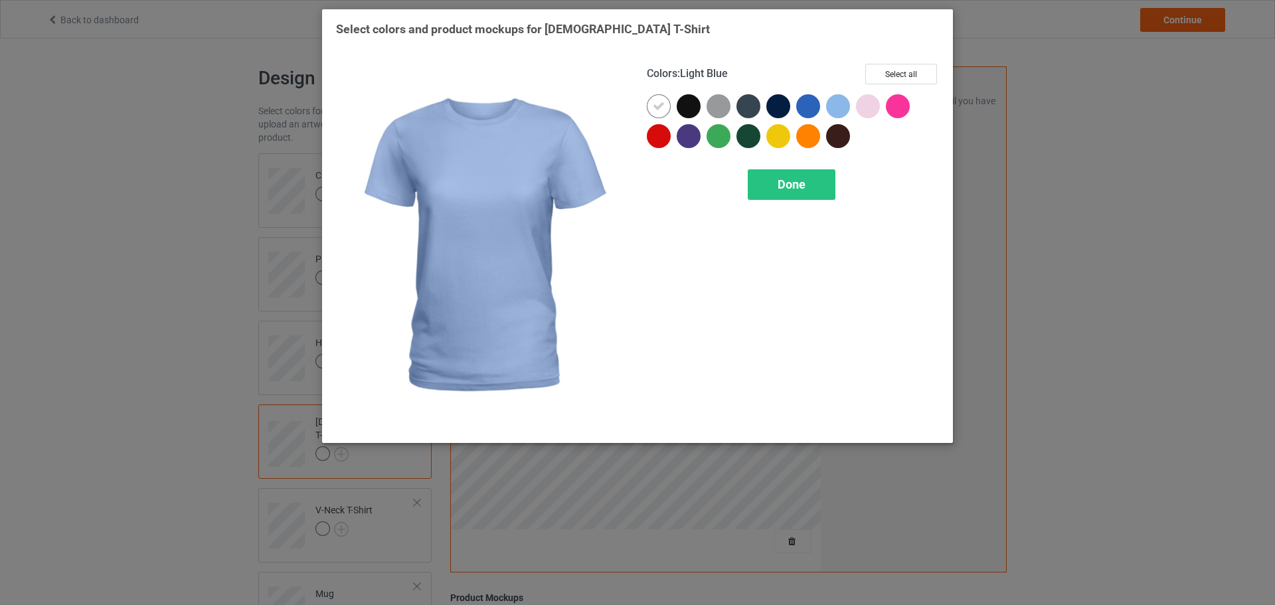
click at [838, 106] on div at bounding box center [838, 106] width 24 height 24
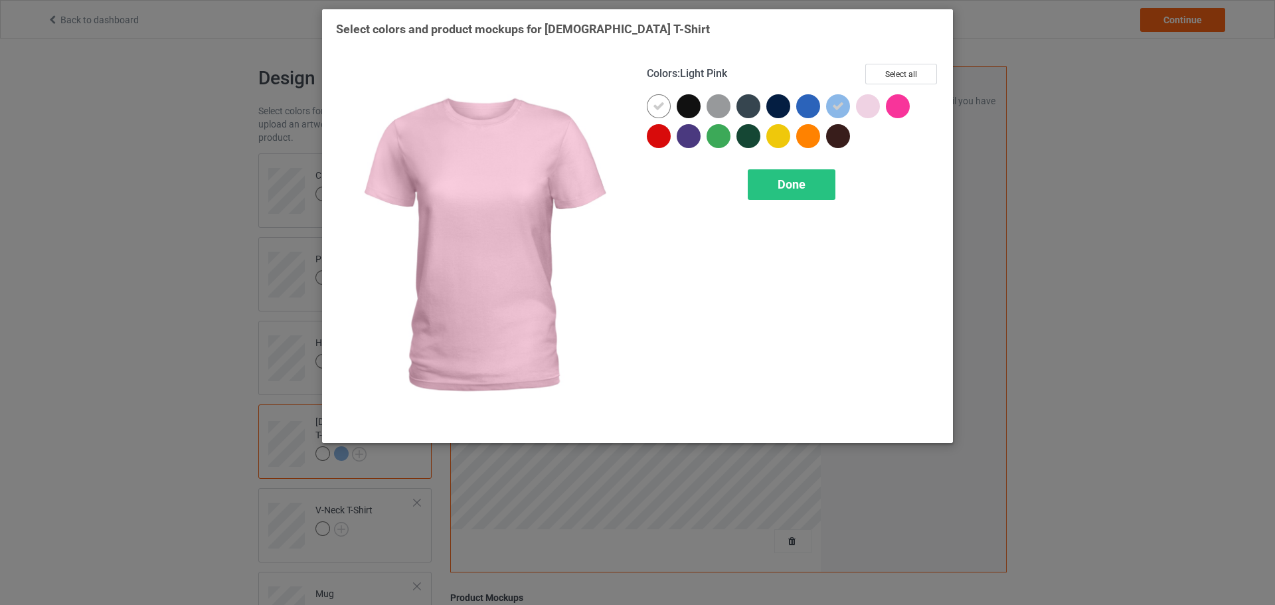
click at [867, 108] on div at bounding box center [868, 106] width 24 height 24
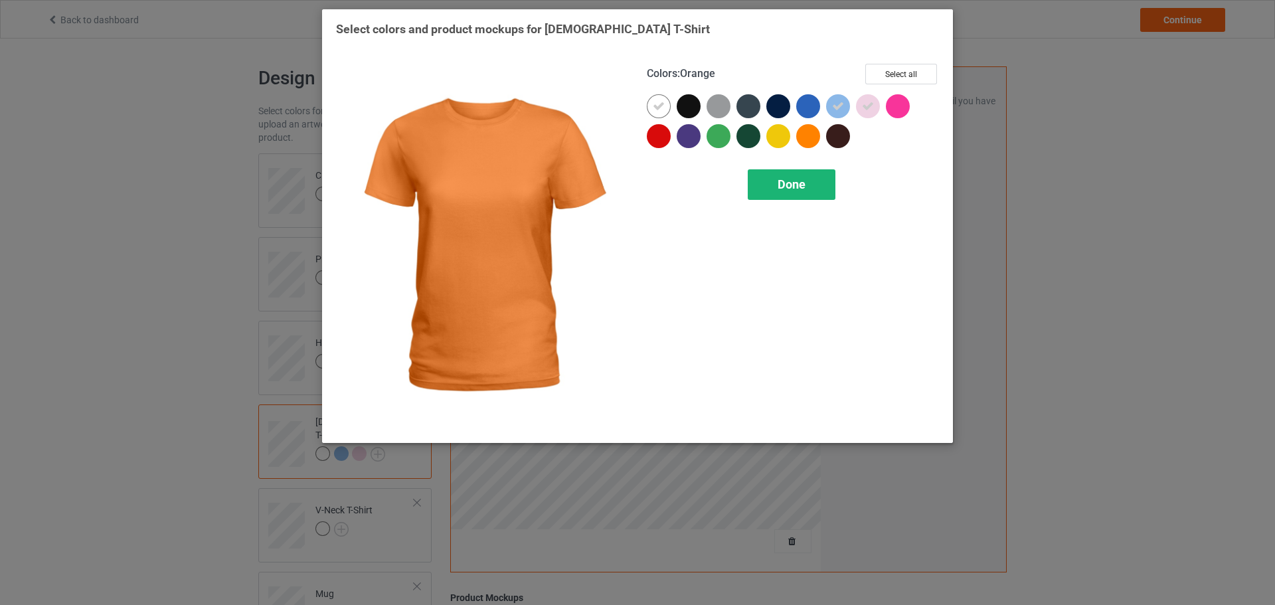
click at [772, 199] on div "Done" at bounding box center [792, 184] width 88 height 31
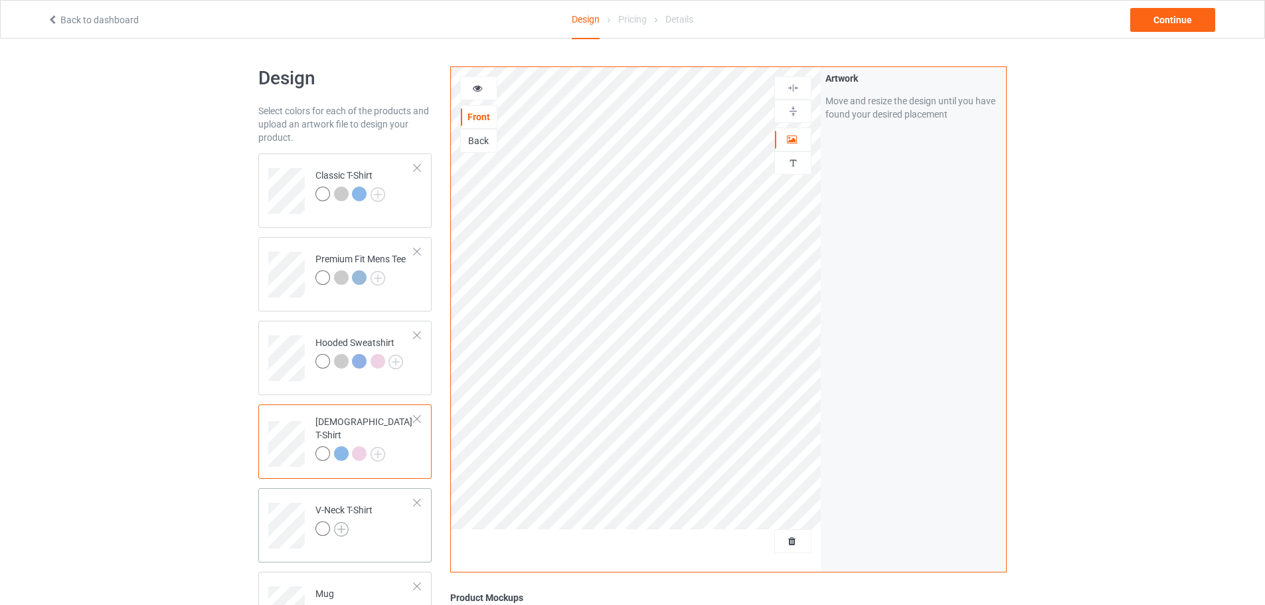
click at [347, 524] on img at bounding box center [341, 529] width 15 height 15
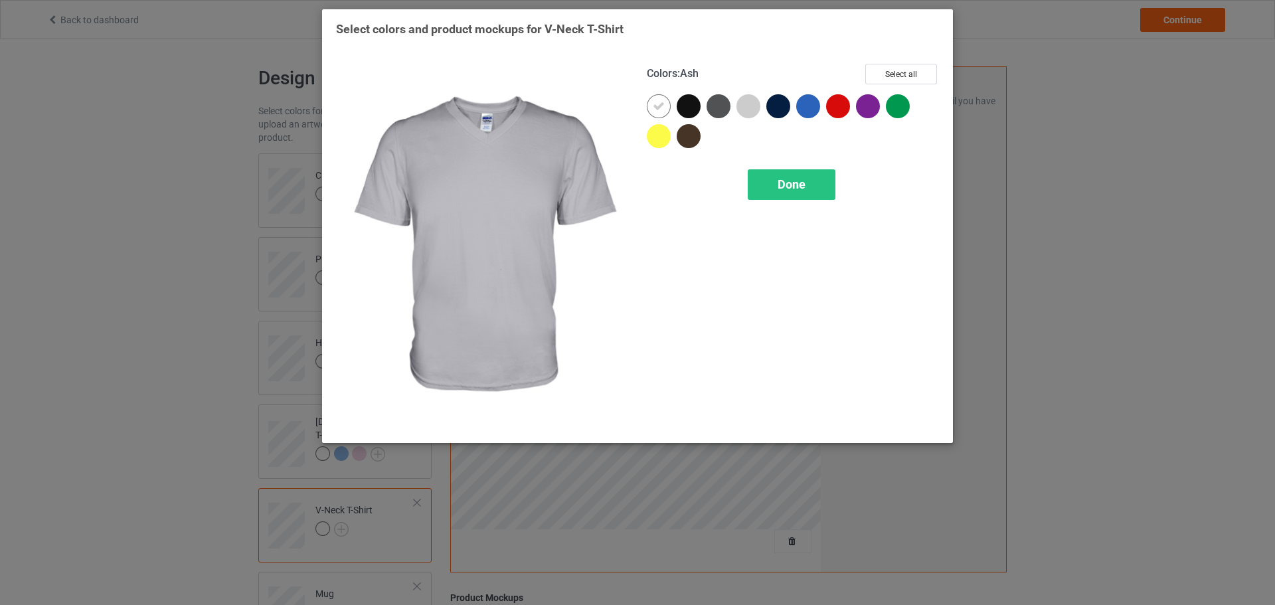
click at [744, 104] on div at bounding box center [748, 106] width 24 height 24
click at [793, 184] on span "Done" at bounding box center [791, 184] width 28 height 14
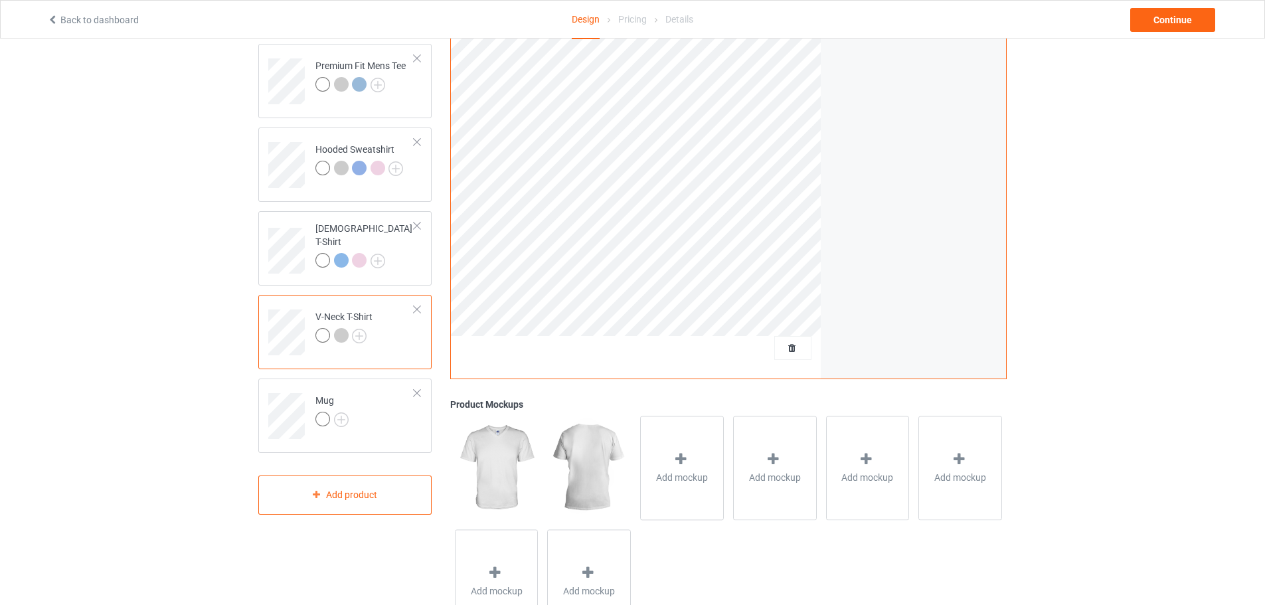
scroll to position [256, 0]
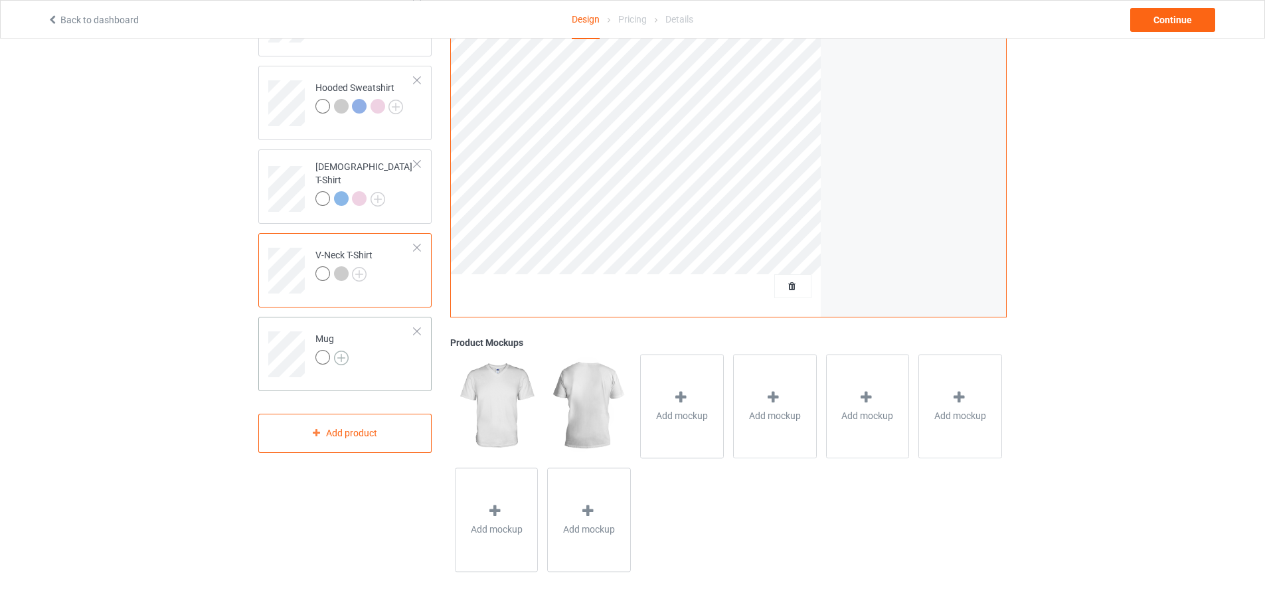
click at [344, 364] on img at bounding box center [341, 358] width 15 height 15
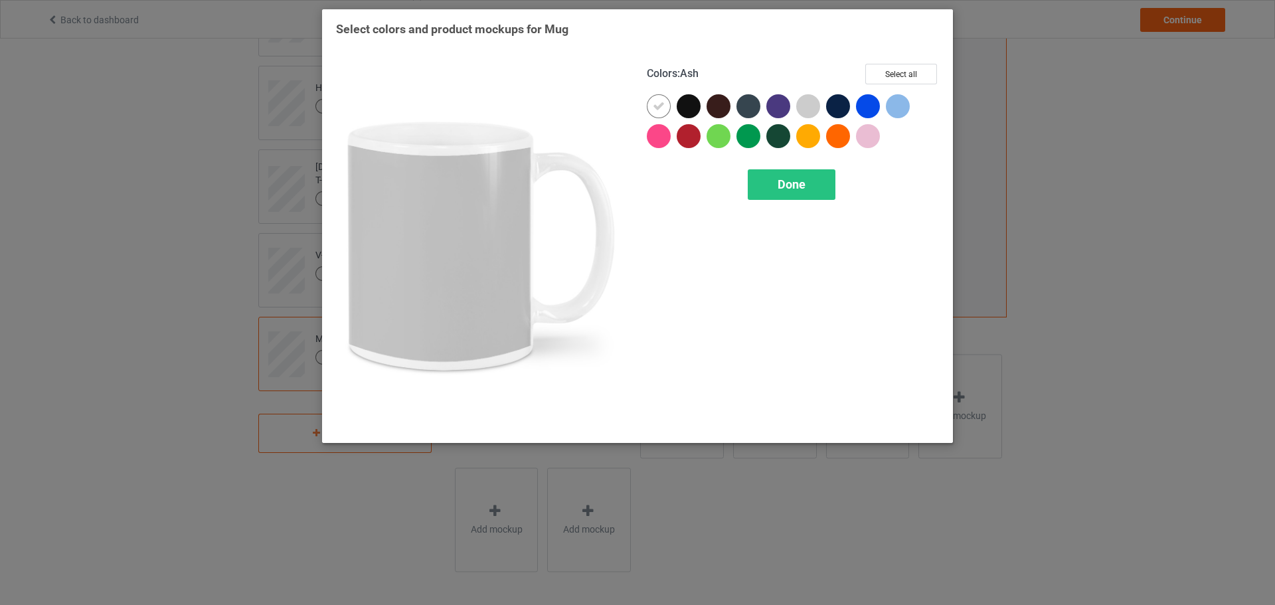
click at [805, 102] on div at bounding box center [808, 106] width 24 height 24
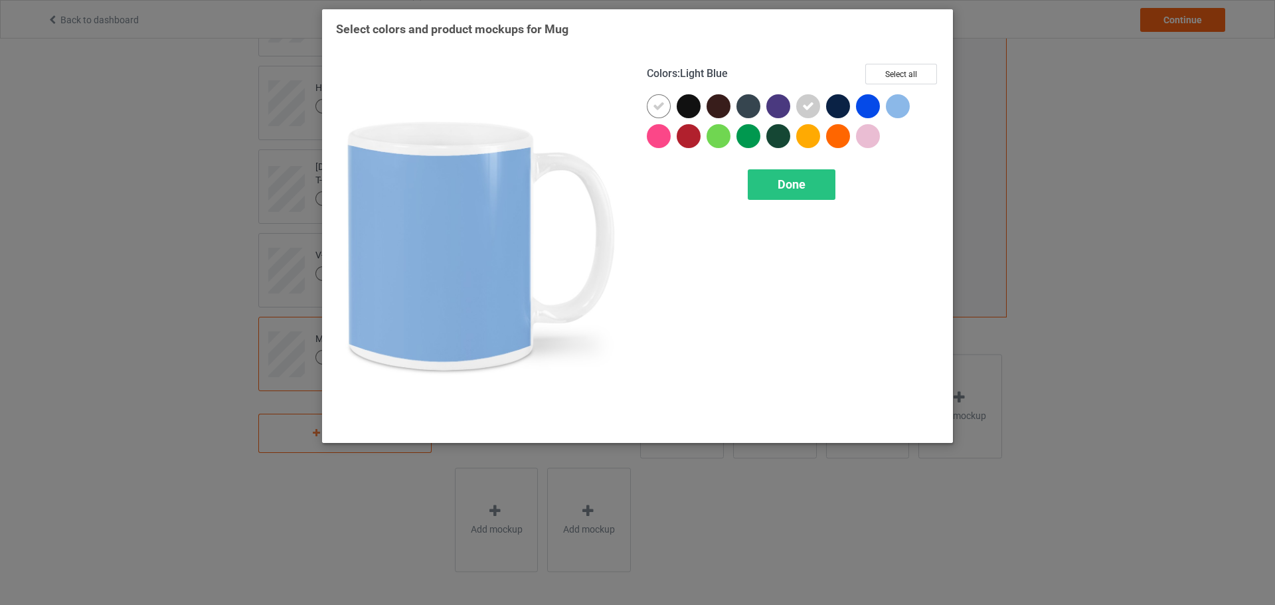
click at [894, 106] on div at bounding box center [898, 106] width 24 height 24
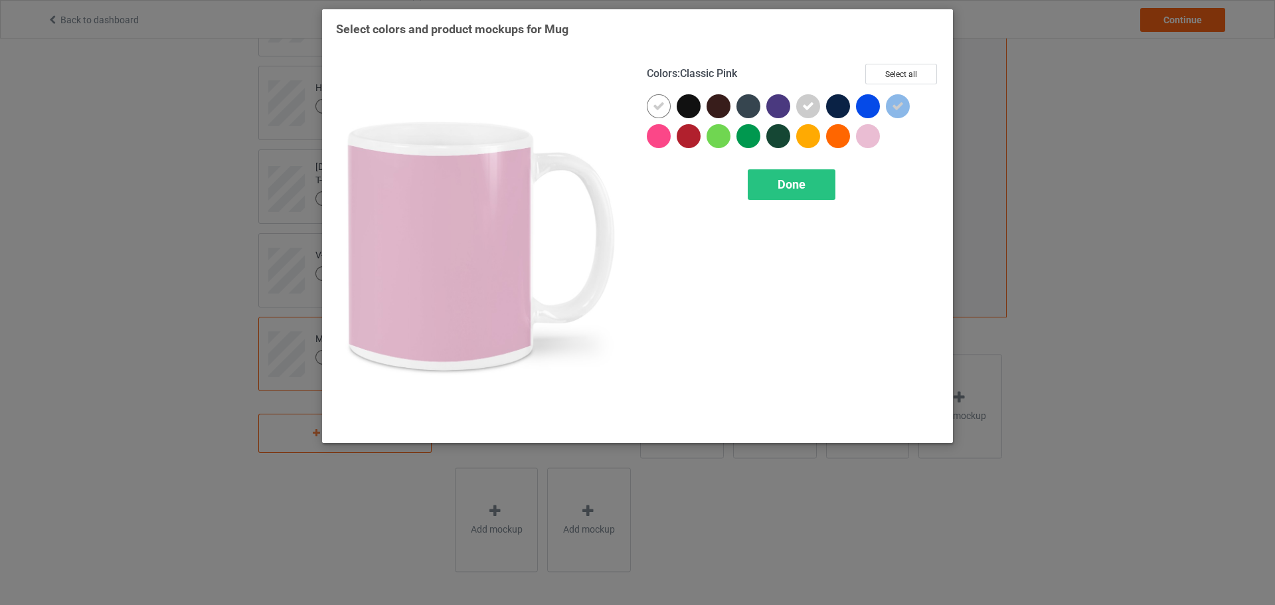
click at [861, 137] on div at bounding box center [868, 136] width 24 height 24
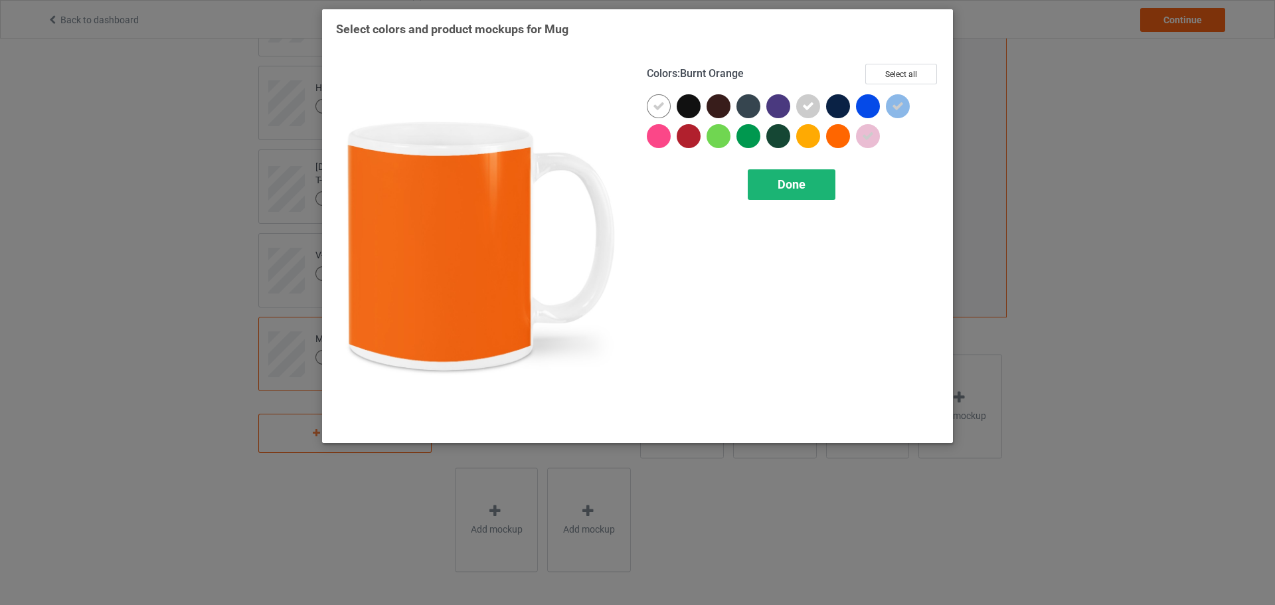
click at [803, 181] on span "Done" at bounding box center [791, 184] width 28 height 14
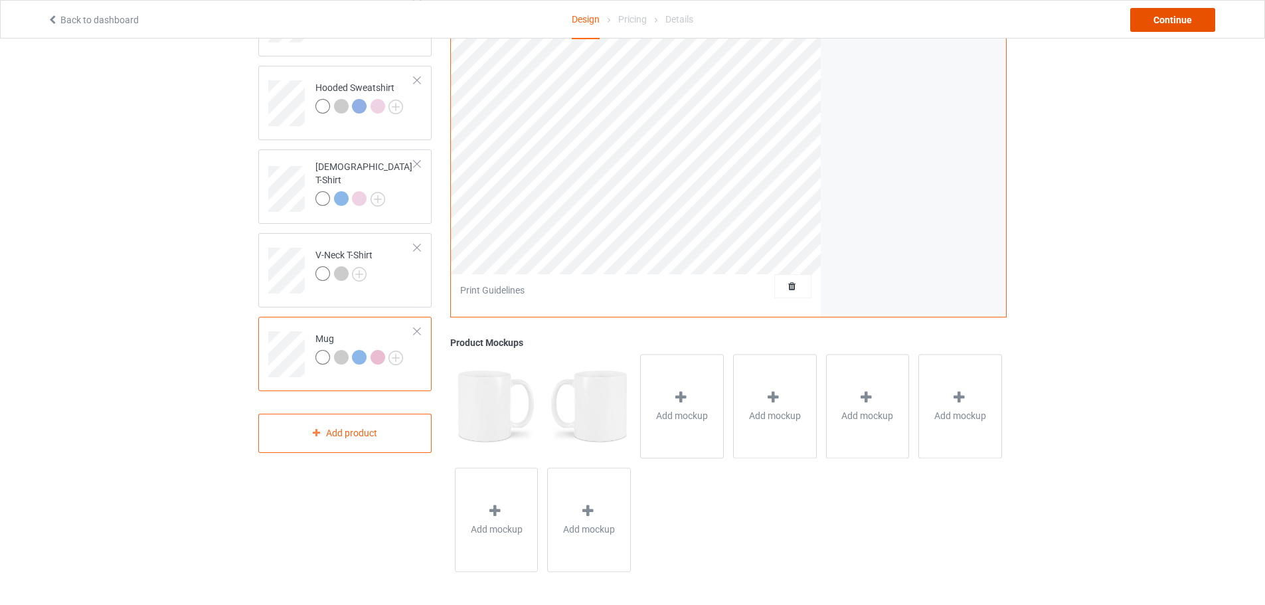
click at [1183, 29] on div "Continue" at bounding box center [1172, 20] width 85 height 24
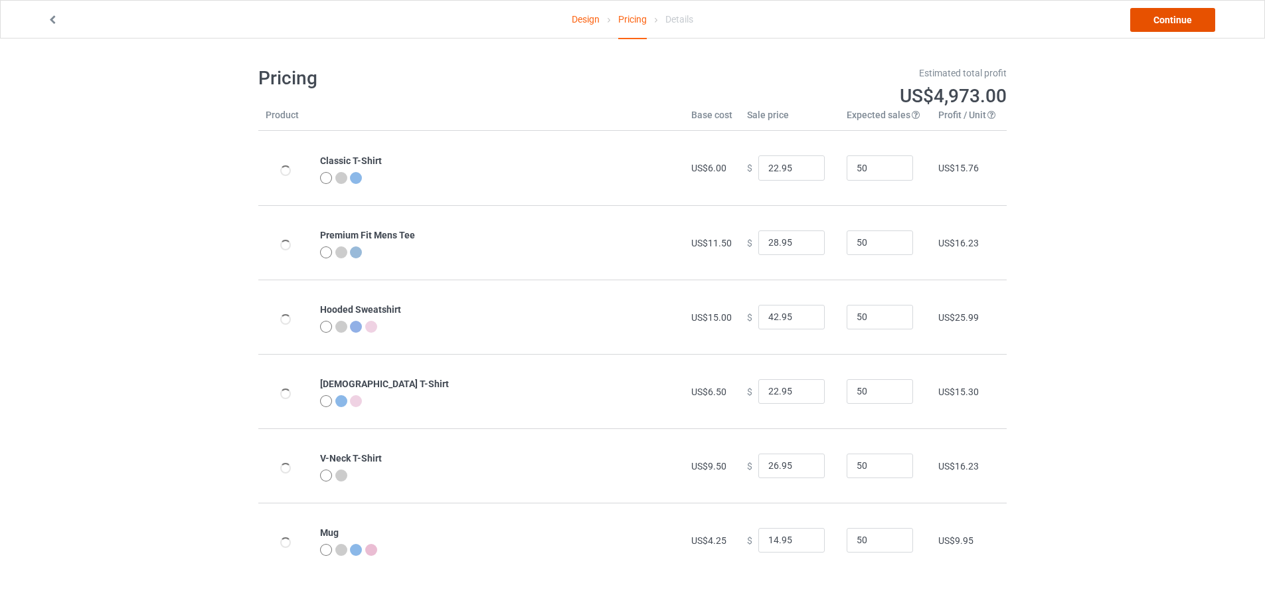
click at [1165, 24] on link "Continue" at bounding box center [1172, 20] width 85 height 24
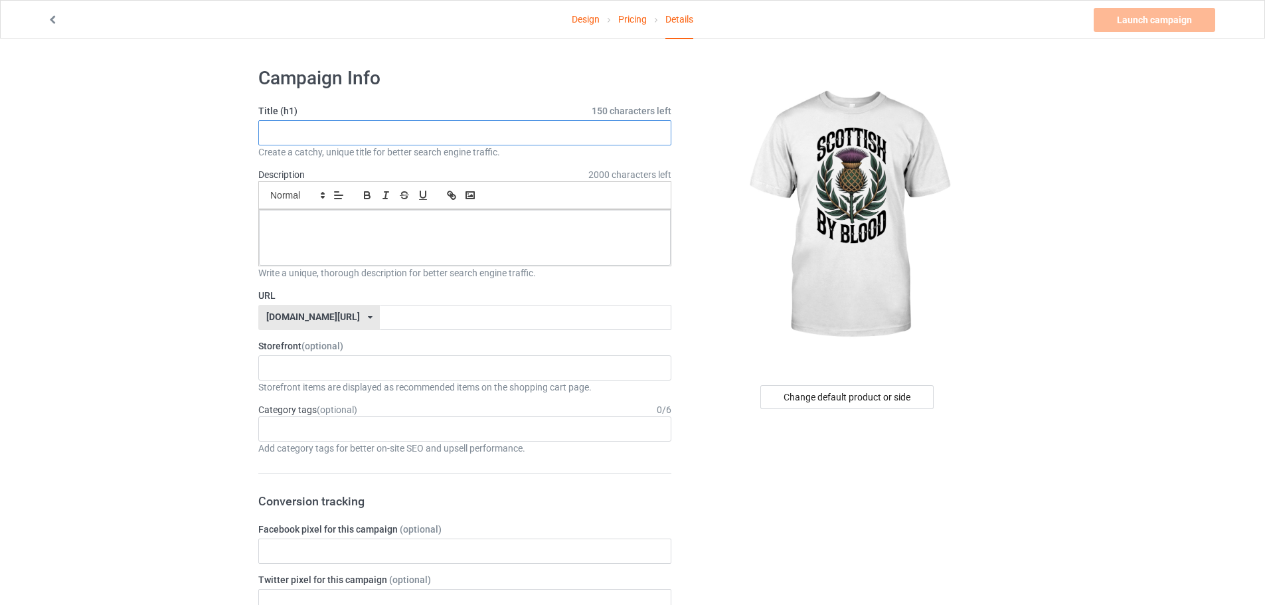
click at [471, 125] on input "text" at bounding box center [464, 132] width 413 height 25
paste input "Scottish By Blood T-Shirt"
type input "Scottish By Blood T-Shirt"
click at [384, 327] on input "text" at bounding box center [525, 317] width 291 height 25
paste input "Scottish By Blood T-Shirt"
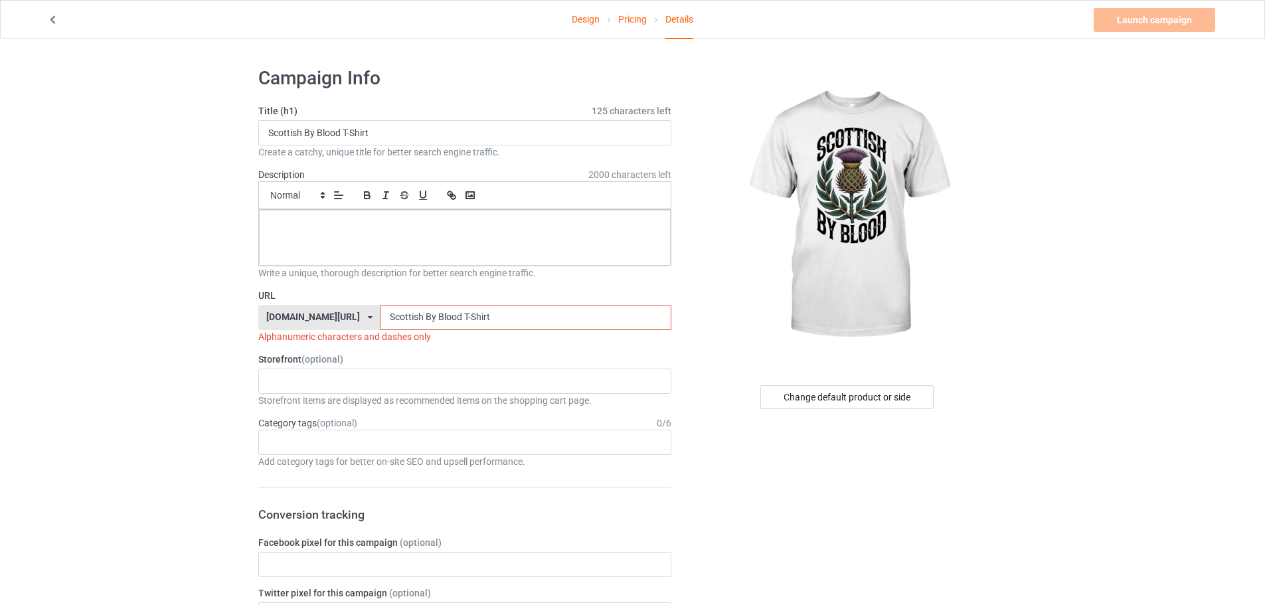
type input "Scottish By Blood T-Shirt"
click at [465, 241] on div at bounding box center [465, 238] width 412 height 56
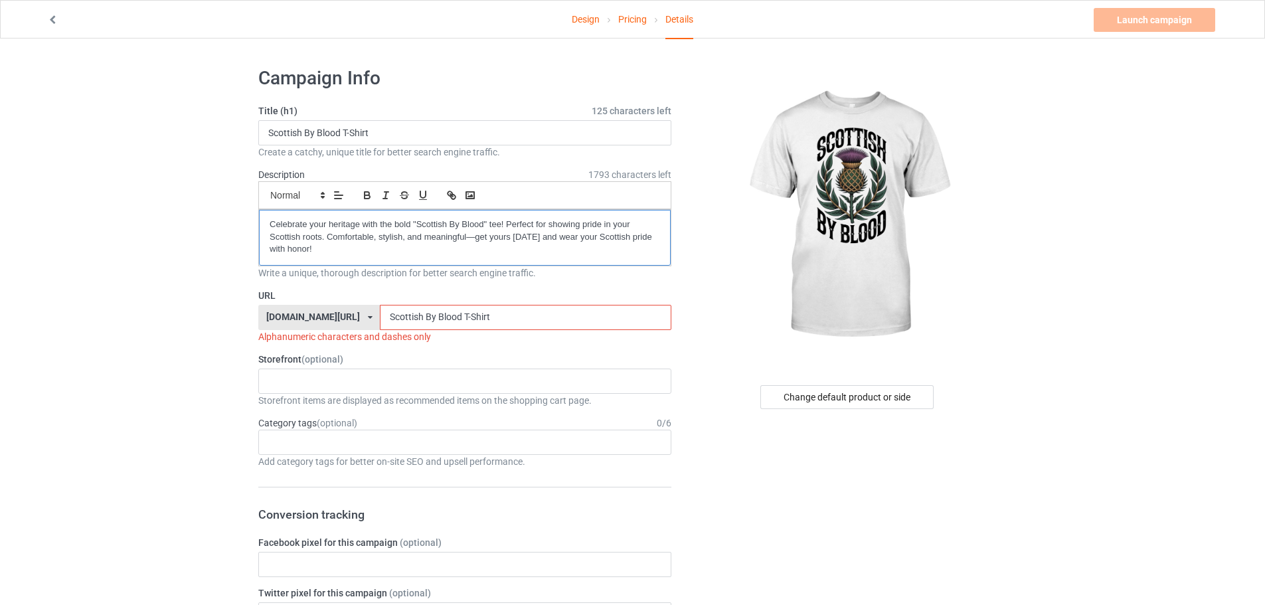
click at [264, 224] on div "Celebrate your heritage with the bold "Scottish By Blood" tee! Perfect for show…" at bounding box center [465, 238] width 412 height 56
drag, startPoint x: 386, startPoint y: 315, endPoint x: 388, endPoint y: 330, distance: 15.4
click at [388, 330] on div "URL [DOMAIN_NAME][URL] [DOMAIN_NAME][URL] 587d0d41cee36fd012c64a69 Scottish By …" at bounding box center [464, 316] width 413 height 54
drag, startPoint x: 396, startPoint y: 314, endPoint x: 398, endPoint y: 321, distance: 7.8
click at [398, 321] on input "Scottish-By Blood T-Shirt" at bounding box center [525, 317] width 291 height 25
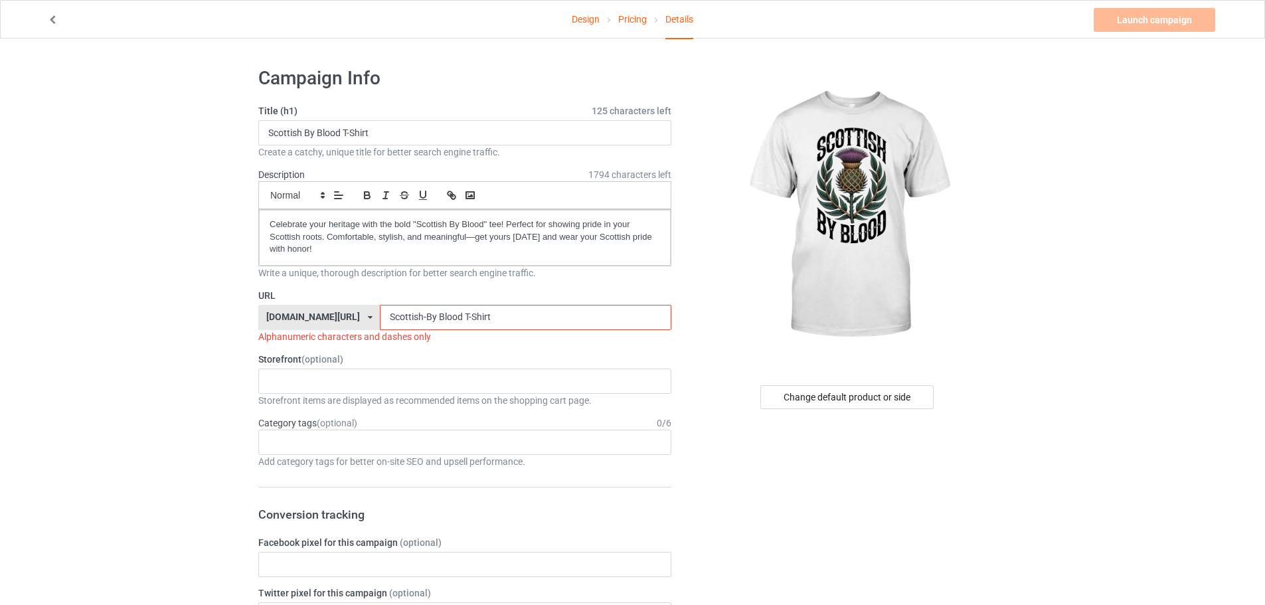
click at [398, 313] on input "Scottish-By Blood T-Shirt" at bounding box center [525, 317] width 291 height 25
click at [400, 323] on input "Scottish-By Blood T-Shirt" at bounding box center [525, 317] width 291 height 25
click at [422, 319] on input "Scottish-By-Blood T-Shirt" at bounding box center [525, 317] width 291 height 25
click at [422, 317] on input "Scottish-By-Blood T-Shirt" at bounding box center [525, 317] width 291 height 25
drag, startPoint x: 424, startPoint y: 315, endPoint x: 428, endPoint y: 327, distance: 12.4
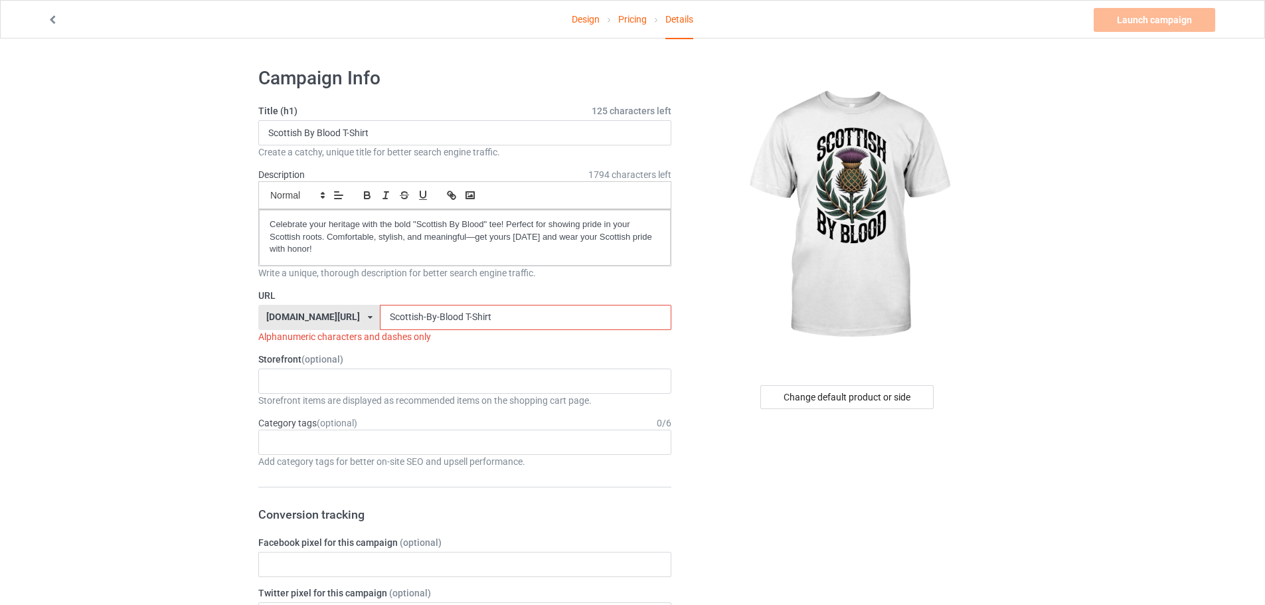
click at [428, 327] on input "Scottish-By-Blood T-Shirt" at bounding box center [525, 317] width 291 height 25
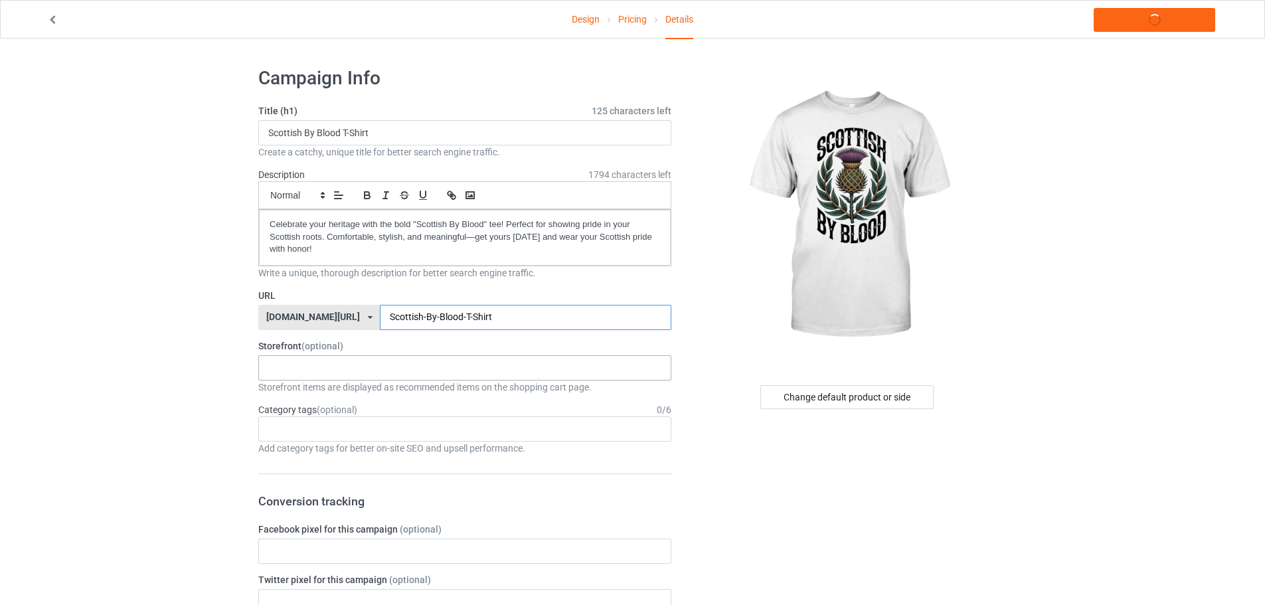
type input "Scottish-By-Blood-T-Shirt"
click at [334, 366] on div "KIOTA Gaming Finish Line Fitness Mi-Tees 6767c36548d7ee002e084532 651a982803c4d…" at bounding box center [464, 367] width 413 height 25
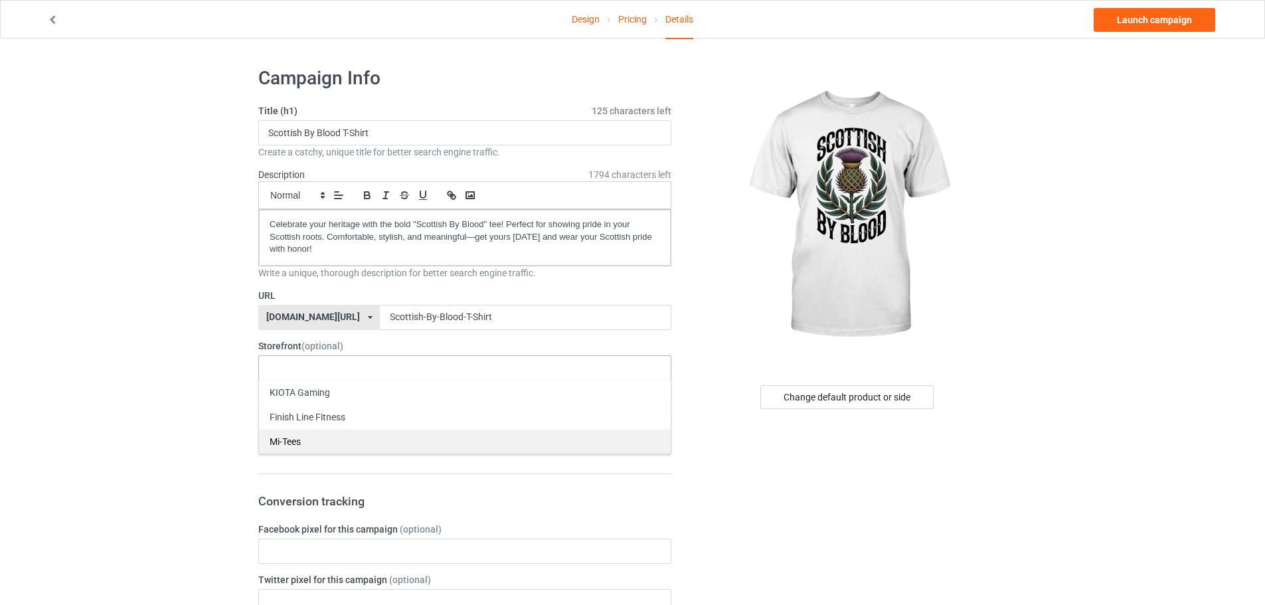
click at [328, 430] on div "Mi-Tees" at bounding box center [465, 441] width 412 height 25
click at [326, 429] on div "Age > [DEMOGRAPHIC_DATA] > 1 Age > [DEMOGRAPHIC_DATA] Months > 1 Month Age > [D…" at bounding box center [464, 428] width 413 height 25
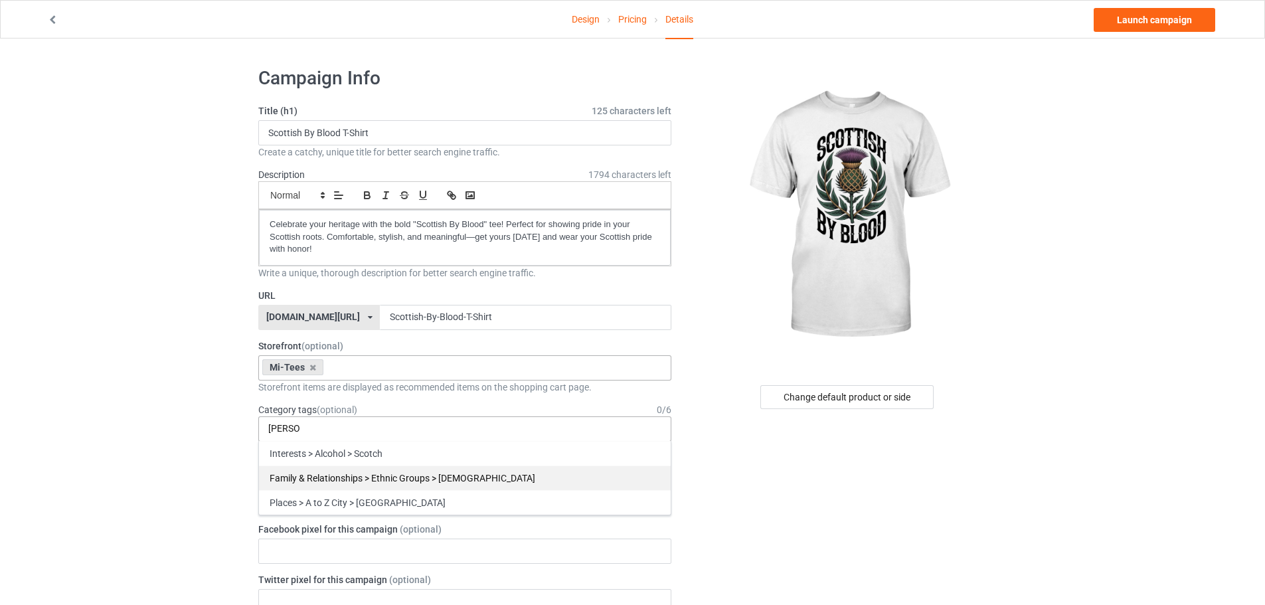
type input "[PERSON_NAME]"
click at [397, 469] on div "Family & Relationships > Ethnic Groups > [DEMOGRAPHIC_DATA]" at bounding box center [465, 477] width 412 height 25
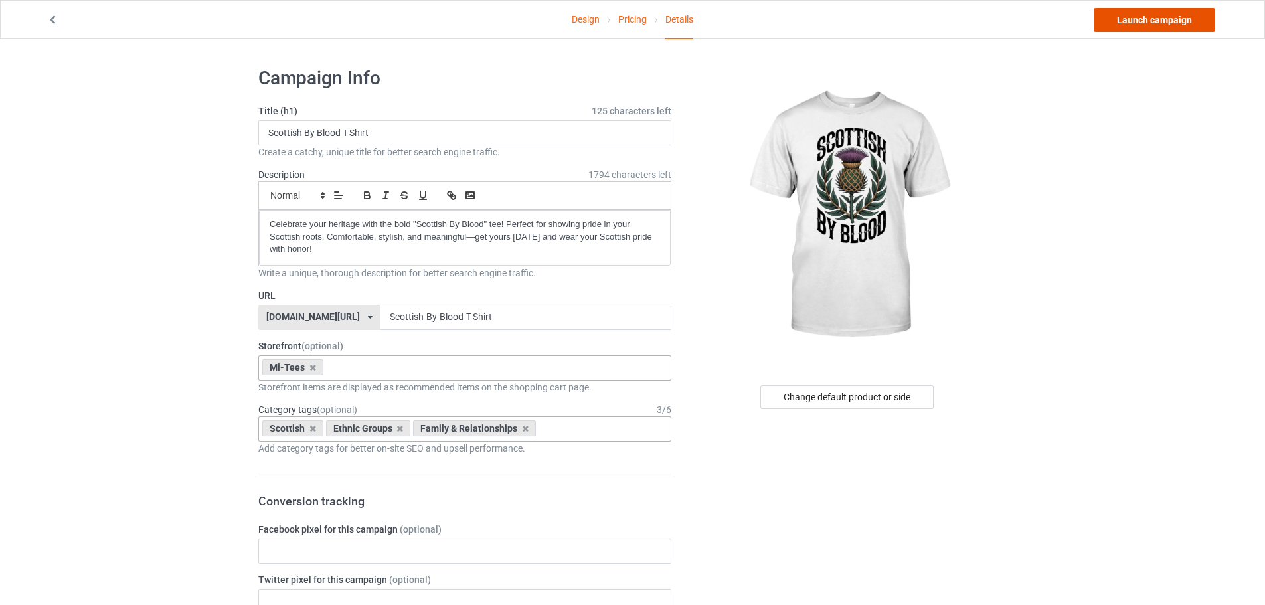
click at [1190, 21] on link "Launch campaign" at bounding box center [1153, 20] width 121 height 24
